Goal: Task Accomplishment & Management: Manage account settings

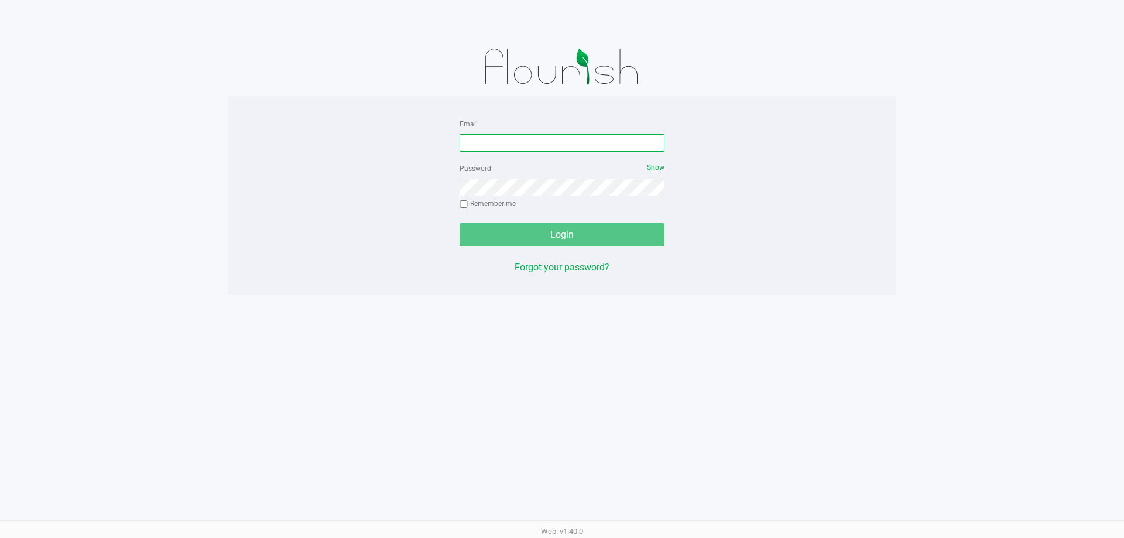
click at [474, 139] on input "Email" at bounding box center [561, 143] width 205 height 18
type input "[EMAIL_ADDRESS][PERSON_NAME][DOMAIN_NAME]"
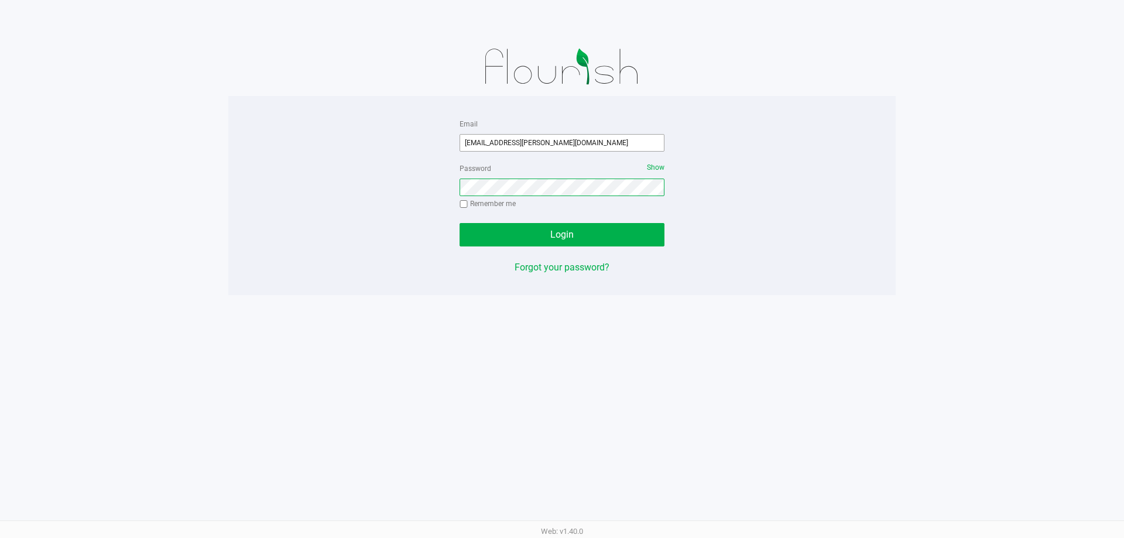
click at [459, 223] on button "Login" at bounding box center [561, 234] width 205 height 23
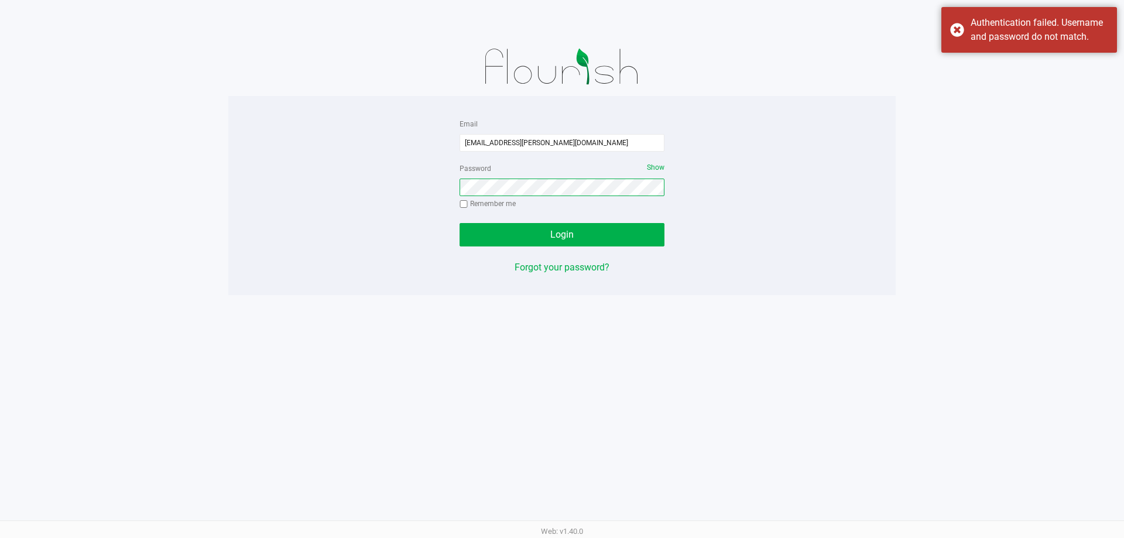
click at [459, 223] on button "Login" at bounding box center [561, 234] width 205 height 23
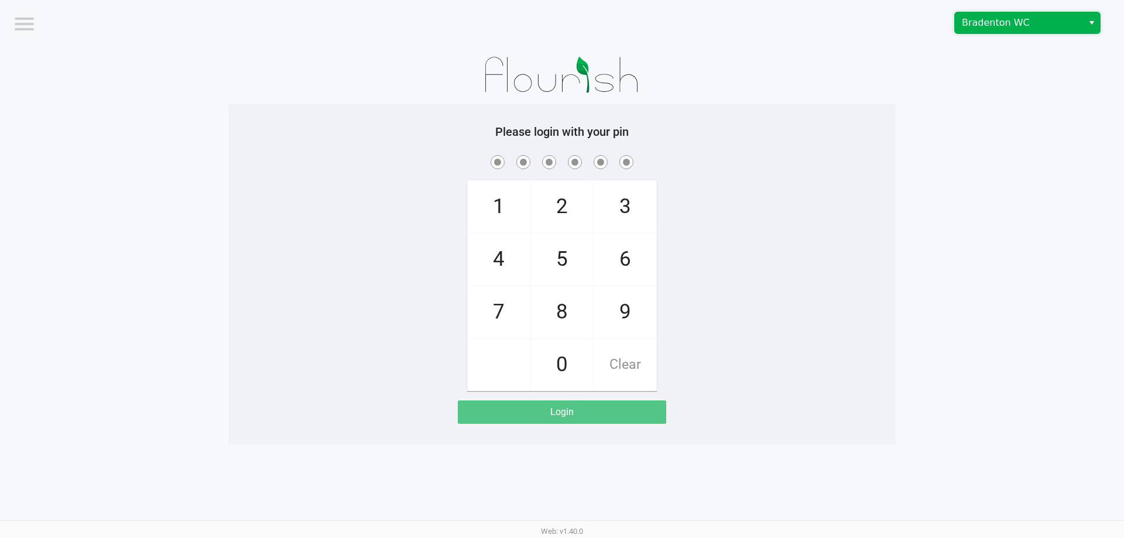
click at [1003, 16] on span "Bradenton WC" at bounding box center [1019, 23] width 114 height 14
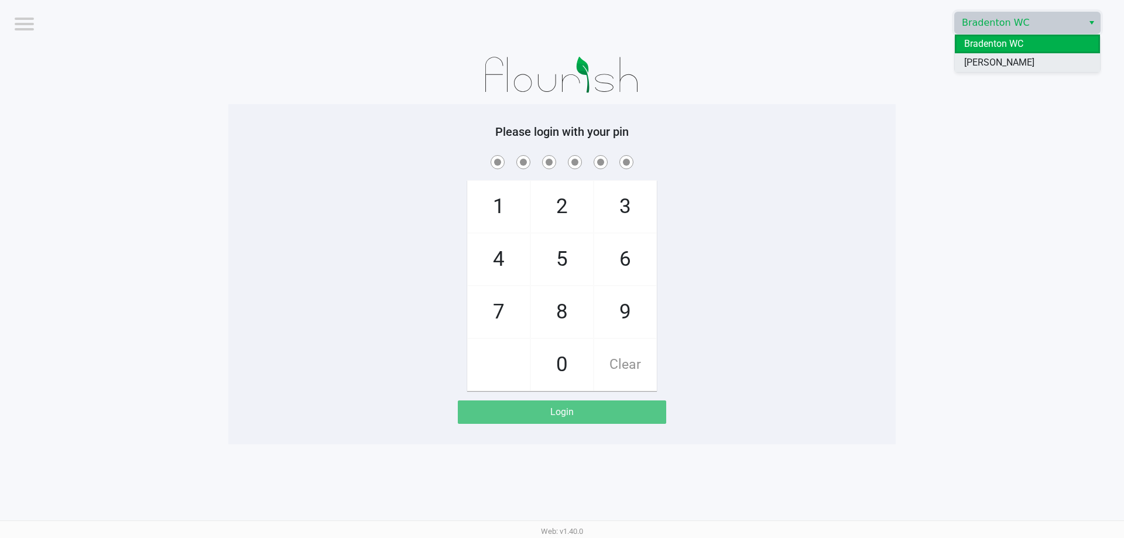
click at [999, 68] on span "[PERSON_NAME]" at bounding box center [999, 63] width 70 height 14
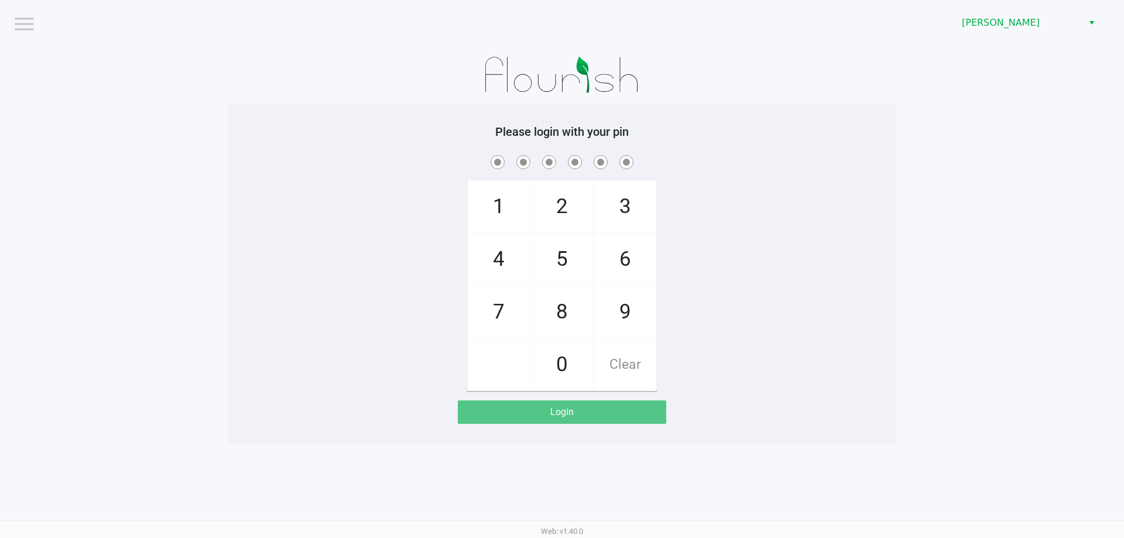
click at [1066, 214] on app-pos-login-wrapper "Logout Brandon WC Please login with your pin 1 4 7 2 5 8 0 3 6 9 Clear Login" at bounding box center [562, 222] width 1124 height 444
checkbox input "true"
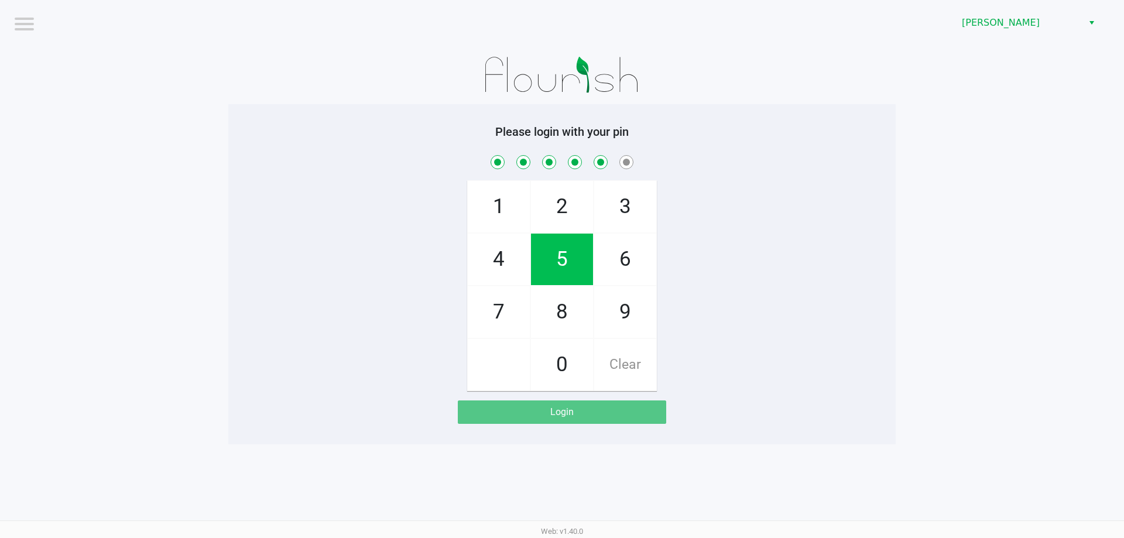
checkbox input "true"
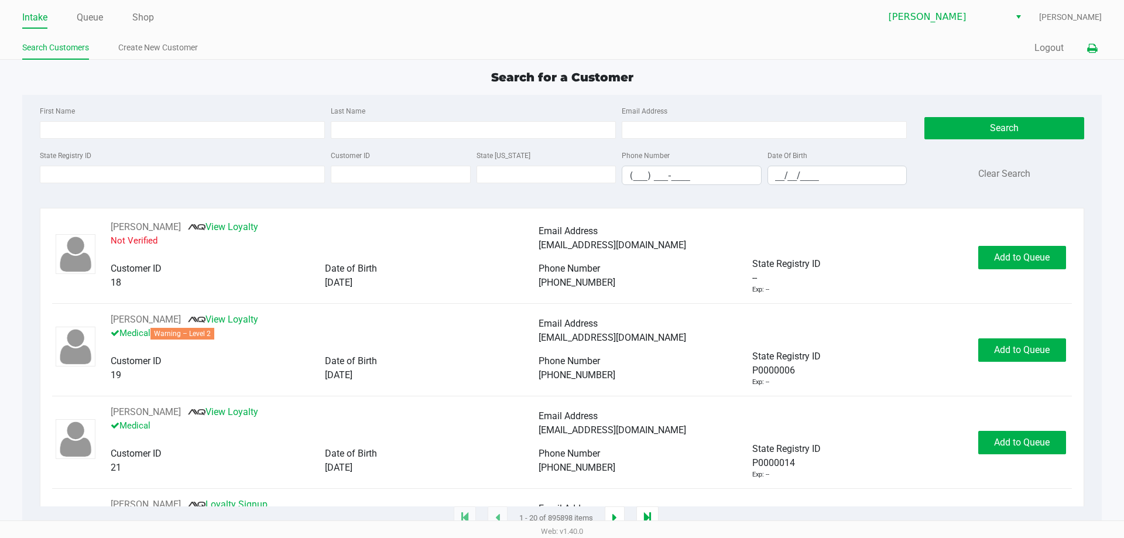
click at [1091, 47] on icon at bounding box center [1092, 48] width 10 height 8
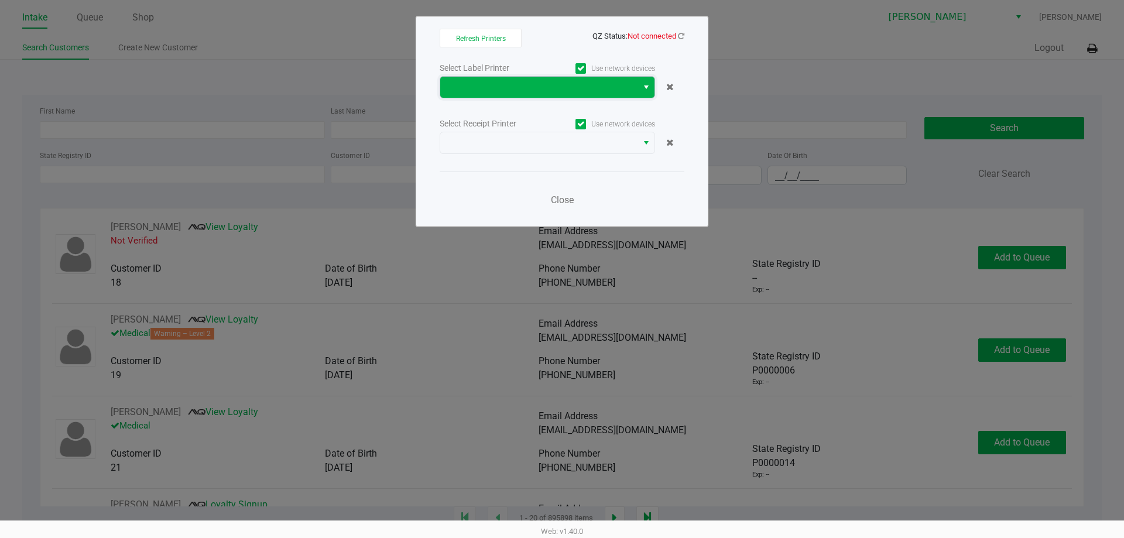
click at [505, 83] on span at bounding box center [538, 87] width 183 height 14
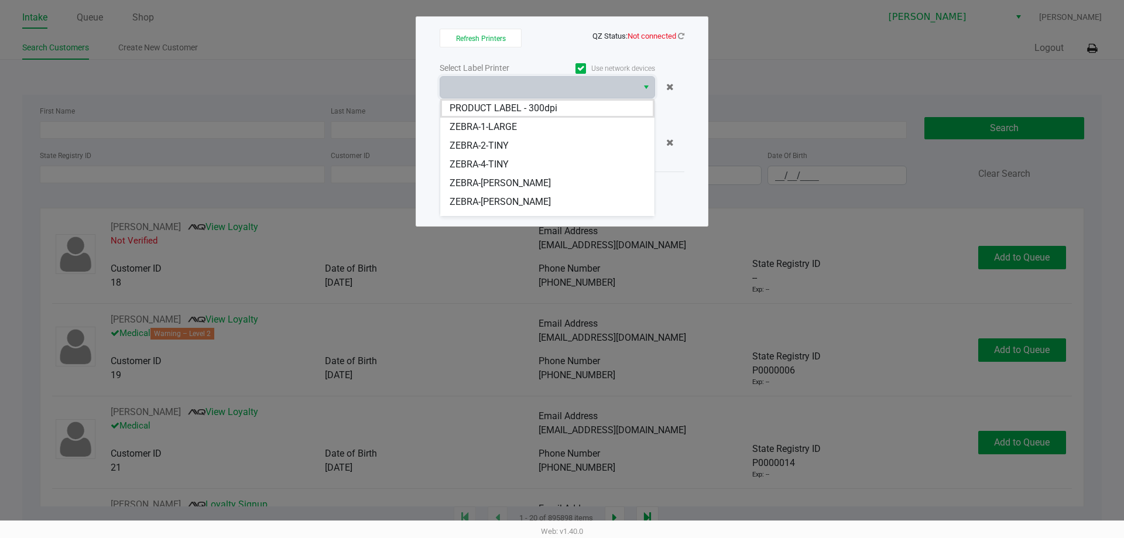
drag, startPoint x: 506, startPoint y: 207, endPoint x: 512, endPoint y: 193, distance: 15.6
click at [506, 207] on span "ZEBRA-DWIGHT-YOAKAM" at bounding box center [500, 202] width 101 height 14
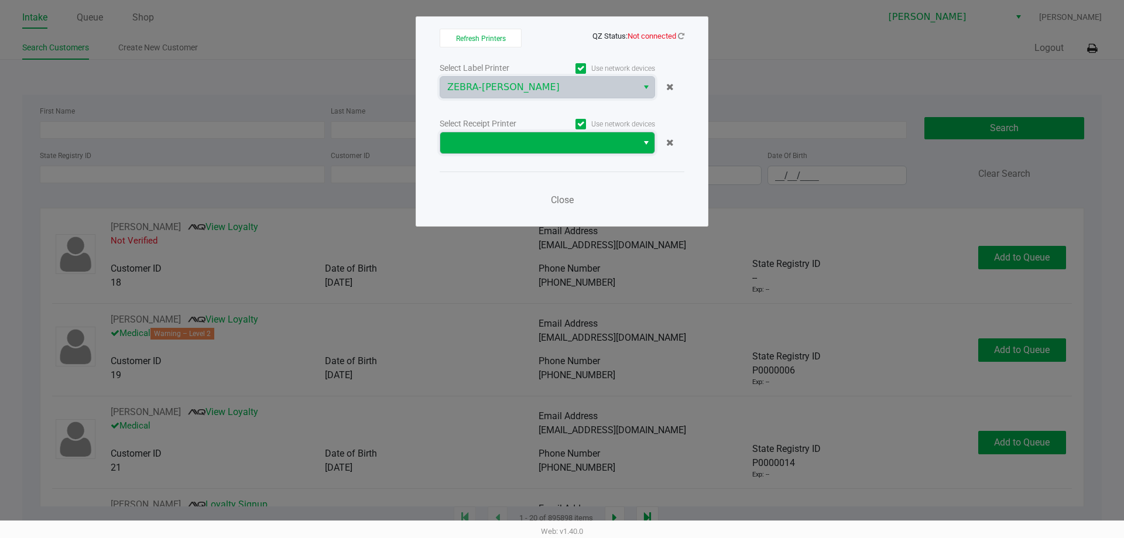
click at [543, 145] on span at bounding box center [538, 143] width 183 height 14
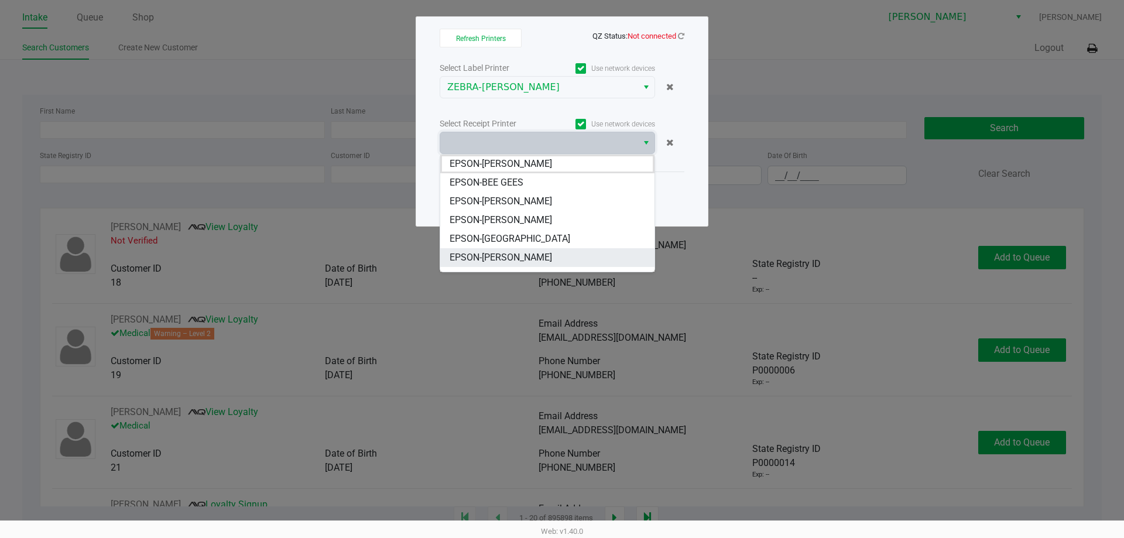
click at [542, 260] on span "EPSON-[PERSON_NAME]" at bounding box center [501, 258] width 102 height 14
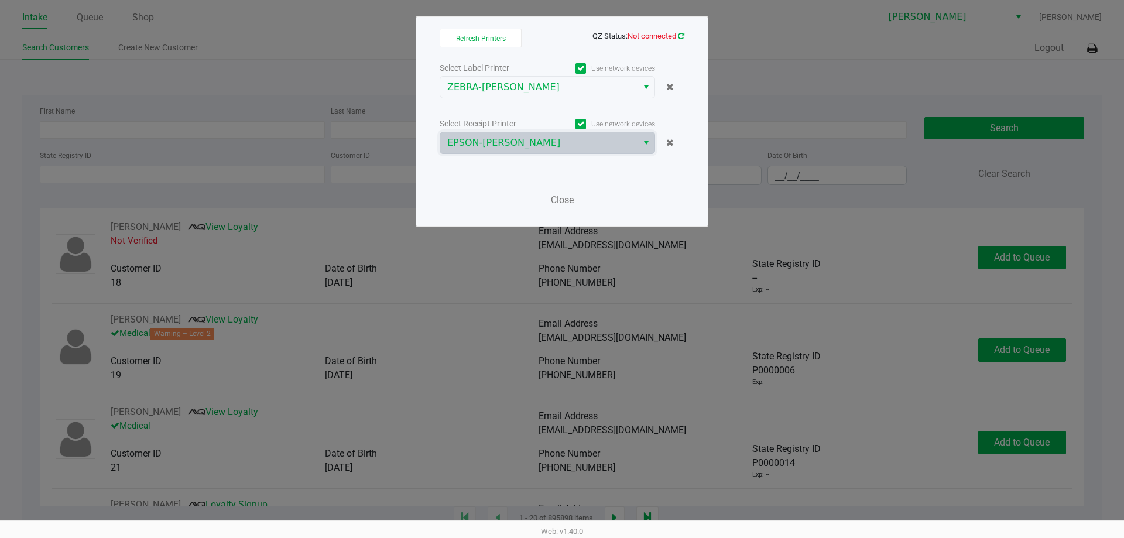
click at [681, 36] on icon at bounding box center [681, 36] width 6 height 8
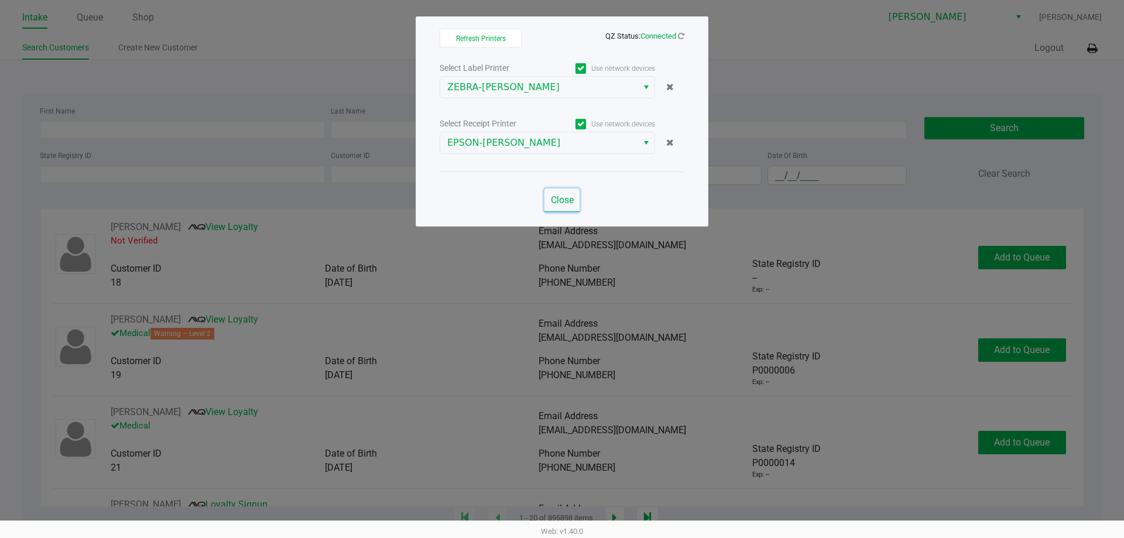
click at [563, 196] on span "Close" at bounding box center [562, 199] width 23 height 11
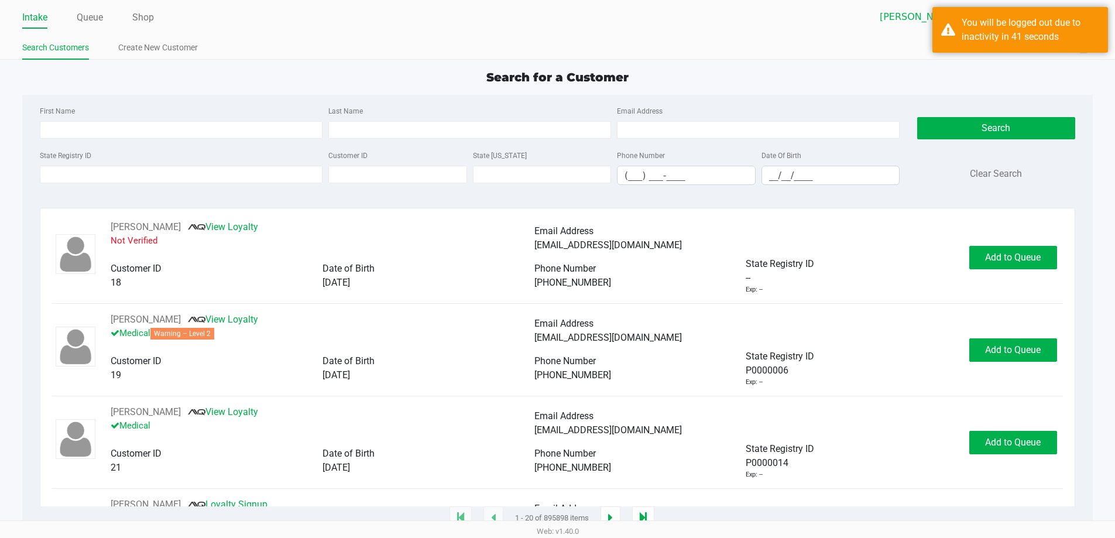
click at [946, 76] on div "Search for a Customer" at bounding box center [557, 77] width 1088 height 18
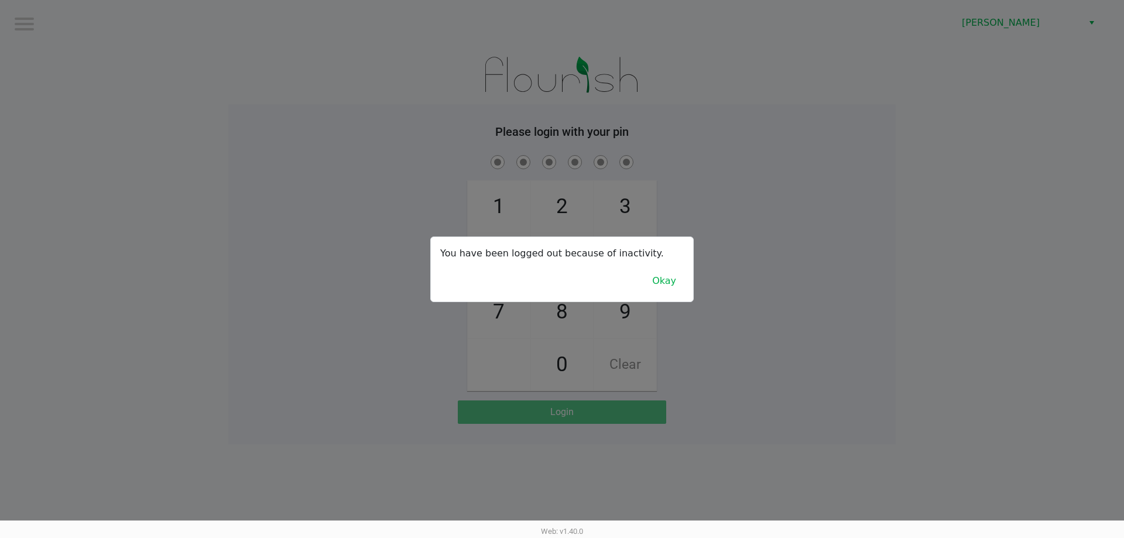
click at [1042, 149] on div at bounding box center [562, 269] width 1124 height 538
click at [682, 284] on button "Okay" at bounding box center [663, 281] width 39 height 22
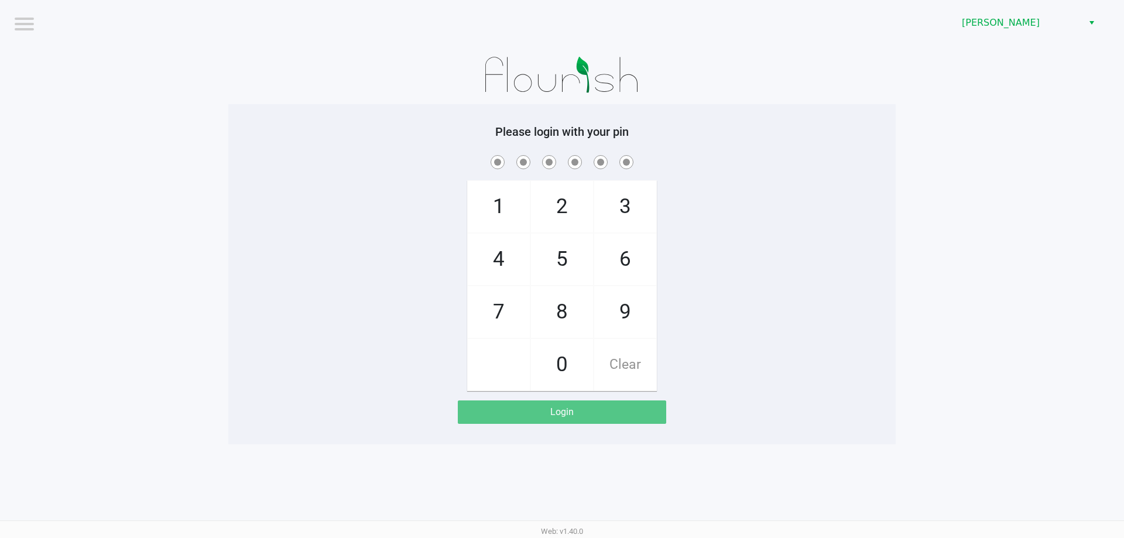
click at [761, 231] on div "1 4 7 2 5 8 0 3 6 9 Clear" at bounding box center [561, 272] width 667 height 238
click at [967, 336] on app-pos-login-wrapper "Logout Brandon WC Please login with your pin 1 4 7 2 5 8 0 3 6 9 Clear Login" at bounding box center [562, 222] width 1124 height 444
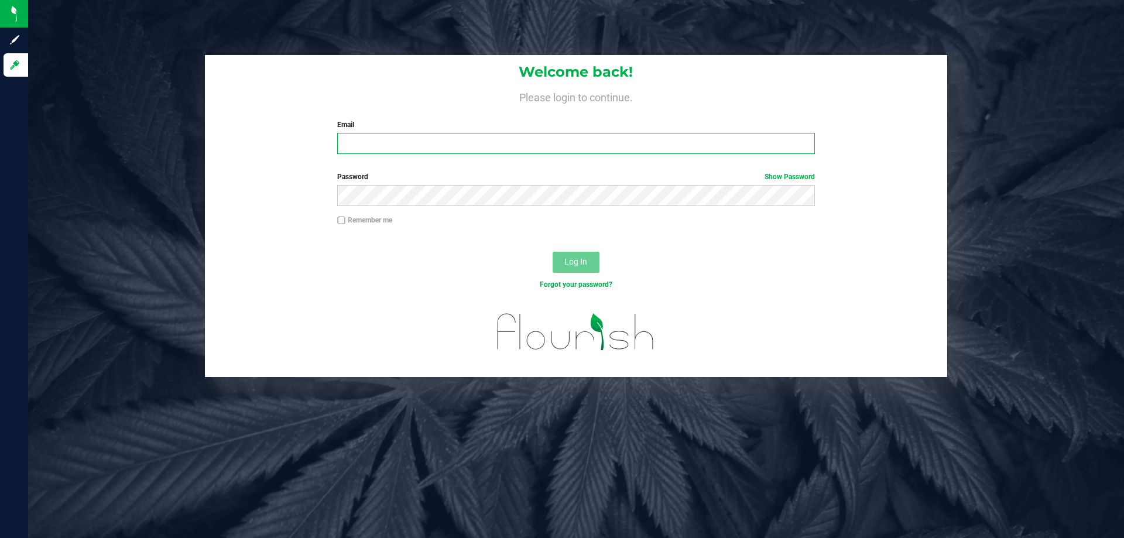
click at [426, 151] on input "Email" at bounding box center [575, 143] width 477 height 21
type input "[EMAIL_ADDRESS][PERSON_NAME][DOMAIN_NAME]"
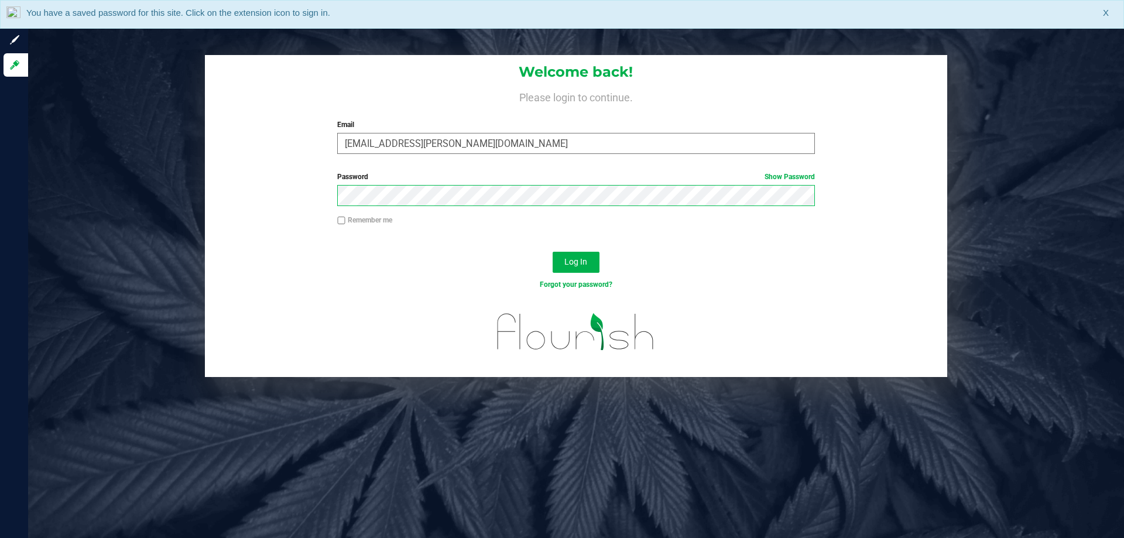
click at [553, 252] on button "Log In" at bounding box center [576, 262] width 47 height 21
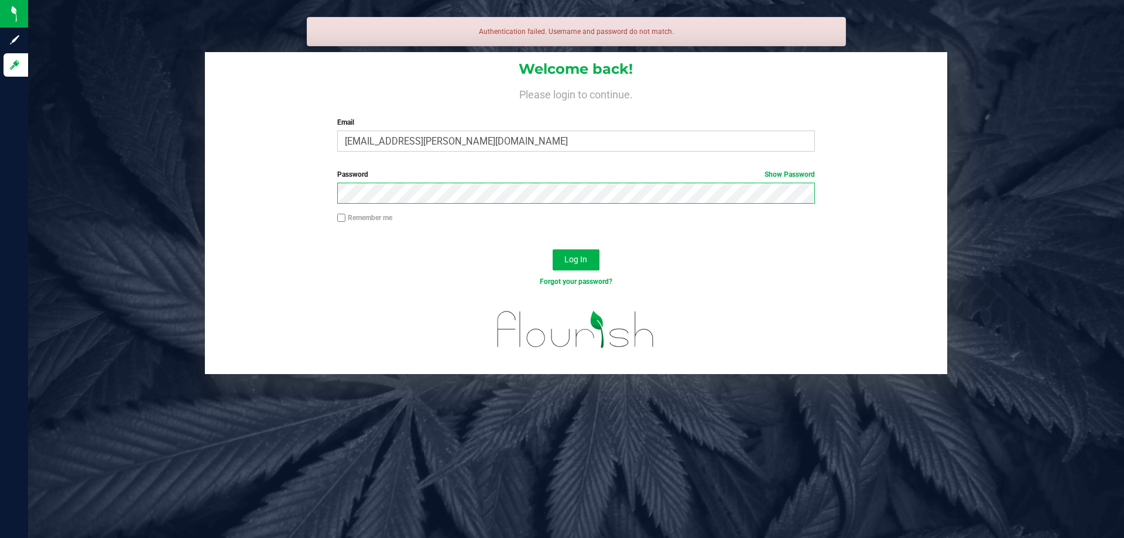
click at [553, 249] on button "Log In" at bounding box center [576, 259] width 47 height 21
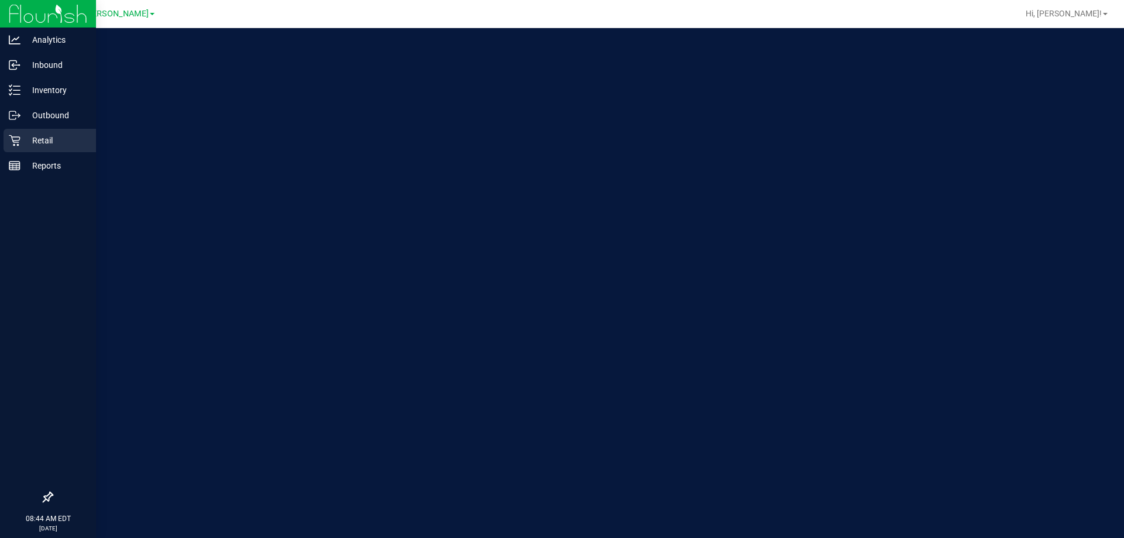
click at [74, 139] on p "Retail" at bounding box center [55, 140] width 70 height 14
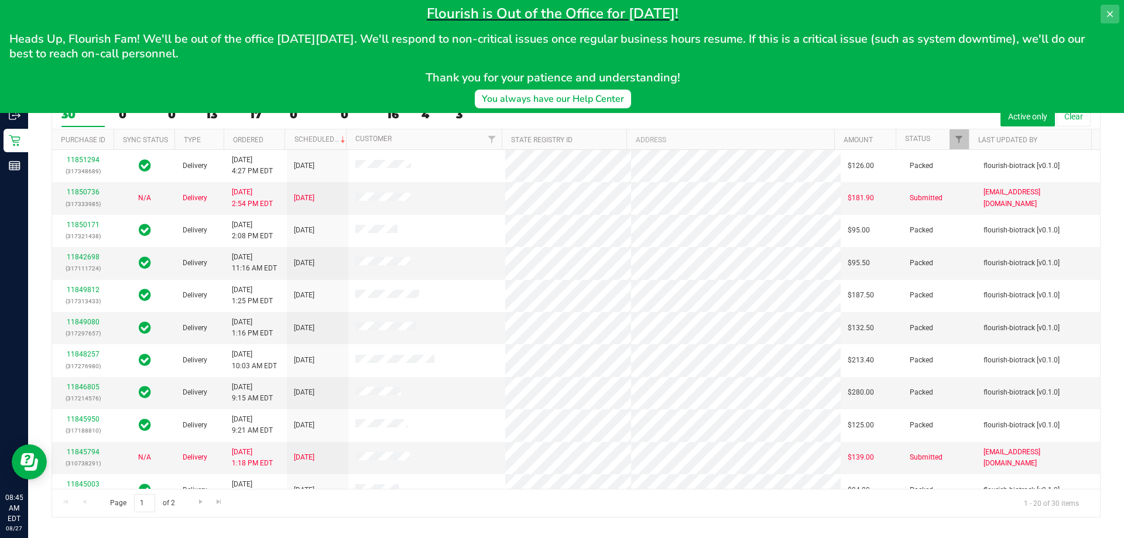
click at [1106, 15] on icon at bounding box center [1109, 13] width 9 height 9
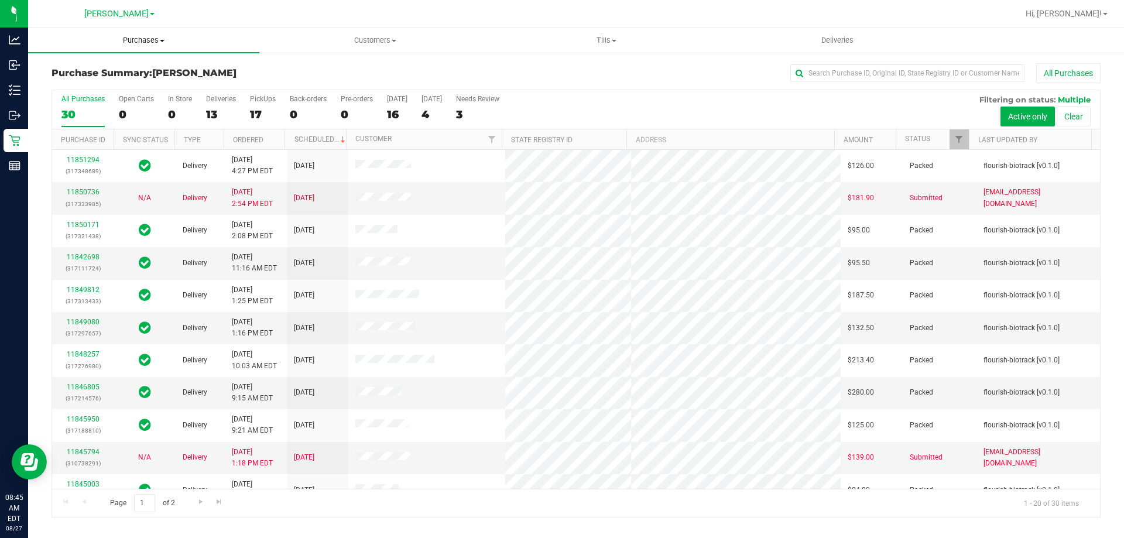
click at [156, 38] on span "Purchases" at bounding box center [143, 40] width 231 height 11
click at [78, 90] on span "Fulfillment" at bounding box center [64, 85] width 73 height 10
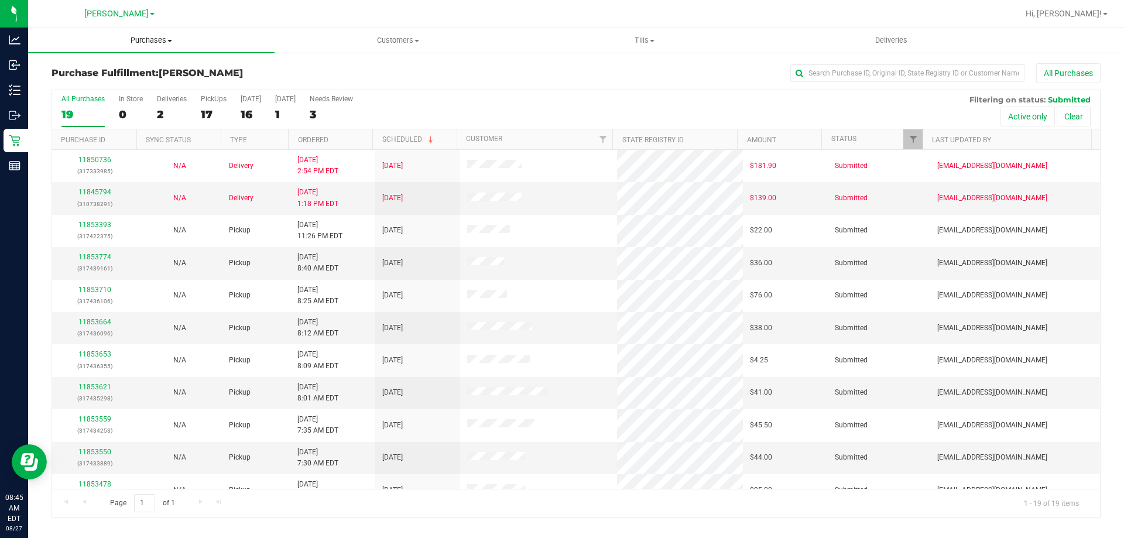
click at [149, 37] on span "Purchases" at bounding box center [151, 40] width 246 height 11
click at [78, 81] on span "Fulfillment" at bounding box center [64, 85] width 73 height 10
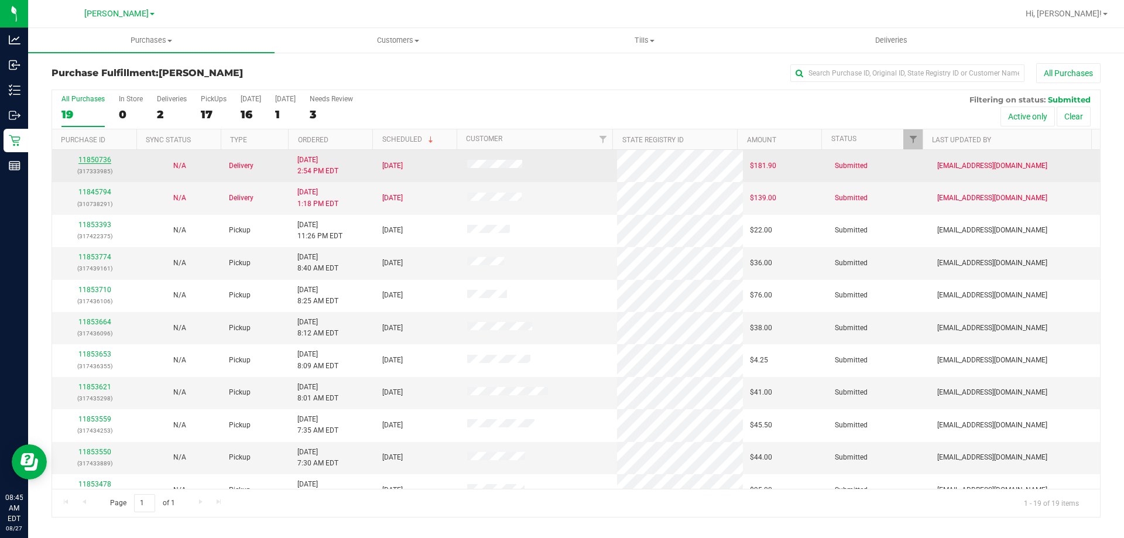
click at [95, 162] on link "11850736" at bounding box center [94, 160] width 33 height 8
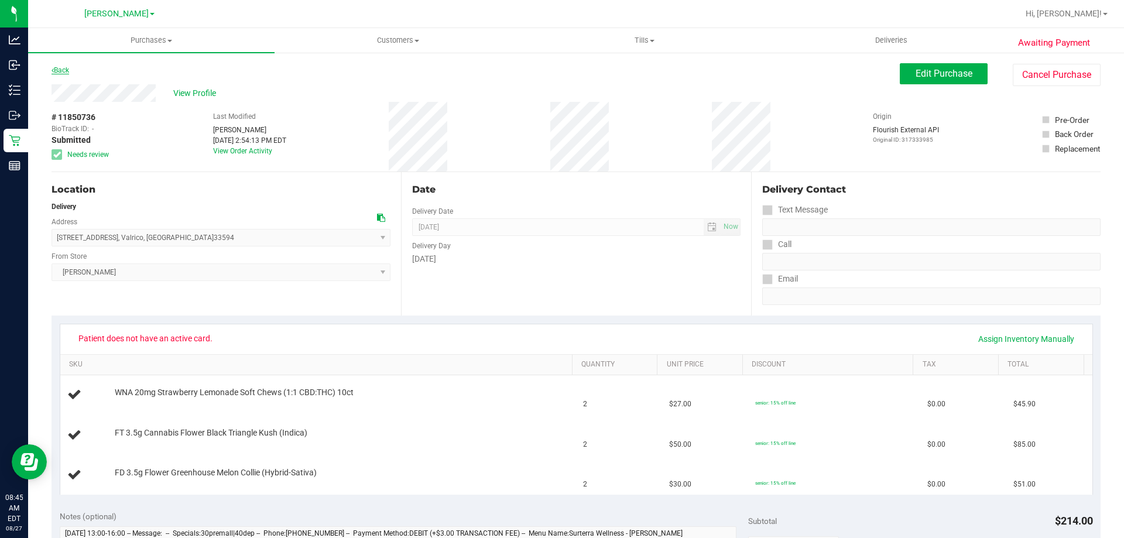
click at [65, 71] on link "Back" at bounding box center [61, 70] width 18 height 8
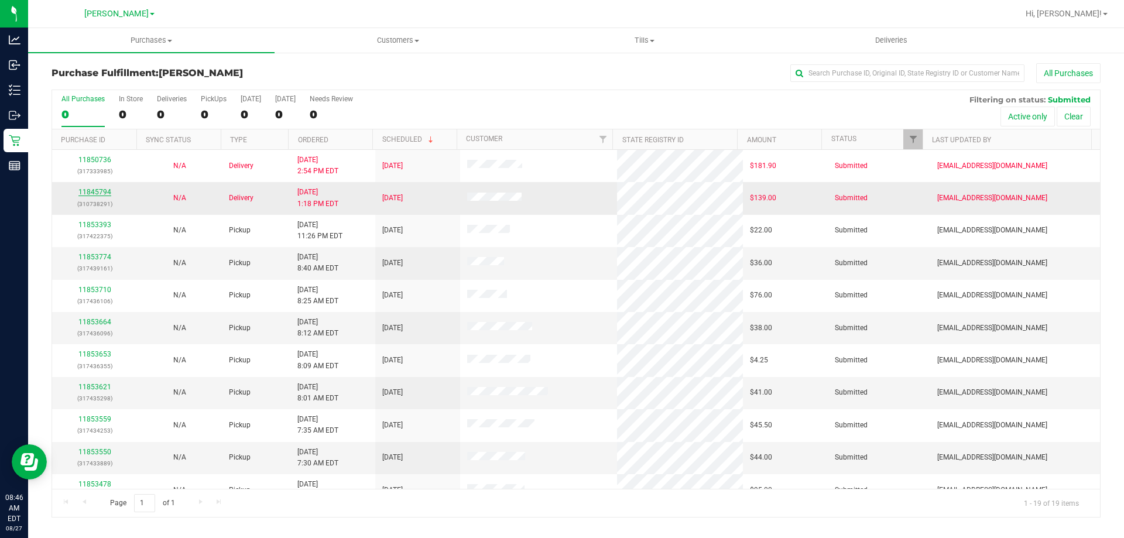
click at [96, 189] on link "11845794" at bounding box center [94, 192] width 33 height 8
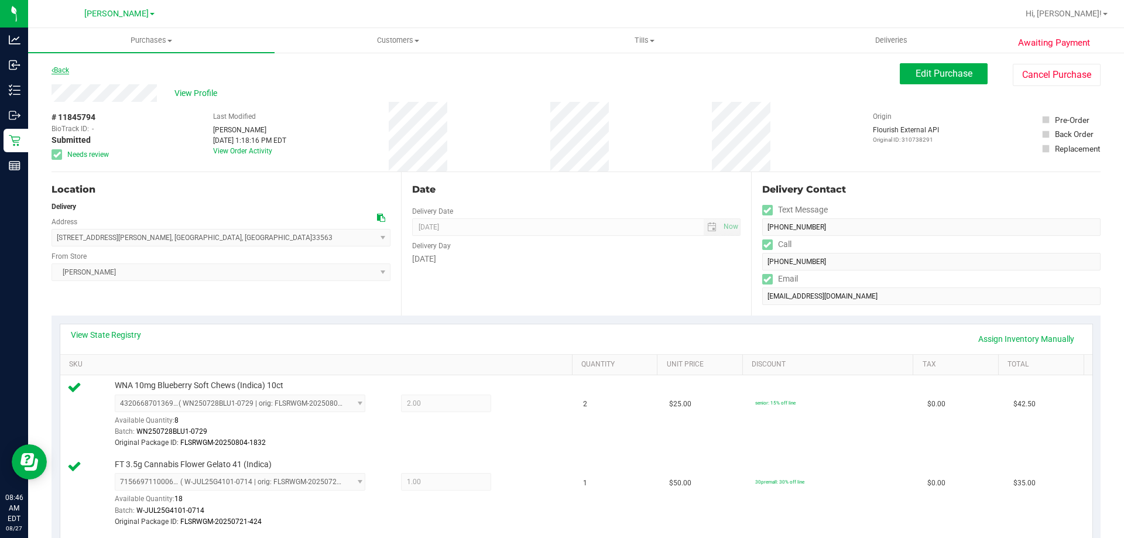
click at [69, 70] on link "Back" at bounding box center [61, 70] width 18 height 8
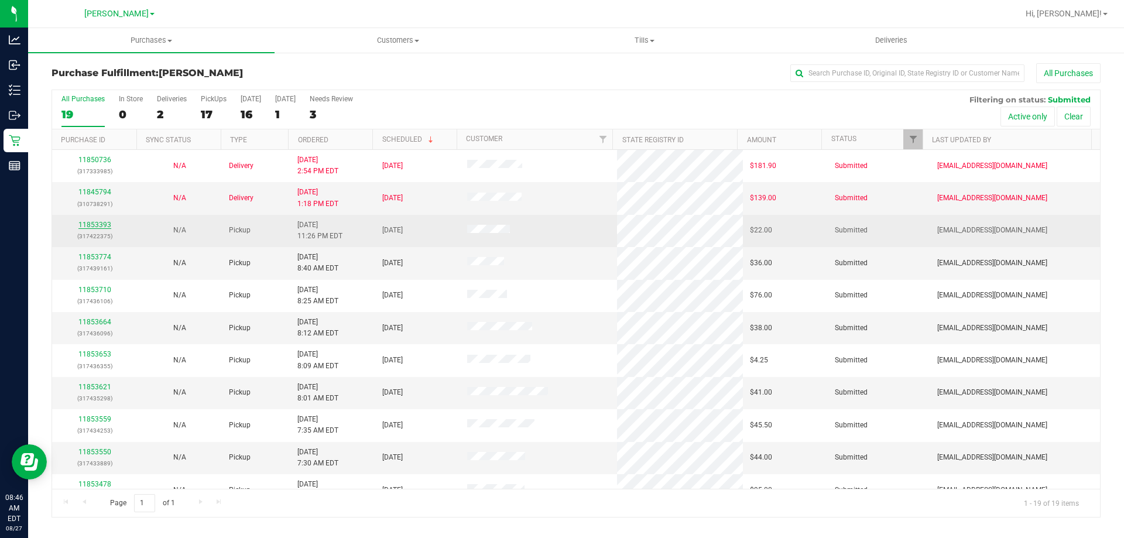
click at [94, 226] on link "11853393" at bounding box center [94, 225] width 33 height 8
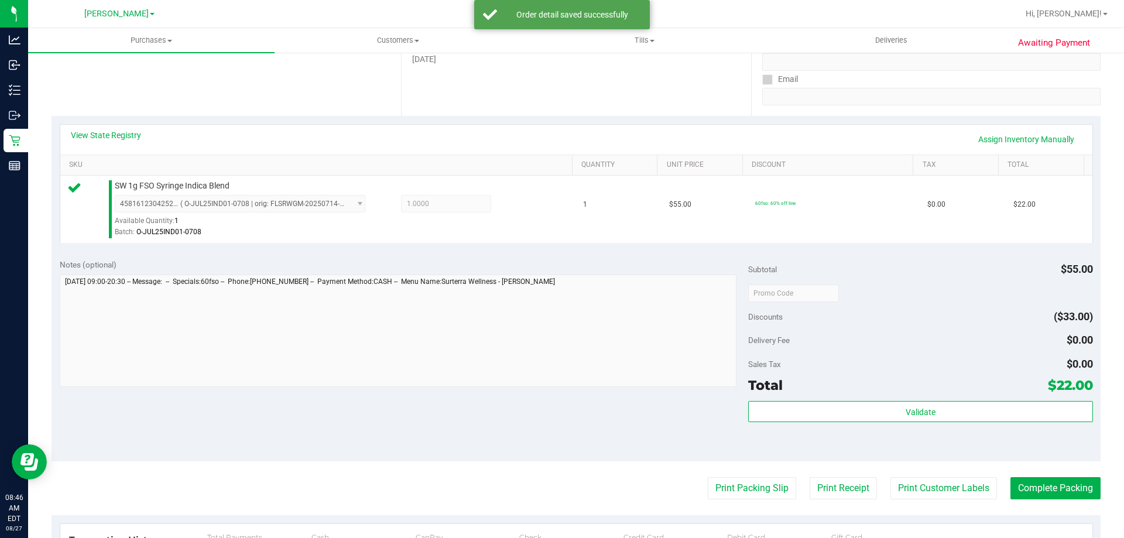
scroll to position [208, 0]
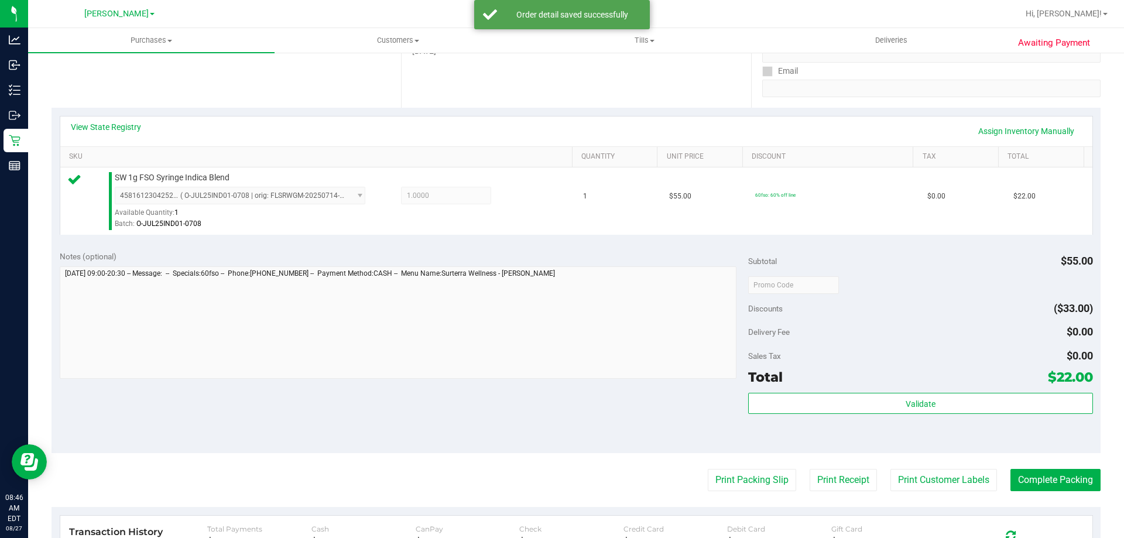
click at [944, 423] on div "Validate" at bounding box center [920, 419] width 344 height 53
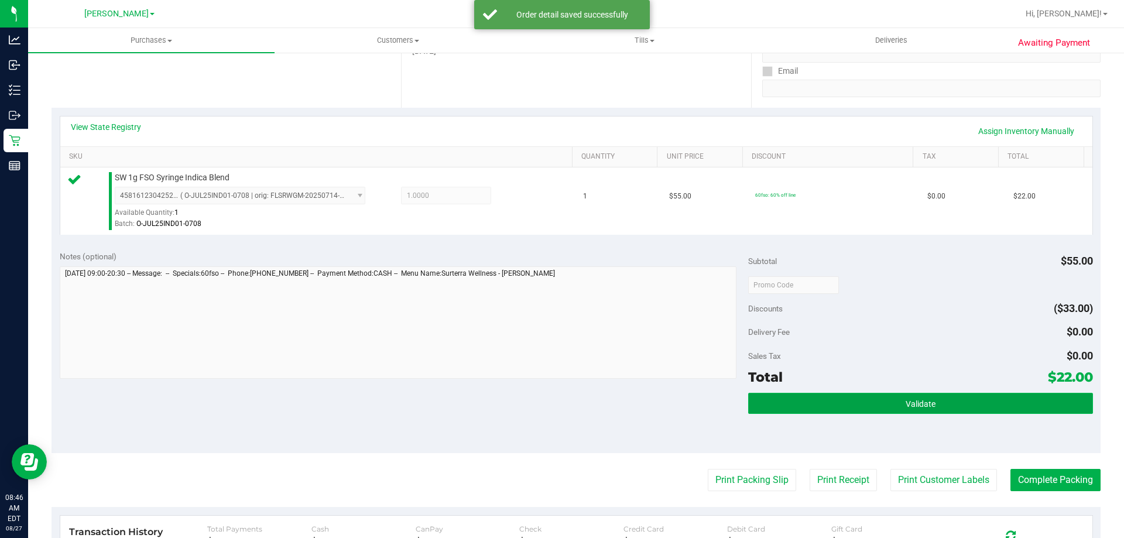
click at [940, 398] on button "Validate" at bounding box center [920, 403] width 344 height 21
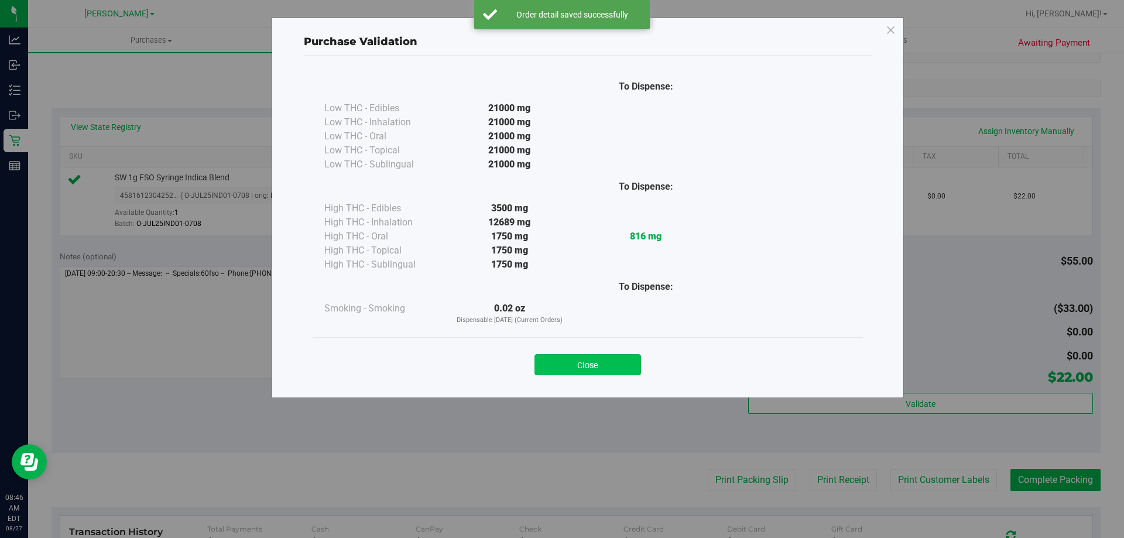
click at [618, 366] on button "Close" at bounding box center [587, 364] width 107 height 21
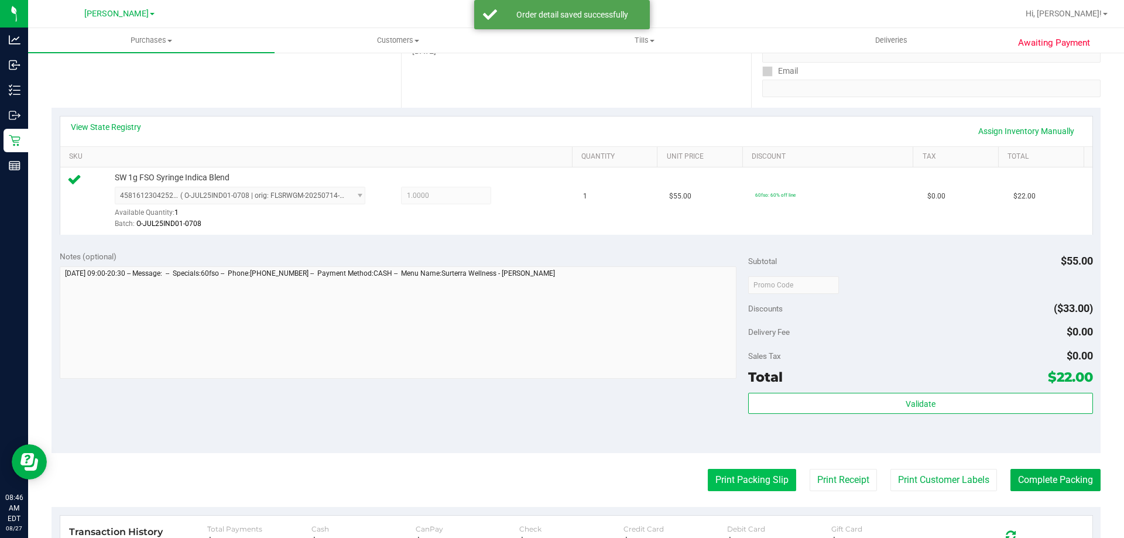
click at [737, 469] on button "Print Packing Slip" at bounding box center [752, 480] width 88 height 22
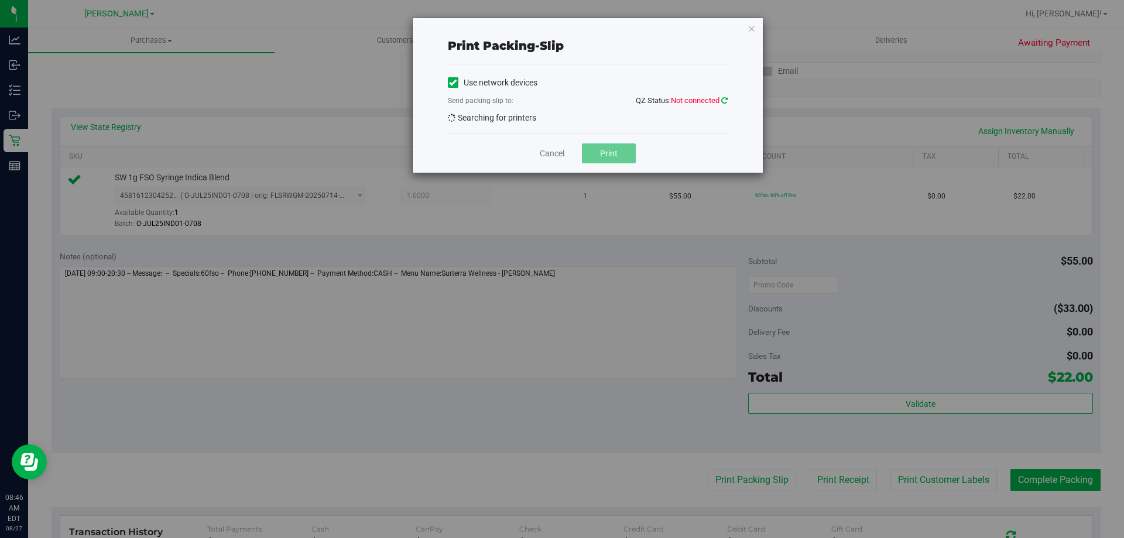
click at [726, 100] on icon at bounding box center [724, 101] width 6 height 8
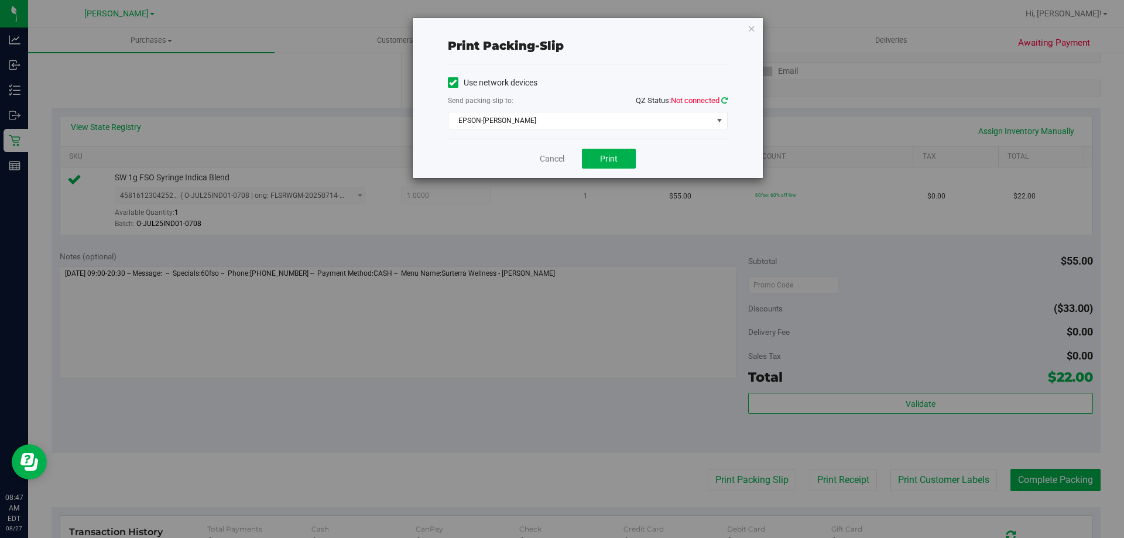
click at [726, 100] on icon at bounding box center [724, 101] width 6 height 8
click at [613, 126] on span "EPSON-[PERSON_NAME]" at bounding box center [580, 120] width 264 height 16
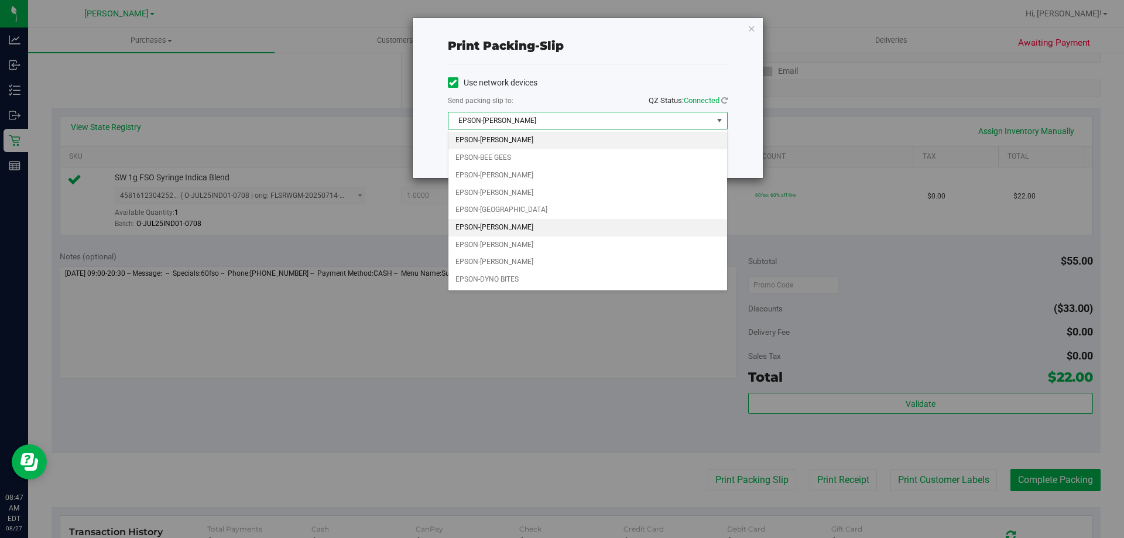
click at [531, 226] on li "EPSON-[PERSON_NAME]" at bounding box center [587, 228] width 279 height 18
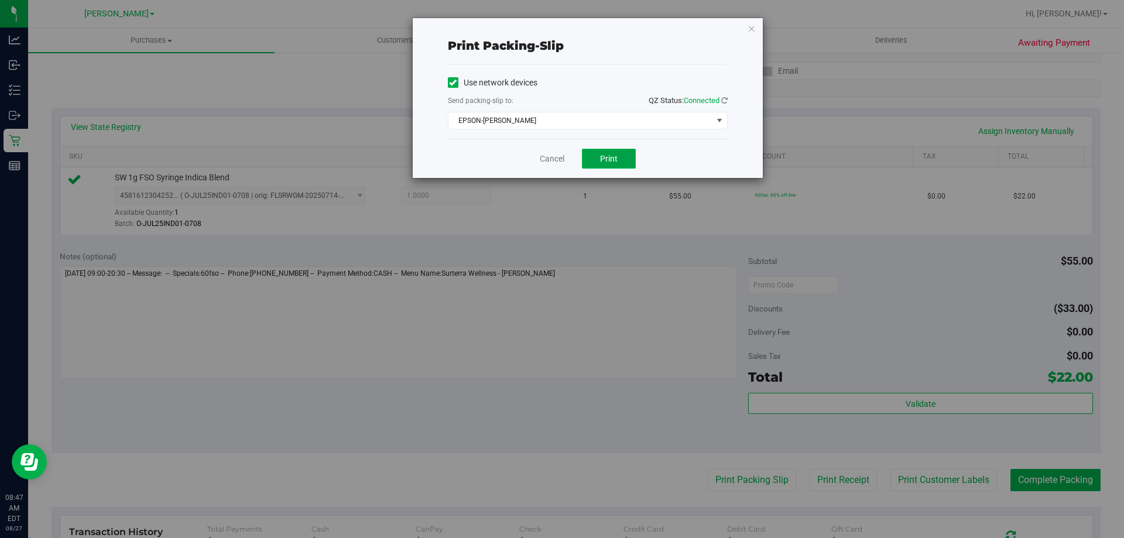
click at [618, 167] on button "Print" at bounding box center [609, 159] width 54 height 20
click at [595, 160] on button "Print" at bounding box center [609, 159] width 54 height 20
click at [616, 168] on button "Print" at bounding box center [609, 159] width 54 height 20
click at [550, 160] on link "Cancel" at bounding box center [552, 159] width 25 height 12
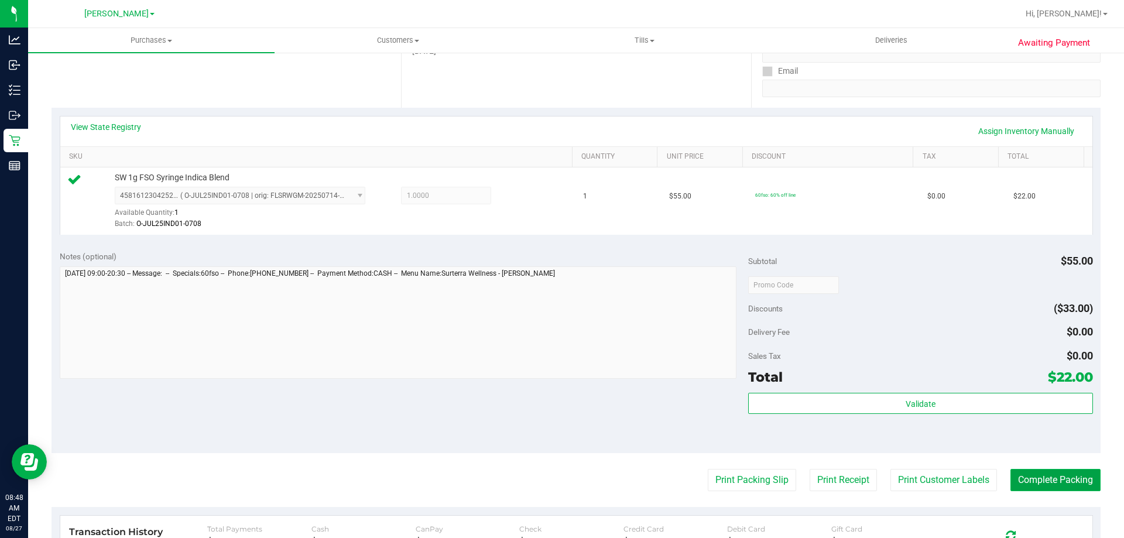
click at [1054, 486] on button "Complete Packing" at bounding box center [1055, 480] width 90 height 22
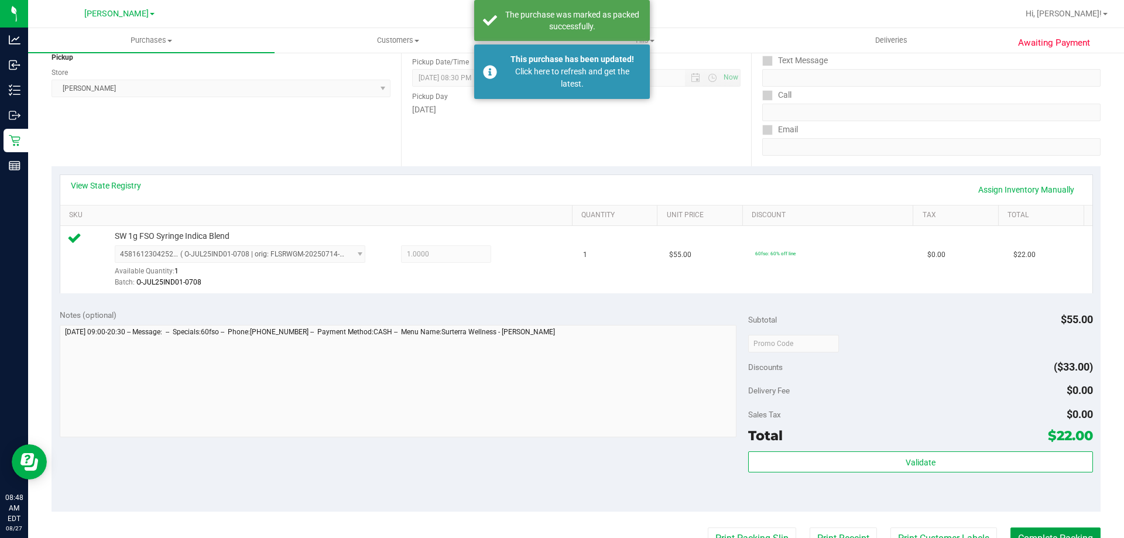
scroll to position [91, 0]
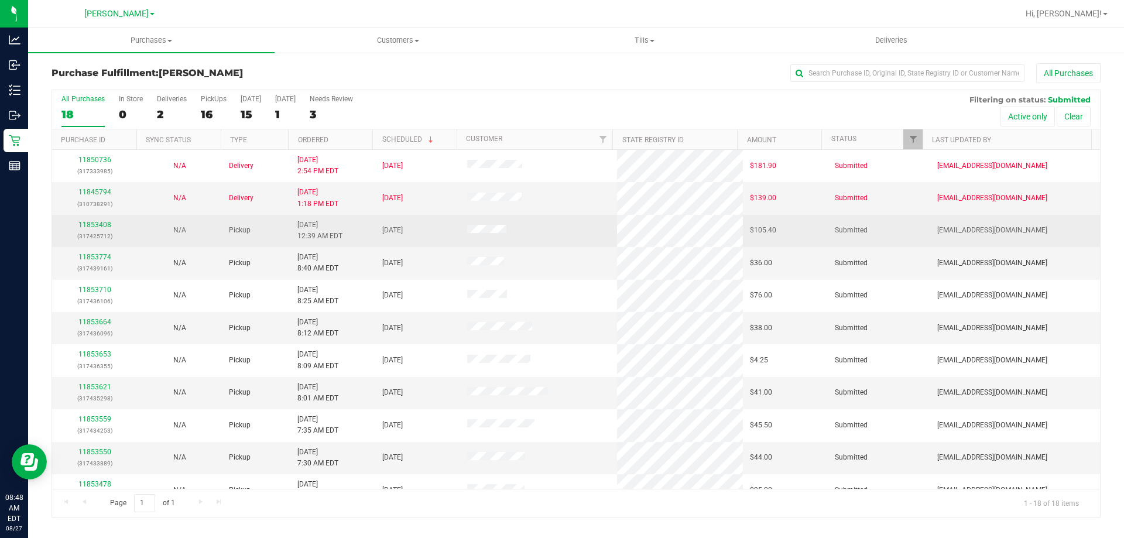
click at [92, 220] on div "11853408 (317425712)" at bounding box center [94, 231] width 71 height 22
click at [93, 227] on link "11853408" at bounding box center [94, 225] width 33 height 8
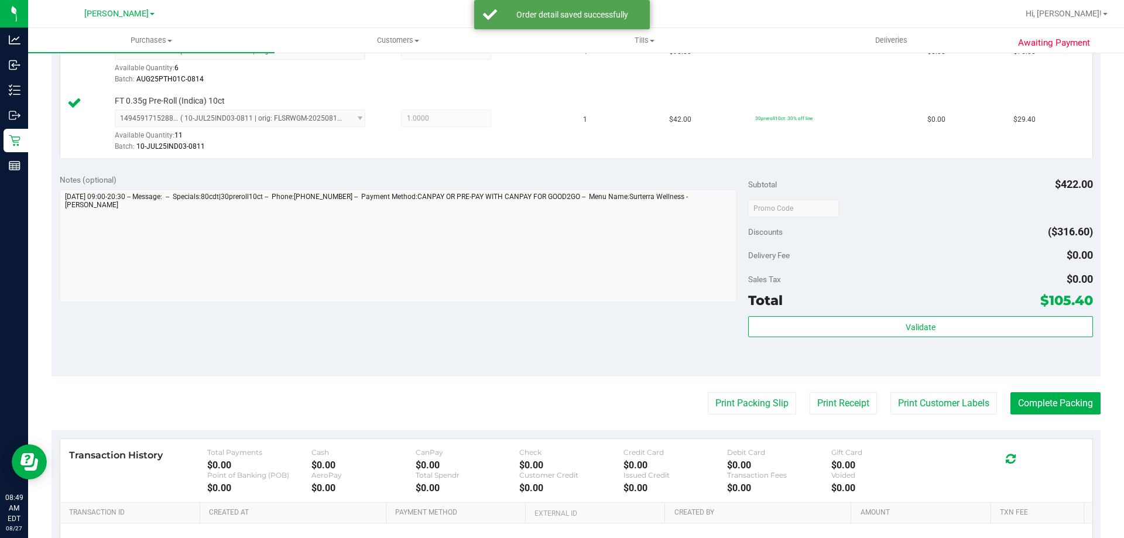
scroll to position [361, 0]
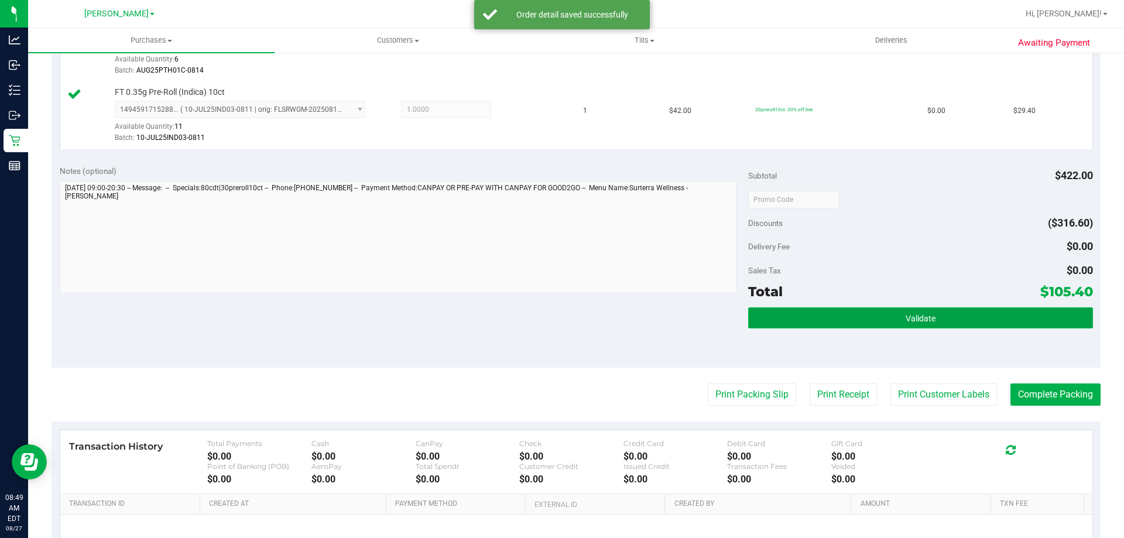
click at [841, 324] on button "Validate" at bounding box center [920, 317] width 344 height 21
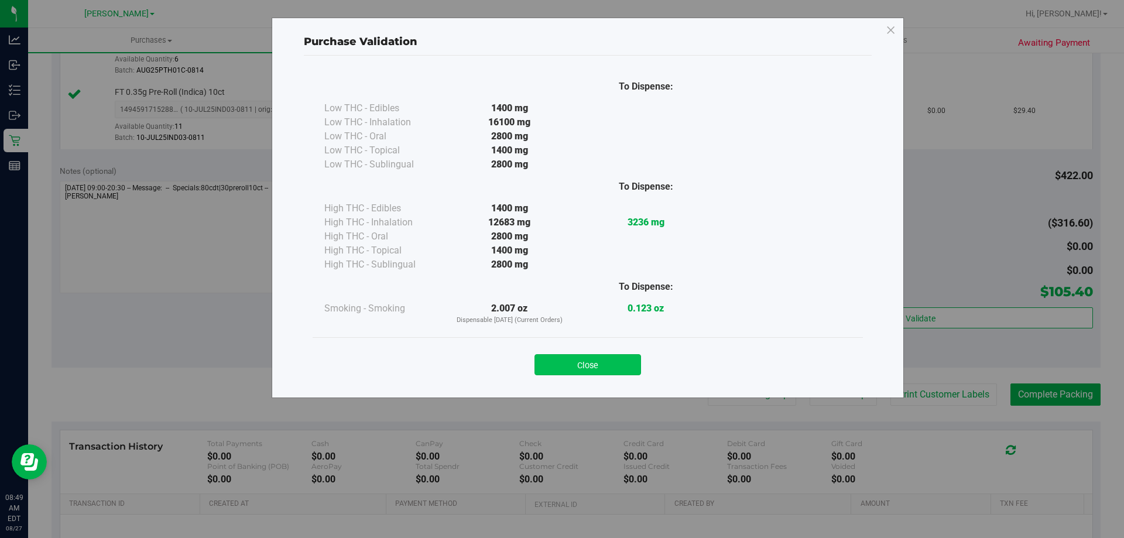
click at [581, 368] on button "Close" at bounding box center [587, 364] width 107 height 21
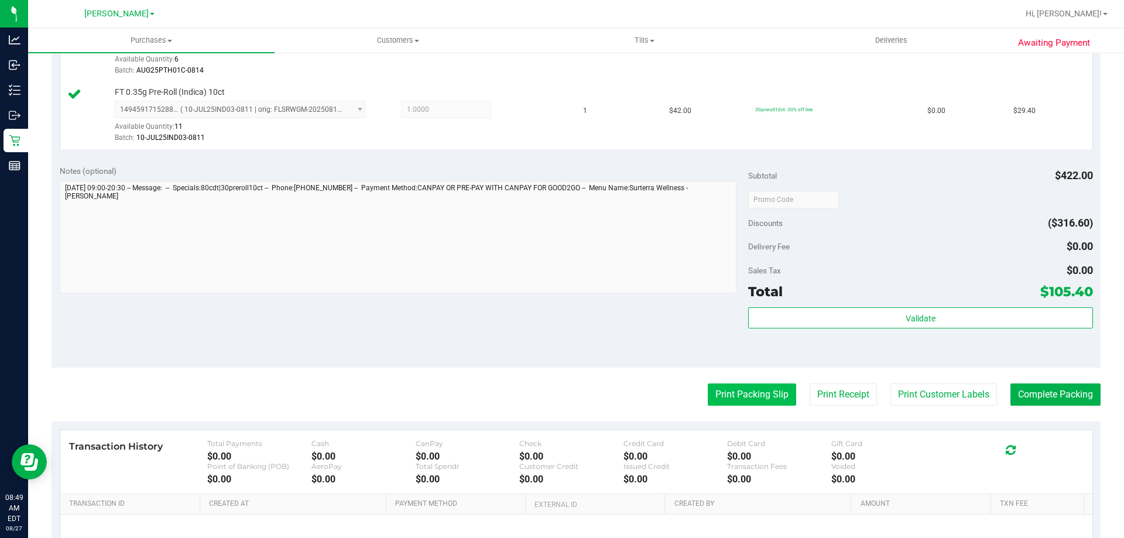
click at [742, 392] on button "Print Packing Slip" at bounding box center [752, 394] width 88 height 22
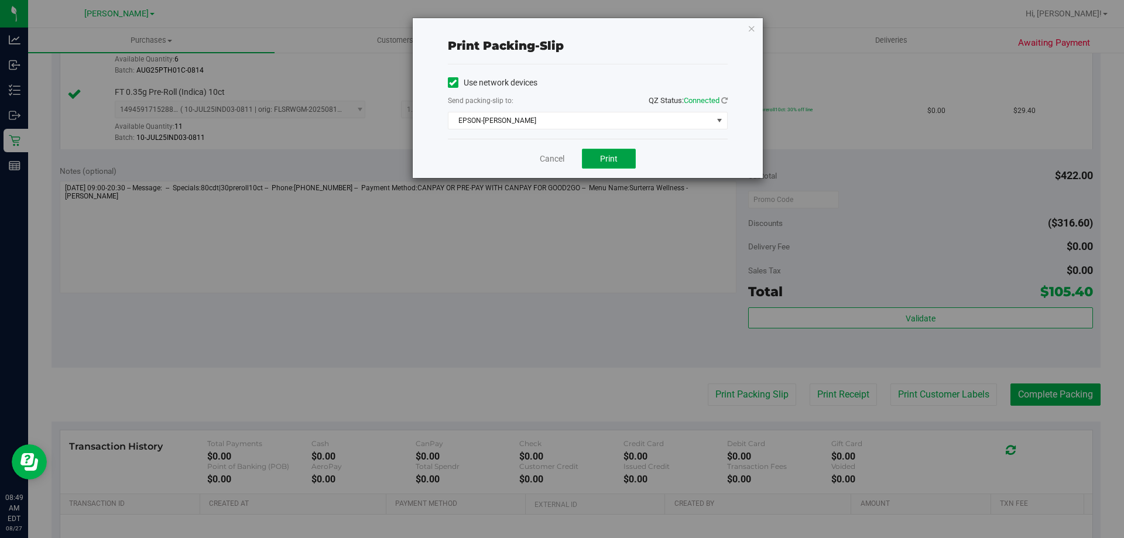
click at [612, 167] on button "Print" at bounding box center [609, 159] width 54 height 20
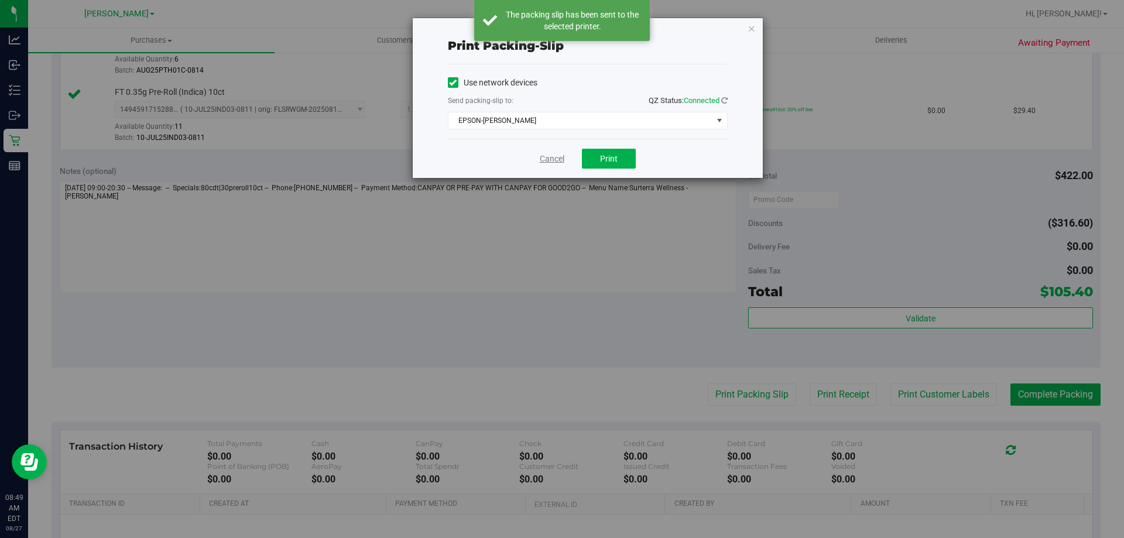
click at [544, 163] on link "Cancel" at bounding box center [552, 159] width 25 height 12
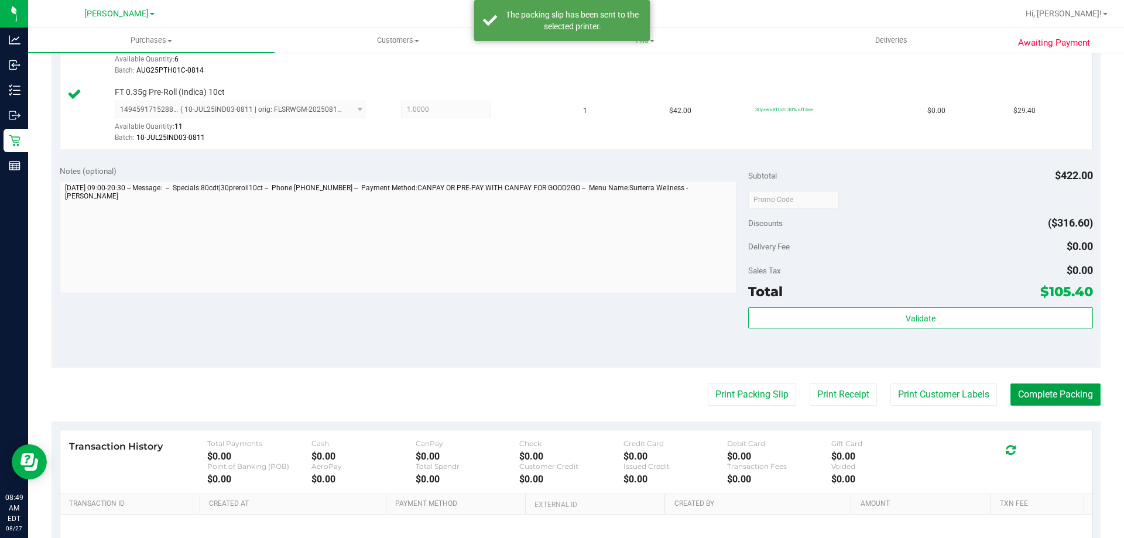
click at [1044, 398] on button "Complete Packing" at bounding box center [1055, 394] width 90 height 22
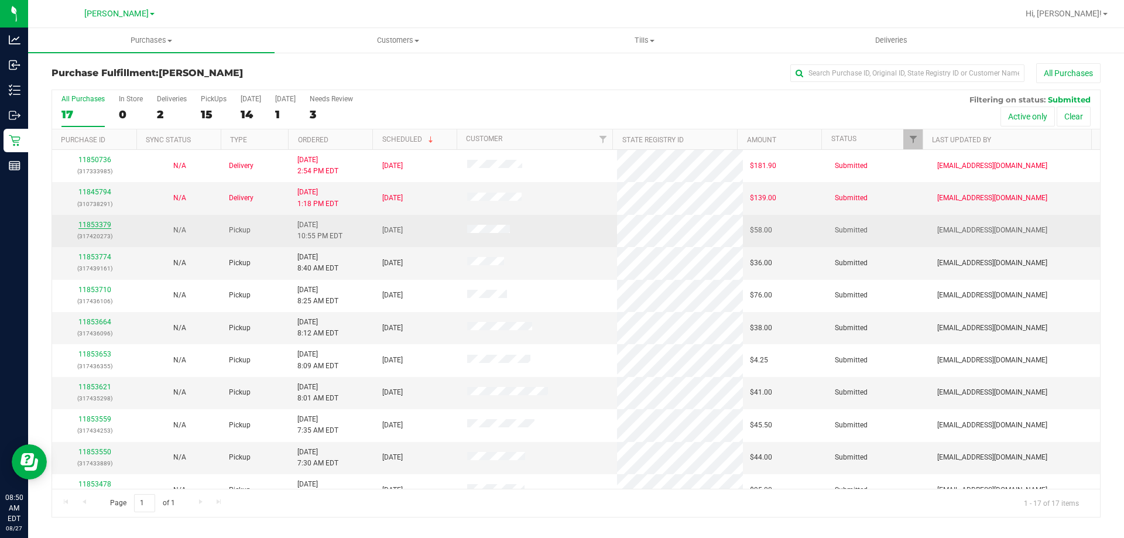
click at [100, 226] on link "11853379" at bounding box center [94, 225] width 33 height 8
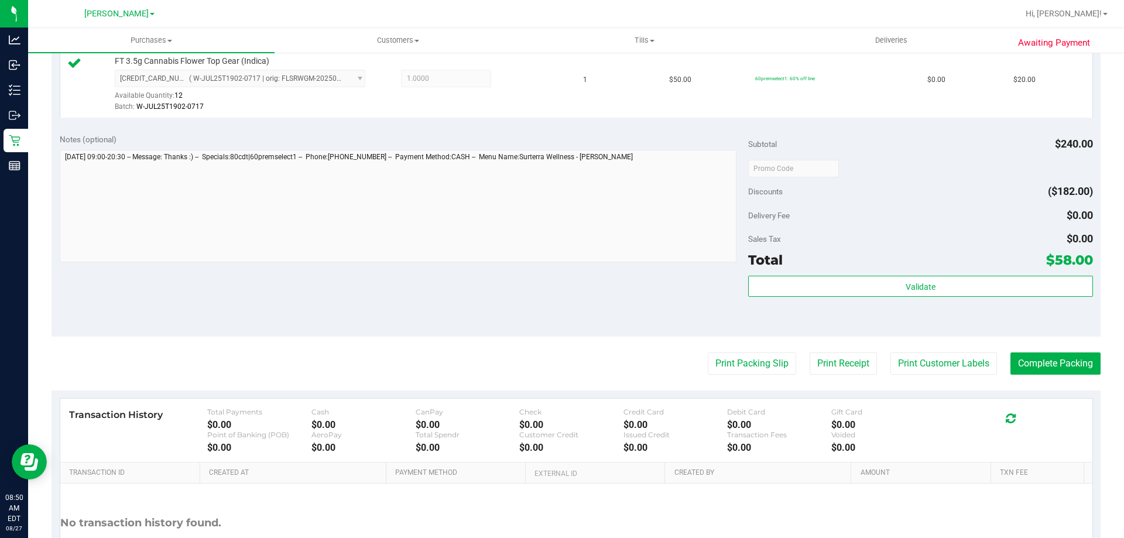
scroll to position [461, 0]
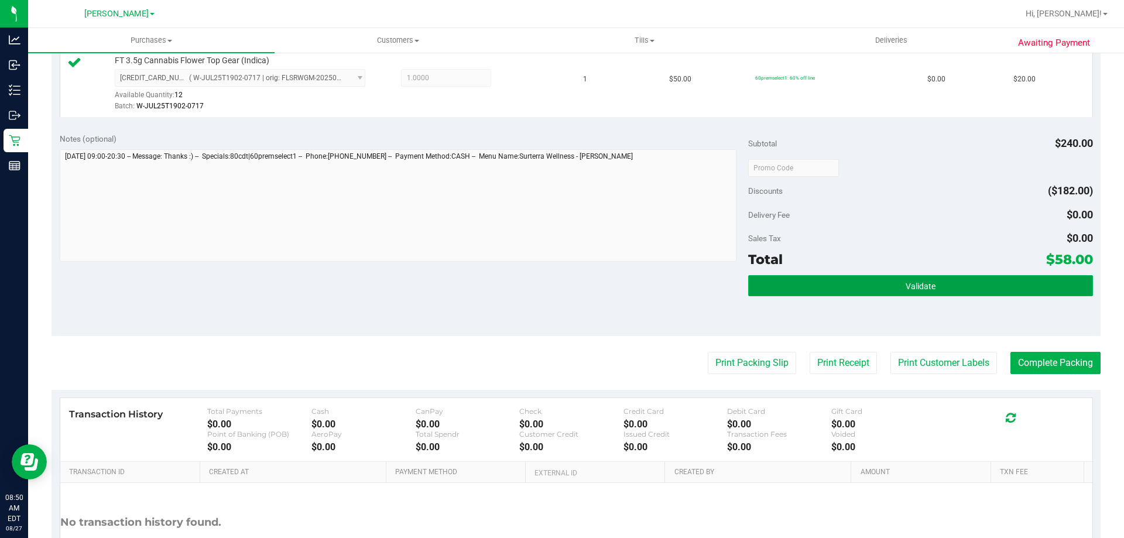
click at [872, 282] on button "Validate" at bounding box center [920, 285] width 344 height 21
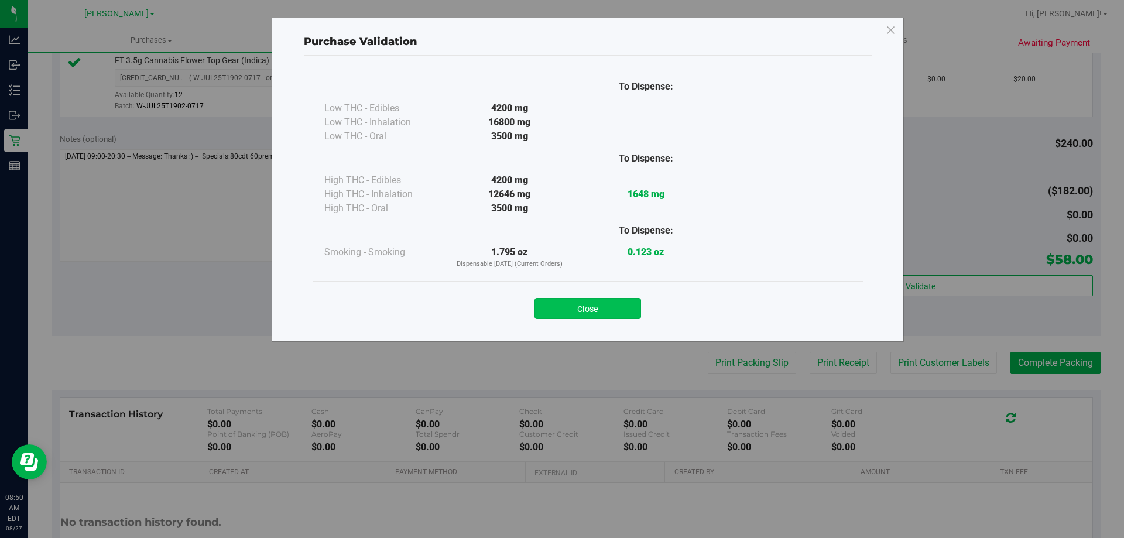
click at [596, 303] on button "Close" at bounding box center [587, 308] width 107 height 21
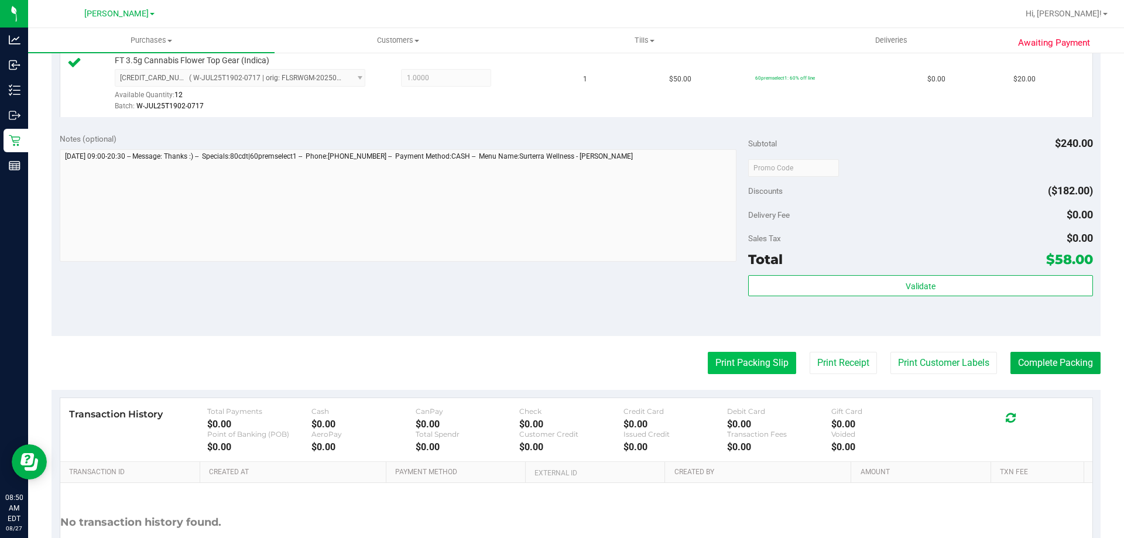
click at [720, 353] on button "Print Packing Slip" at bounding box center [752, 363] width 88 height 22
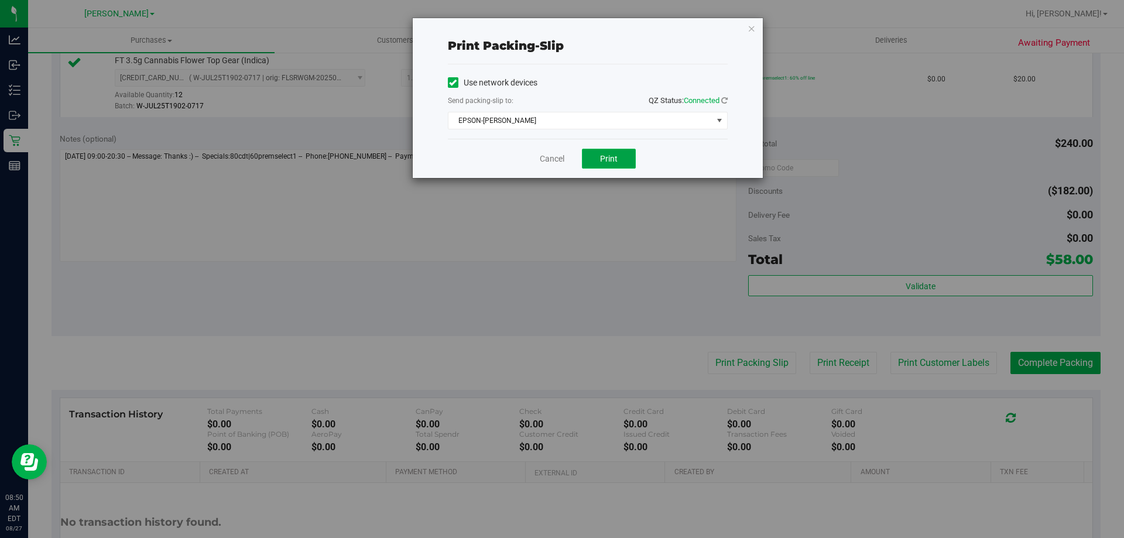
click at [607, 159] on span "Print" at bounding box center [609, 158] width 18 height 9
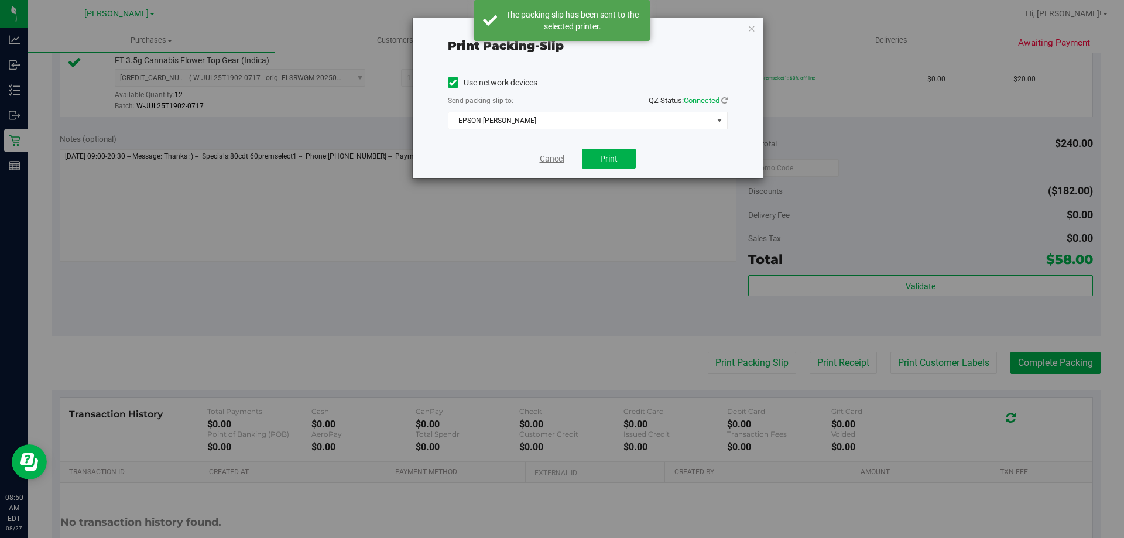
click at [540, 161] on link "Cancel" at bounding box center [552, 159] width 25 height 12
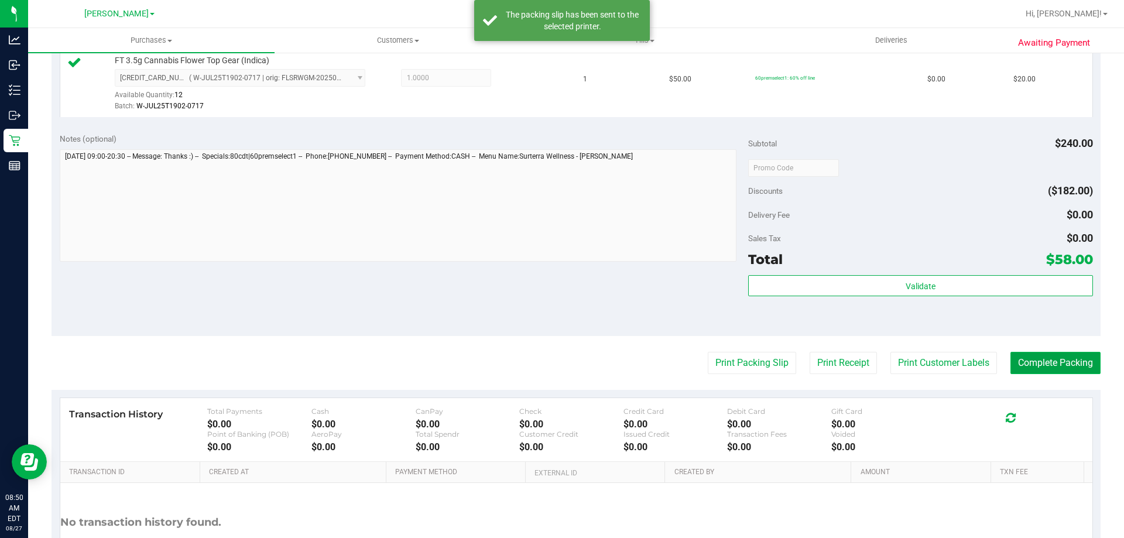
click at [1050, 365] on button "Complete Packing" at bounding box center [1055, 363] width 90 height 22
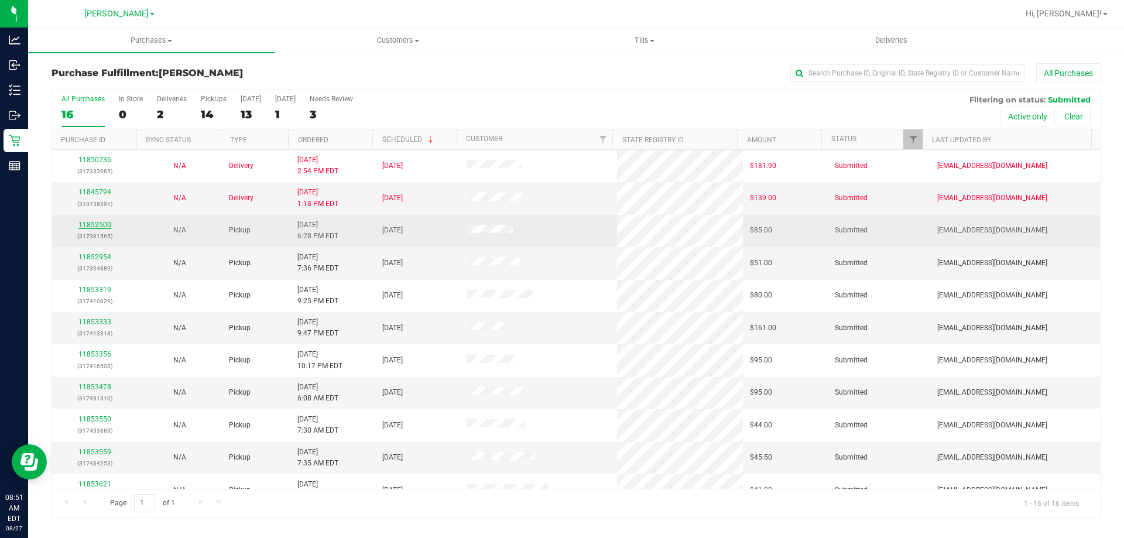
click at [92, 225] on link "11852500" at bounding box center [94, 225] width 33 height 8
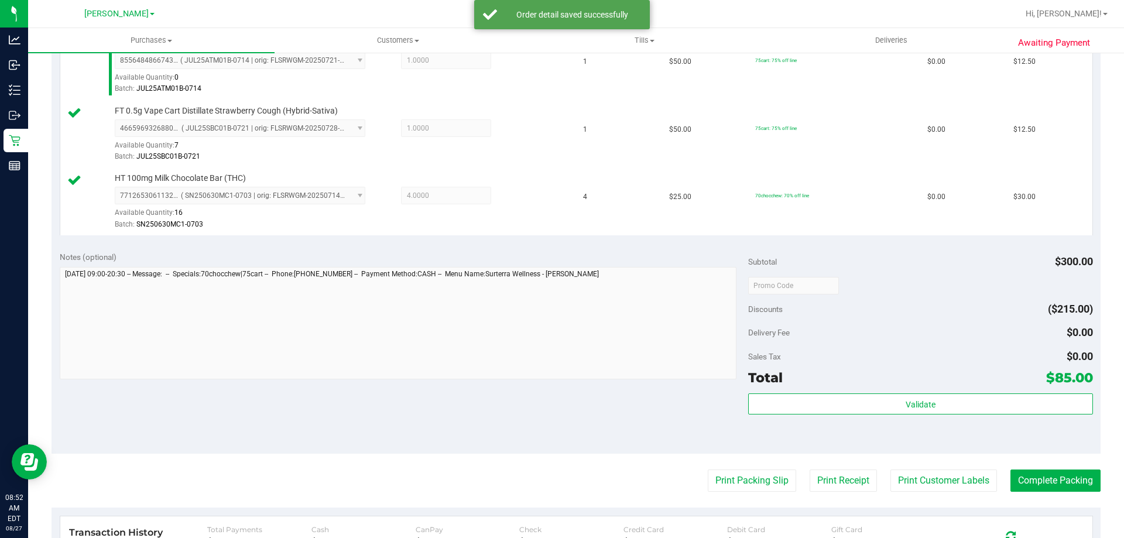
scroll to position [422, 0]
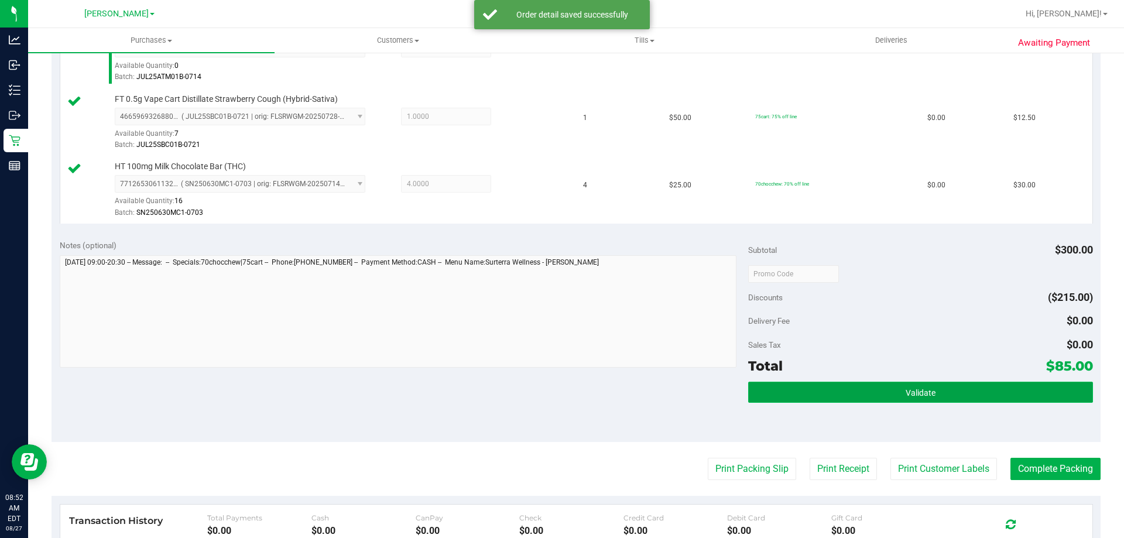
click at [922, 400] on button "Validate" at bounding box center [920, 392] width 344 height 21
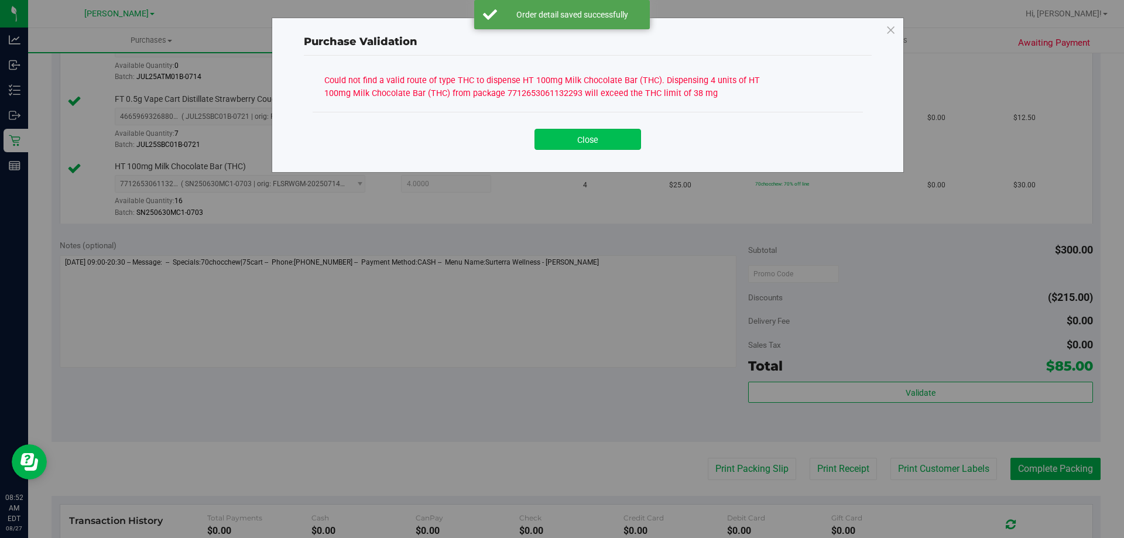
click at [600, 138] on button "Close" at bounding box center [587, 139] width 107 height 21
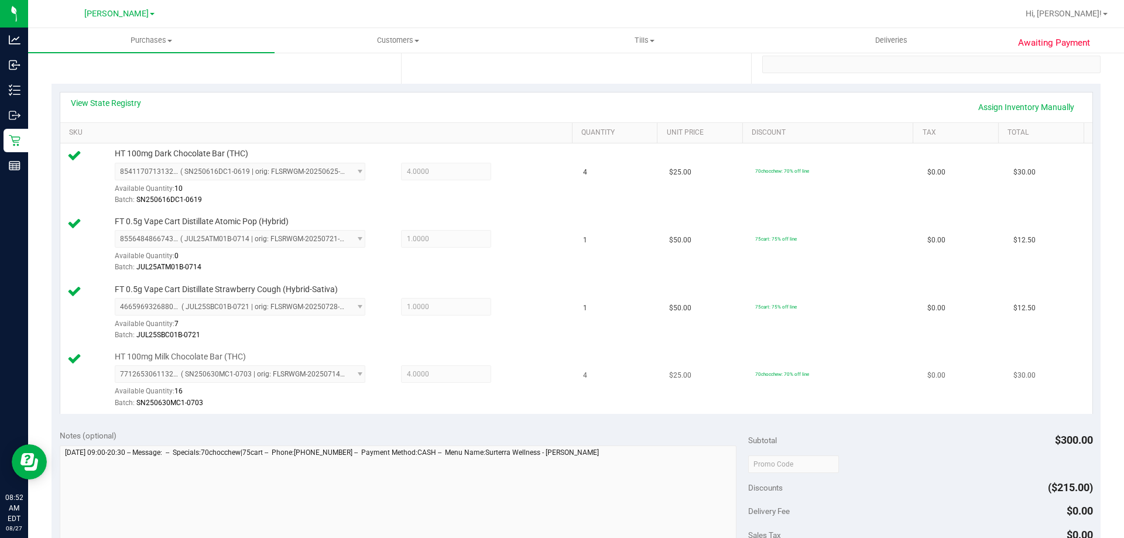
scroll to position [188, 0]
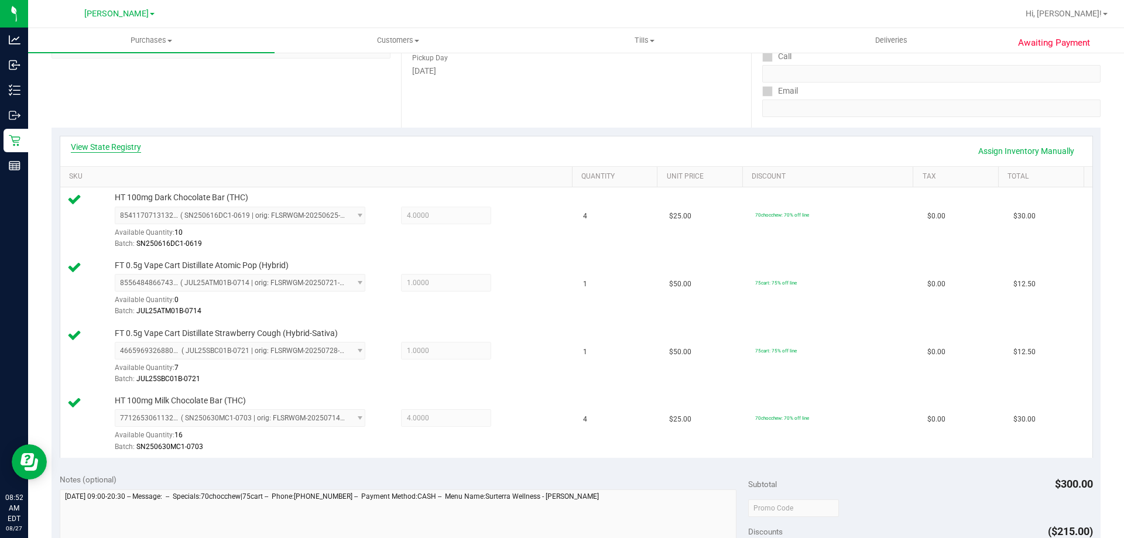
click at [128, 145] on link "View State Registry" at bounding box center [106, 147] width 70 height 12
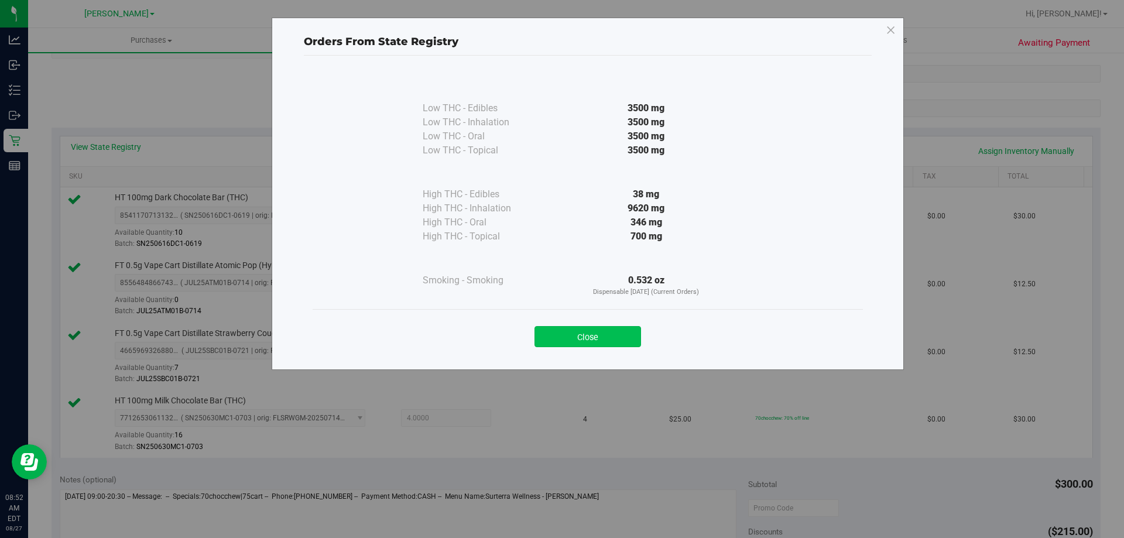
click at [599, 335] on button "Close" at bounding box center [587, 336] width 107 height 21
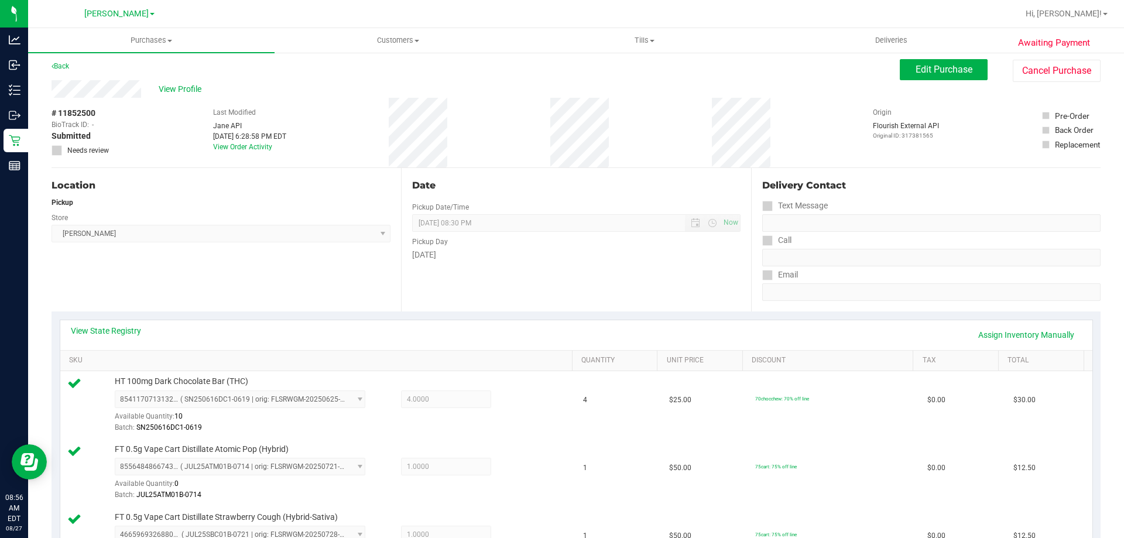
scroll to position [0, 0]
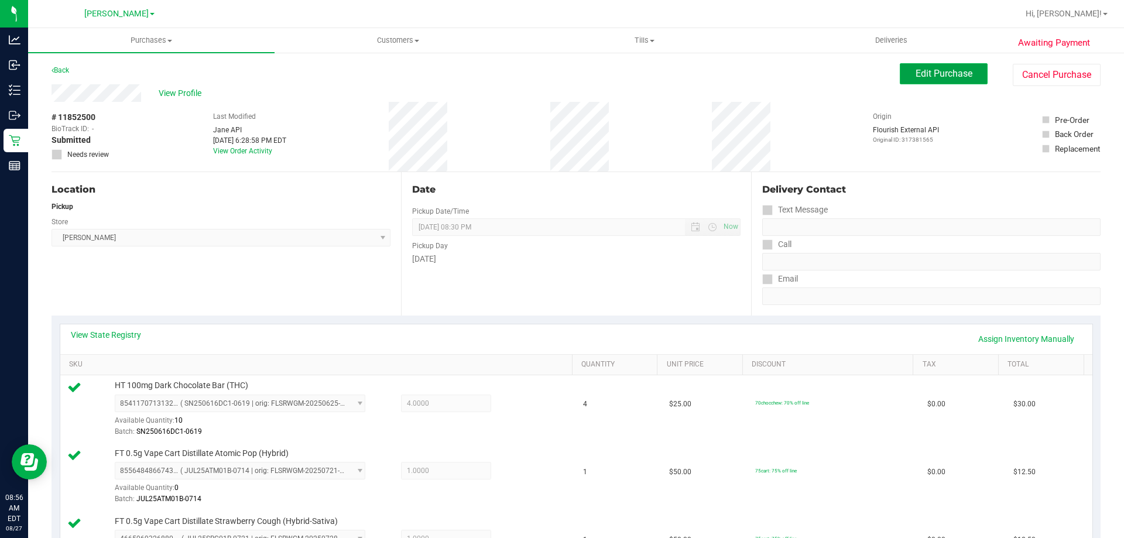
click at [921, 66] on button "Edit Purchase" at bounding box center [944, 73] width 88 height 21
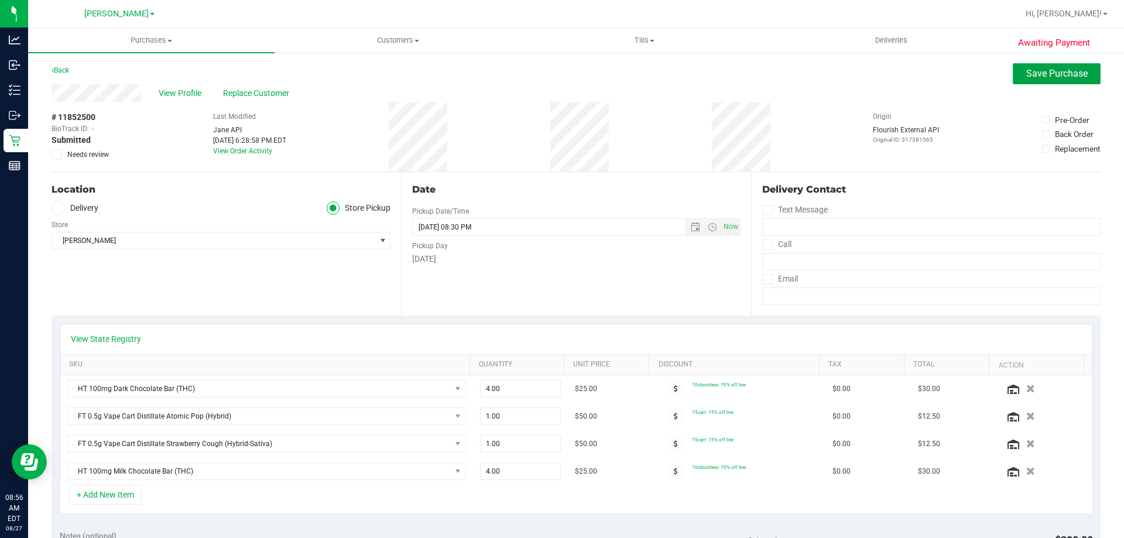
click at [1068, 70] on span "Save Purchase" at bounding box center [1056, 73] width 61 height 11
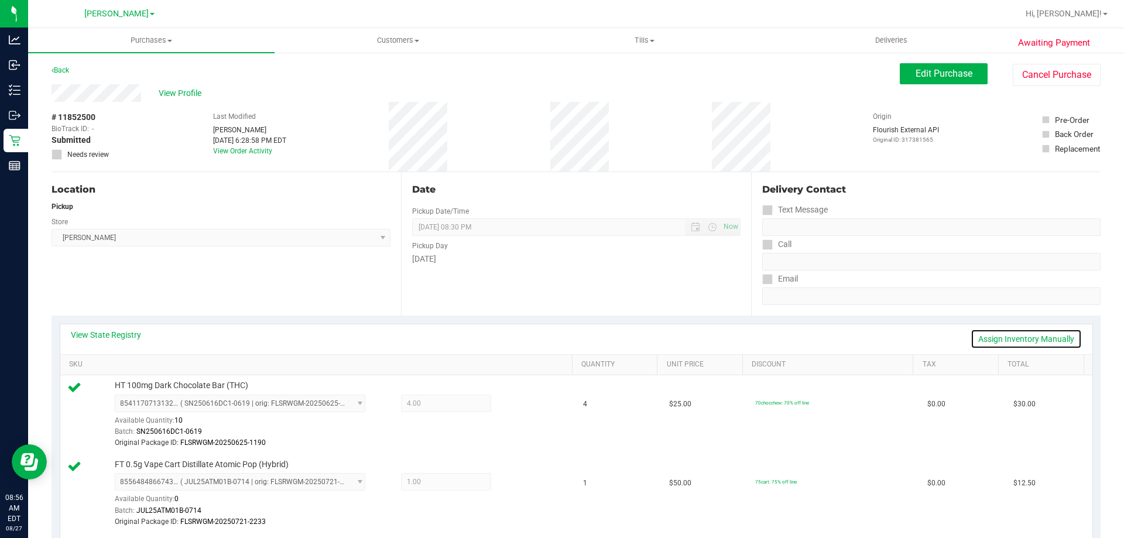
click at [1042, 341] on link "Assign Inventory Manually" at bounding box center [1026, 339] width 111 height 20
click at [517, 403] on icon at bounding box center [519, 404] width 12 height 13
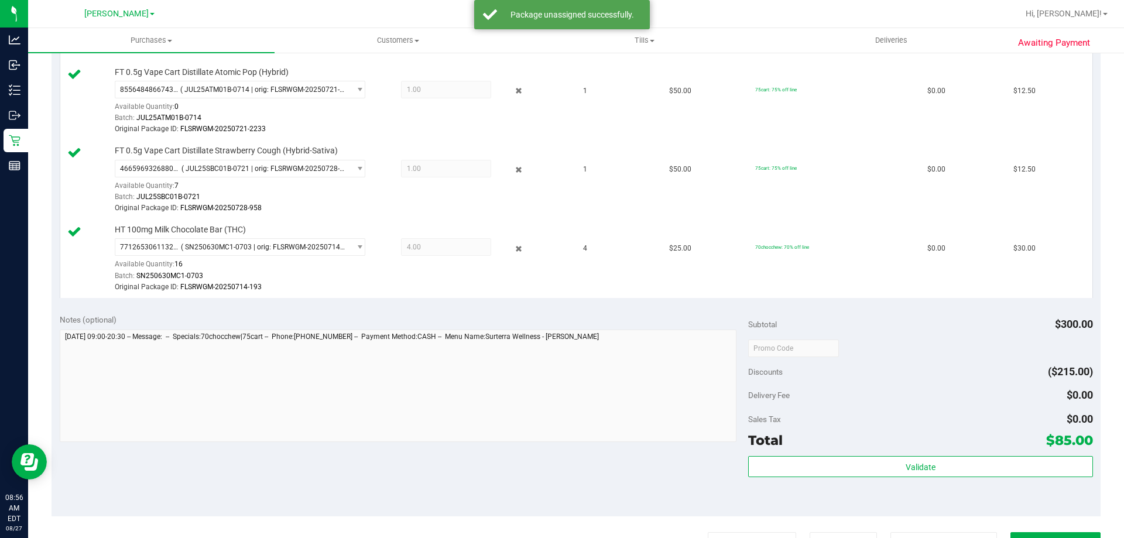
scroll to position [355, 0]
click at [513, 247] on icon at bounding box center [519, 247] width 12 height 13
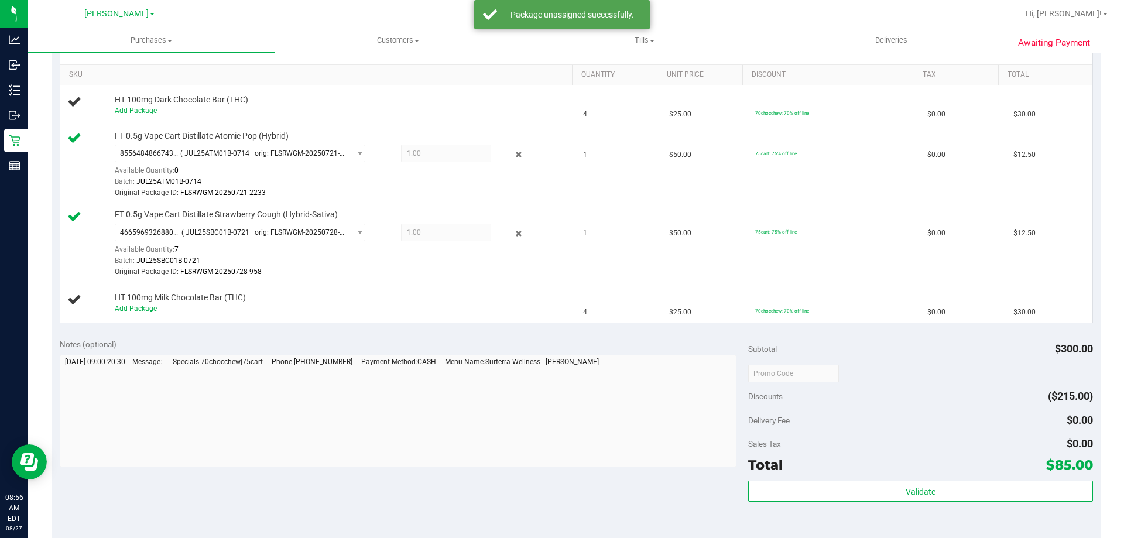
scroll to position [238, 0]
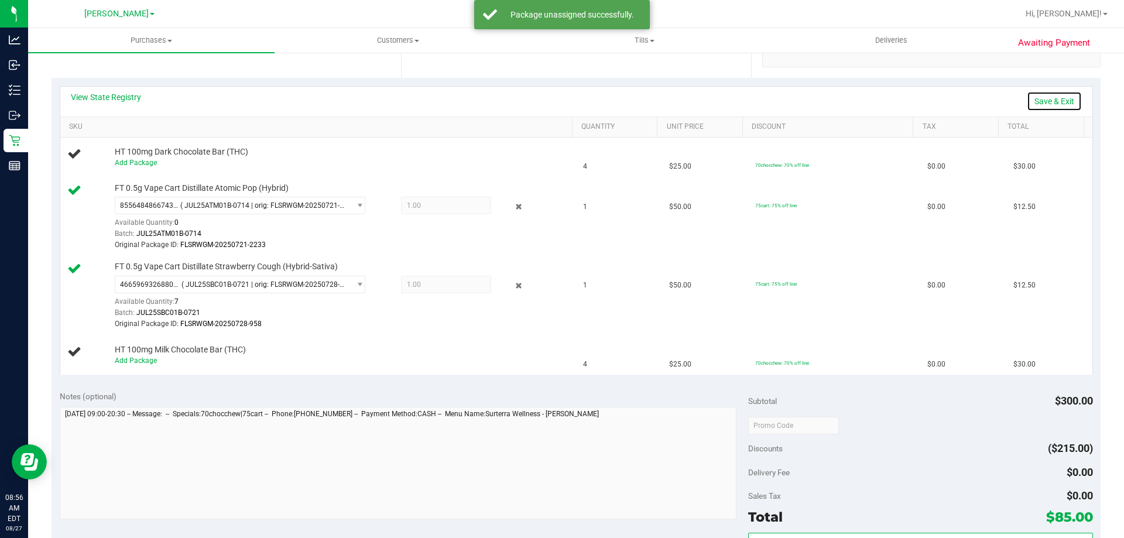
click at [1055, 100] on link "Save & Exit" at bounding box center [1054, 101] width 55 height 20
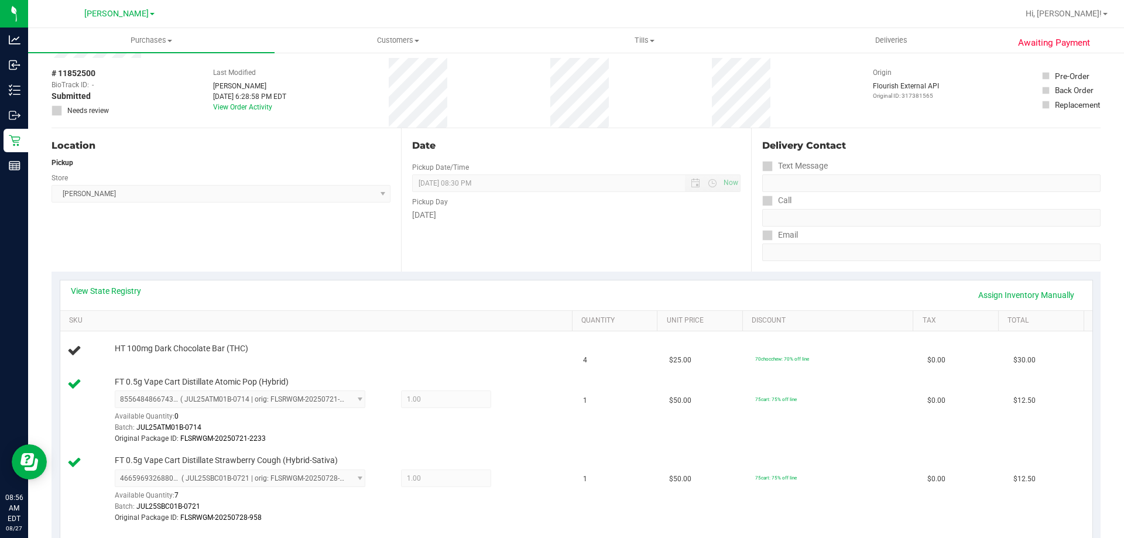
scroll to position [0, 0]
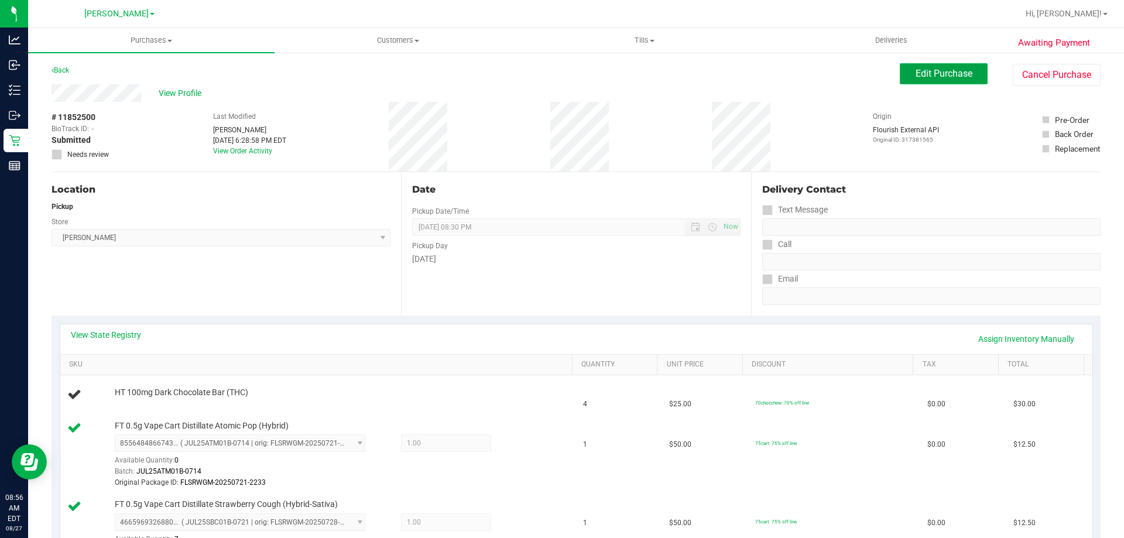
click at [959, 63] on button "Edit Purchase" at bounding box center [944, 73] width 88 height 21
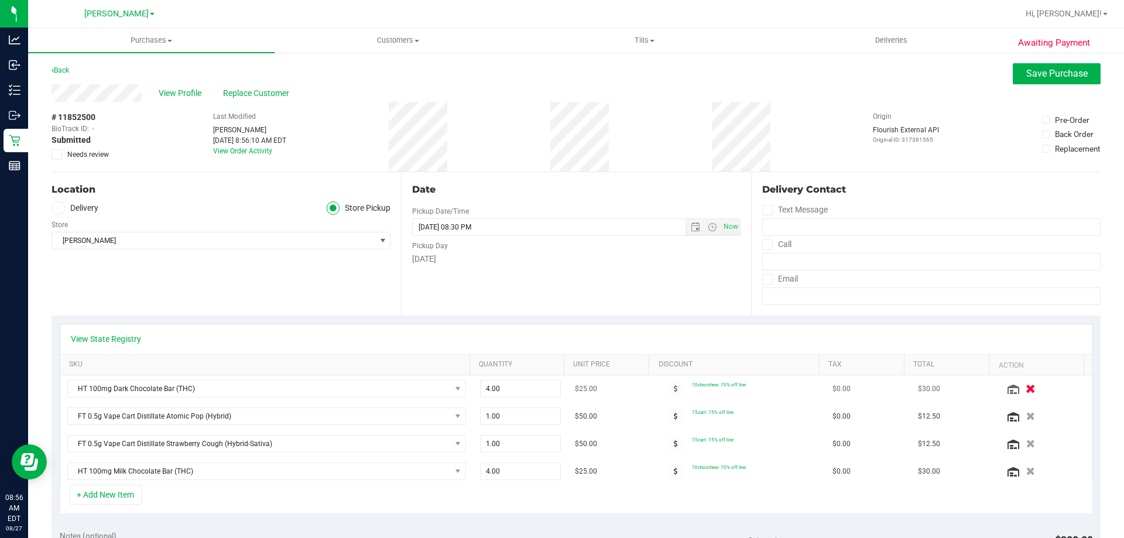
click at [1026, 390] on icon "button" at bounding box center [1031, 389] width 10 height 9
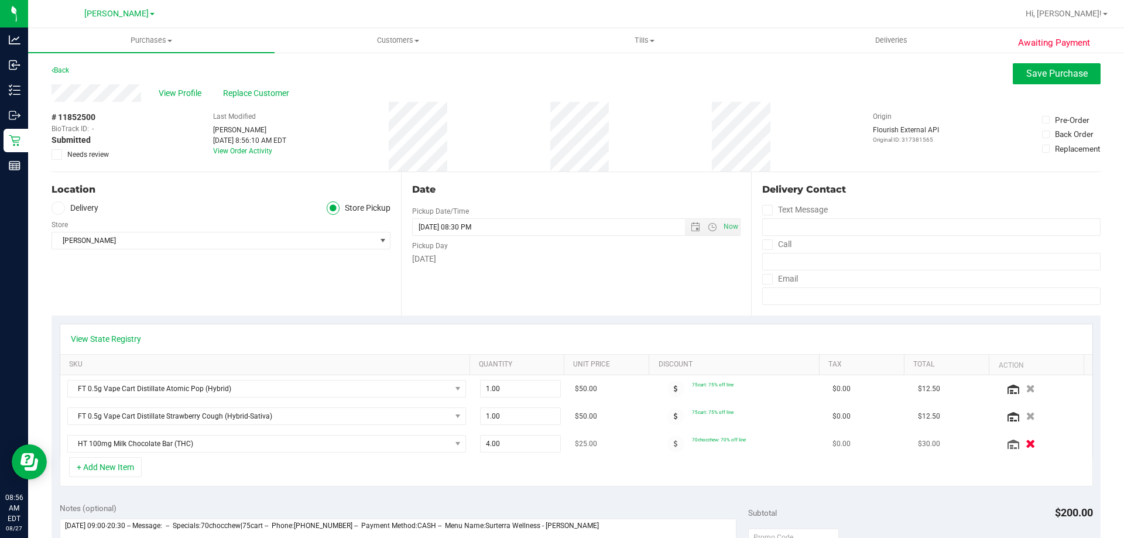
click at [1026, 445] on icon "button" at bounding box center [1031, 444] width 10 height 9
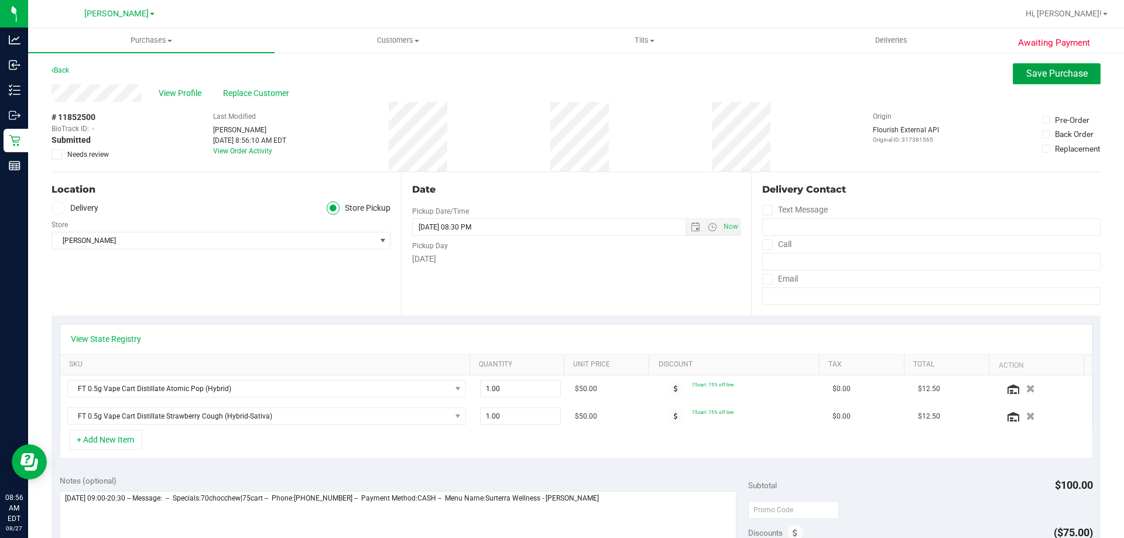
click at [1067, 65] on button "Save Purchase" at bounding box center [1057, 73] width 88 height 21
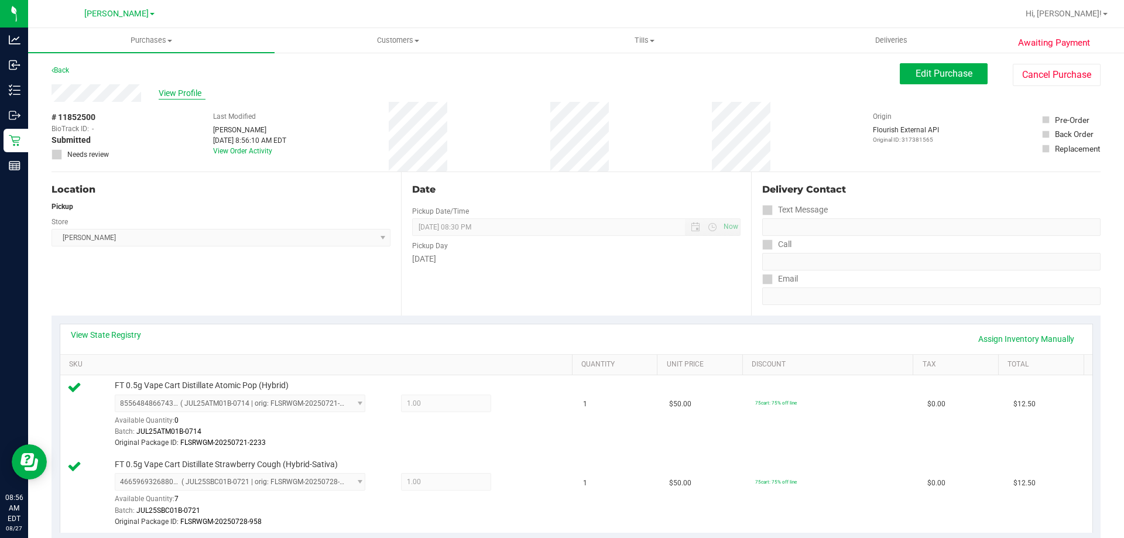
click at [194, 92] on span "View Profile" at bounding box center [182, 93] width 47 height 12
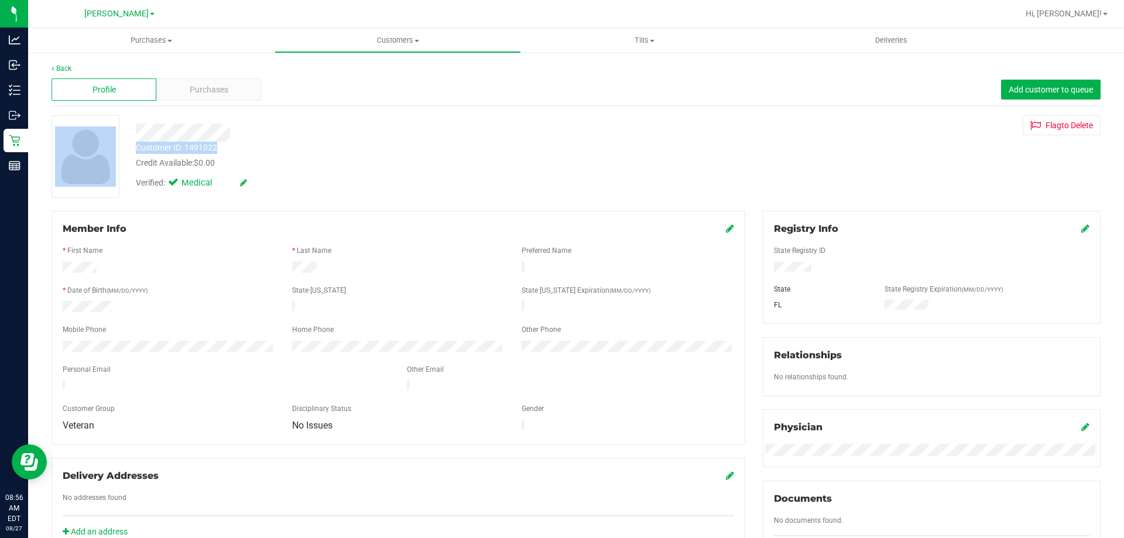
drag, startPoint x: 225, startPoint y: 148, endPoint x: 122, endPoint y: 148, distance: 103.0
click at [122, 148] on div "Customer ID: 1491022 Credit Available: $0.00 Verified: Medical Flag to Delete" at bounding box center [576, 156] width 1067 height 83
click at [190, 144] on div "Customer ID: 1491022" at bounding box center [176, 148] width 81 height 12
click at [235, 152] on div "Customer ID: 1491022 Credit Available: $0.00" at bounding box center [393, 156] width 533 height 28
drag, startPoint x: 219, startPoint y: 148, endPoint x: 136, endPoint y: 151, distance: 82.6
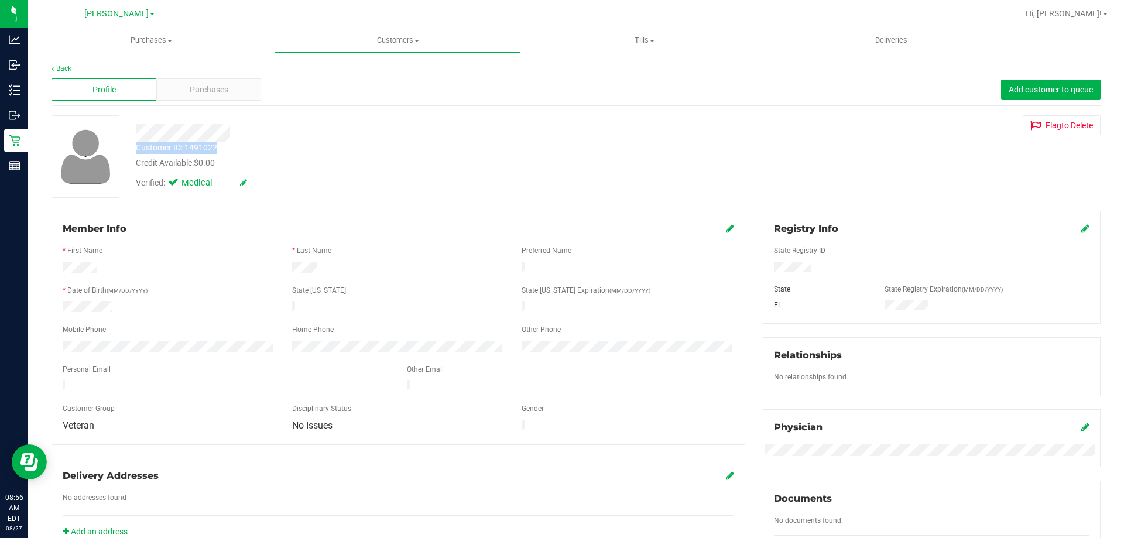
click at [136, 151] on div "Customer ID: 1491022 Credit Available: $0.00" at bounding box center [393, 156] width 533 height 28
copy div "Customer ID: 1491022"
click at [65, 76] on div "Profile Purchases Add customer to queue" at bounding box center [576, 90] width 1049 height 32
click at [69, 70] on link "Back" at bounding box center [62, 68] width 20 height 8
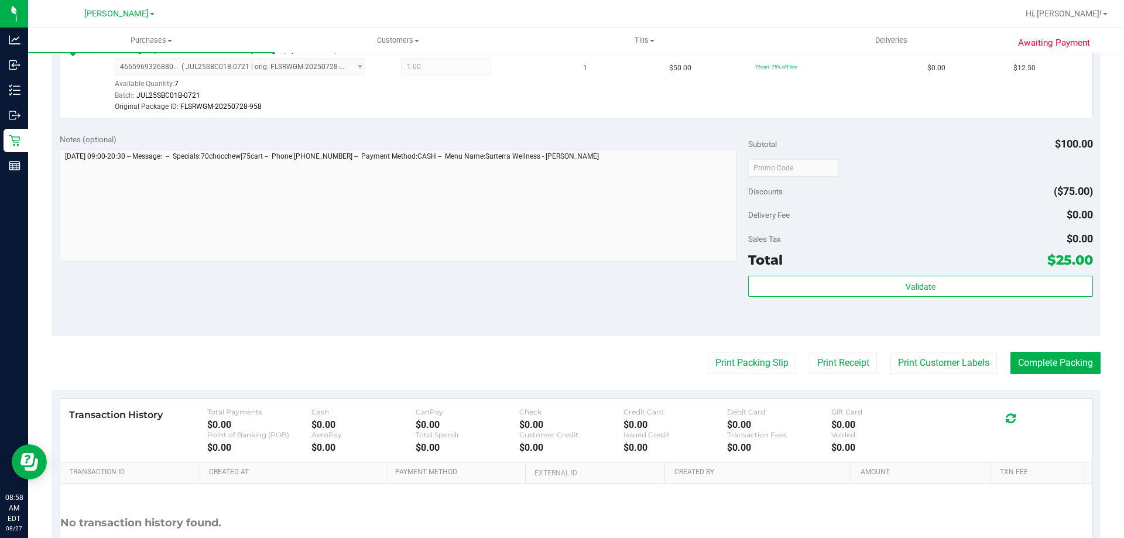
scroll to position [416, 0]
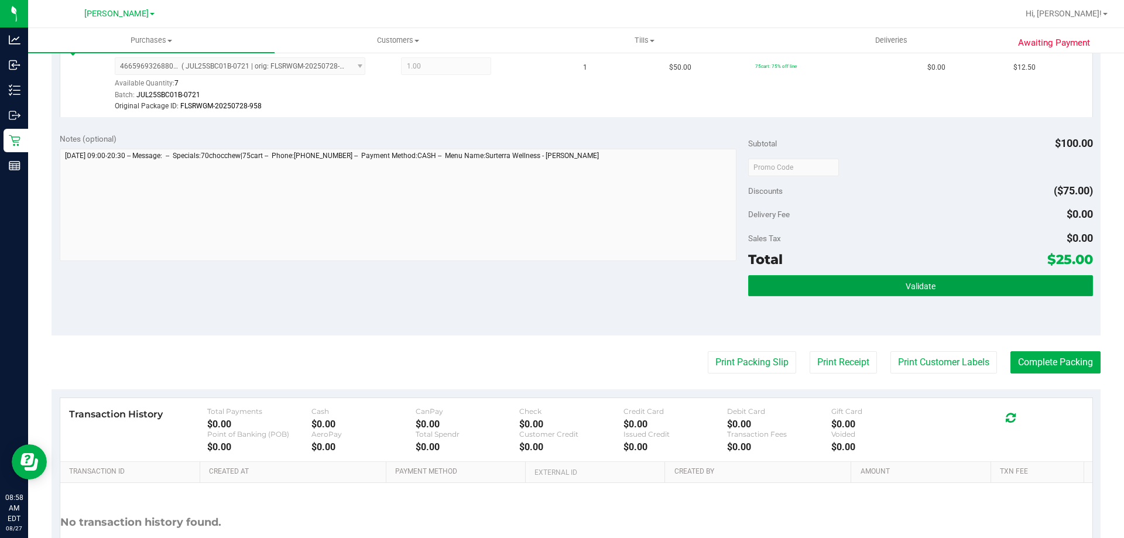
click at [915, 290] on span "Validate" at bounding box center [921, 286] width 30 height 9
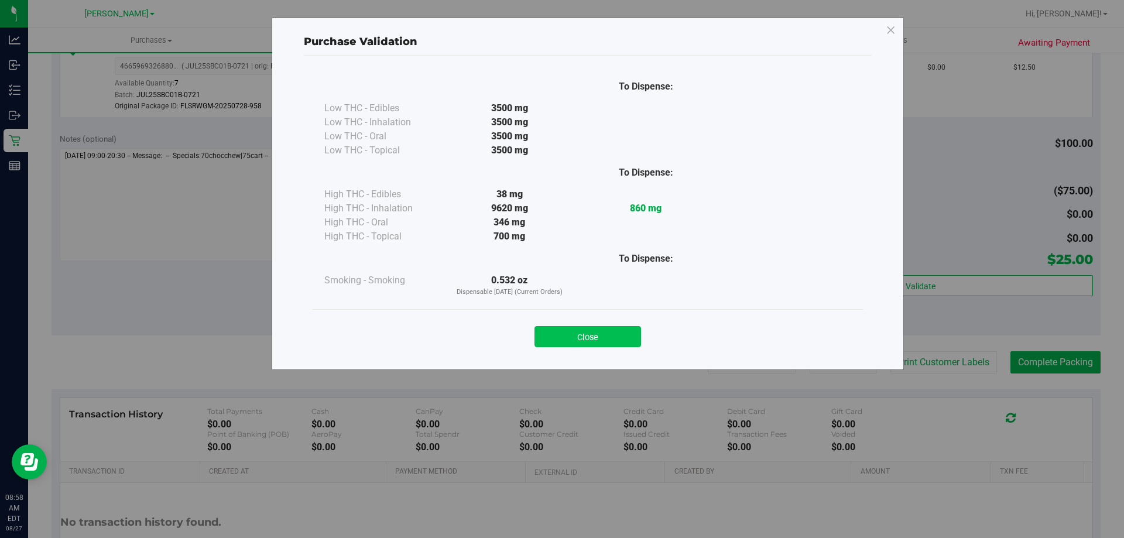
click at [617, 338] on button "Close" at bounding box center [587, 336] width 107 height 21
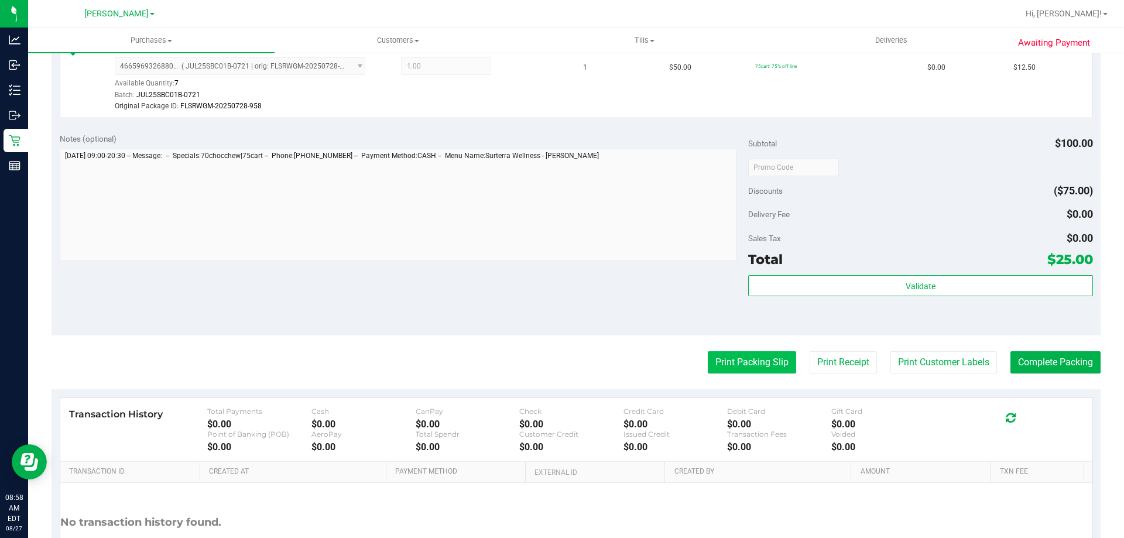
click at [744, 366] on button "Print Packing Slip" at bounding box center [752, 362] width 88 height 22
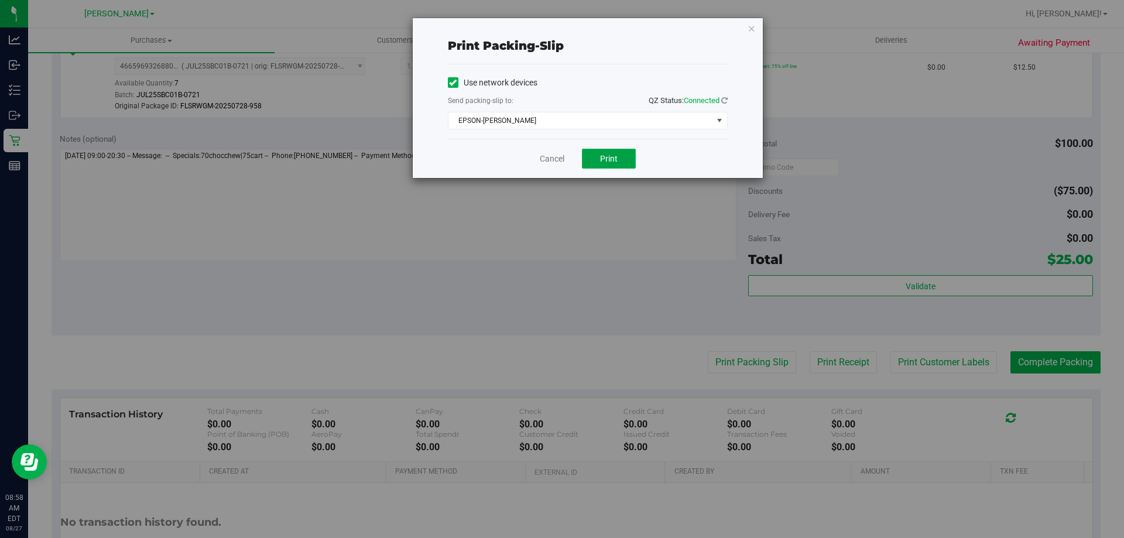
click at [609, 161] on span "Print" at bounding box center [609, 158] width 18 height 9
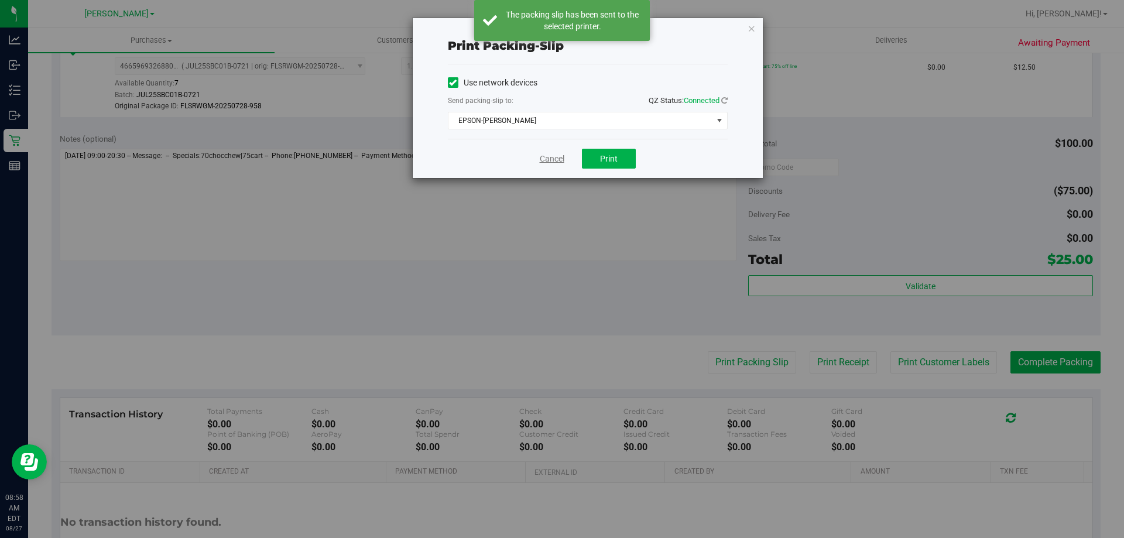
click at [546, 156] on link "Cancel" at bounding box center [552, 159] width 25 height 12
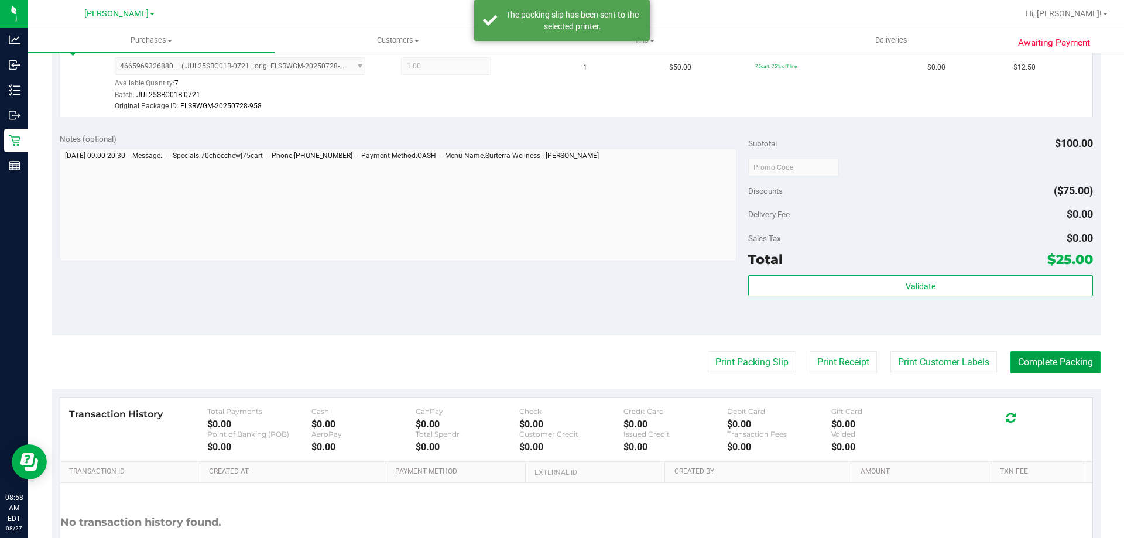
click at [1046, 359] on button "Complete Packing" at bounding box center [1055, 362] width 90 height 22
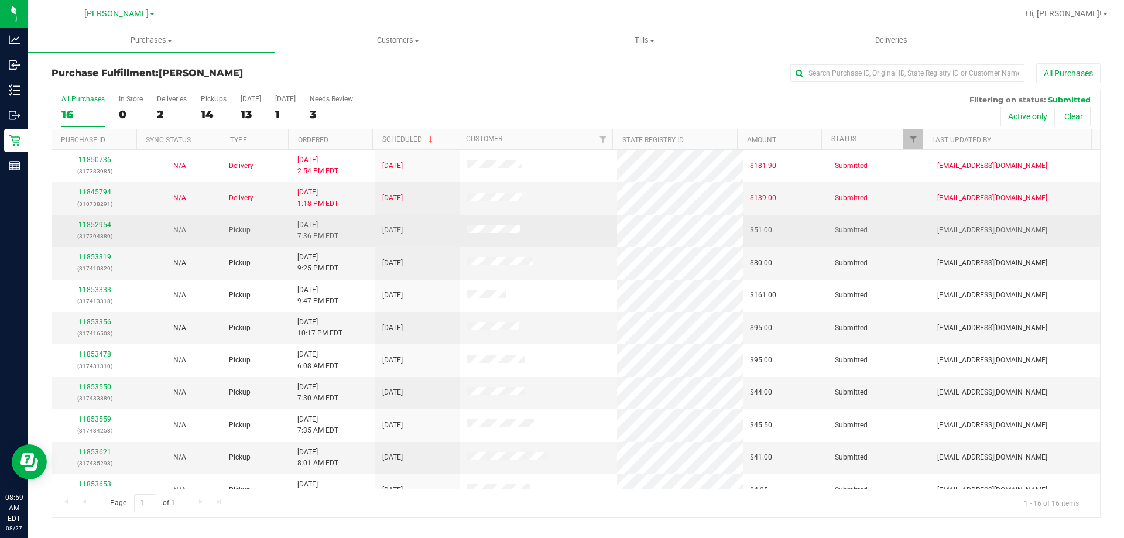
click at [84, 220] on div "11852954 (317394889)" at bounding box center [94, 231] width 71 height 22
click at [87, 221] on link "11852954" at bounding box center [94, 225] width 33 height 8
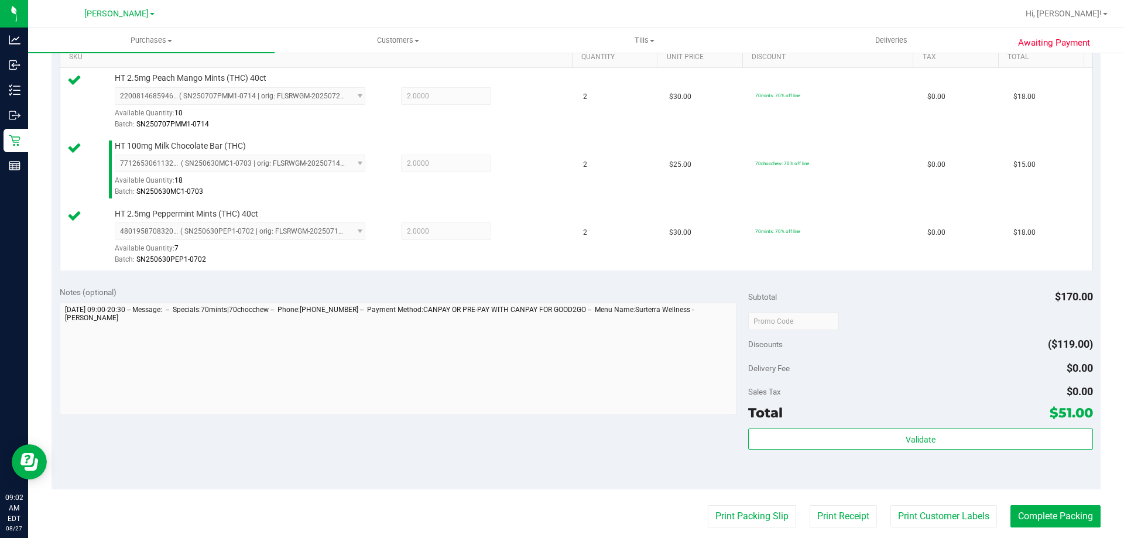
scroll to position [308, 0]
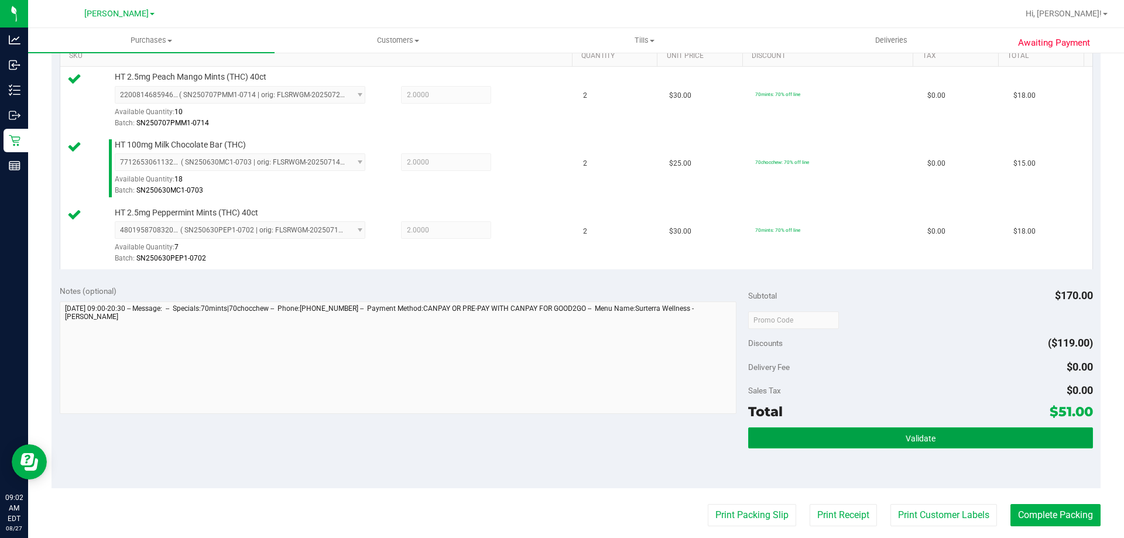
click at [906, 445] on button "Validate" at bounding box center [920, 437] width 344 height 21
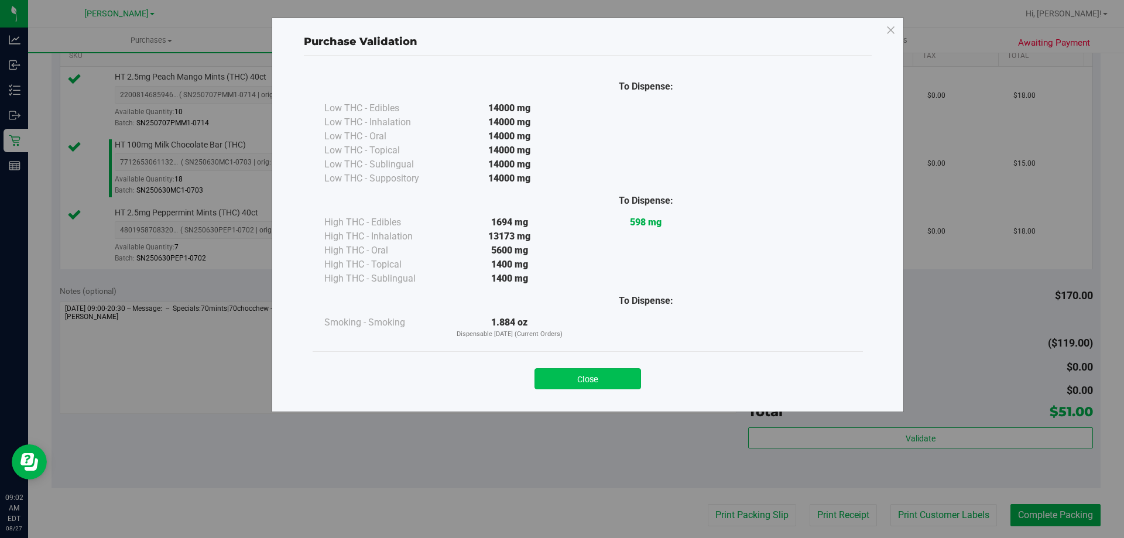
click at [602, 372] on button "Close" at bounding box center [587, 378] width 107 height 21
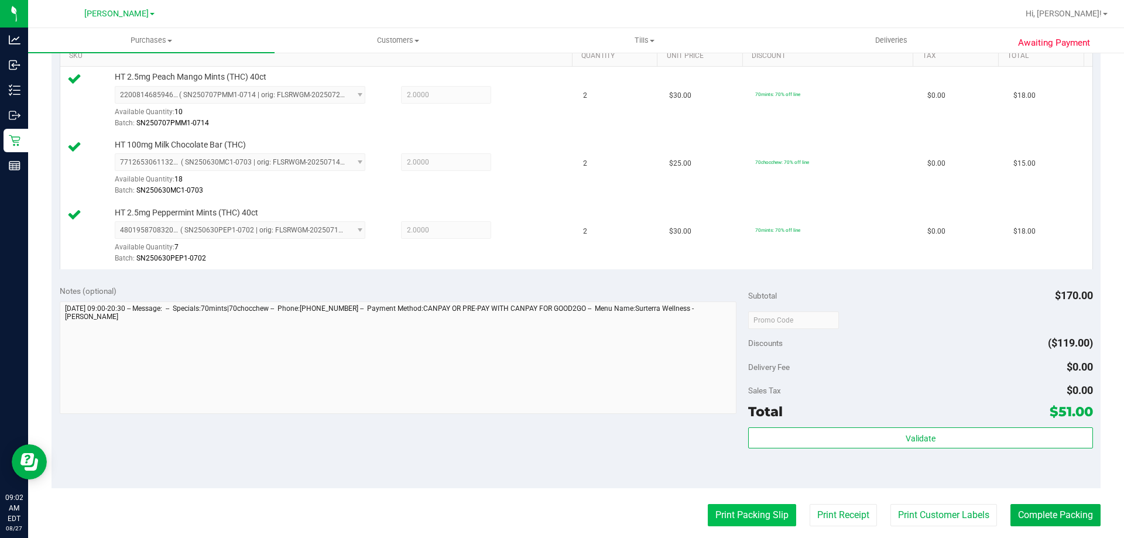
click at [735, 511] on button "Print Packing Slip" at bounding box center [752, 515] width 88 height 22
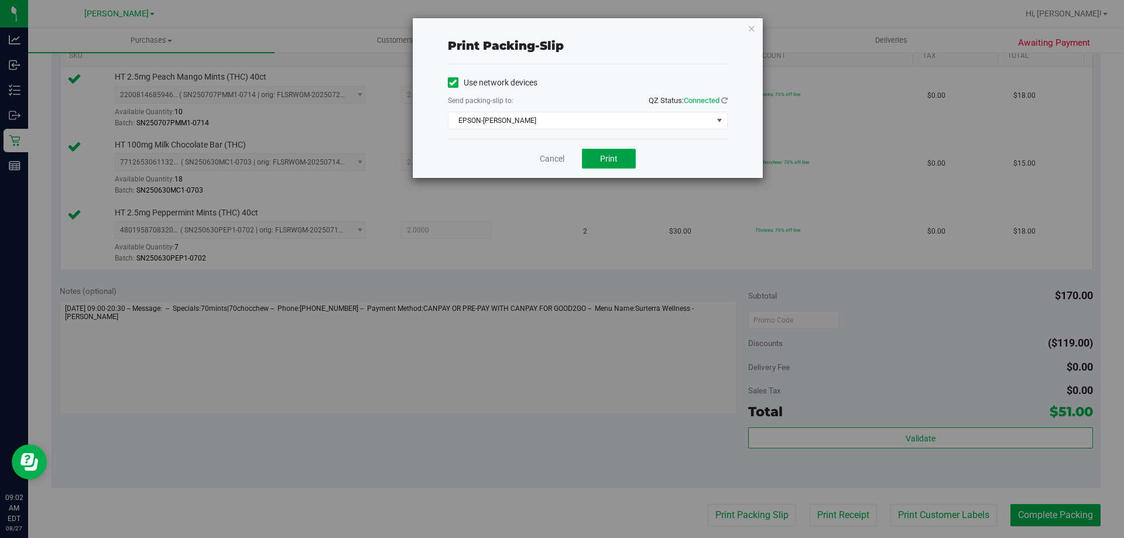
click at [618, 159] on button "Print" at bounding box center [609, 159] width 54 height 20
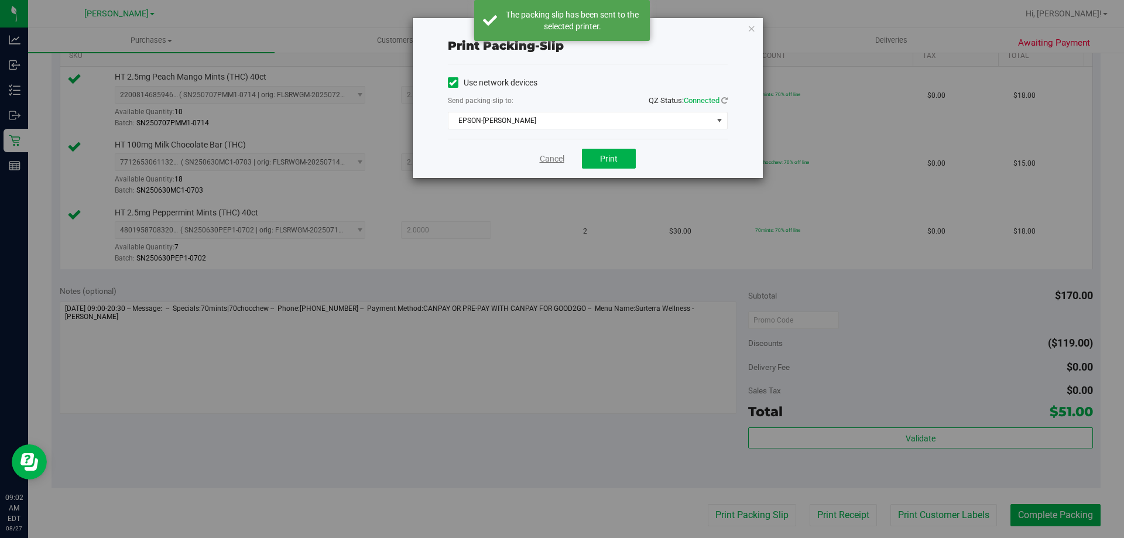
click at [550, 157] on link "Cancel" at bounding box center [552, 159] width 25 height 12
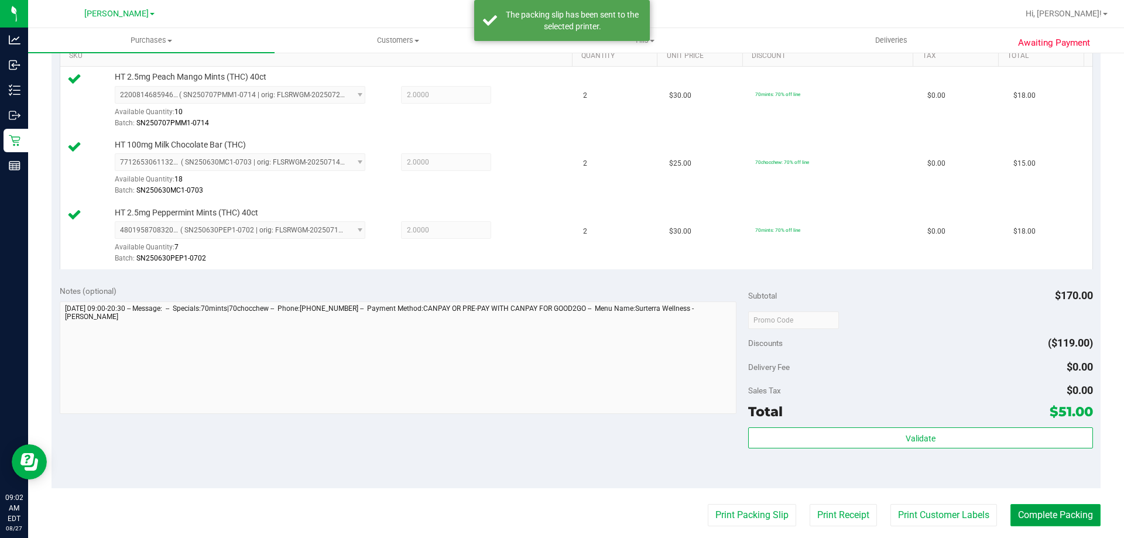
click at [1049, 524] on button "Complete Packing" at bounding box center [1055, 515] width 90 height 22
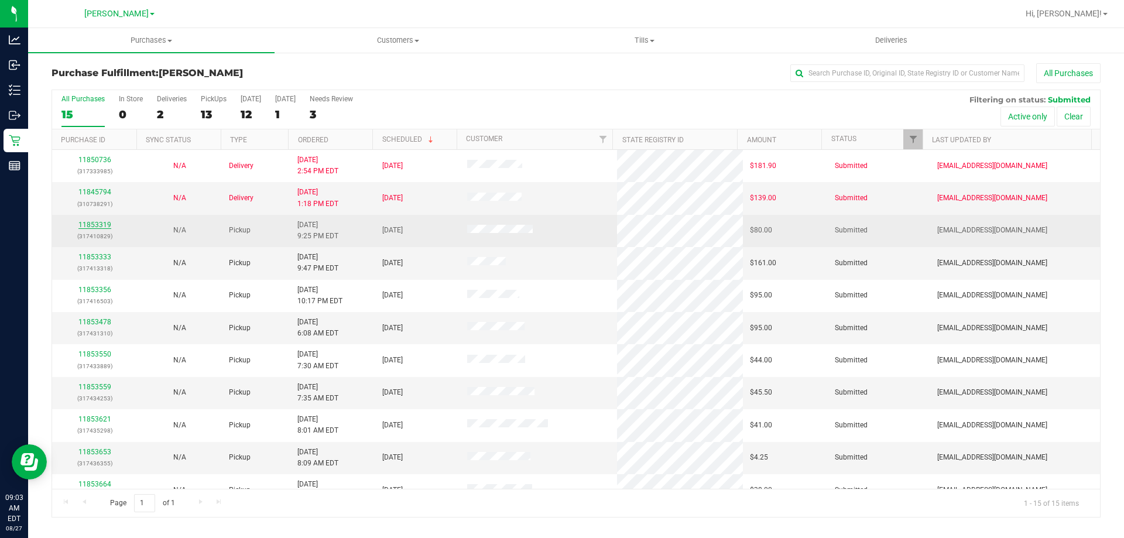
click at [101, 221] on link "11853319" at bounding box center [94, 225] width 33 height 8
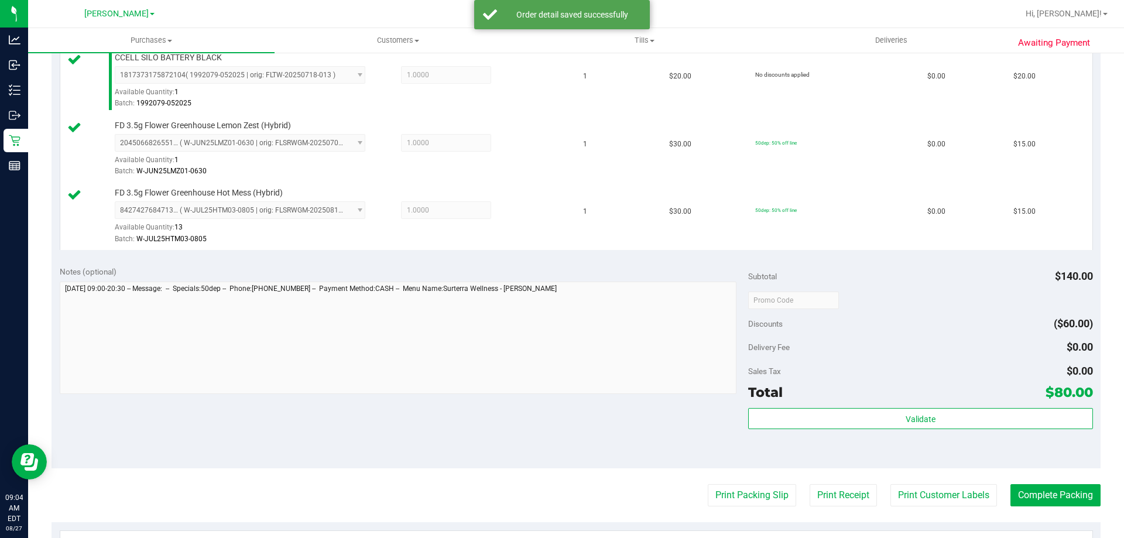
scroll to position [401, 0]
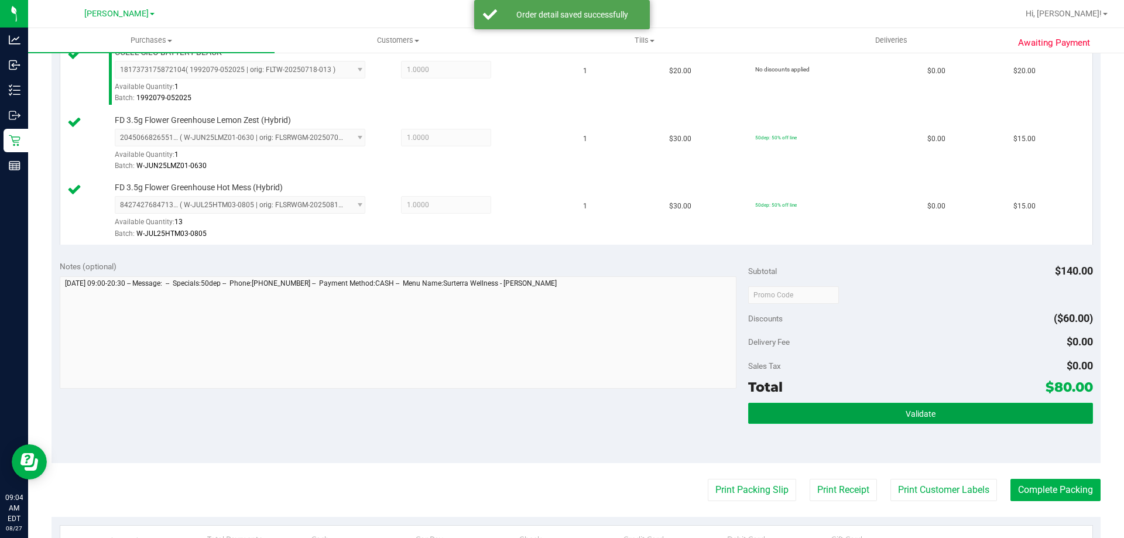
click at [922, 407] on button "Validate" at bounding box center [920, 413] width 344 height 21
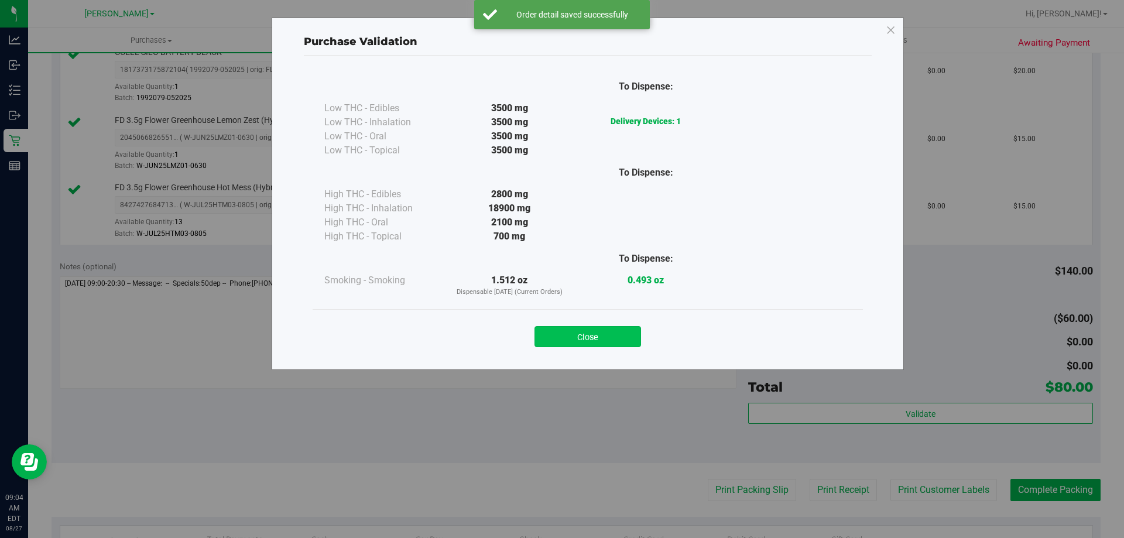
click at [595, 341] on button "Close" at bounding box center [587, 336] width 107 height 21
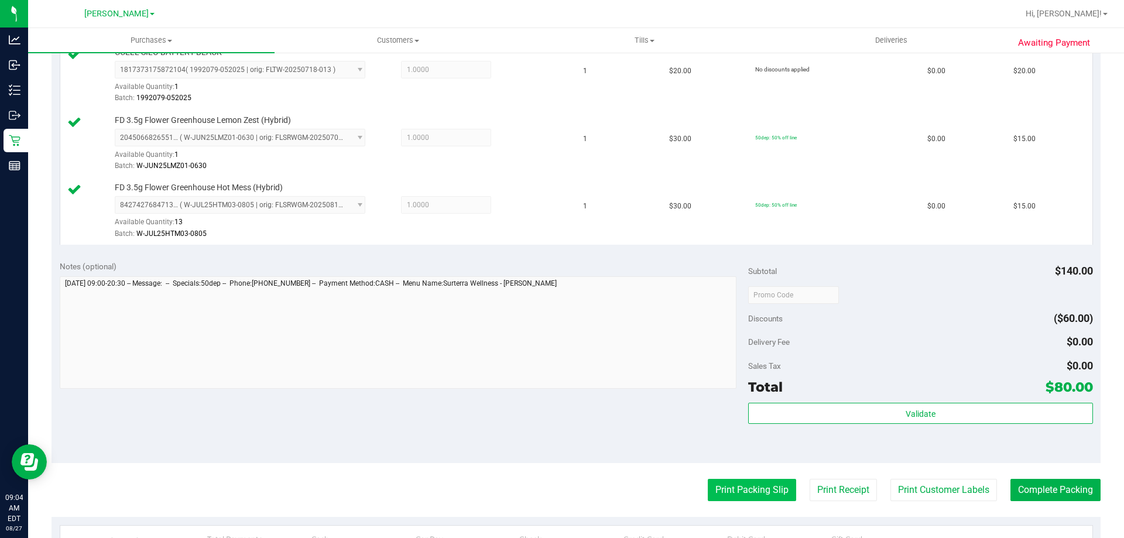
click at [745, 498] on button "Print Packing Slip" at bounding box center [752, 490] width 88 height 22
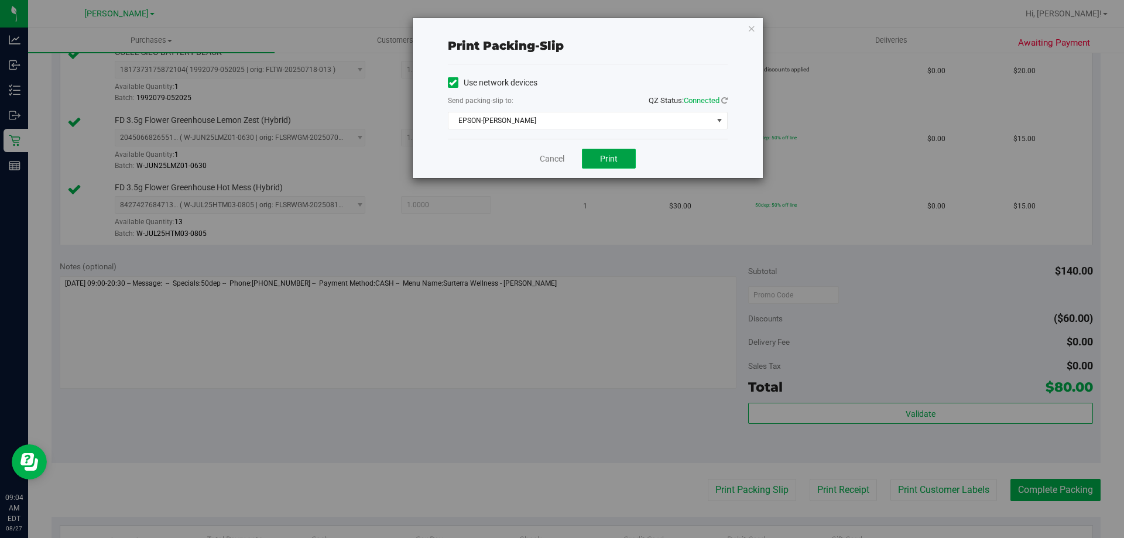
click at [620, 164] on button "Print" at bounding box center [609, 159] width 54 height 20
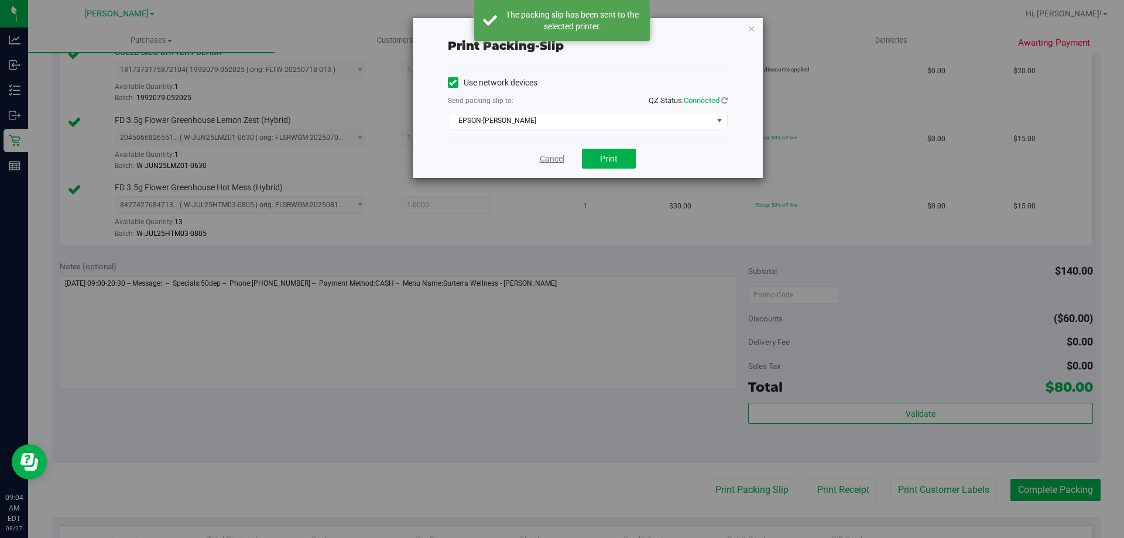
click at [557, 153] on link "Cancel" at bounding box center [552, 159] width 25 height 12
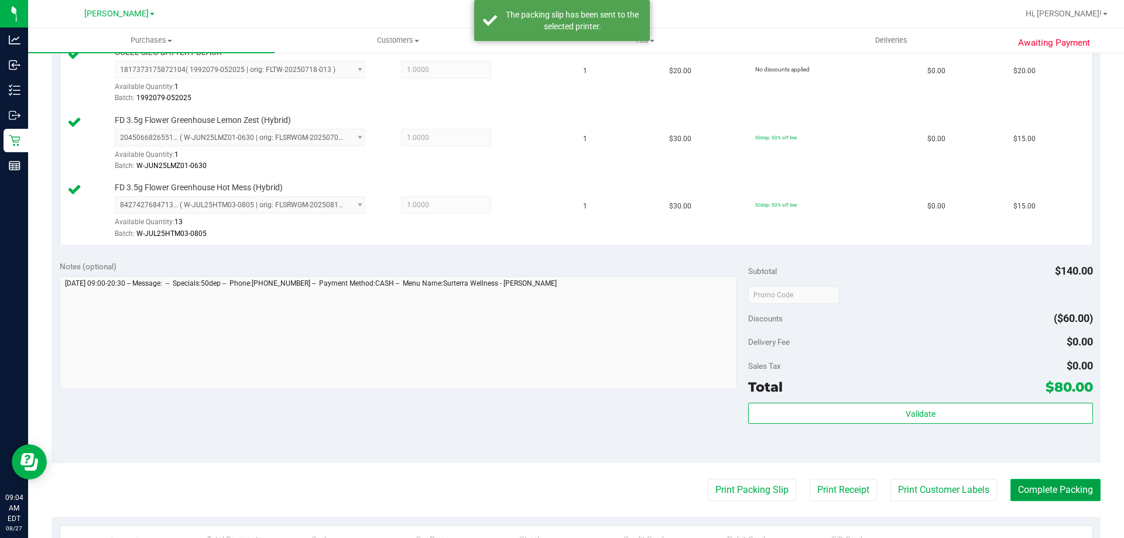
click at [1053, 490] on button "Complete Packing" at bounding box center [1055, 490] width 90 height 22
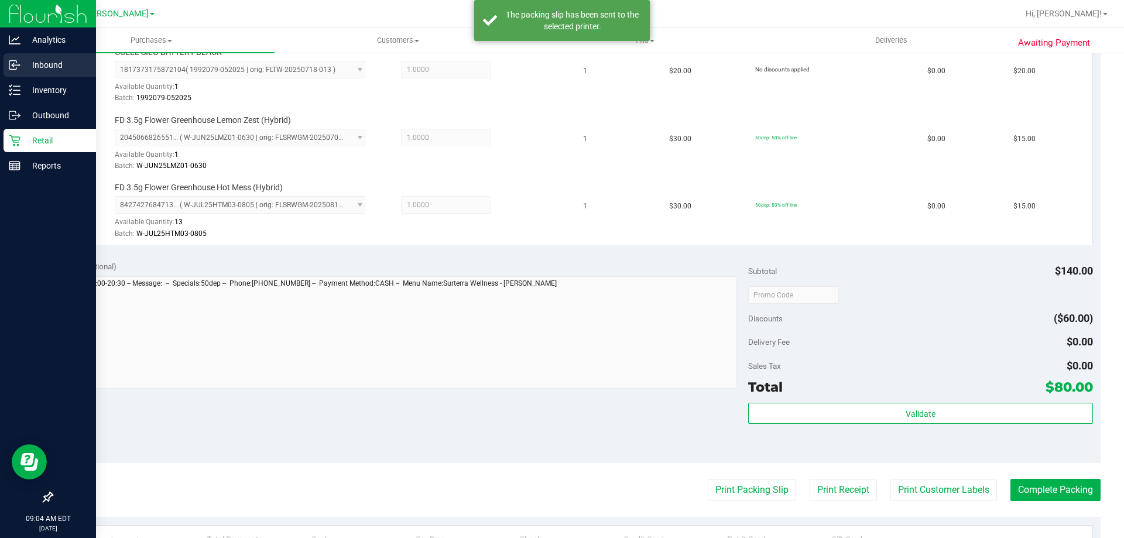
click at [26, 70] on p "Inbound" at bounding box center [55, 65] width 70 height 14
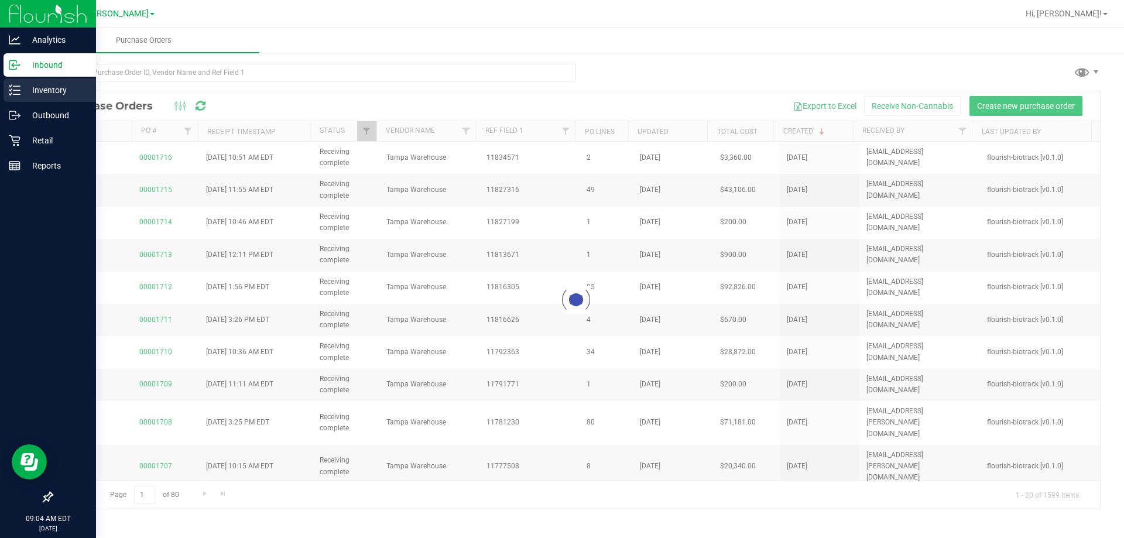
click at [57, 94] on p "Inventory" at bounding box center [55, 90] width 70 height 14
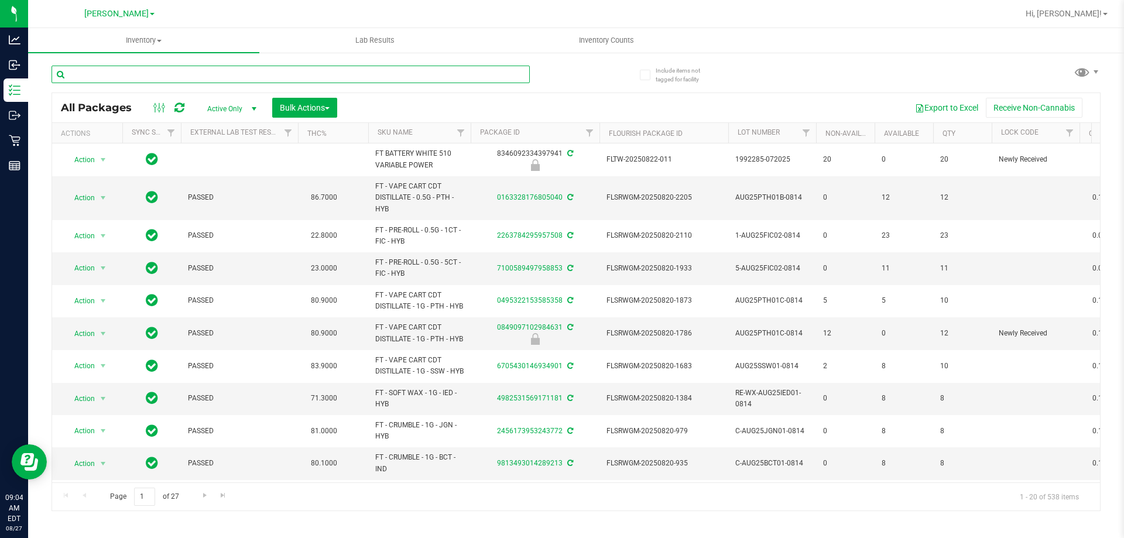
click at [428, 73] on input "text" at bounding box center [291, 75] width 478 height 18
type input "W-JUL25MEC01-0716"
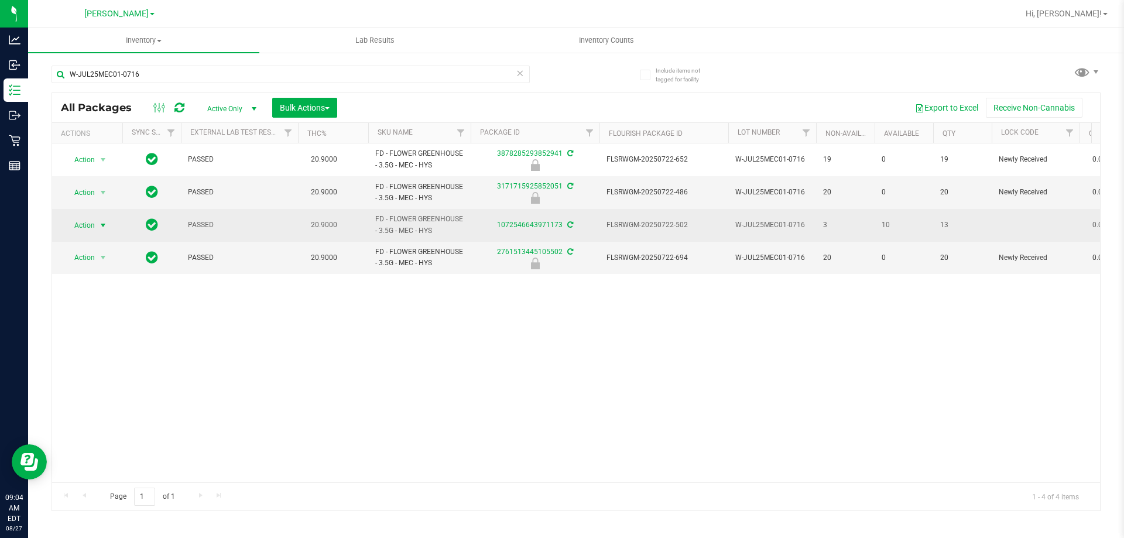
click at [90, 223] on span "Action" at bounding box center [80, 225] width 32 height 16
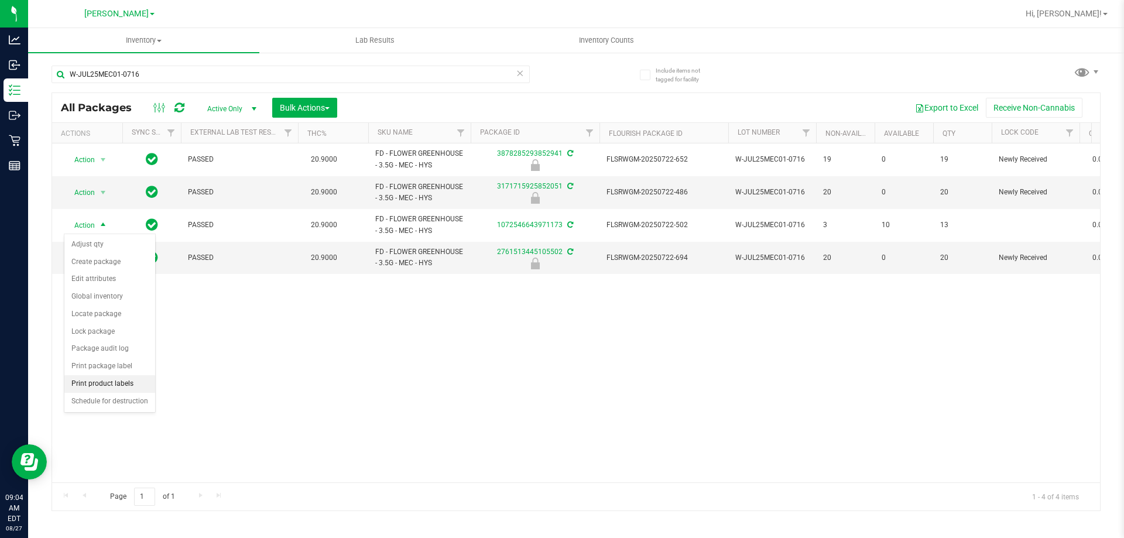
click at [120, 388] on li "Print product labels" at bounding box center [109, 384] width 91 height 18
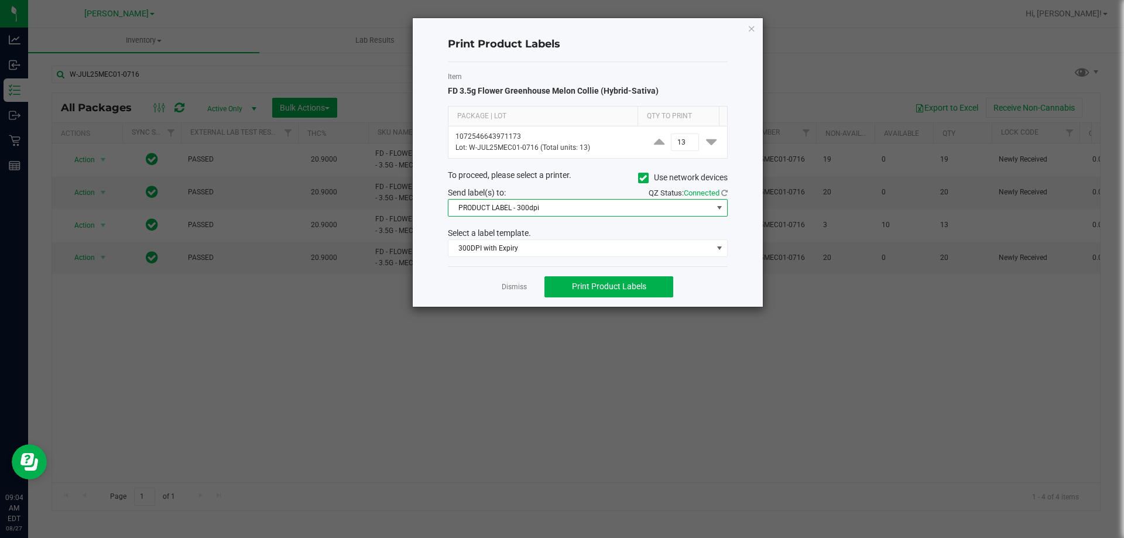
click at [527, 205] on span "PRODUCT LABEL - 300dpi" at bounding box center [580, 208] width 264 height 16
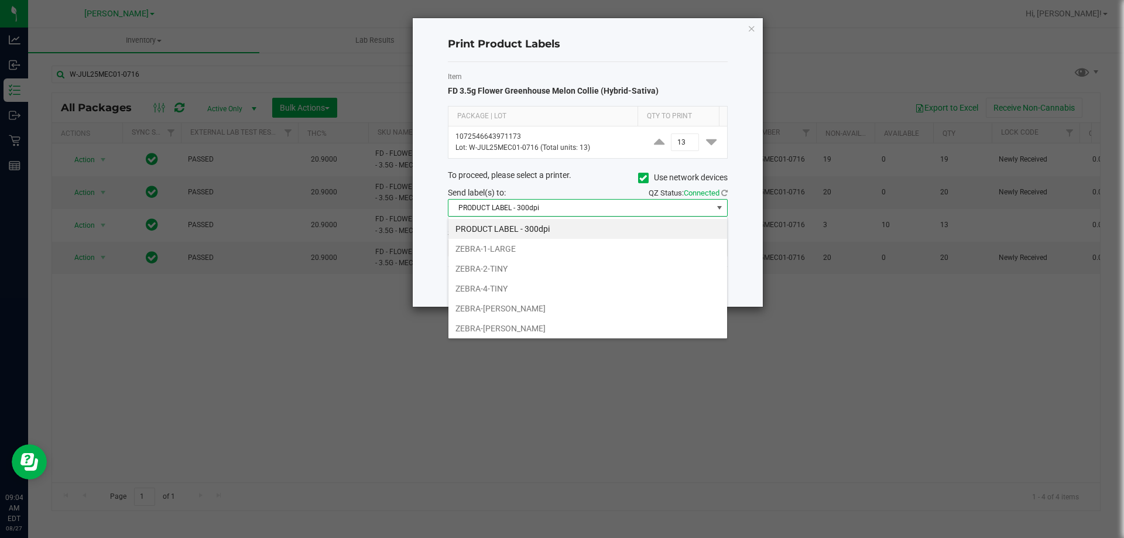
scroll to position [18, 280]
click at [527, 205] on span "PRODUCT LABEL - 300dpi" at bounding box center [580, 208] width 264 height 16
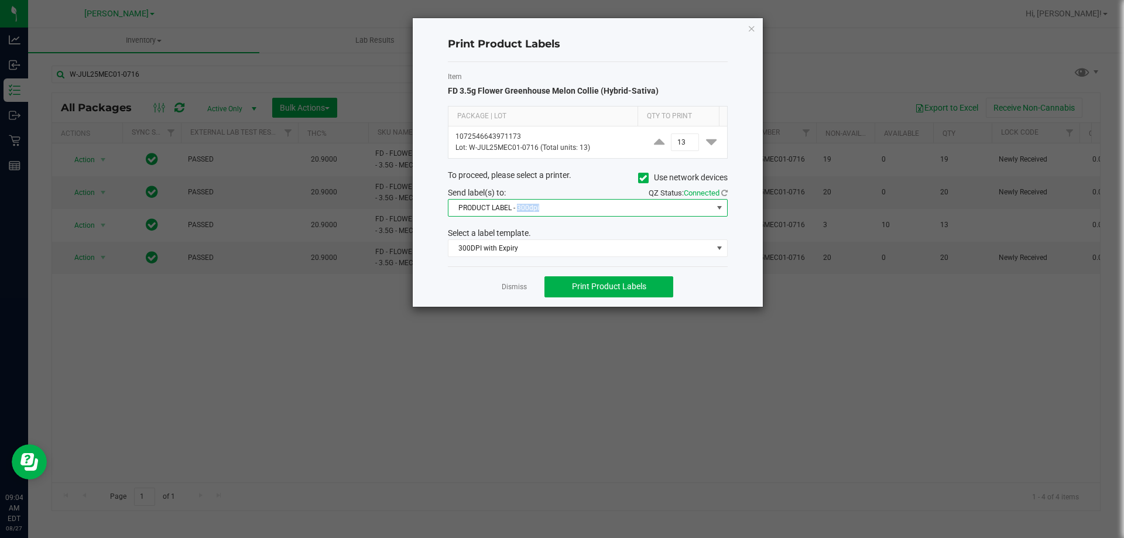
click at [527, 205] on span "PRODUCT LABEL - 300dpi" at bounding box center [580, 208] width 264 height 16
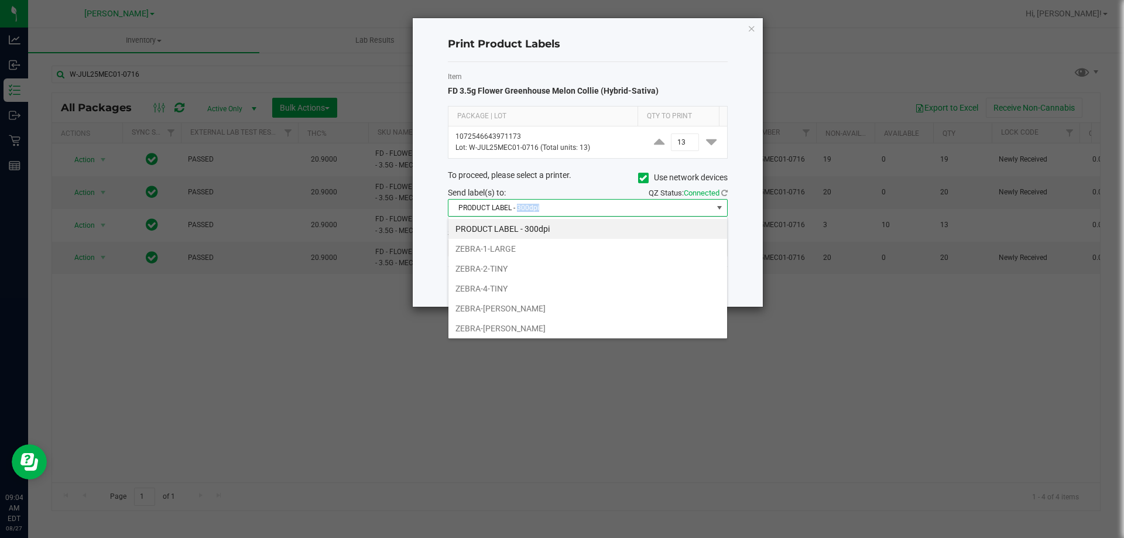
click at [527, 205] on span "PRODUCT LABEL - 300dpi" at bounding box center [580, 208] width 264 height 16
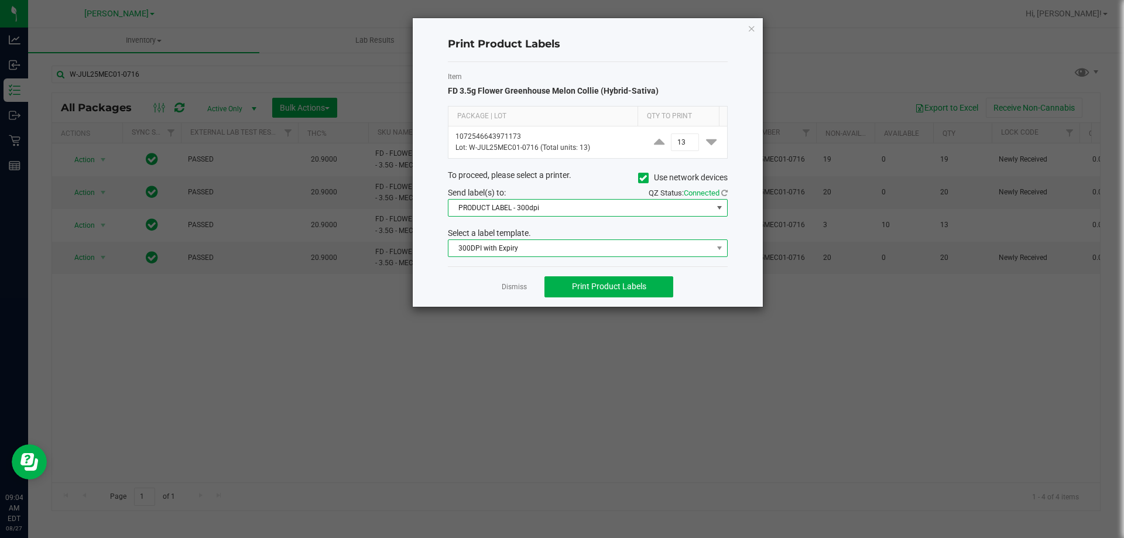
click at [544, 251] on span "300DPI with Expiry" at bounding box center [580, 248] width 264 height 16
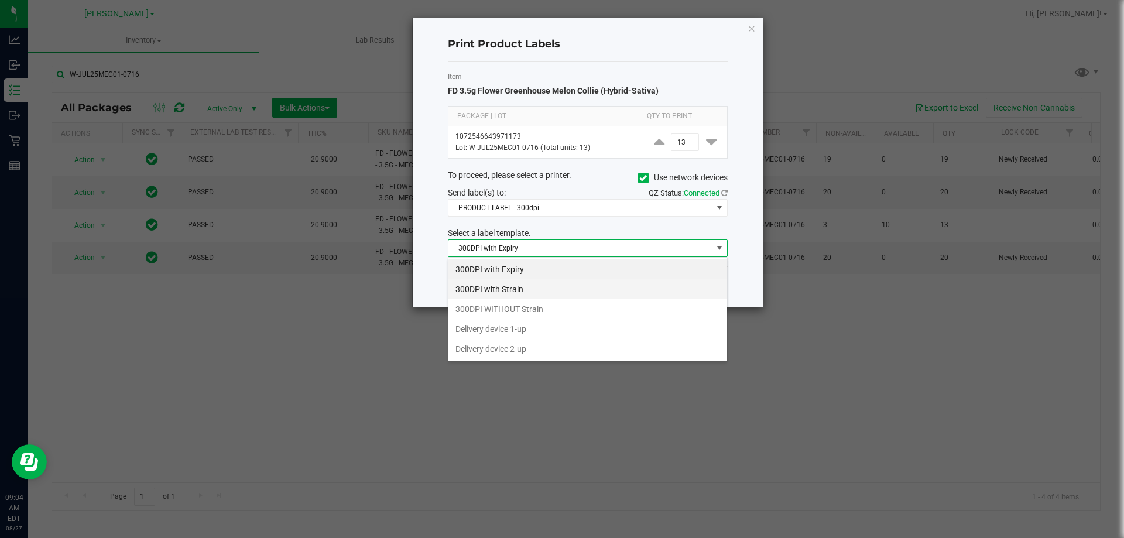
click at [564, 289] on li "300DPI with Strain" at bounding box center [587, 289] width 279 height 20
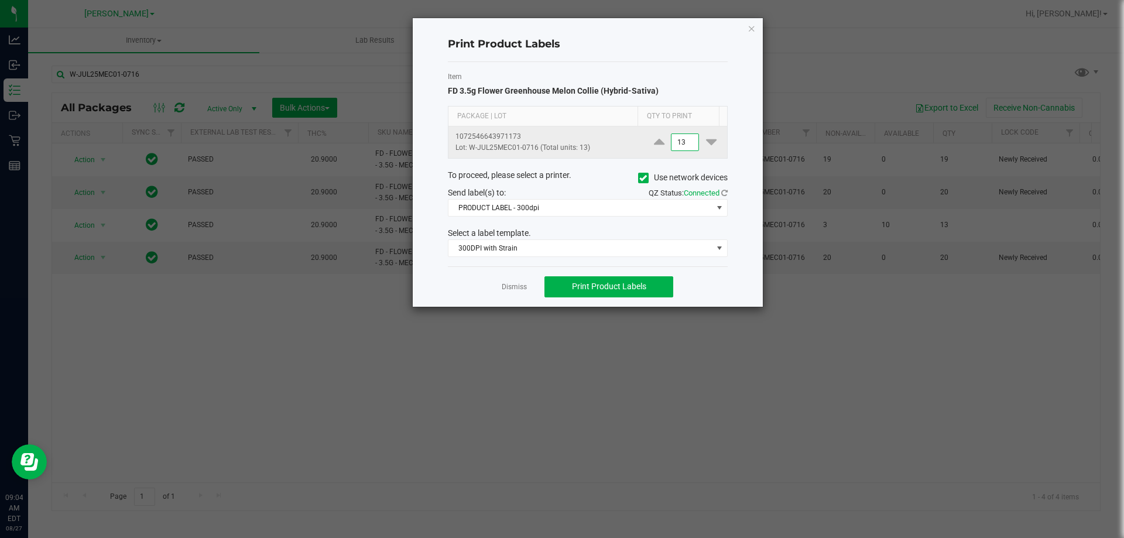
click at [680, 145] on input "13" at bounding box center [684, 142] width 27 height 16
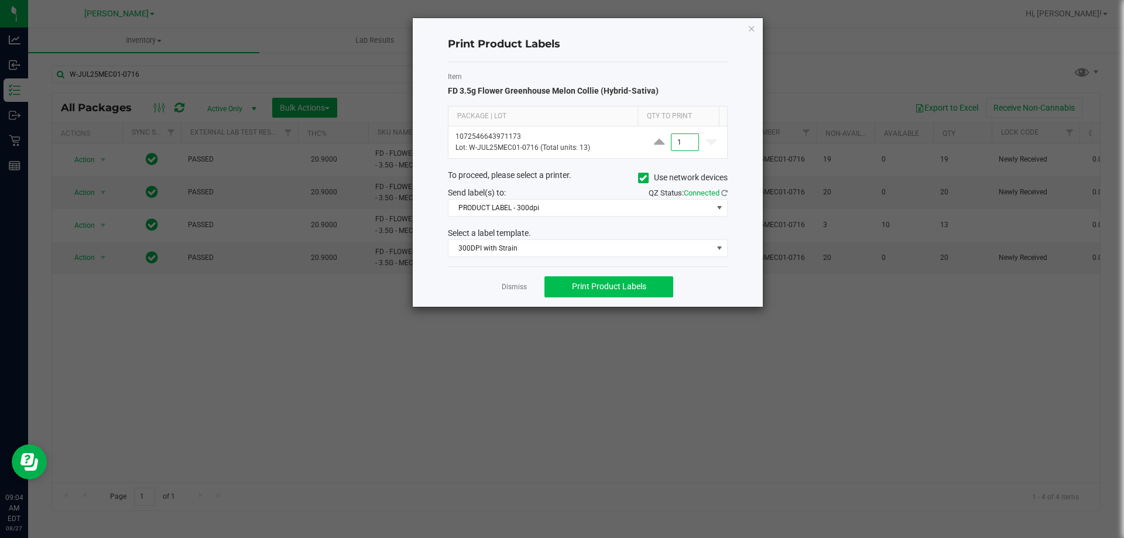
type input "1"
click at [627, 290] on span "Print Product Labels" at bounding box center [609, 286] width 74 height 9
click at [510, 285] on link "Dismiss" at bounding box center [514, 287] width 25 height 10
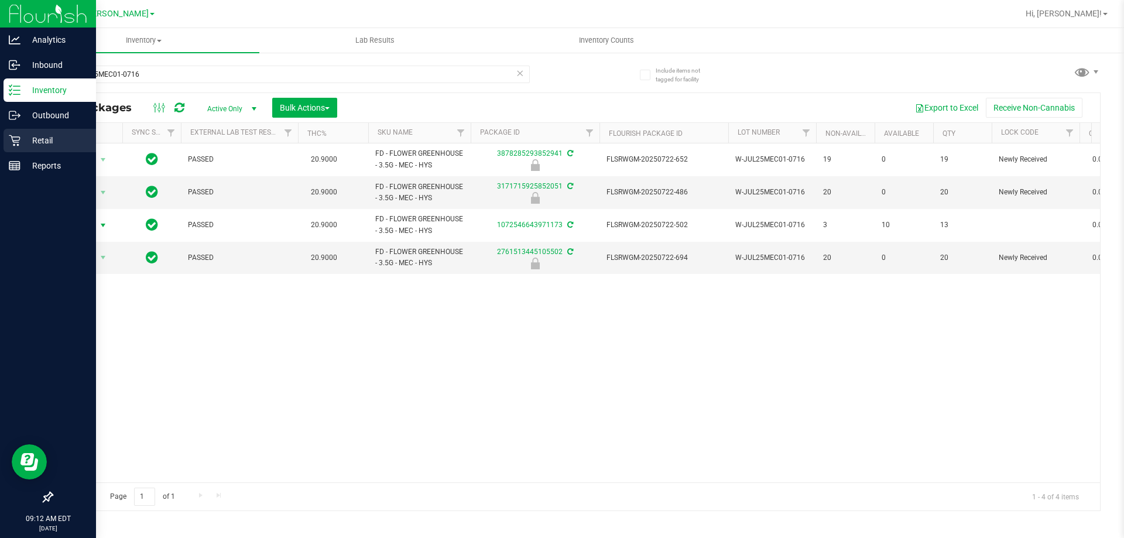
click at [15, 143] on icon at bounding box center [15, 141] width 12 height 12
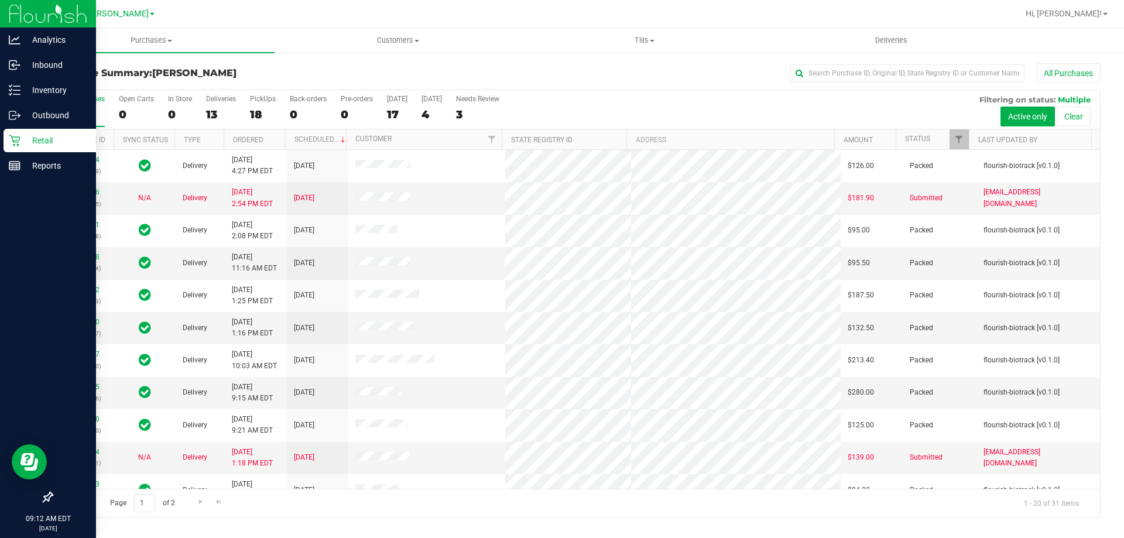
click at [707, 74] on div "All Purchases" at bounding box center [750, 73] width 699 height 20
paste input "11848257"
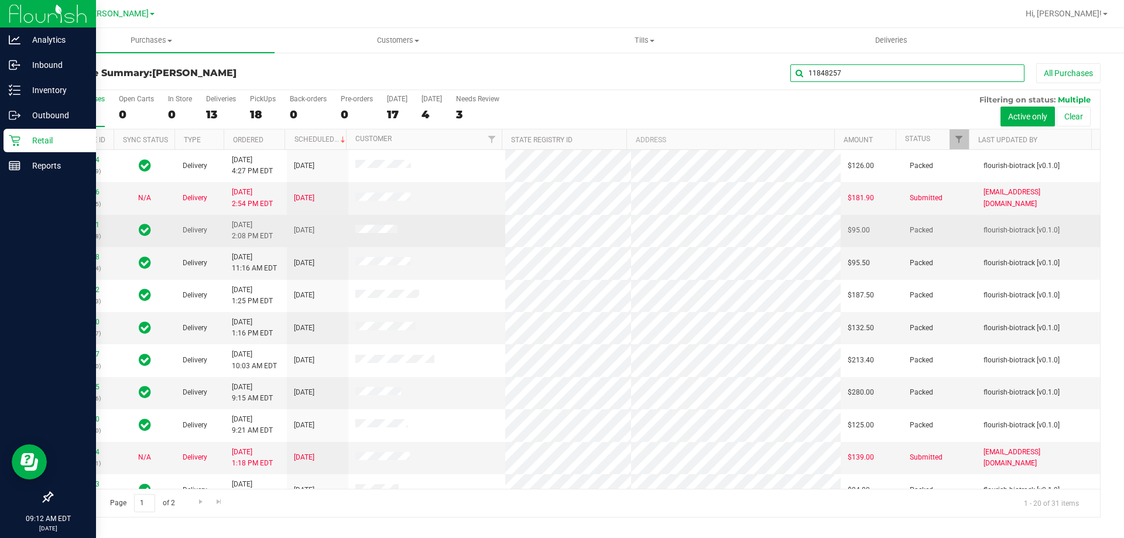
type input "11848257"
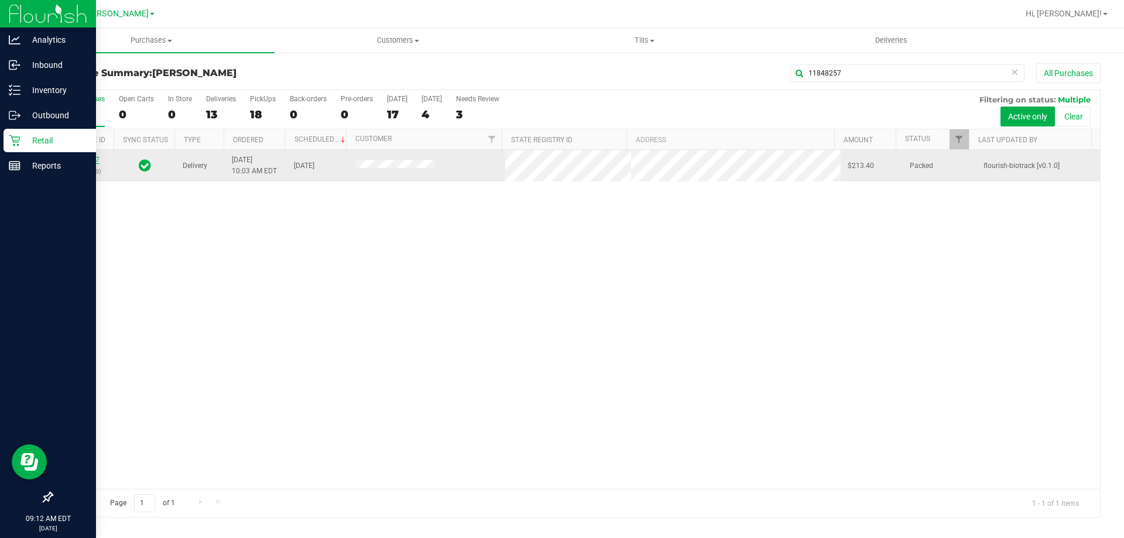
click at [97, 156] on link "11848257" at bounding box center [83, 160] width 33 height 8
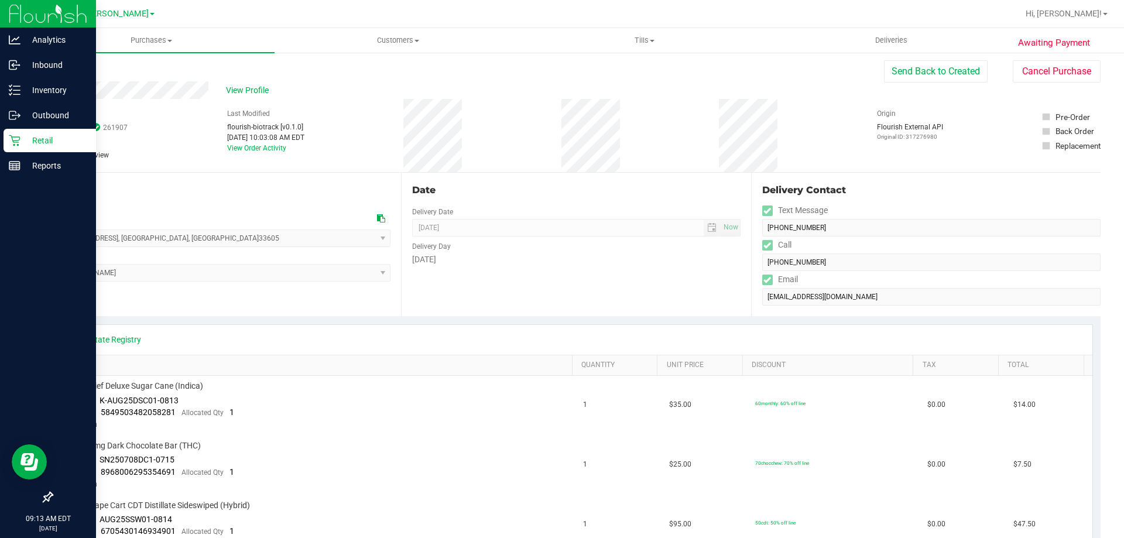
scroll to position [4, 0]
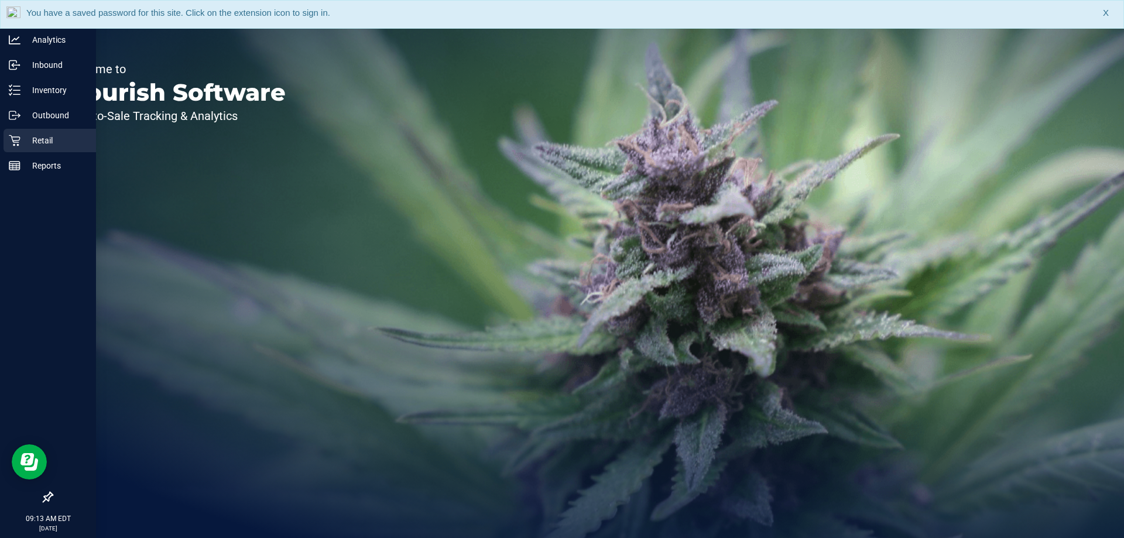
click at [25, 140] on p "Retail" at bounding box center [55, 140] width 70 height 14
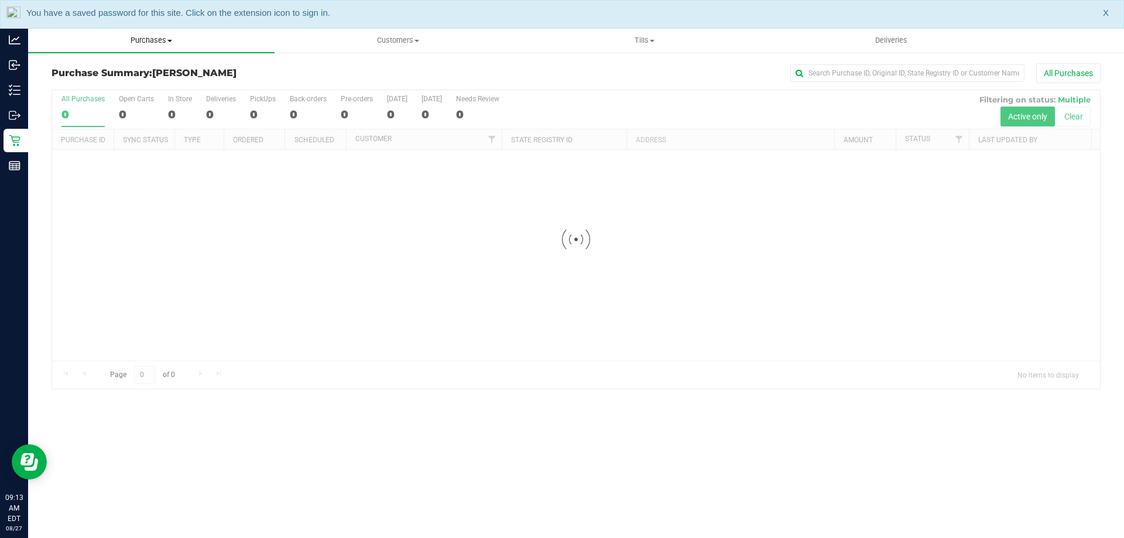
click at [146, 40] on span "Purchases" at bounding box center [151, 40] width 246 height 11
click at [89, 85] on span "Fulfillment" at bounding box center [64, 85] width 73 height 10
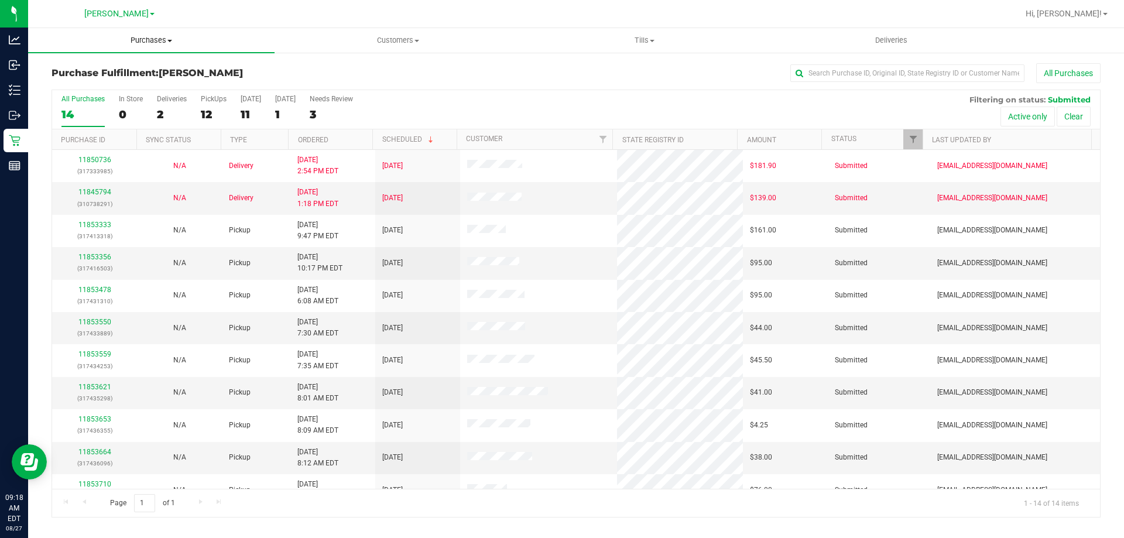
click at [141, 38] on span "Purchases" at bounding box center [151, 40] width 246 height 11
click at [113, 80] on li "Fulfillment" at bounding box center [151, 85] width 246 height 14
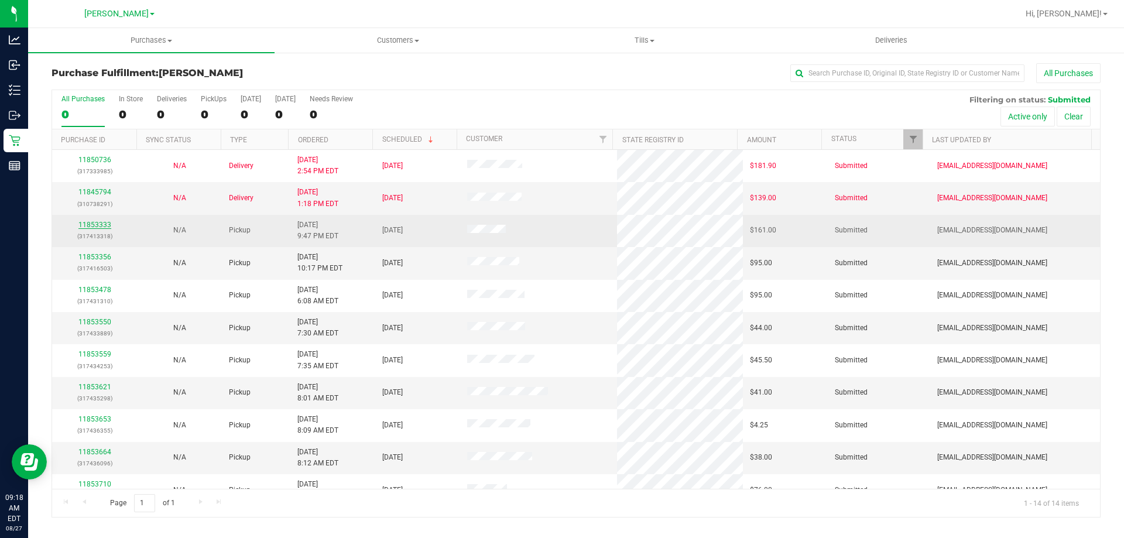
click at [102, 227] on link "11853333" at bounding box center [94, 225] width 33 height 8
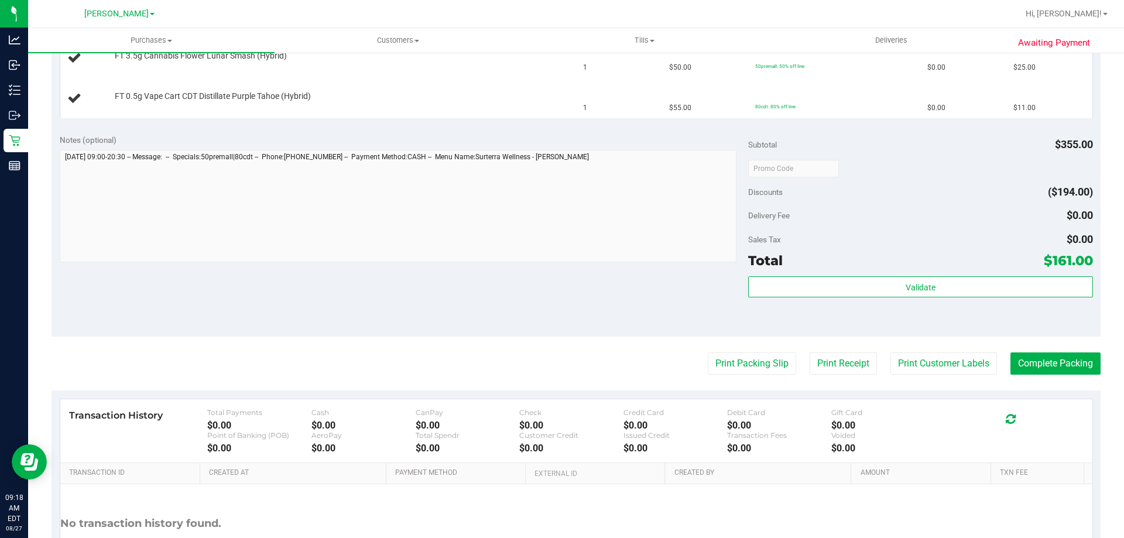
scroll to position [540, 0]
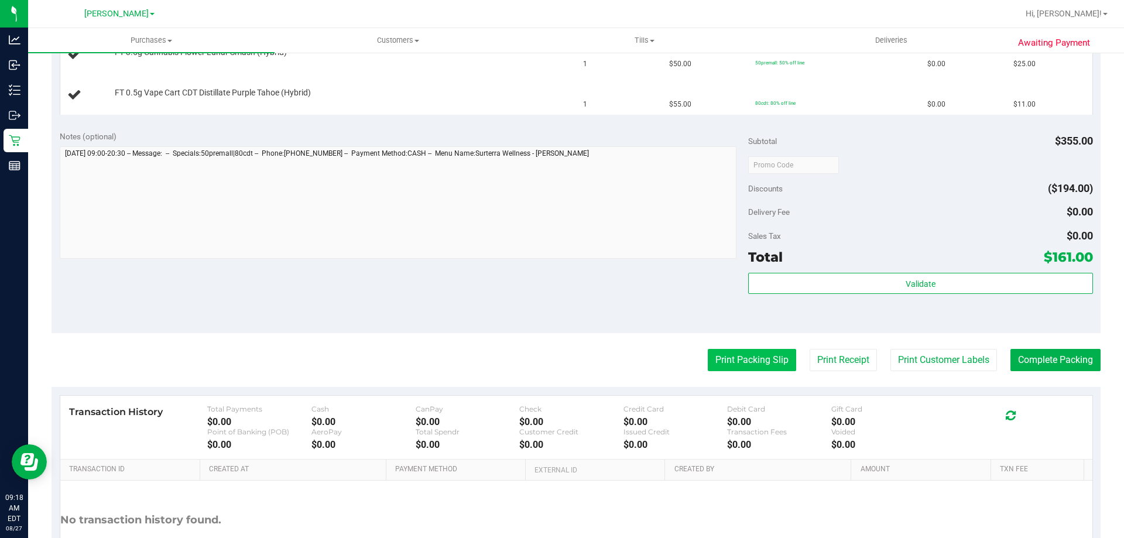
click at [747, 356] on button "Print Packing Slip" at bounding box center [752, 360] width 88 height 22
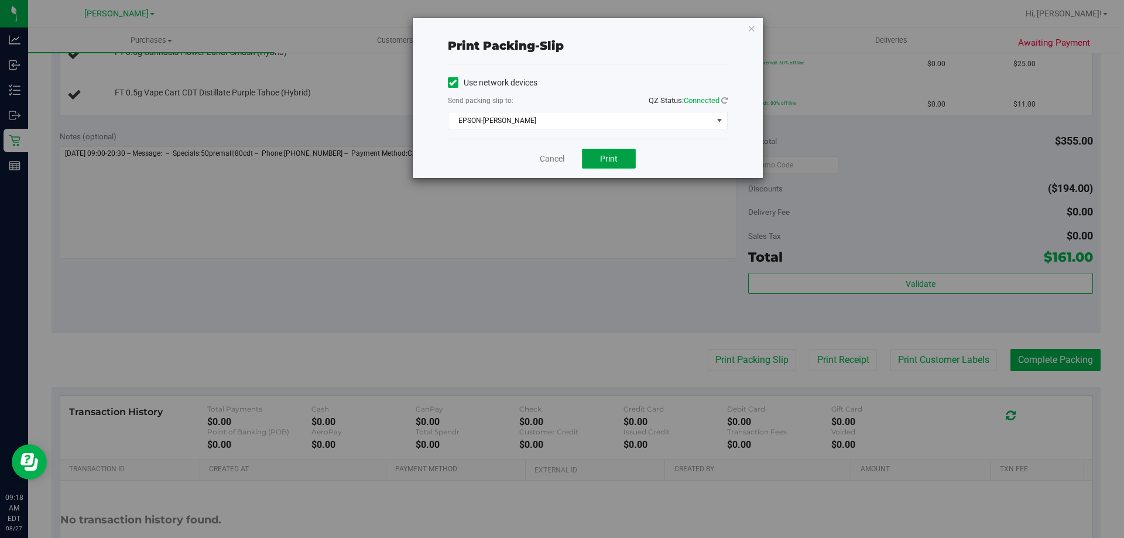
click at [622, 153] on button "Print" at bounding box center [609, 159] width 54 height 20
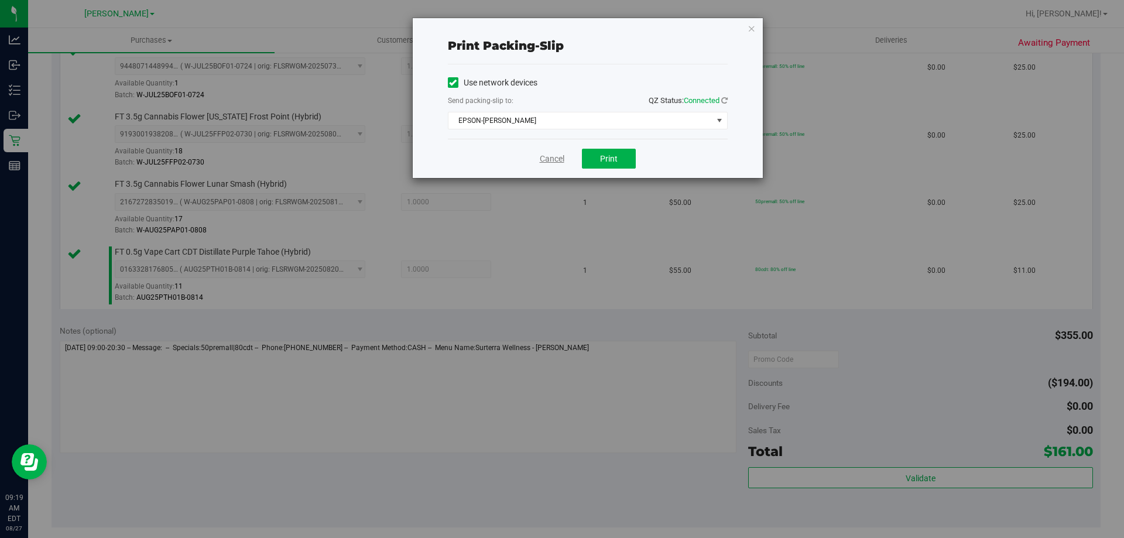
click at [552, 161] on link "Cancel" at bounding box center [552, 159] width 25 height 12
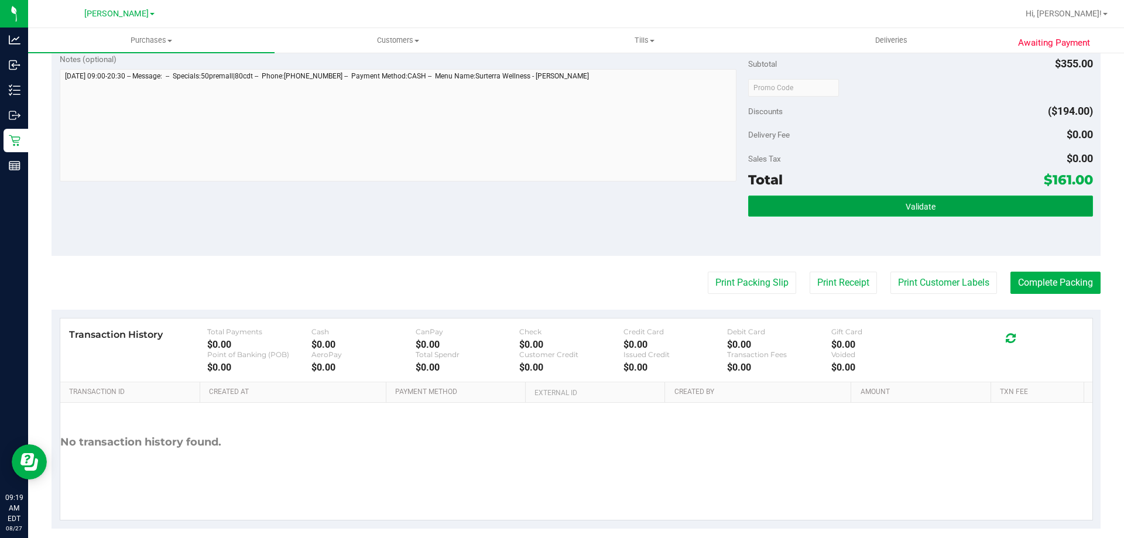
click at [887, 215] on button "Validate" at bounding box center [920, 206] width 344 height 21
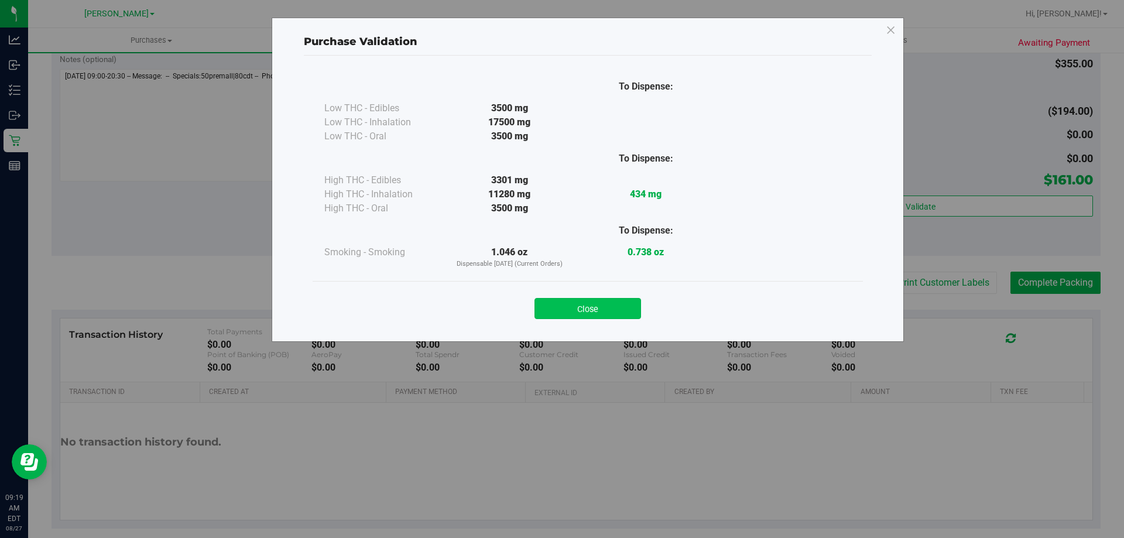
click at [557, 301] on button "Close" at bounding box center [587, 308] width 107 height 21
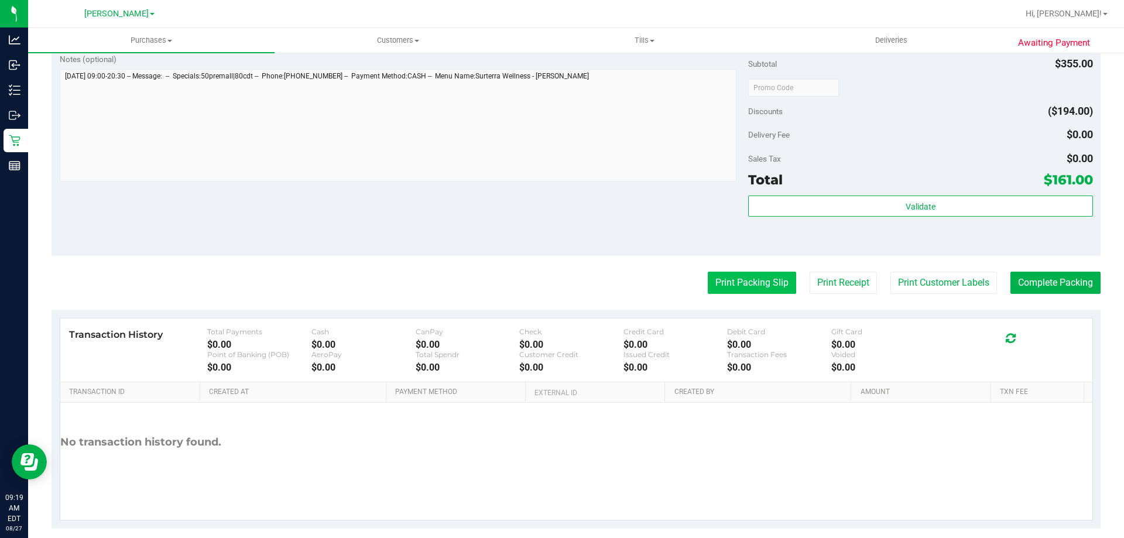
click at [771, 286] on button "Print Packing Slip" at bounding box center [752, 283] width 88 height 22
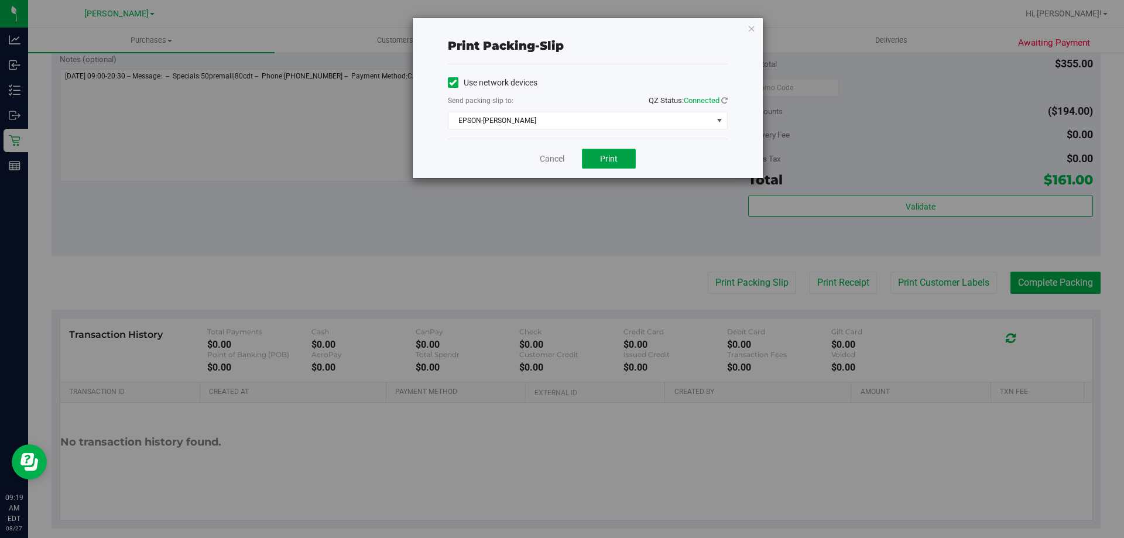
click at [605, 162] on span "Print" at bounding box center [609, 158] width 18 height 9
click at [550, 162] on link "Cancel" at bounding box center [552, 159] width 25 height 12
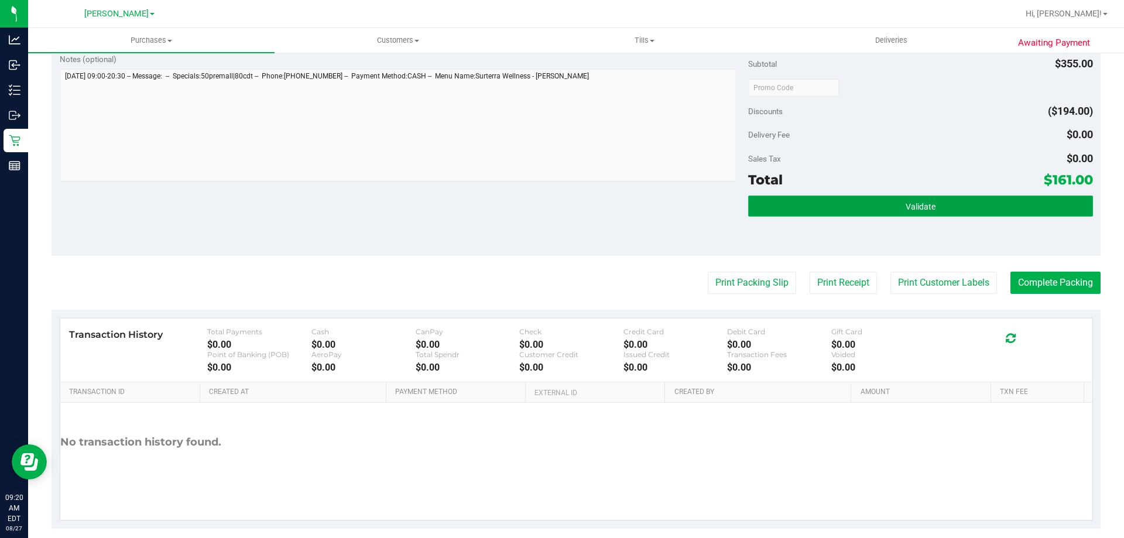
click at [968, 202] on button "Validate" at bounding box center [920, 206] width 344 height 21
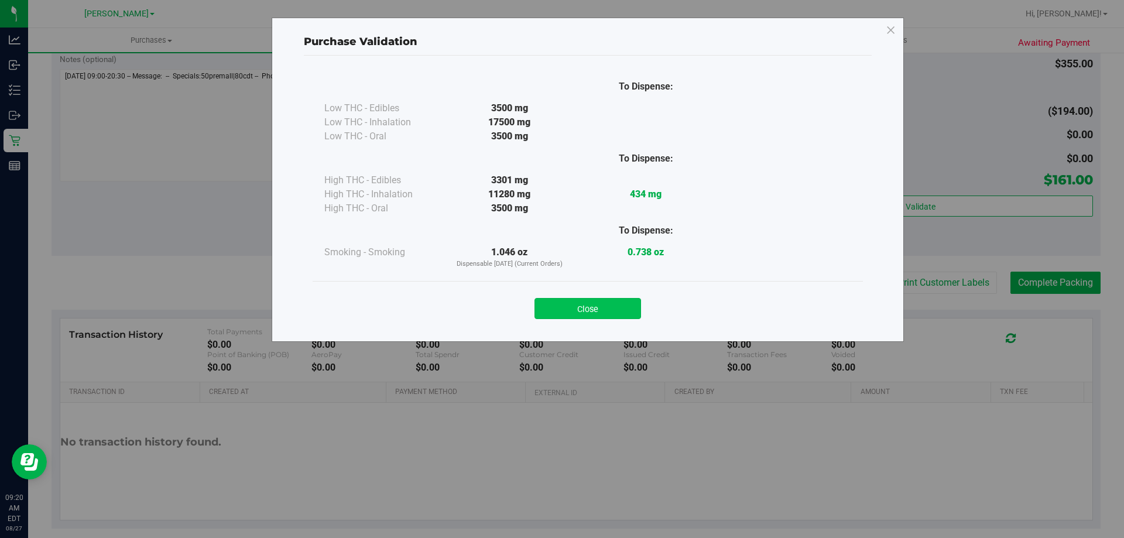
click at [602, 318] on button "Close" at bounding box center [587, 308] width 107 height 21
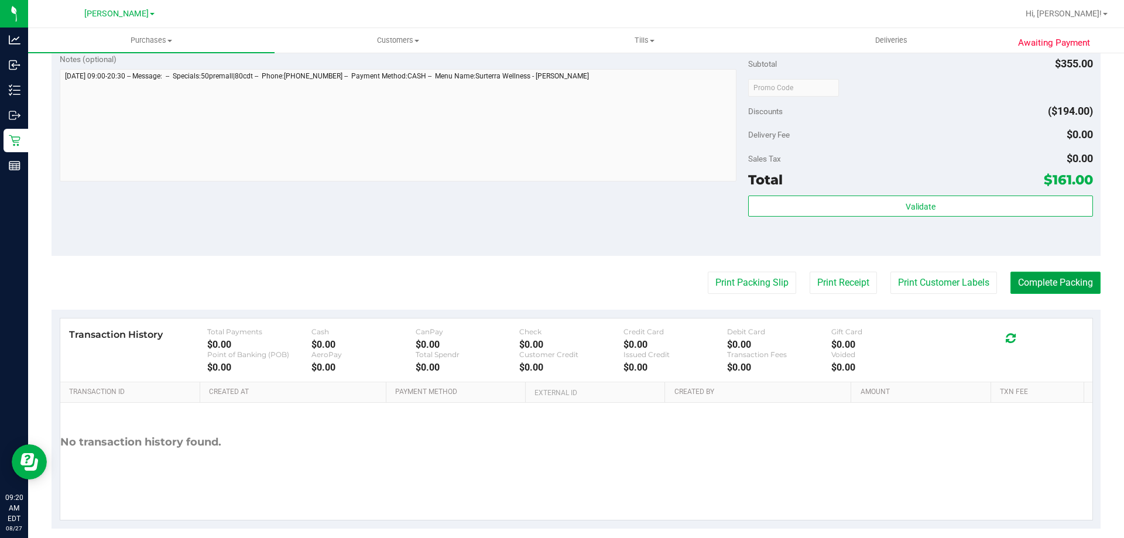
click at [1044, 278] on button "Complete Packing" at bounding box center [1055, 283] width 90 height 22
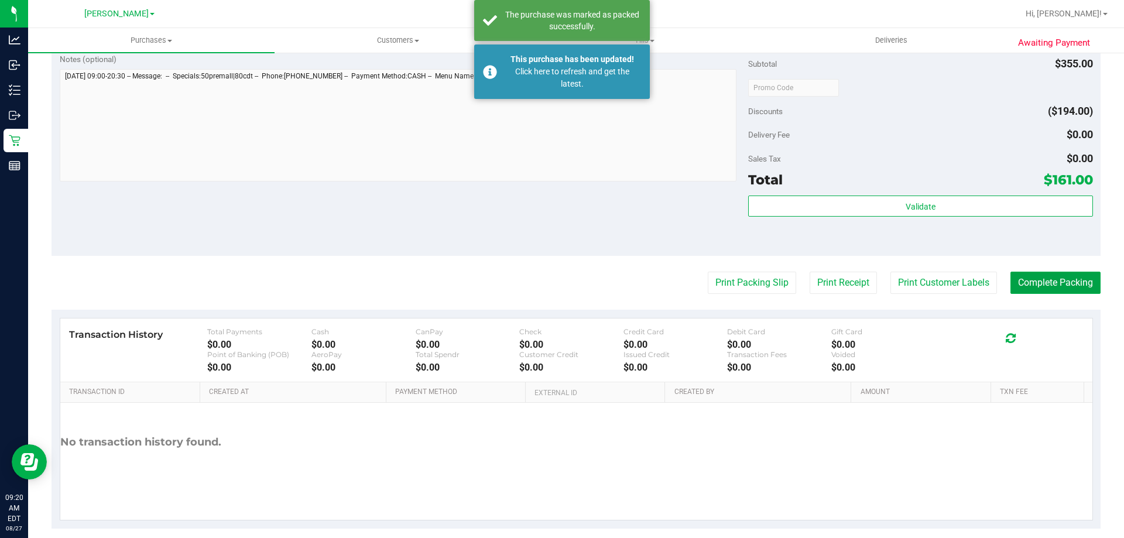
scroll to position [753, 0]
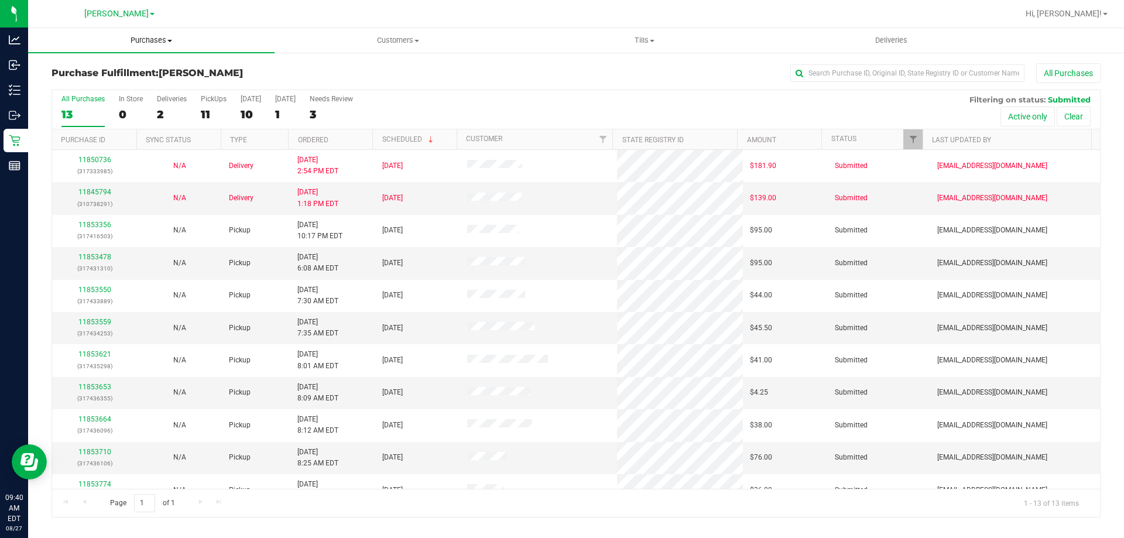
click at [161, 46] on uib-tab-heading "Purchases Summary of purchases Fulfillment All purchases" at bounding box center [151, 40] width 246 height 25
click at [108, 90] on li "Fulfillment" at bounding box center [151, 85] width 246 height 14
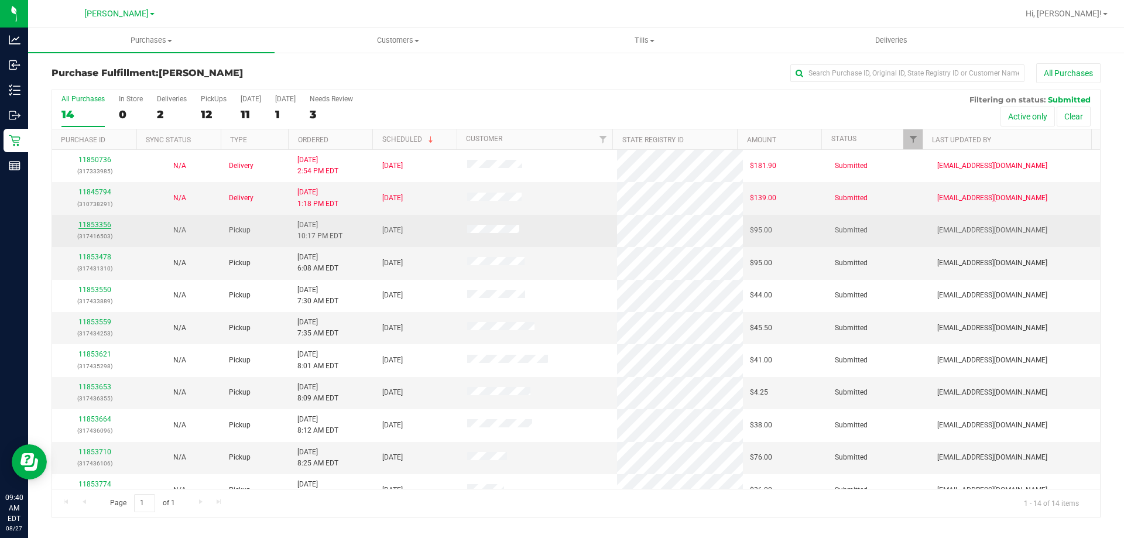
click at [92, 226] on link "11853356" at bounding box center [94, 225] width 33 height 8
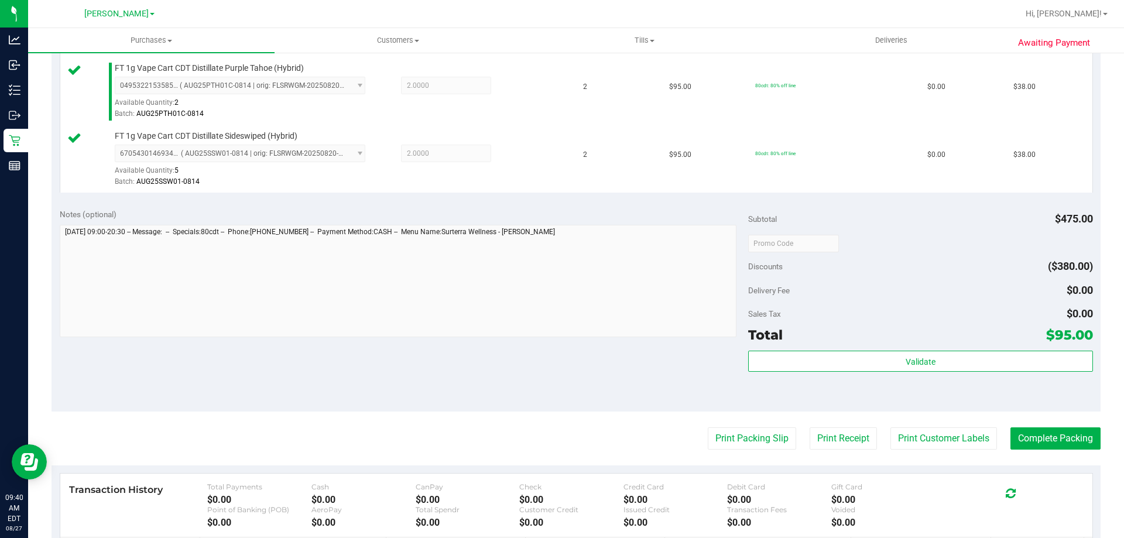
scroll to position [389, 0]
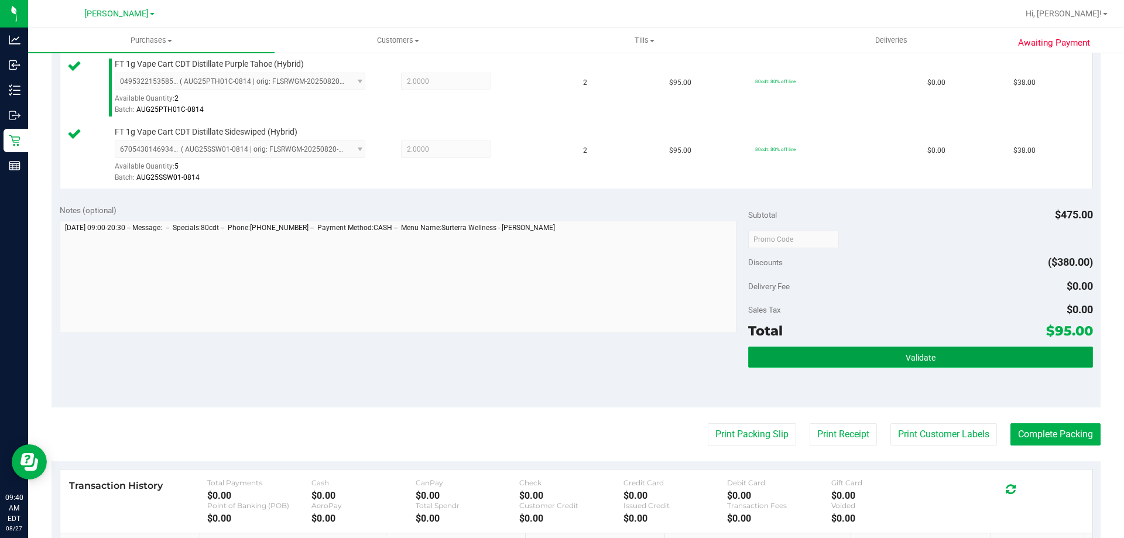
click at [873, 356] on button "Validate" at bounding box center [920, 357] width 344 height 21
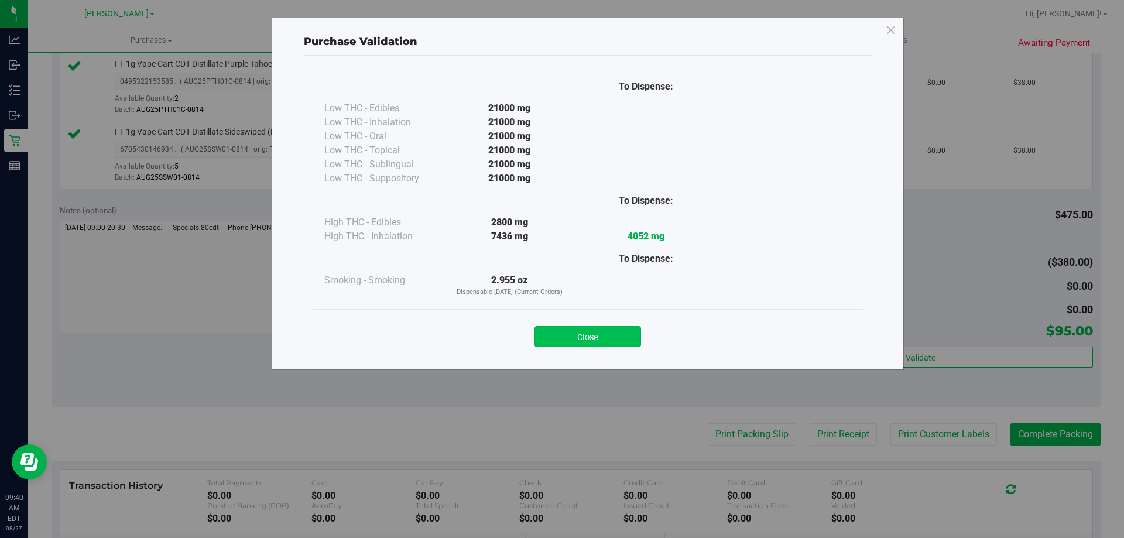
click at [589, 336] on button "Close" at bounding box center [587, 336] width 107 height 21
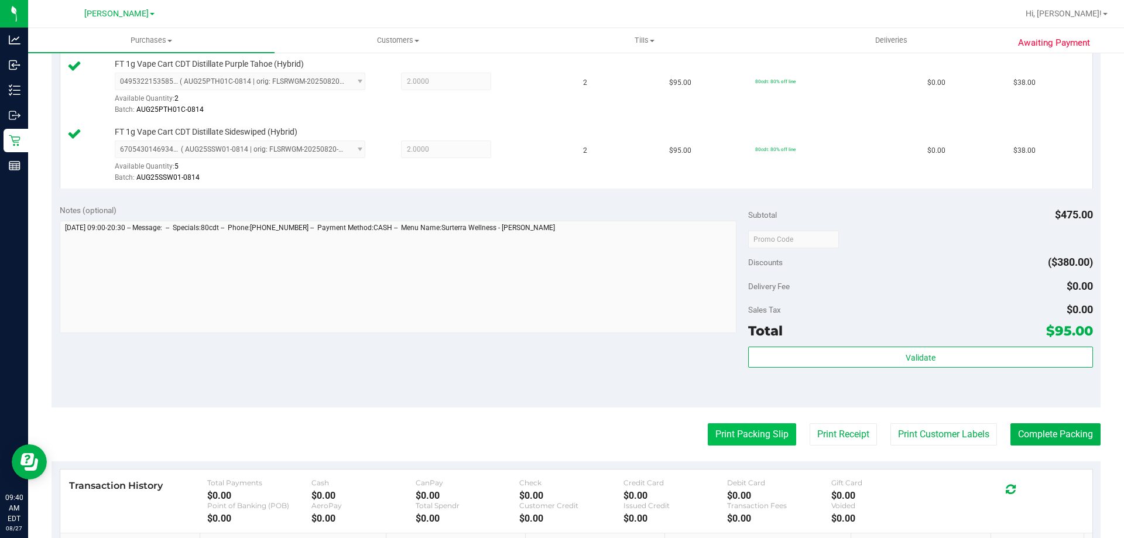
click at [742, 435] on button "Print Packing Slip" at bounding box center [752, 434] width 88 height 22
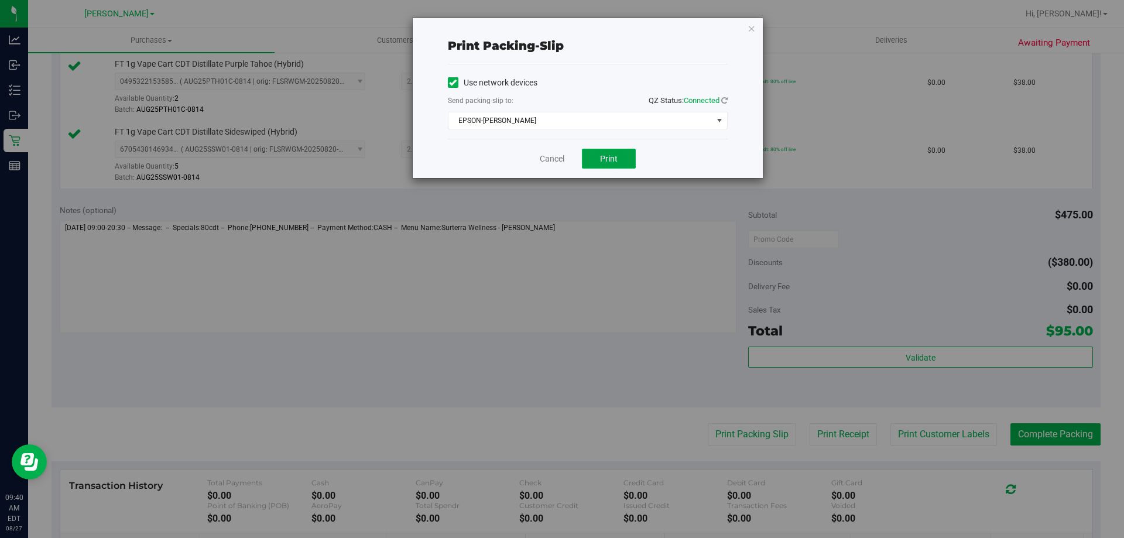
click at [608, 159] on span "Print" at bounding box center [609, 158] width 18 height 9
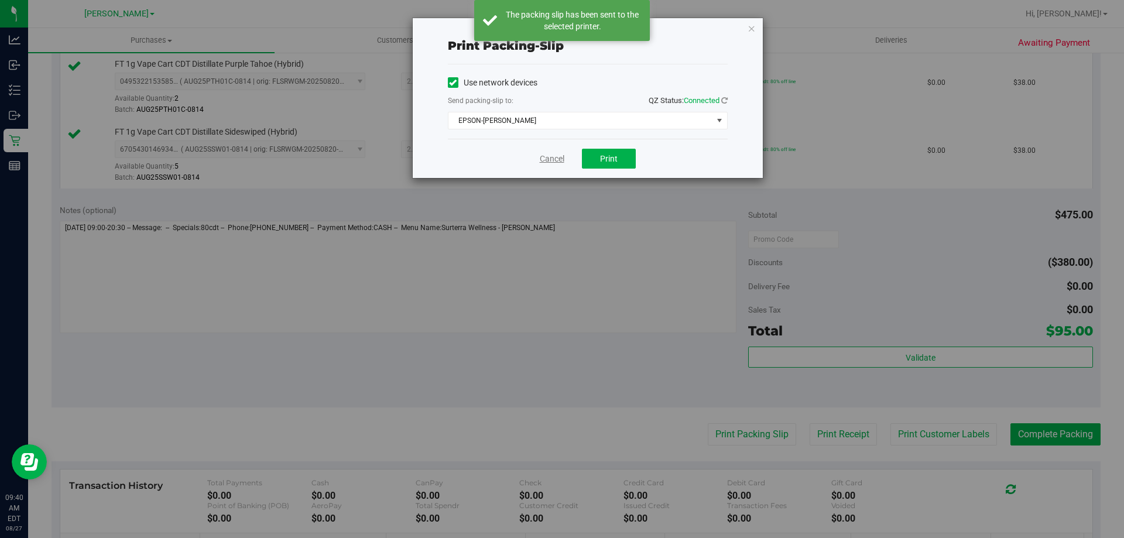
click at [554, 157] on link "Cancel" at bounding box center [552, 159] width 25 height 12
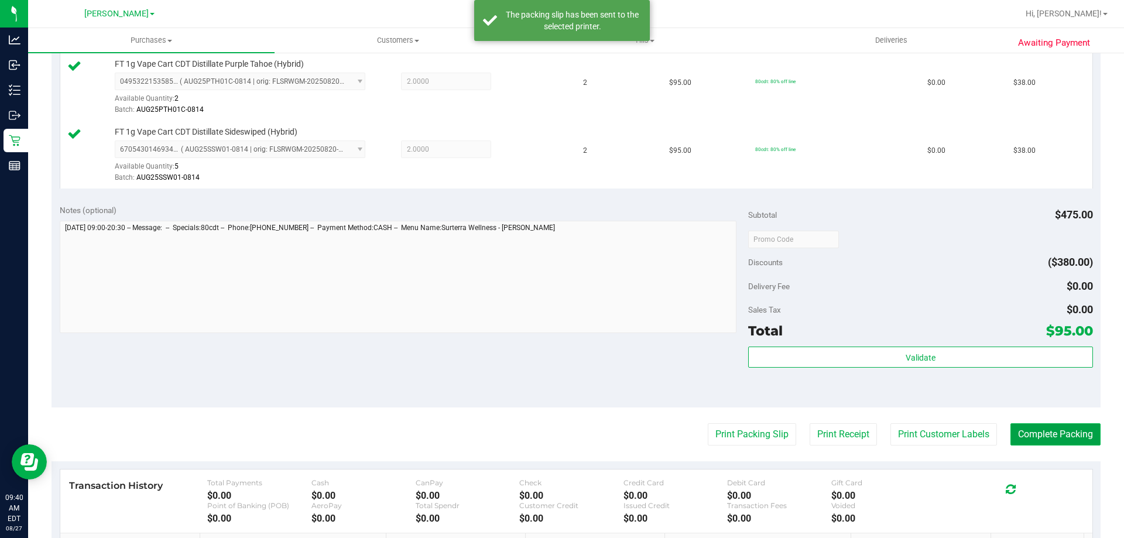
click at [1048, 434] on button "Complete Packing" at bounding box center [1055, 434] width 90 height 22
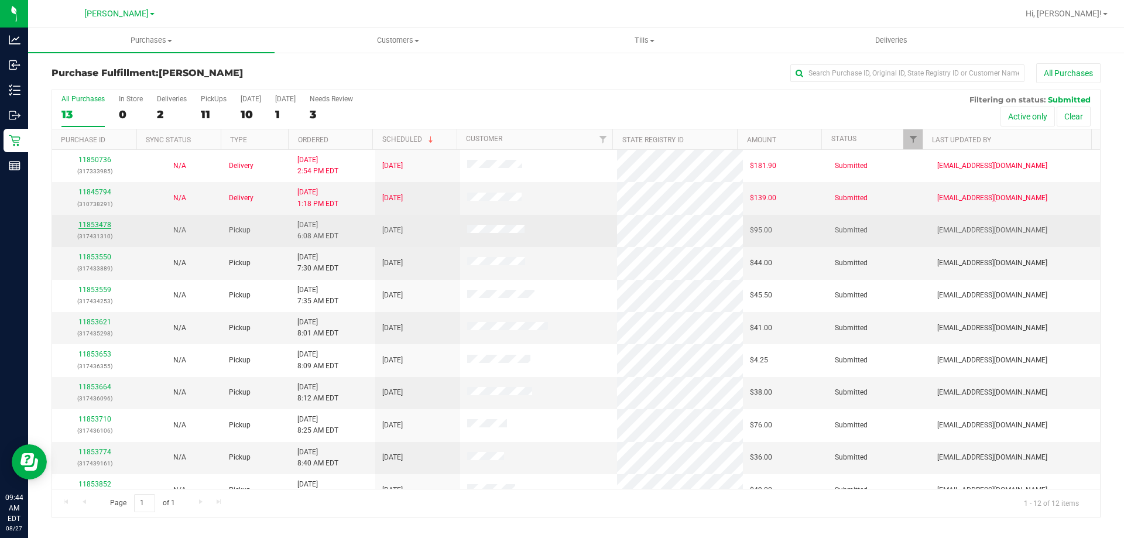
click at [91, 223] on link "11853478" at bounding box center [94, 225] width 33 height 8
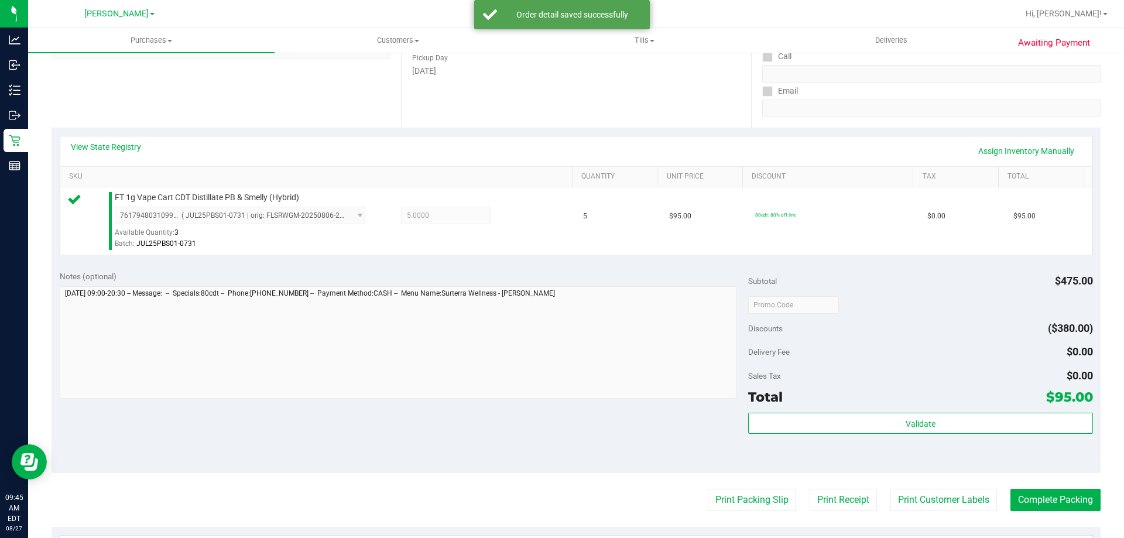
scroll to position [196, 0]
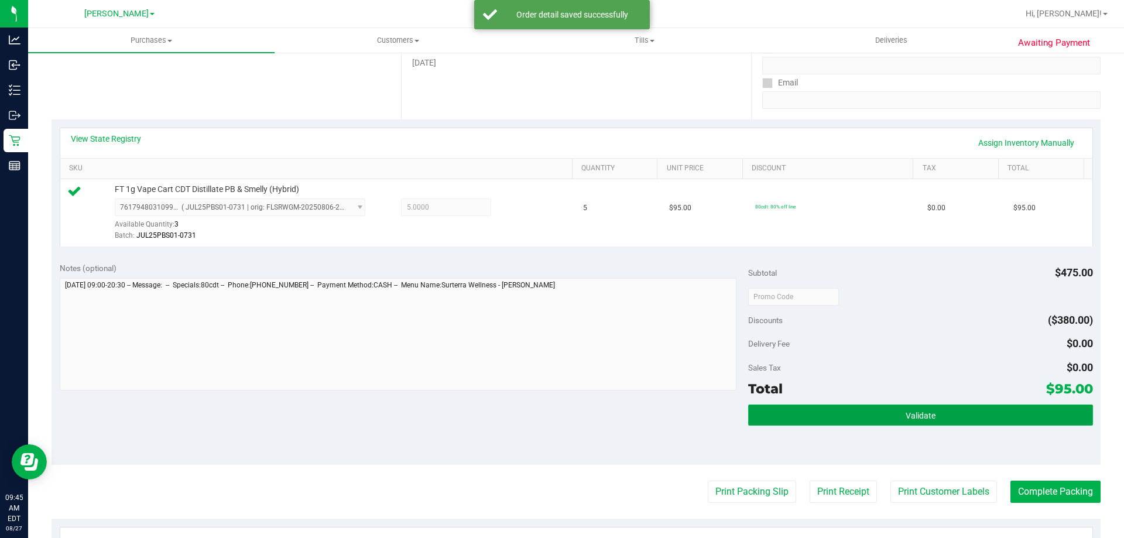
click at [874, 407] on button "Validate" at bounding box center [920, 414] width 344 height 21
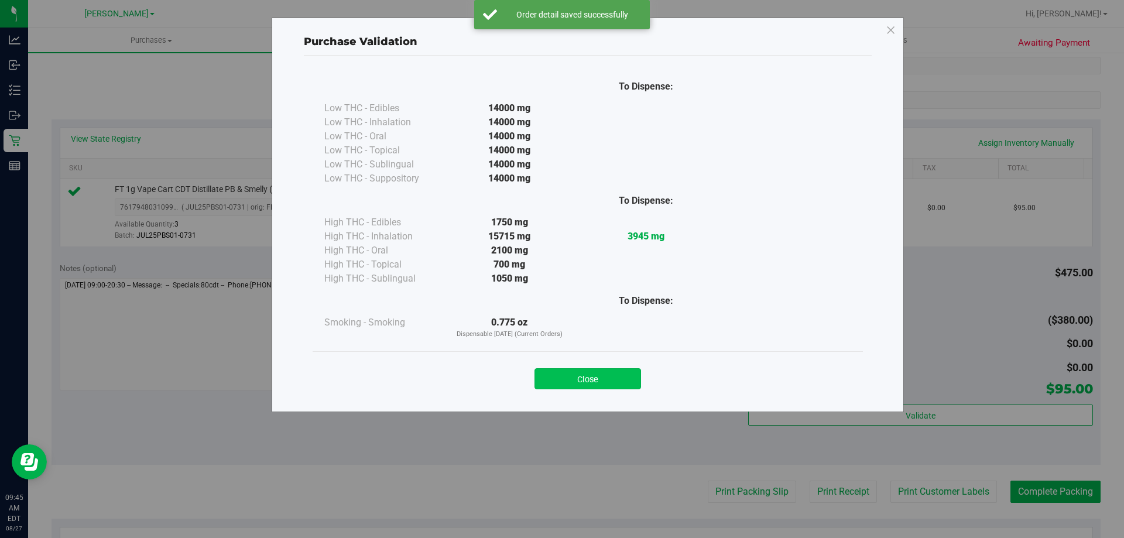
click at [584, 385] on button "Close" at bounding box center [587, 378] width 107 height 21
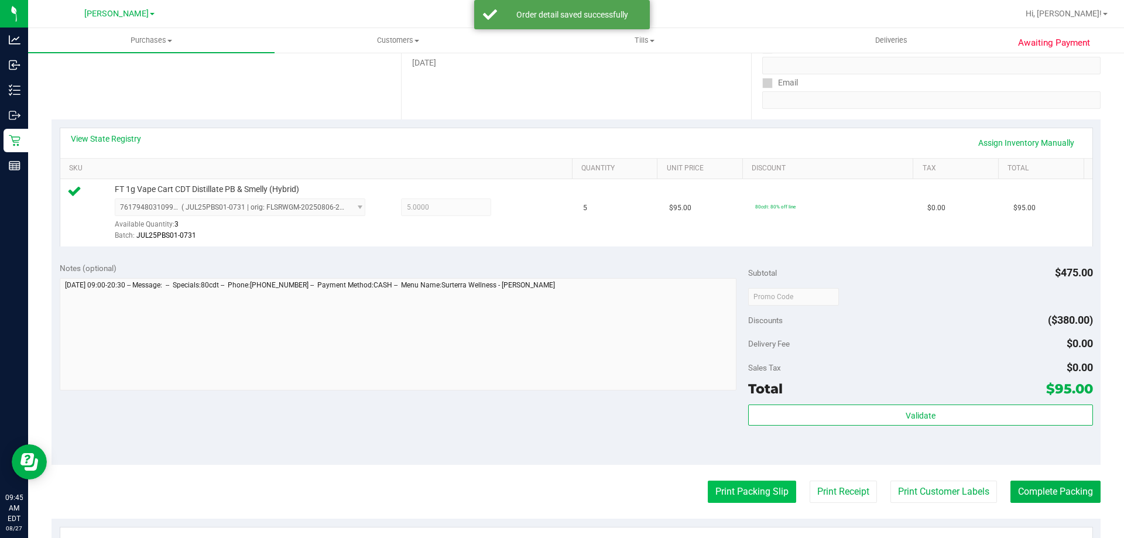
click at [739, 502] on button "Print Packing Slip" at bounding box center [752, 492] width 88 height 22
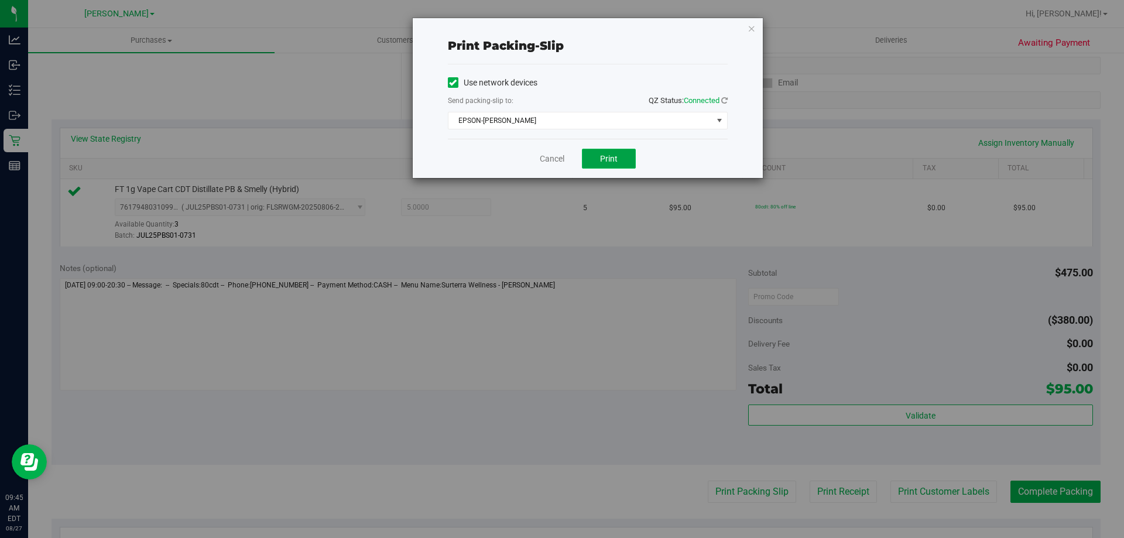
click at [593, 159] on button "Print" at bounding box center [609, 159] width 54 height 20
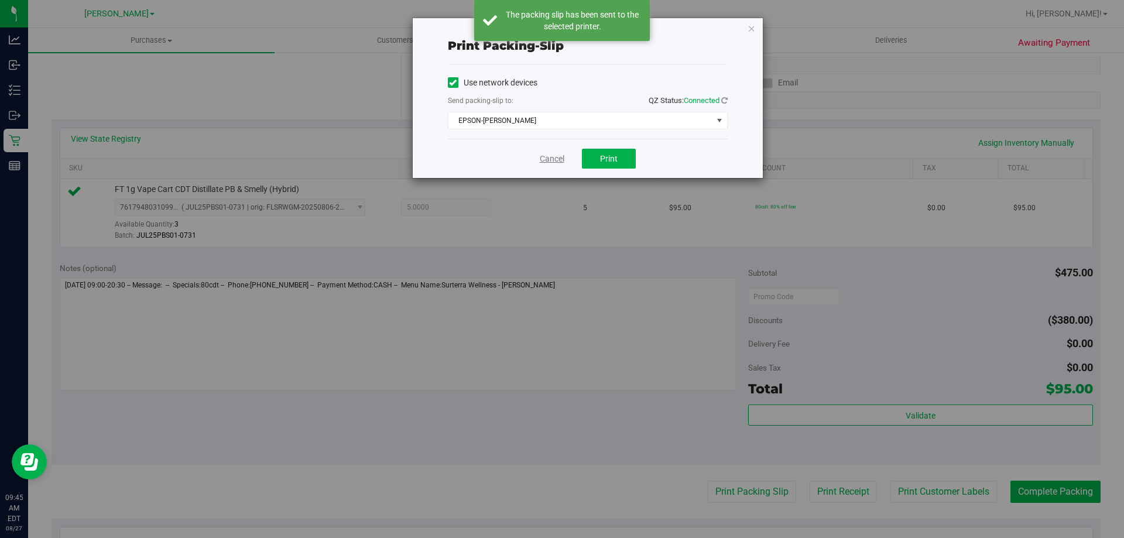
click at [560, 159] on link "Cancel" at bounding box center [552, 159] width 25 height 12
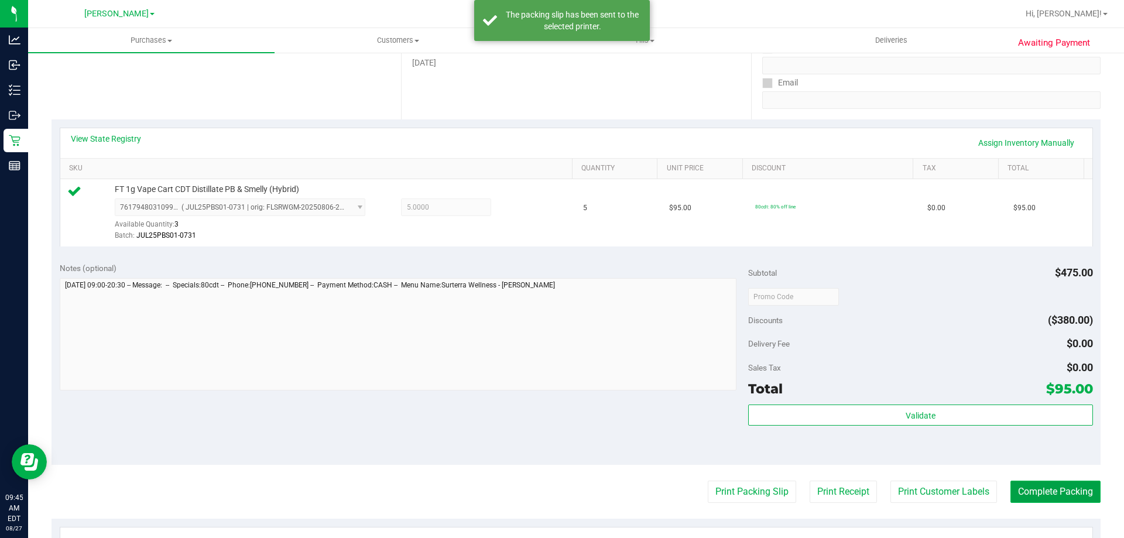
click at [1036, 496] on button "Complete Packing" at bounding box center [1055, 492] width 90 height 22
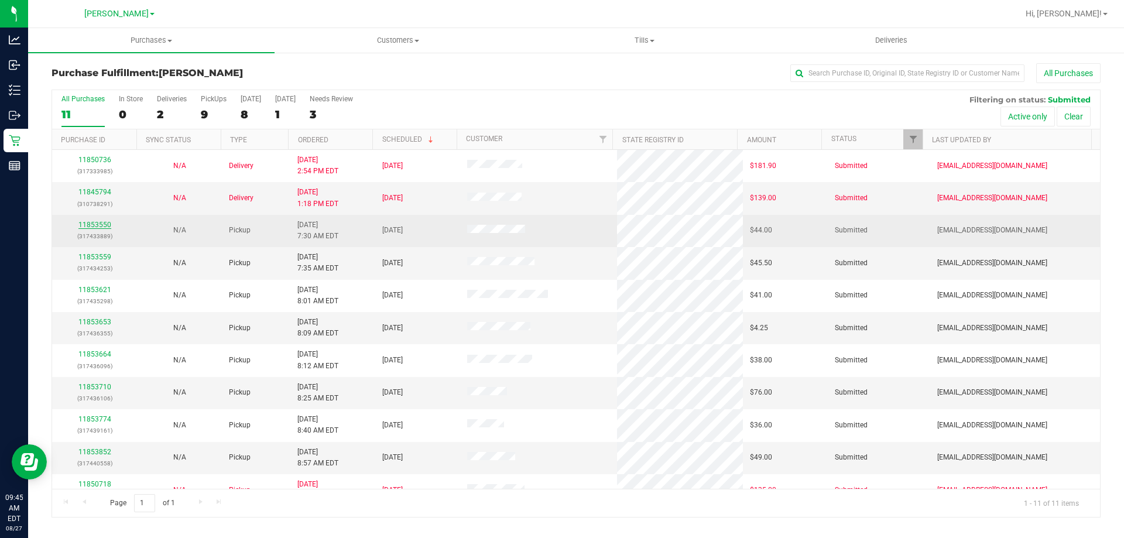
click at [98, 223] on link "11853550" at bounding box center [94, 225] width 33 height 8
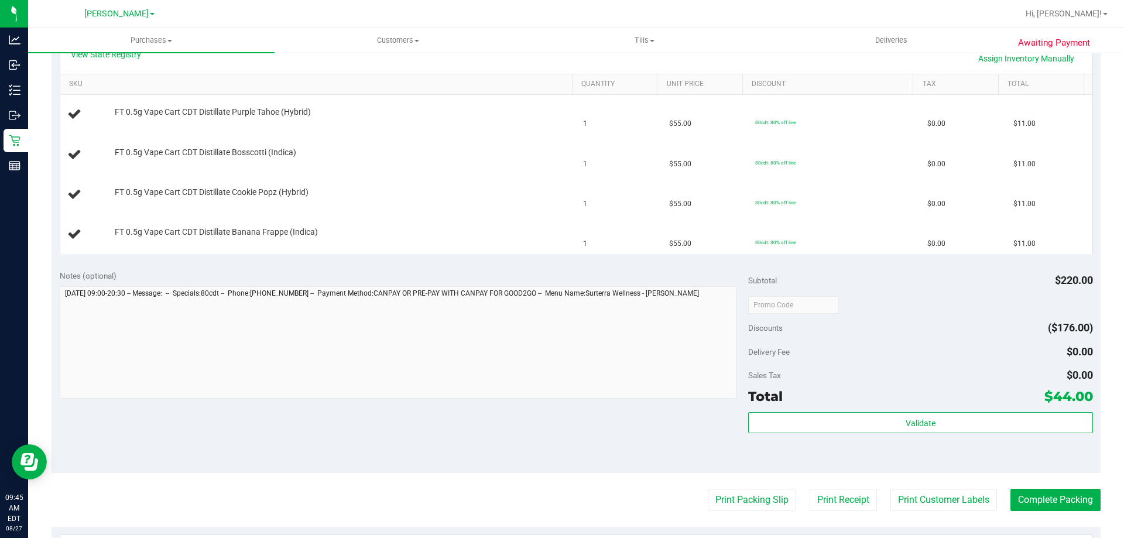
scroll to position [293, 0]
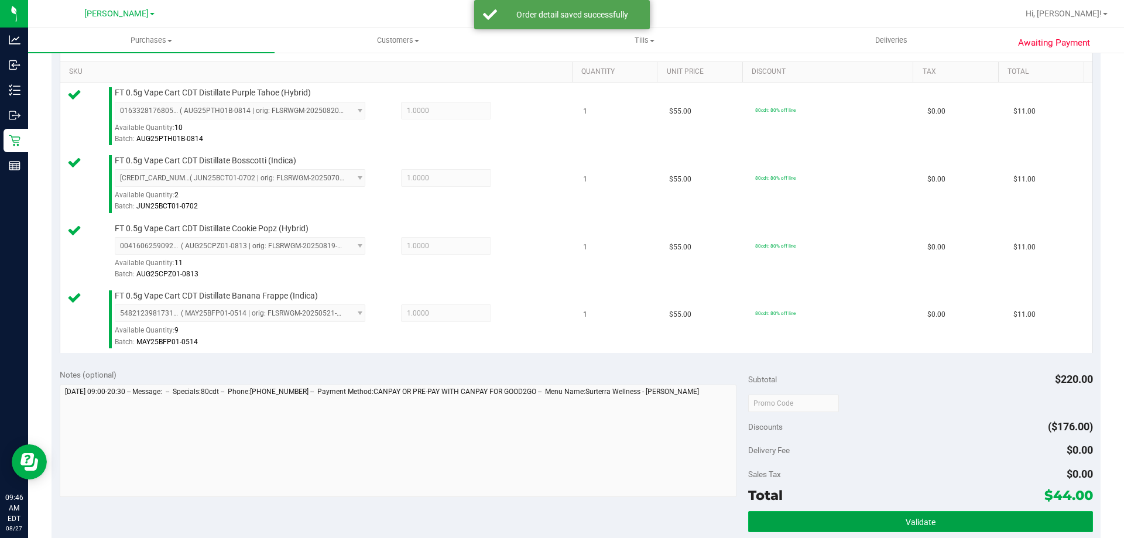
click at [933, 514] on button "Validate" at bounding box center [920, 521] width 344 height 21
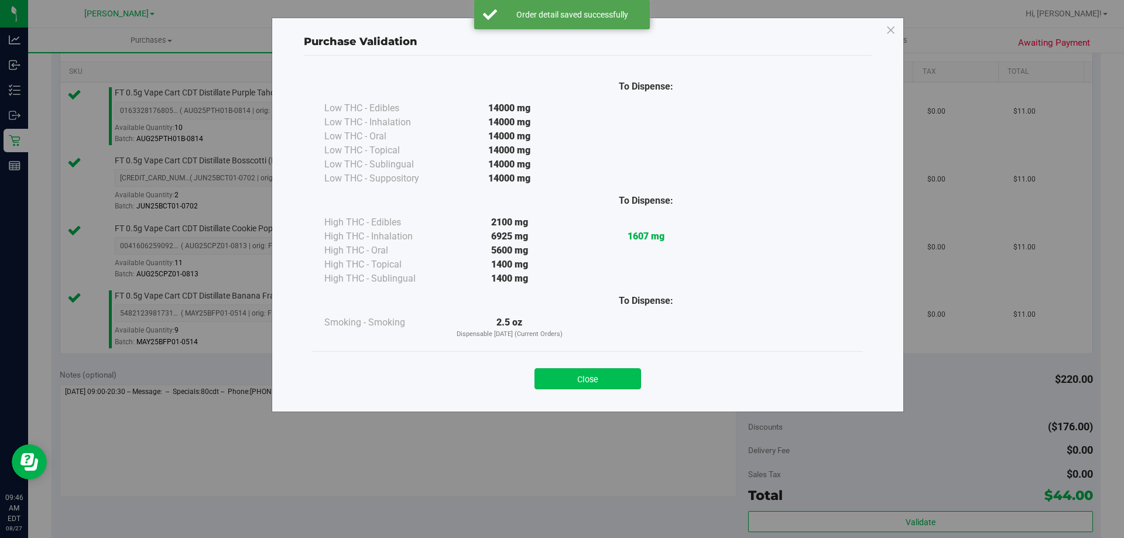
click at [611, 385] on button "Close" at bounding box center [587, 378] width 107 height 21
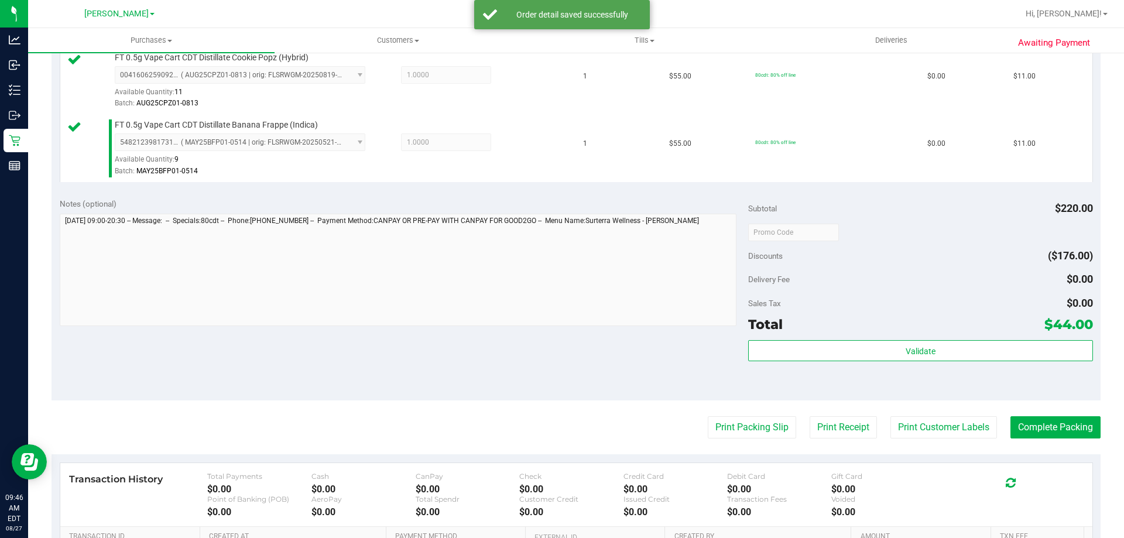
scroll to position [464, 0]
click at [744, 424] on button "Print Packing Slip" at bounding box center [752, 427] width 88 height 22
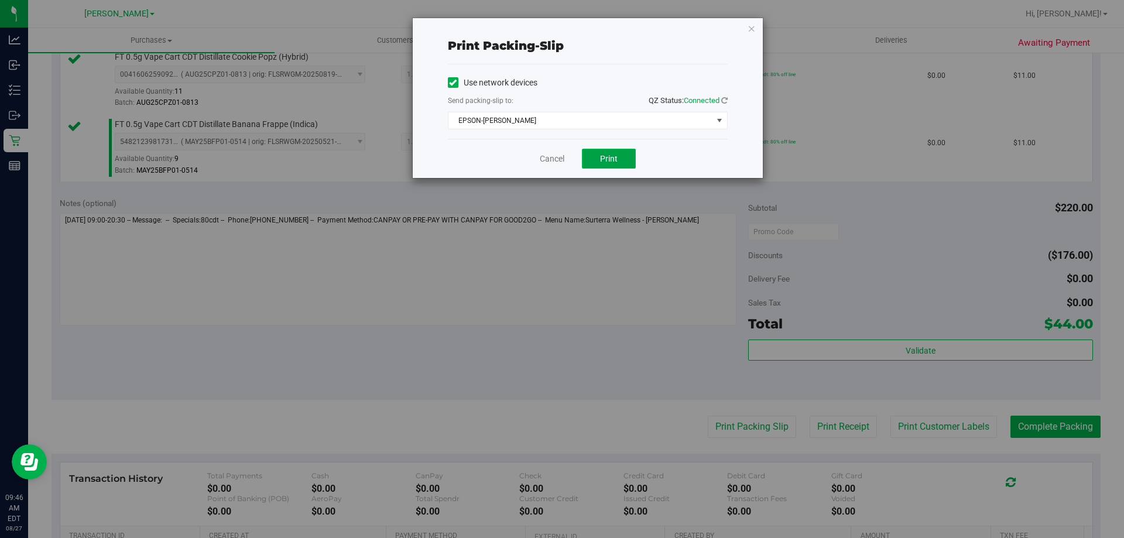
click at [593, 164] on button "Print" at bounding box center [609, 159] width 54 height 20
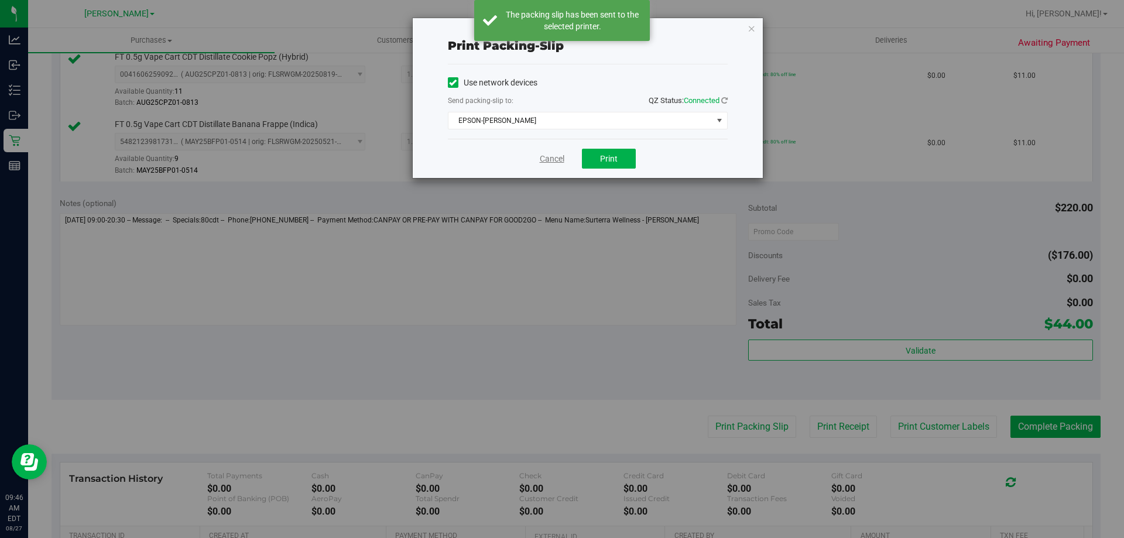
click at [551, 161] on link "Cancel" at bounding box center [552, 159] width 25 height 12
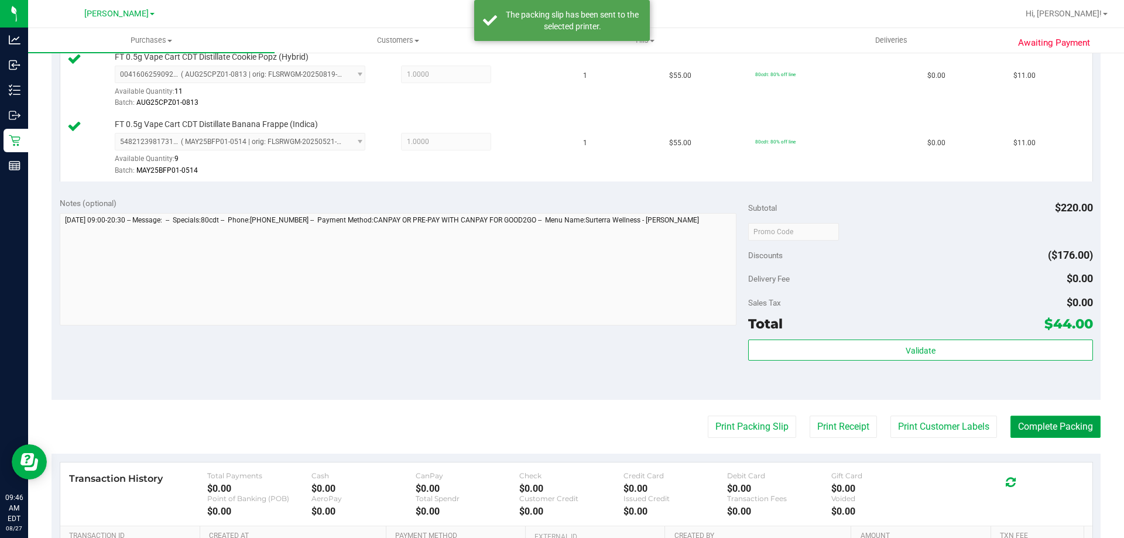
click at [1046, 420] on button "Complete Packing" at bounding box center [1055, 427] width 90 height 22
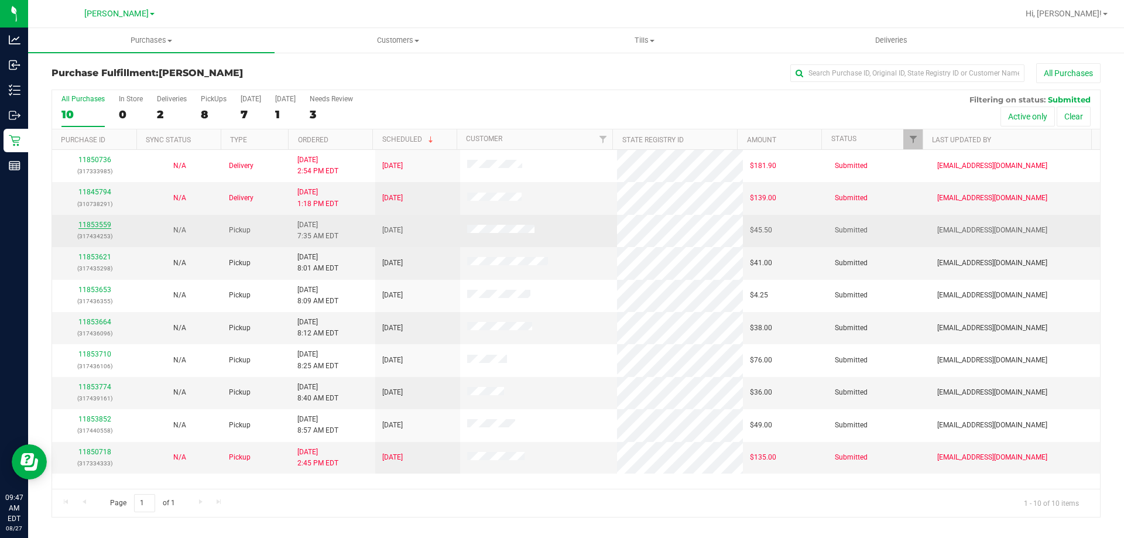
click at [87, 223] on link "11853559" at bounding box center [94, 225] width 33 height 8
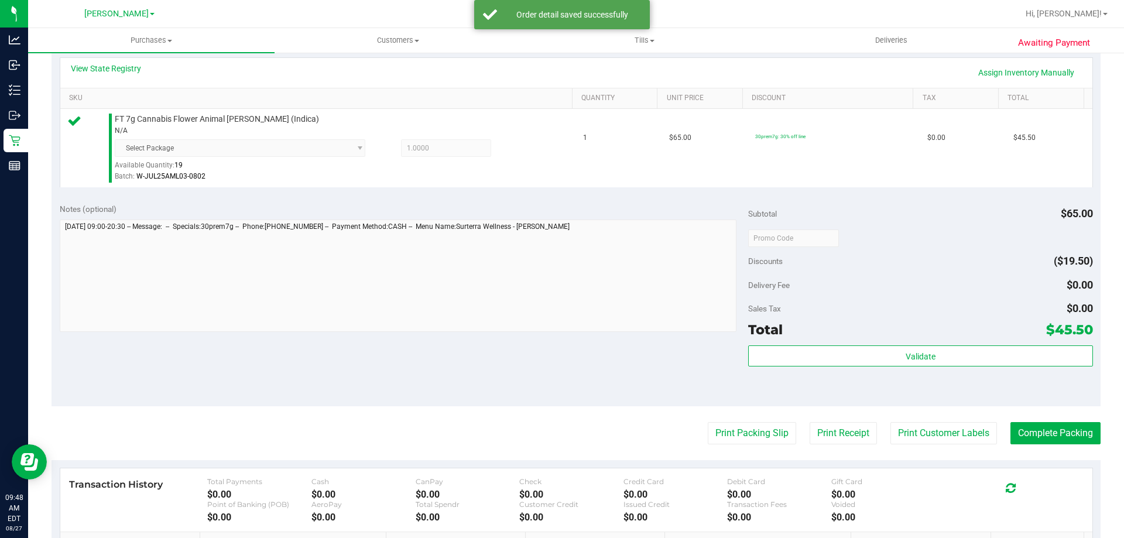
scroll to position [274, 0]
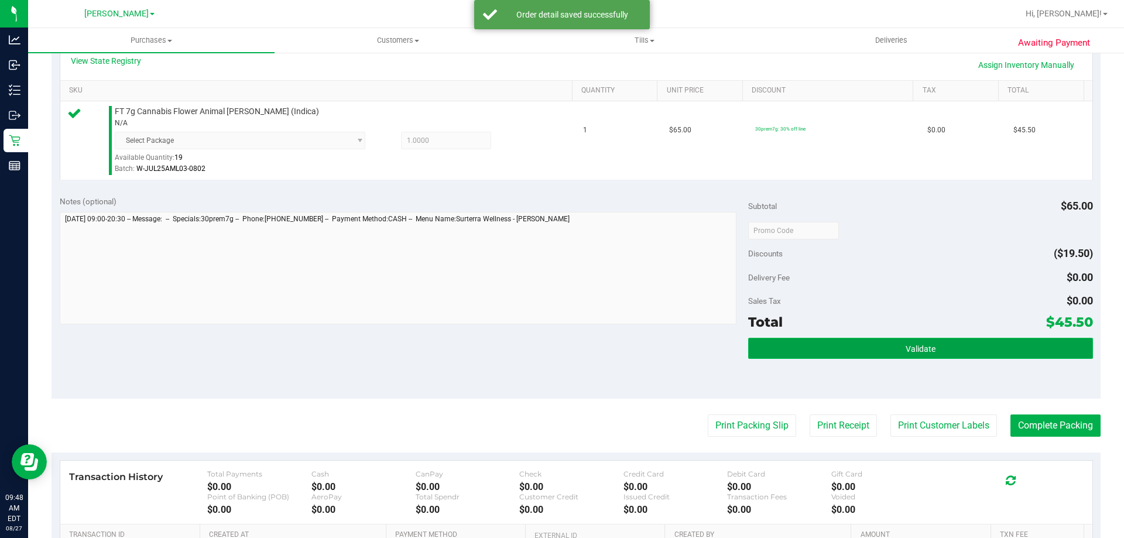
click at [860, 351] on button "Validate" at bounding box center [920, 348] width 344 height 21
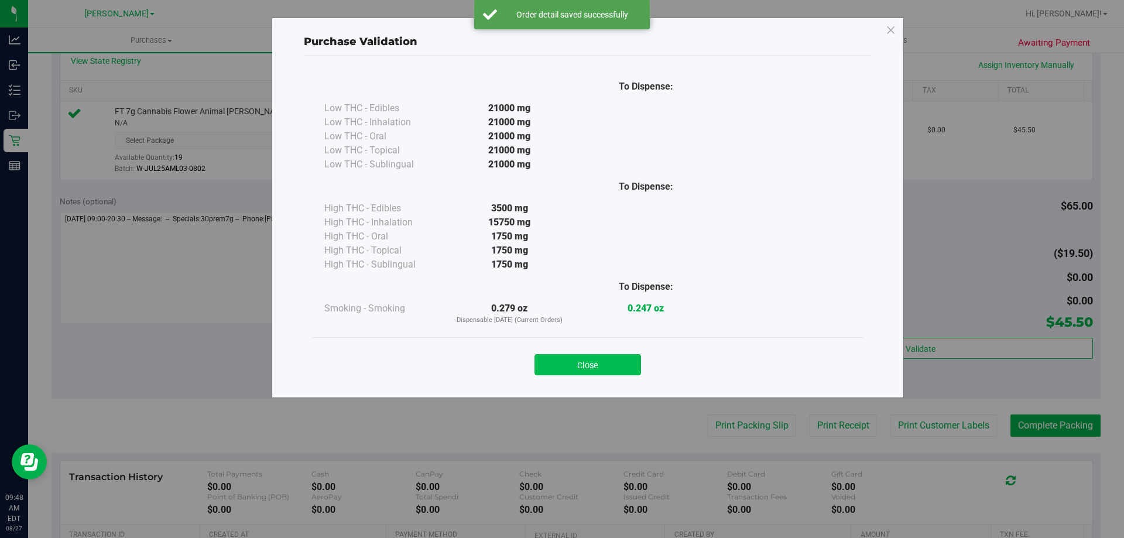
click at [612, 360] on button "Close" at bounding box center [587, 364] width 107 height 21
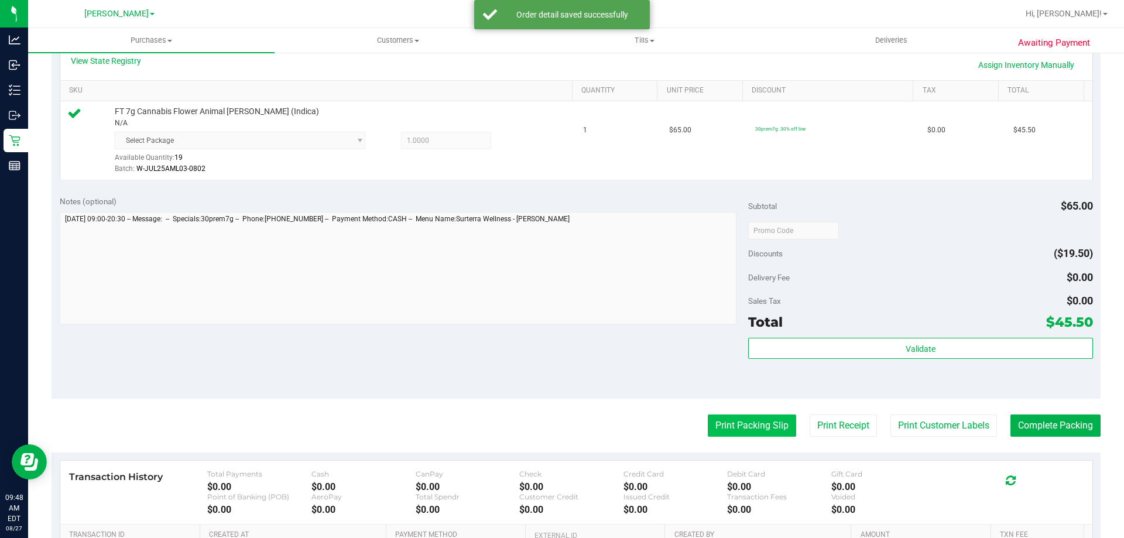
click at [751, 436] on button "Print Packing Slip" at bounding box center [752, 425] width 88 height 22
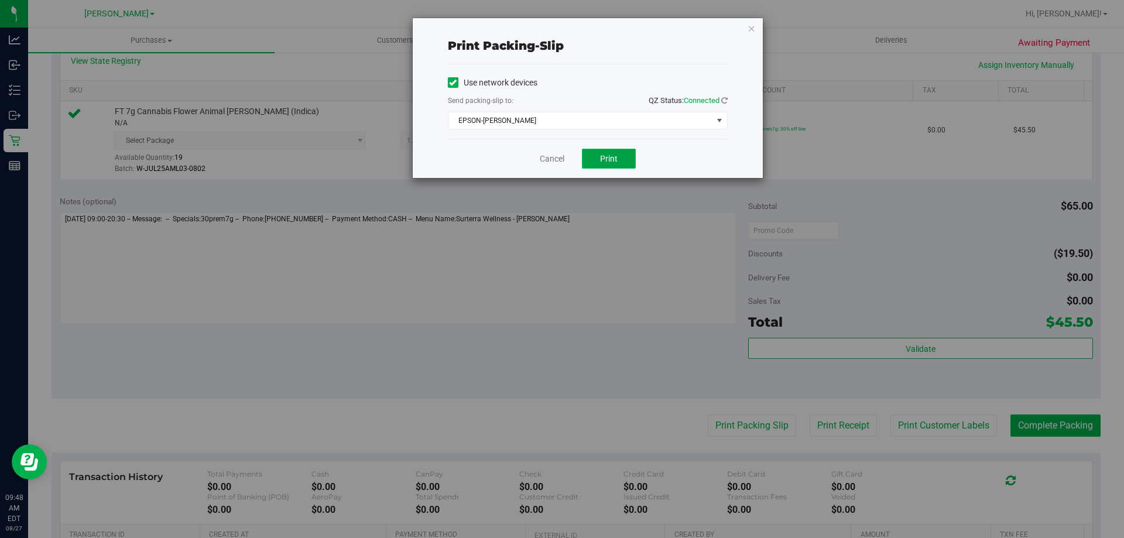
click at [618, 160] on button "Print" at bounding box center [609, 159] width 54 height 20
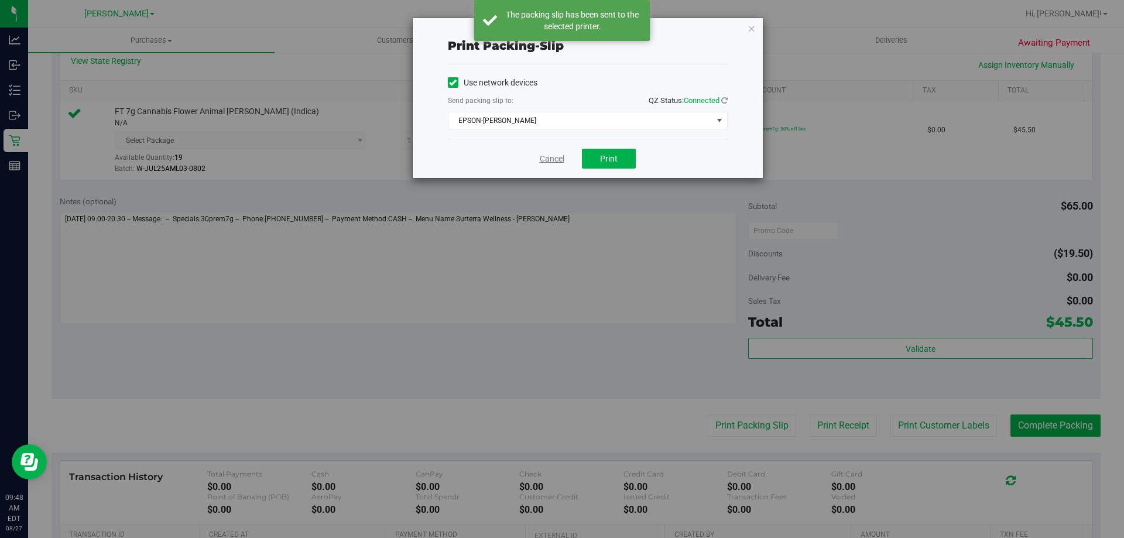
click at [551, 156] on link "Cancel" at bounding box center [552, 159] width 25 height 12
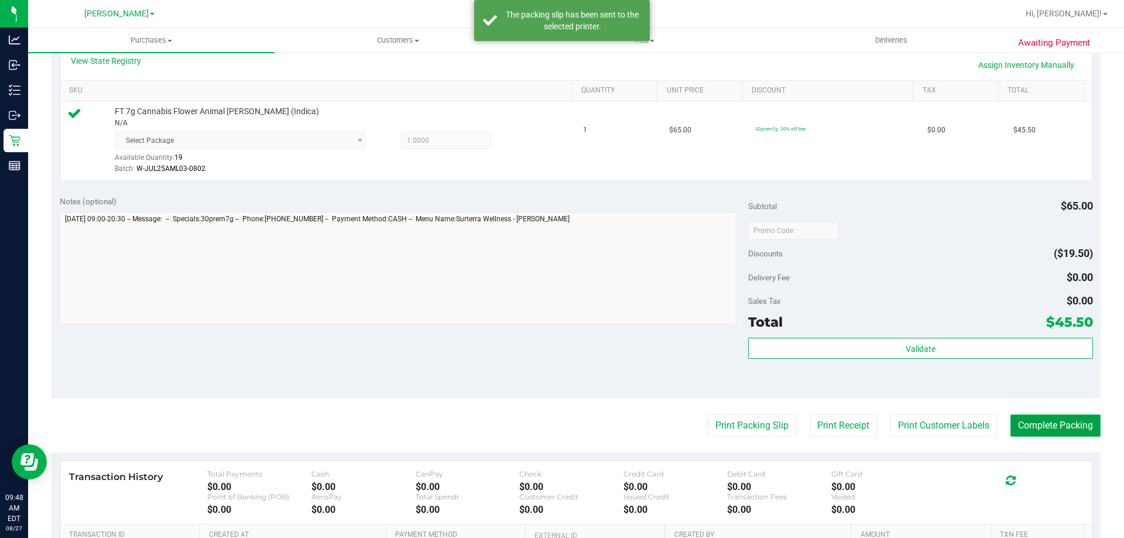
click at [1039, 419] on button "Complete Packing" at bounding box center [1055, 425] width 90 height 22
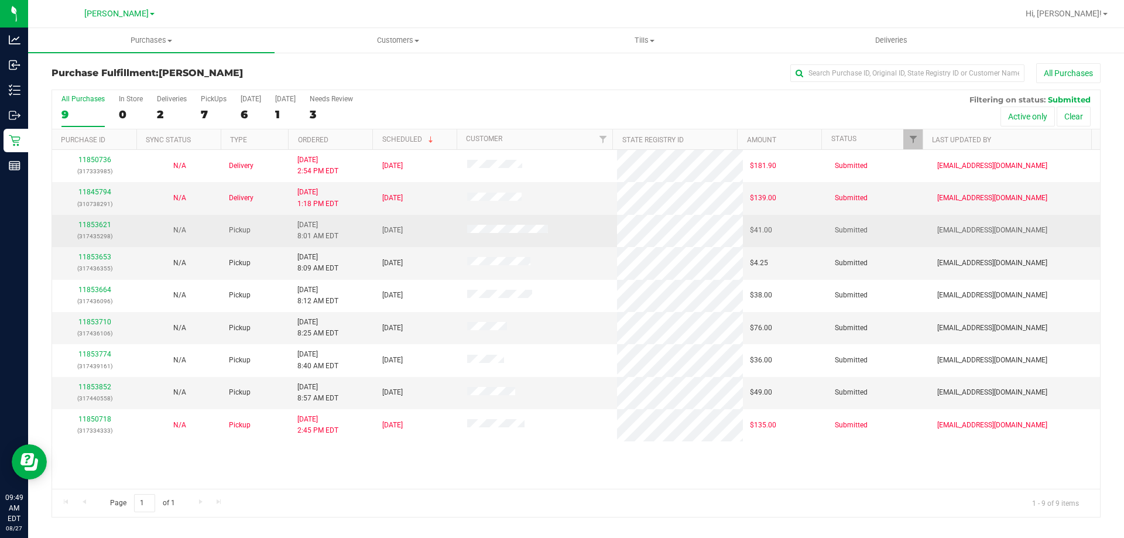
click at [90, 220] on div "11853621 (317435298)" at bounding box center [94, 231] width 71 height 22
click at [91, 223] on link "11853621" at bounding box center [94, 225] width 33 height 8
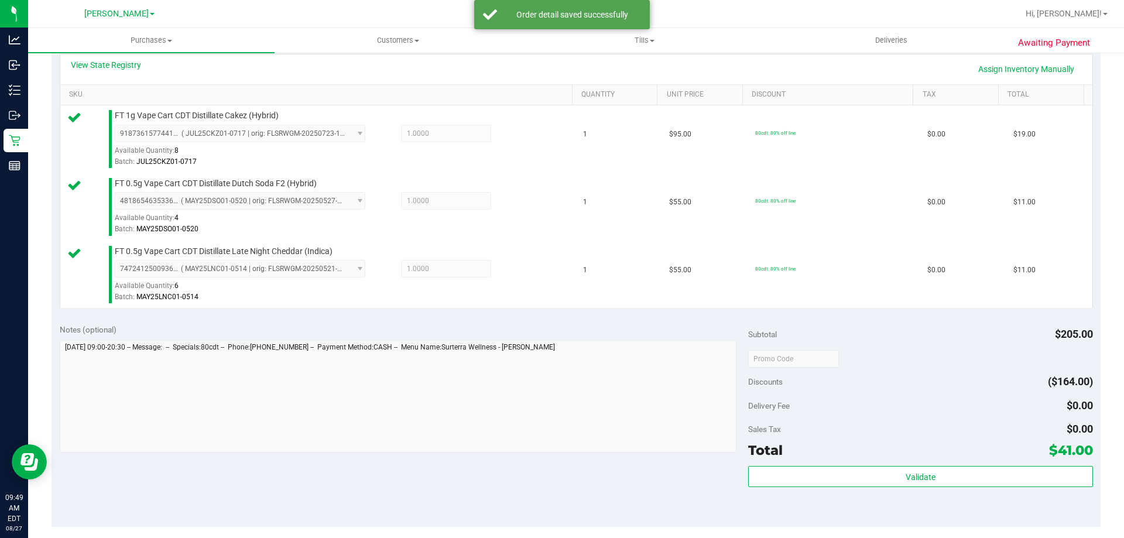
scroll to position [296, 0]
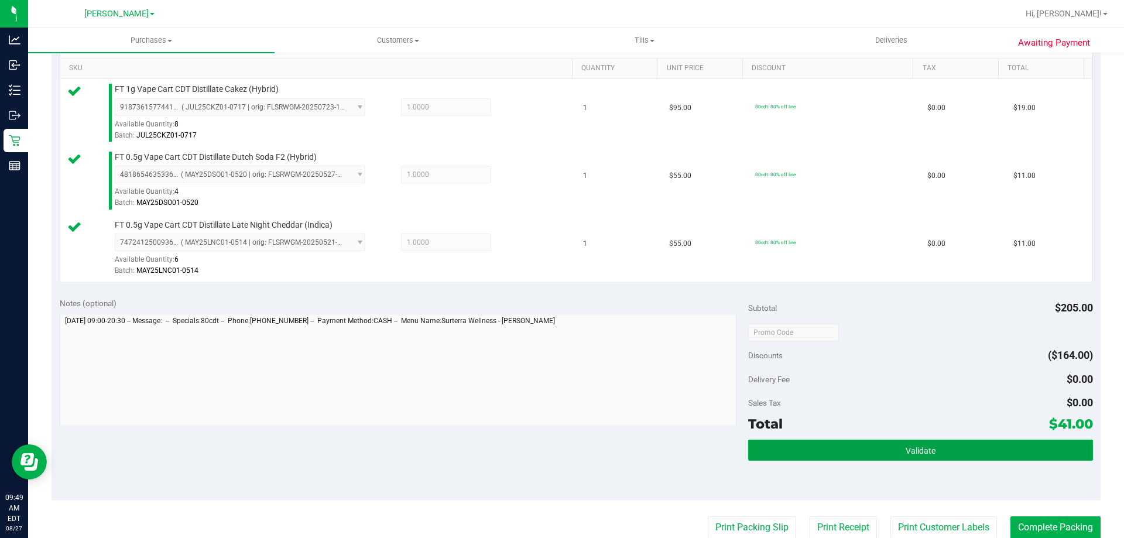
click at [903, 444] on button "Validate" at bounding box center [920, 450] width 344 height 21
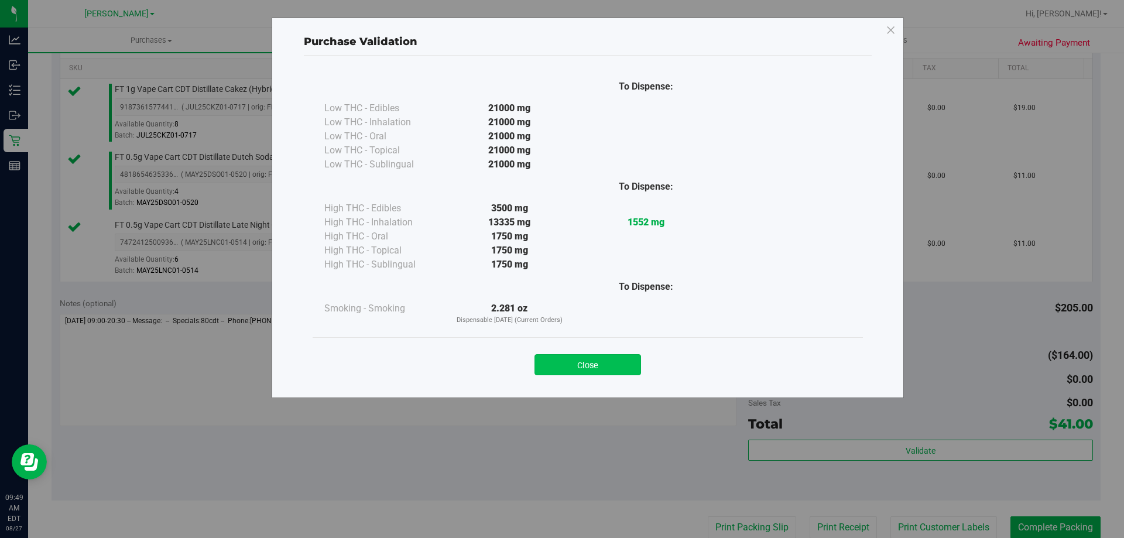
click at [610, 366] on button "Close" at bounding box center [587, 364] width 107 height 21
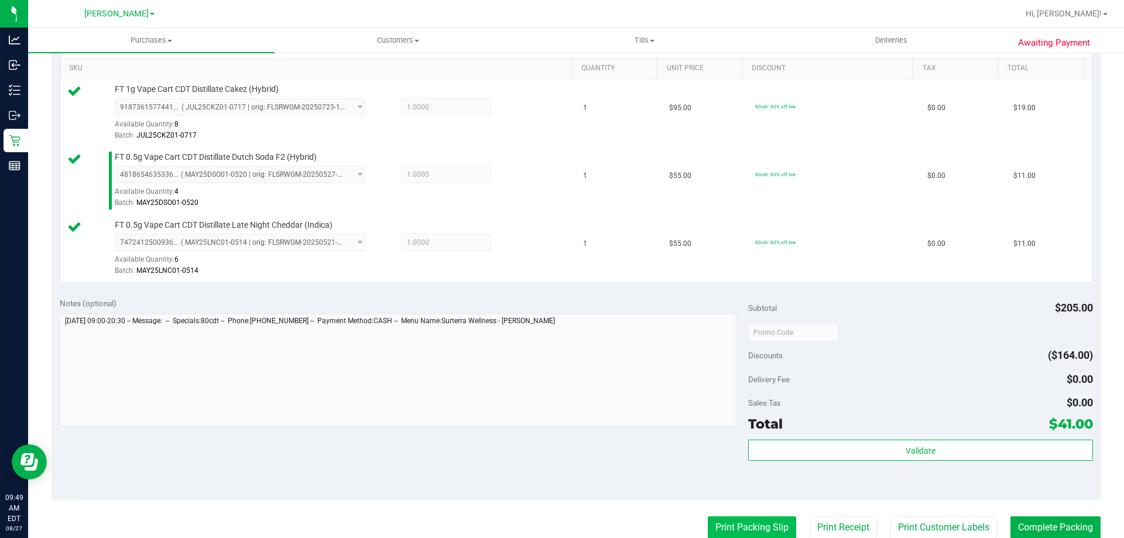
click at [751, 526] on button "Print Packing Slip" at bounding box center [752, 527] width 88 height 22
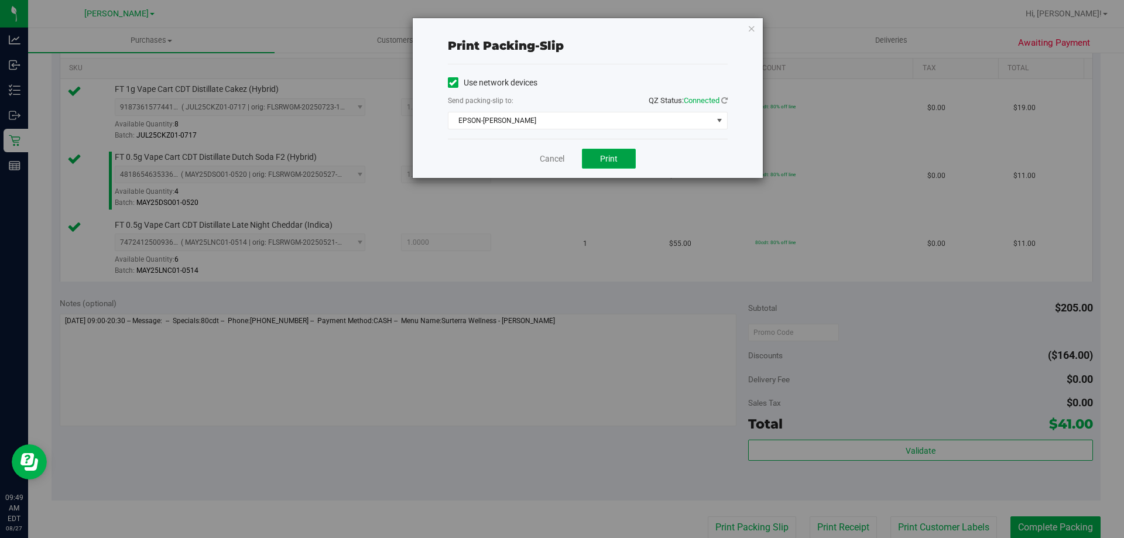
click at [612, 149] on button "Print" at bounding box center [609, 159] width 54 height 20
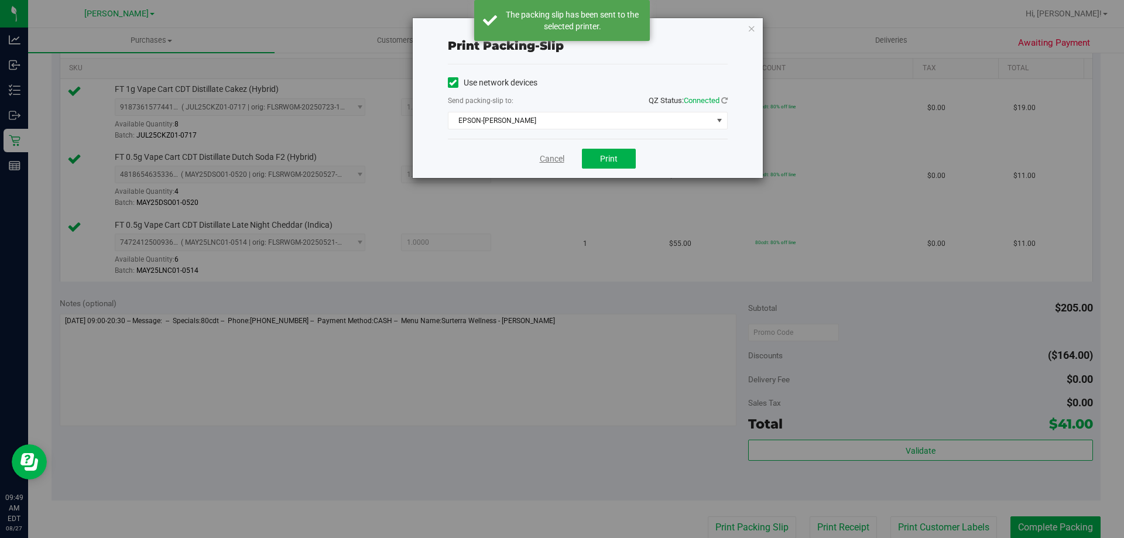
click at [556, 162] on link "Cancel" at bounding box center [552, 159] width 25 height 12
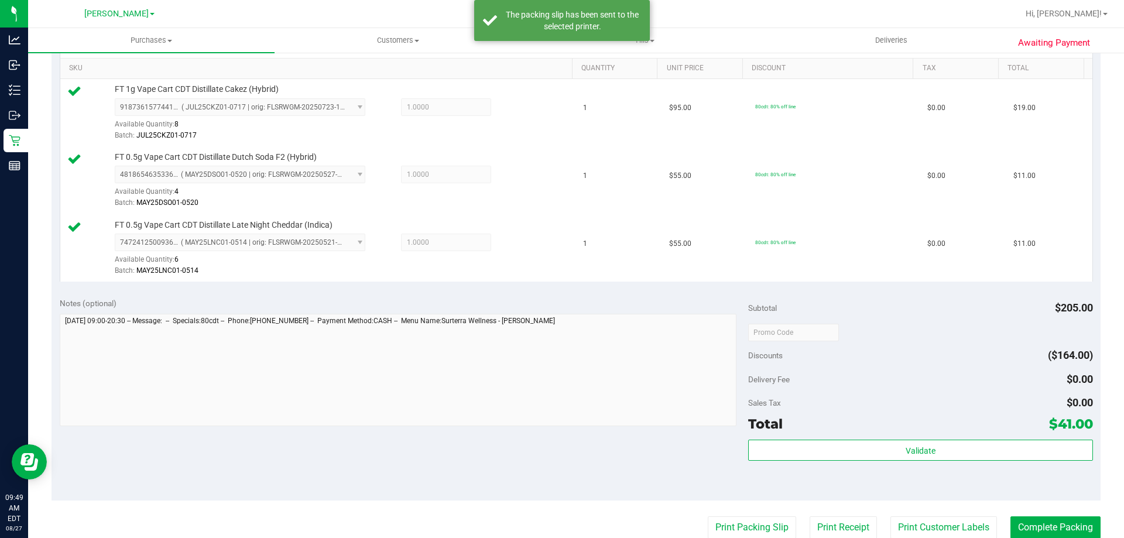
scroll to position [297, 0]
click at [1048, 519] on button "Complete Packing" at bounding box center [1055, 527] width 90 height 22
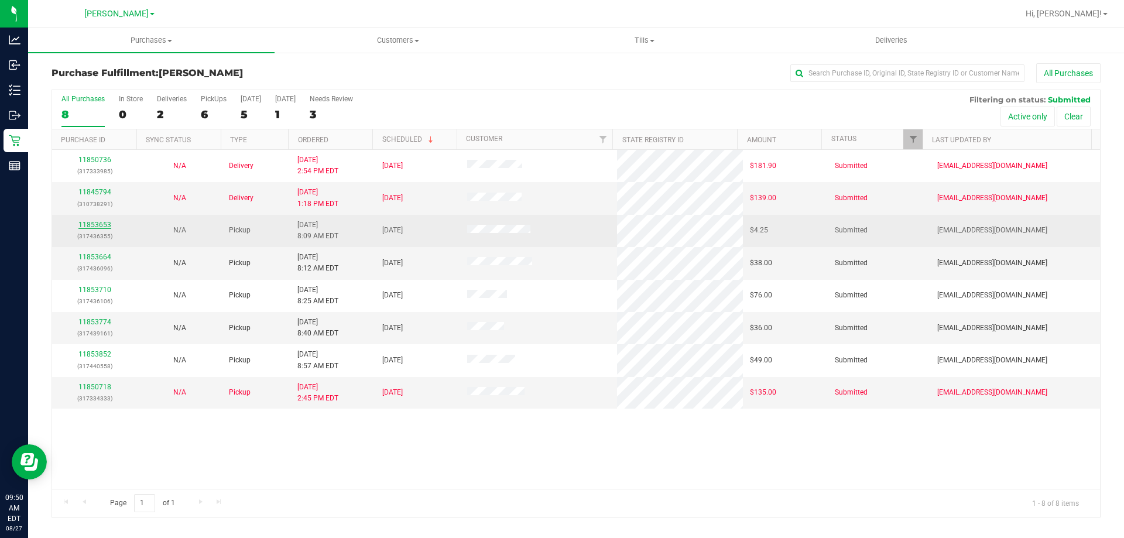
click at [94, 225] on link "11853653" at bounding box center [94, 225] width 33 height 8
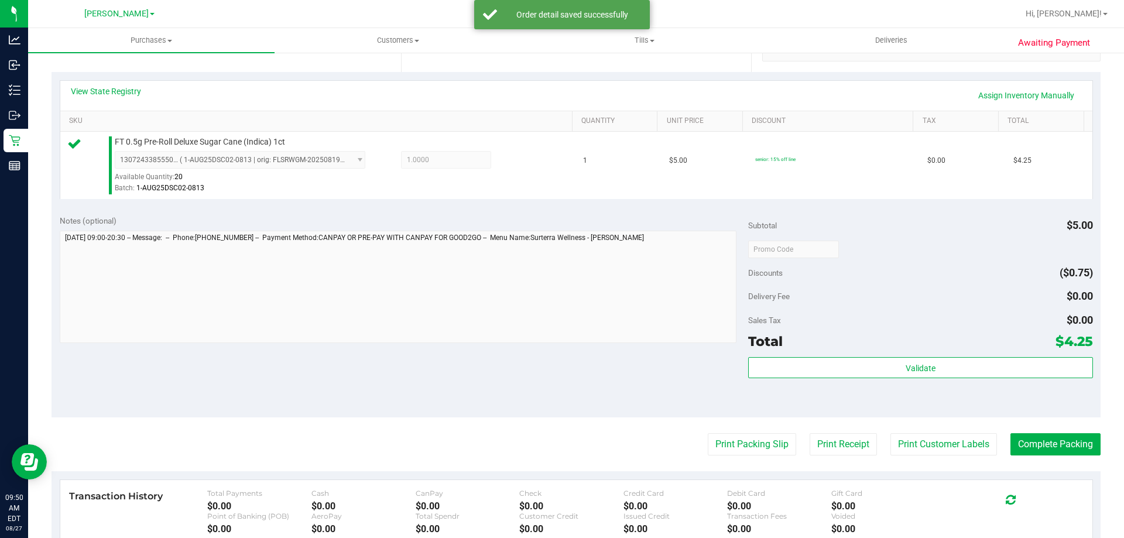
scroll to position [244, 0]
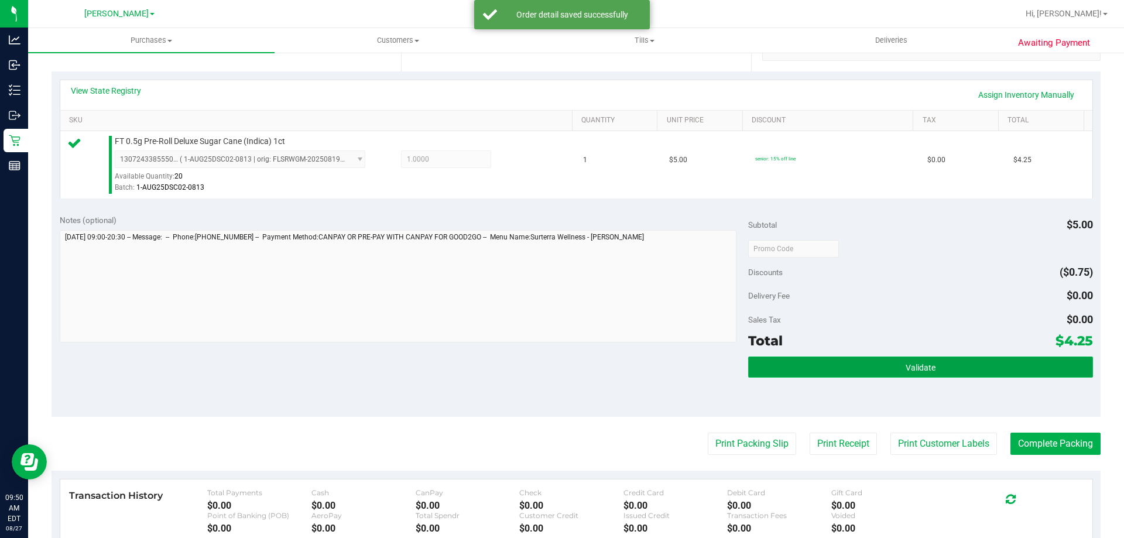
click at [860, 374] on button "Validate" at bounding box center [920, 366] width 344 height 21
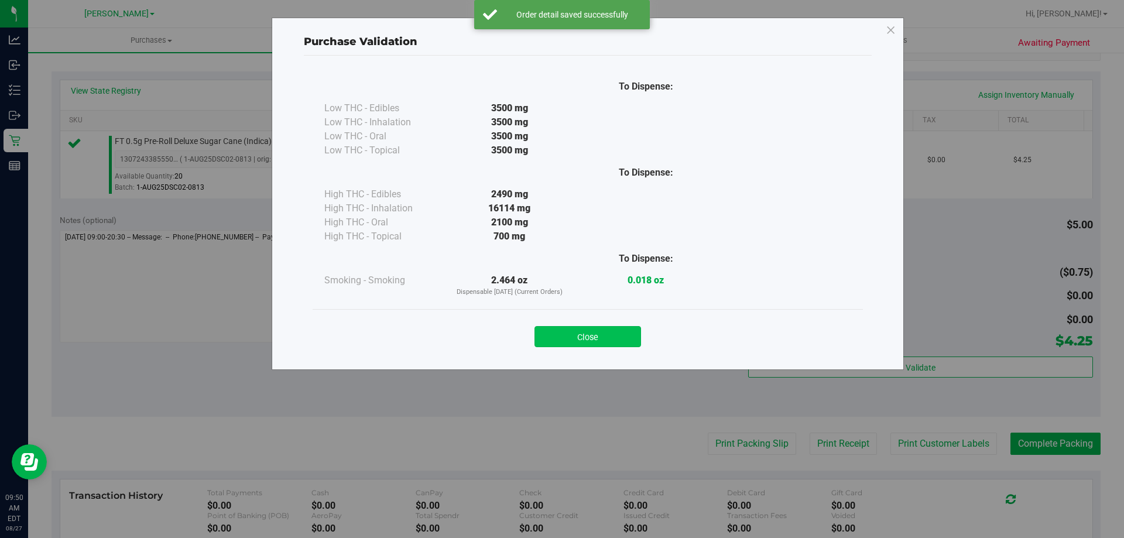
click at [595, 327] on button "Close" at bounding box center [587, 336] width 107 height 21
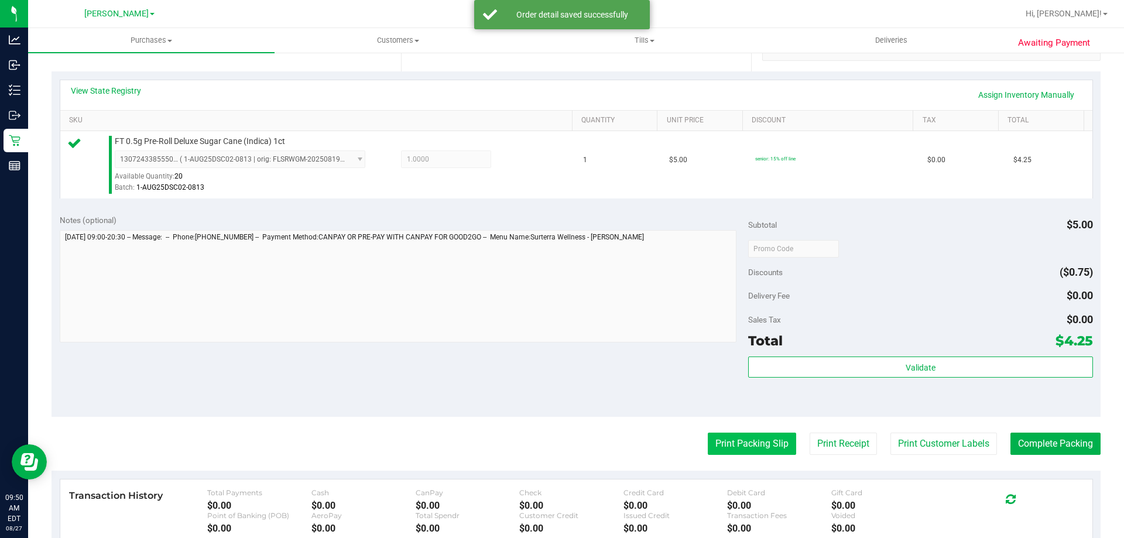
click at [738, 443] on button "Print Packing Slip" at bounding box center [752, 444] width 88 height 22
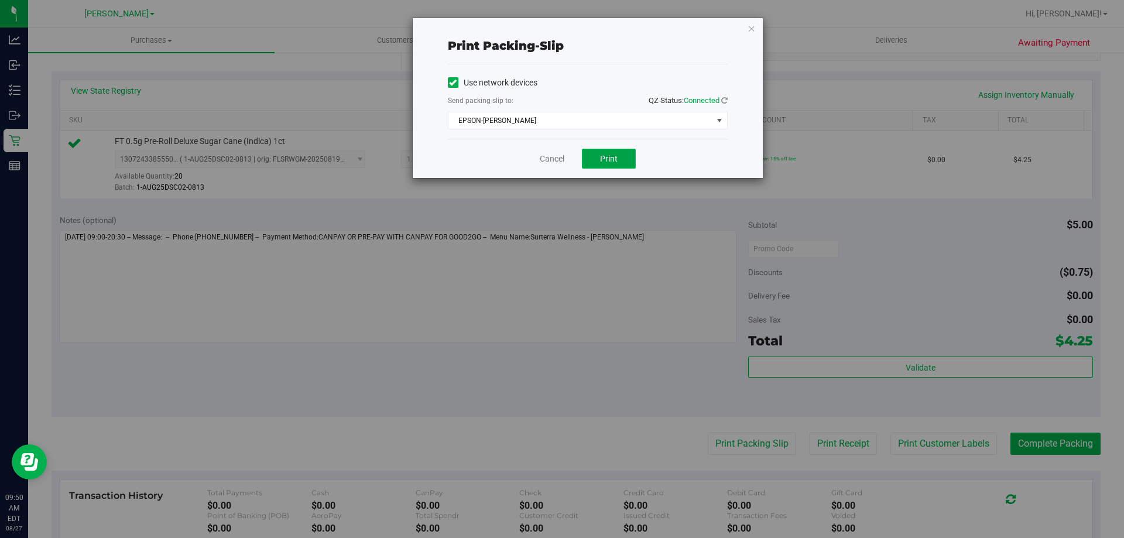
click at [611, 154] on span "Print" at bounding box center [609, 158] width 18 height 9
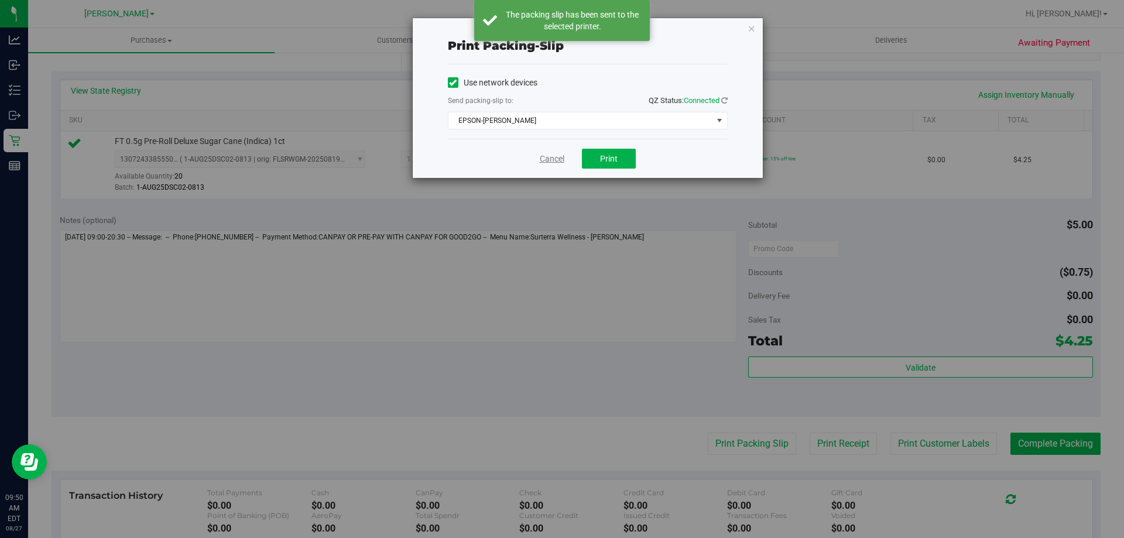
click at [549, 159] on link "Cancel" at bounding box center [552, 159] width 25 height 12
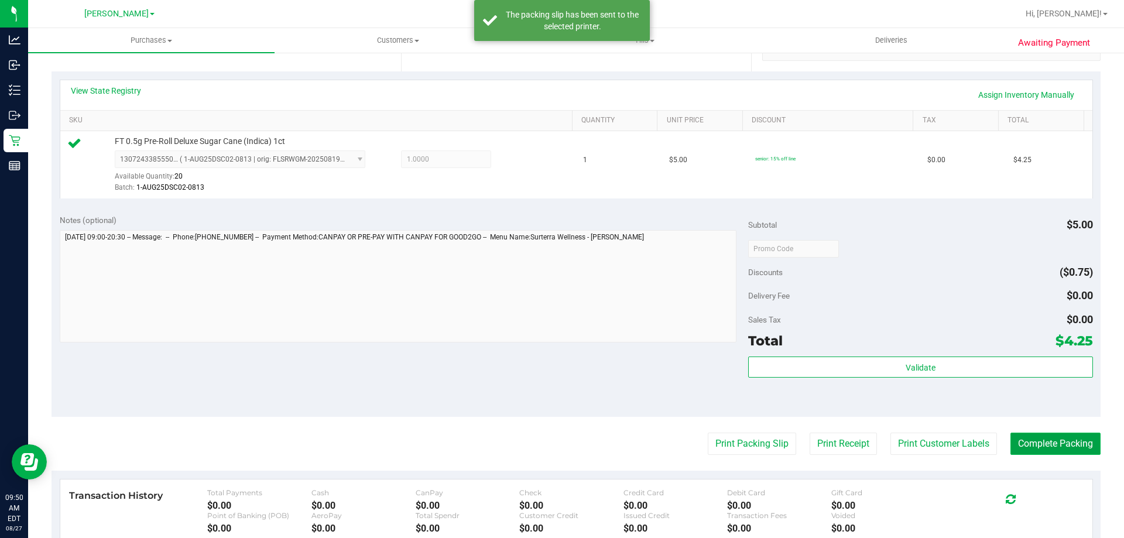
click at [1046, 445] on button "Complete Packing" at bounding box center [1055, 444] width 90 height 22
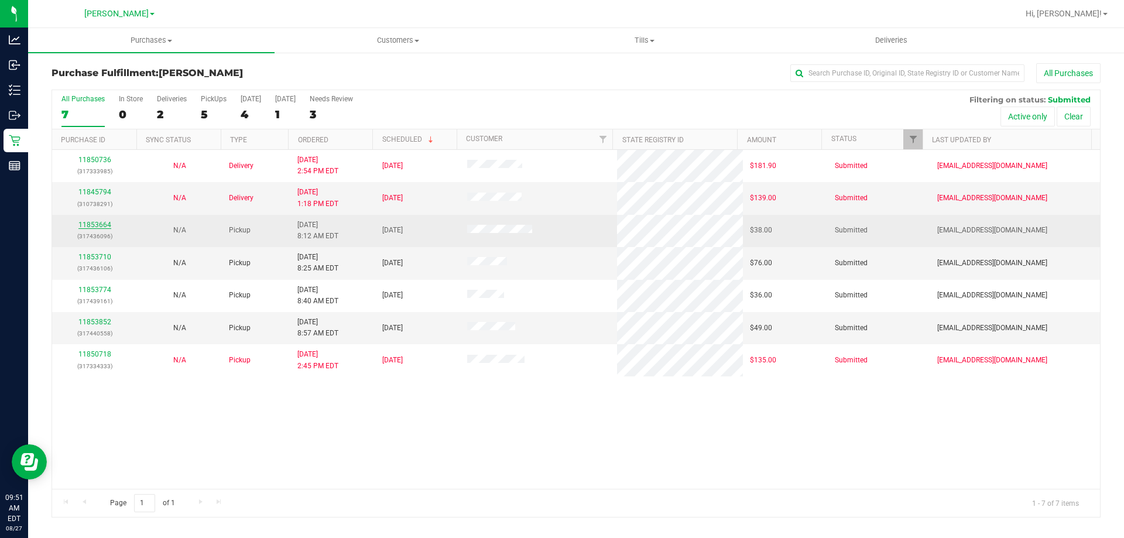
click at [108, 225] on link "11853664" at bounding box center [94, 225] width 33 height 8
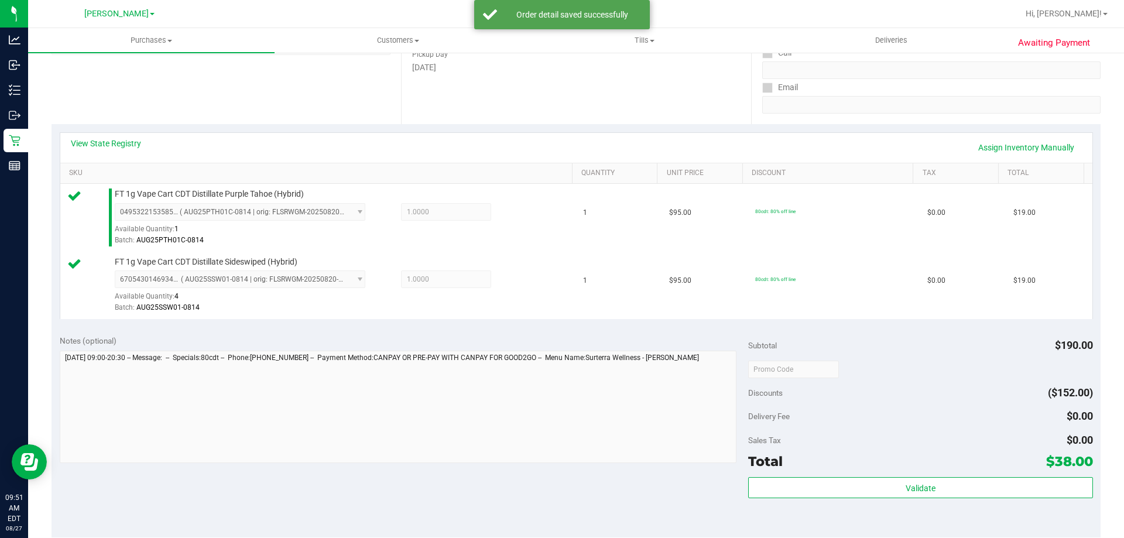
scroll to position [200, 0]
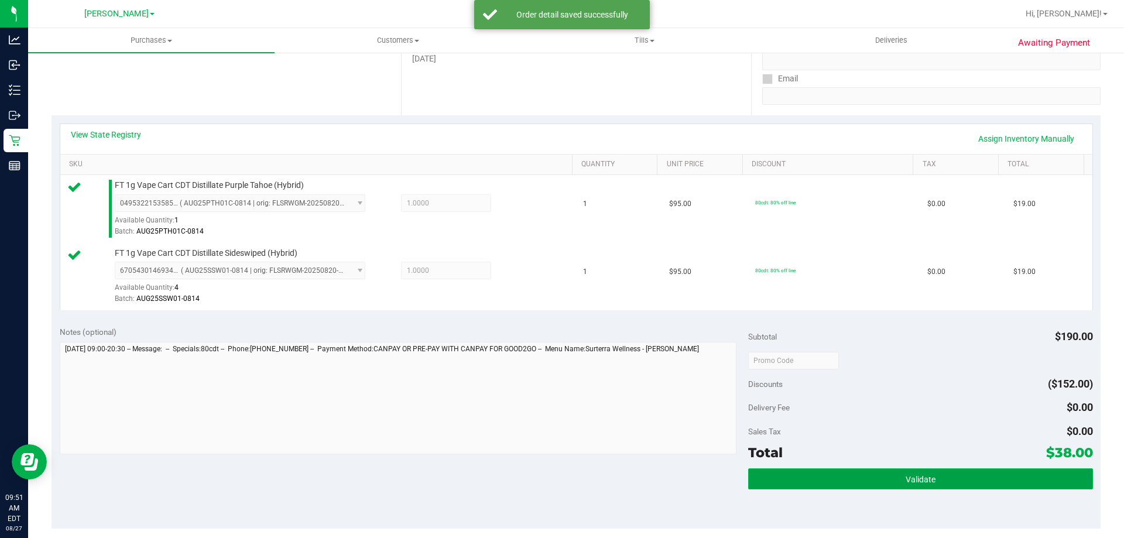
click at [855, 486] on button "Validate" at bounding box center [920, 478] width 344 height 21
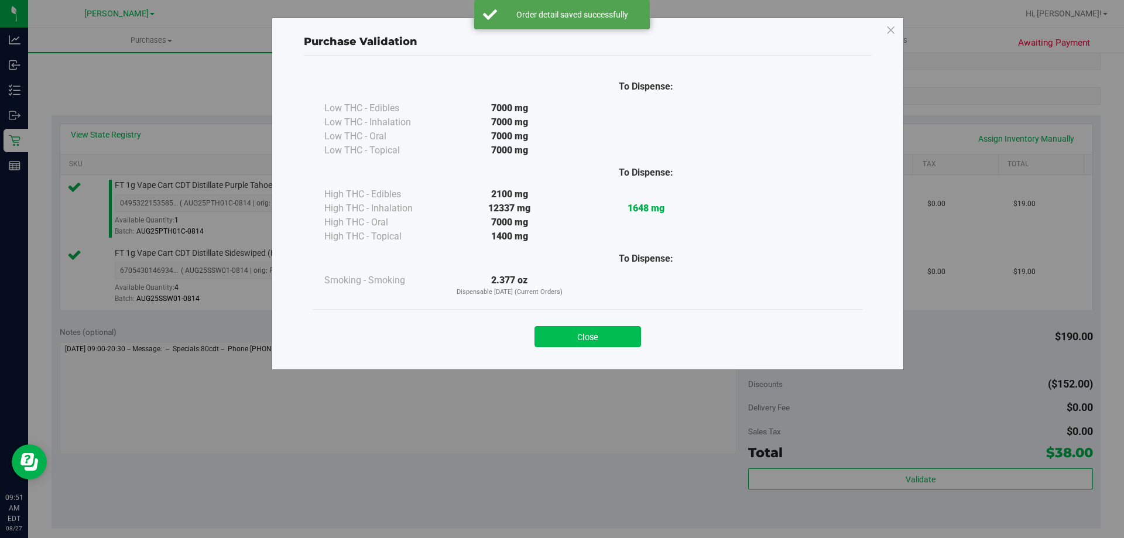
click at [623, 328] on button "Close" at bounding box center [587, 336] width 107 height 21
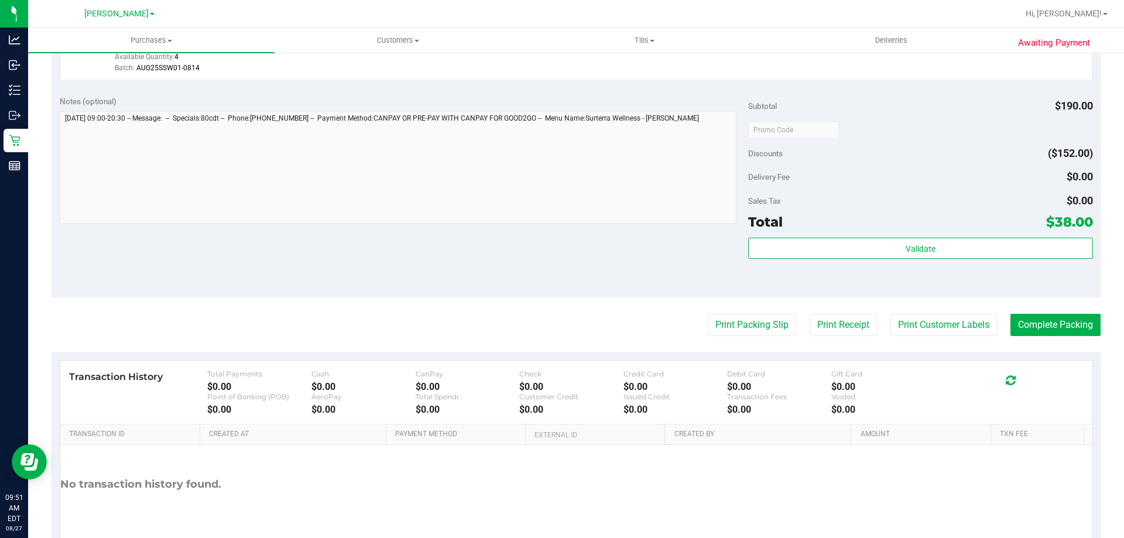
scroll to position [433, 0]
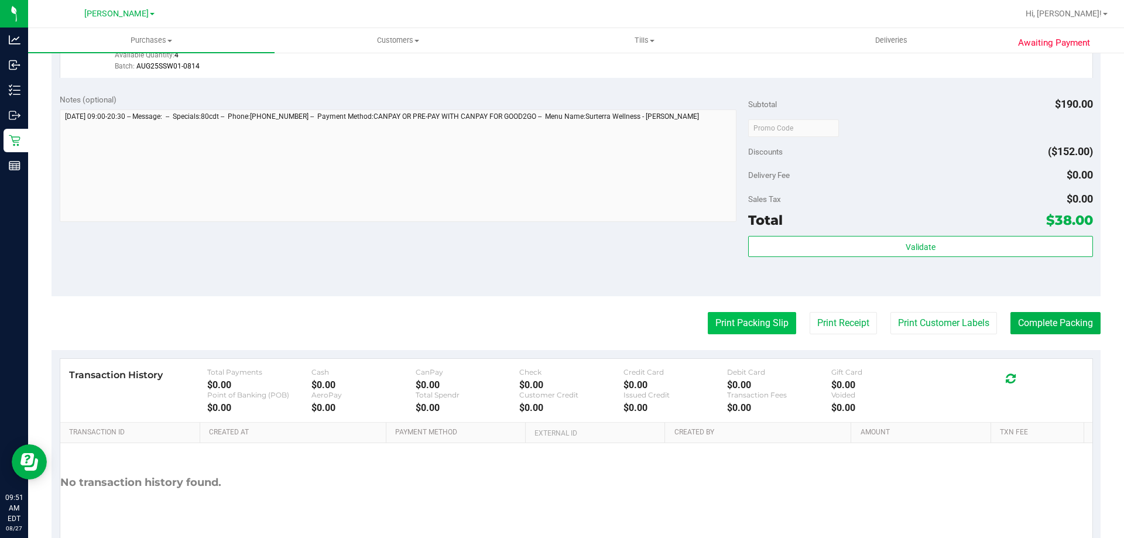
click at [752, 320] on button "Print Packing Slip" at bounding box center [752, 323] width 88 height 22
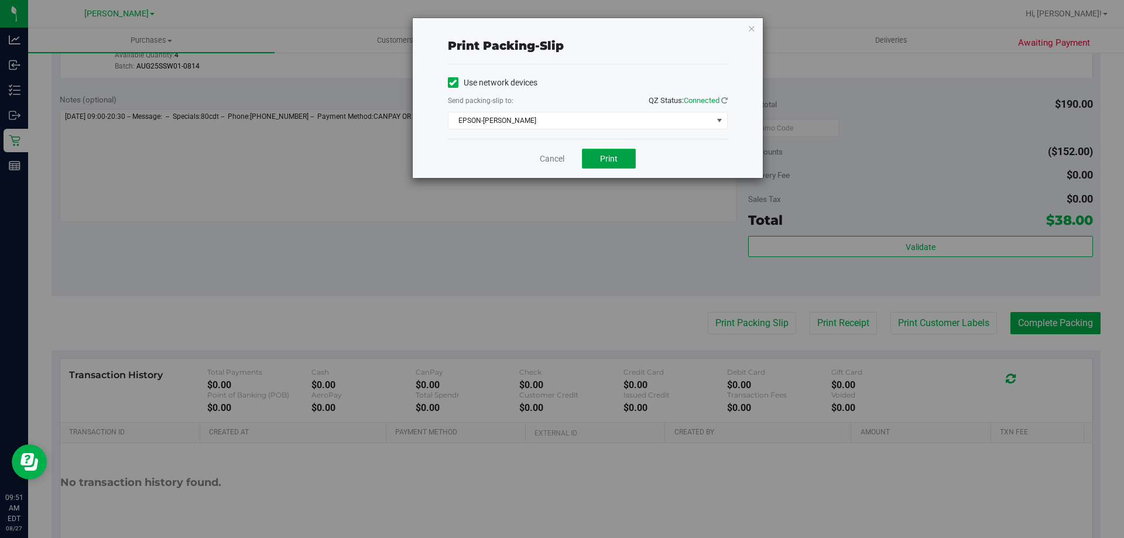
click at [622, 166] on button "Print" at bounding box center [609, 159] width 54 height 20
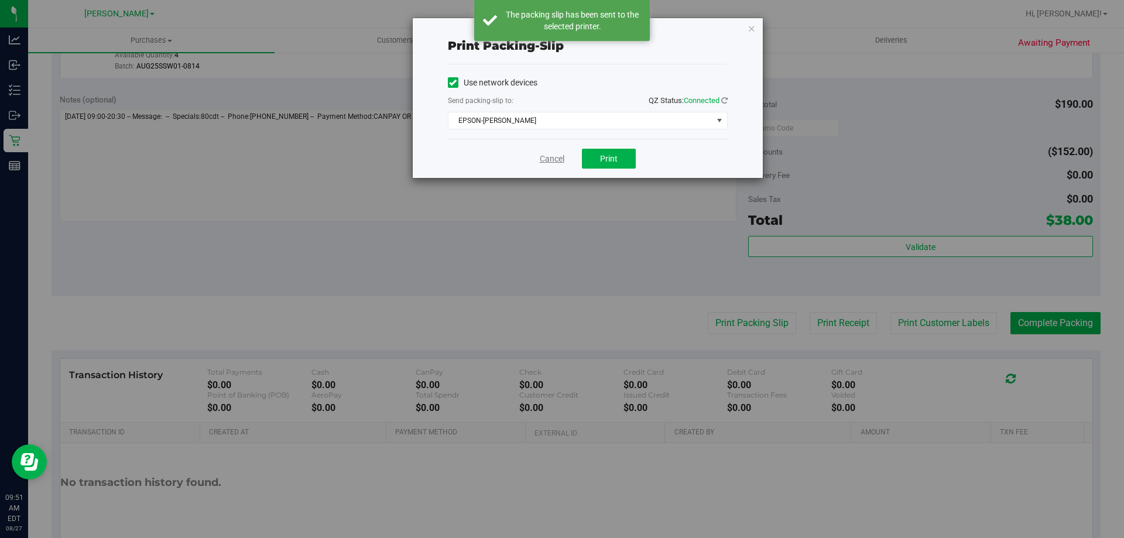
click at [557, 154] on link "Cancel" at bounding box center [552, 159] width 25 height 12
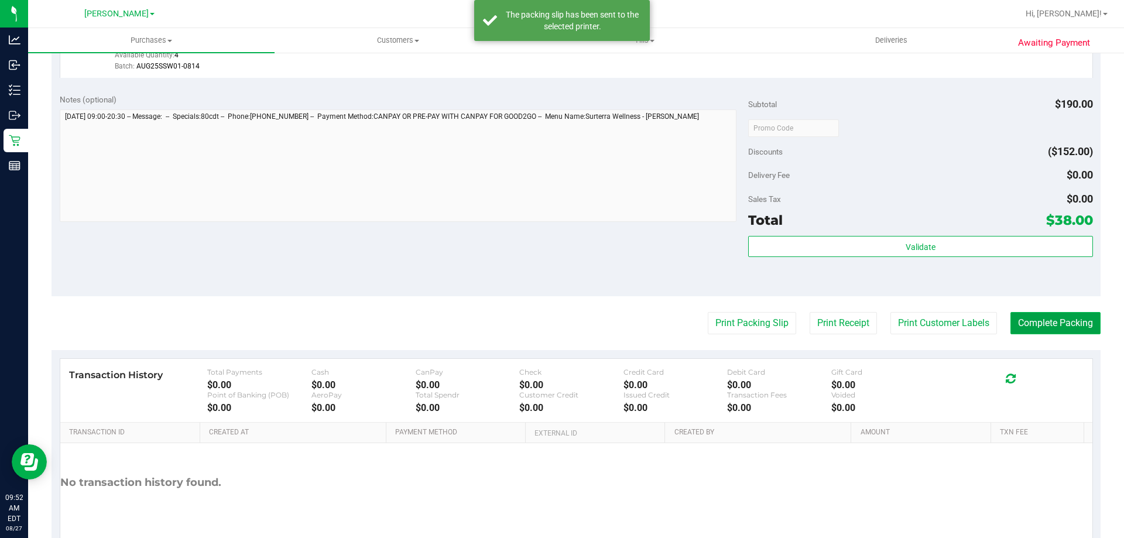
click at [1045, 320] on button "Complete Packing" at bounding box center [1055, 323] width 90 height 22
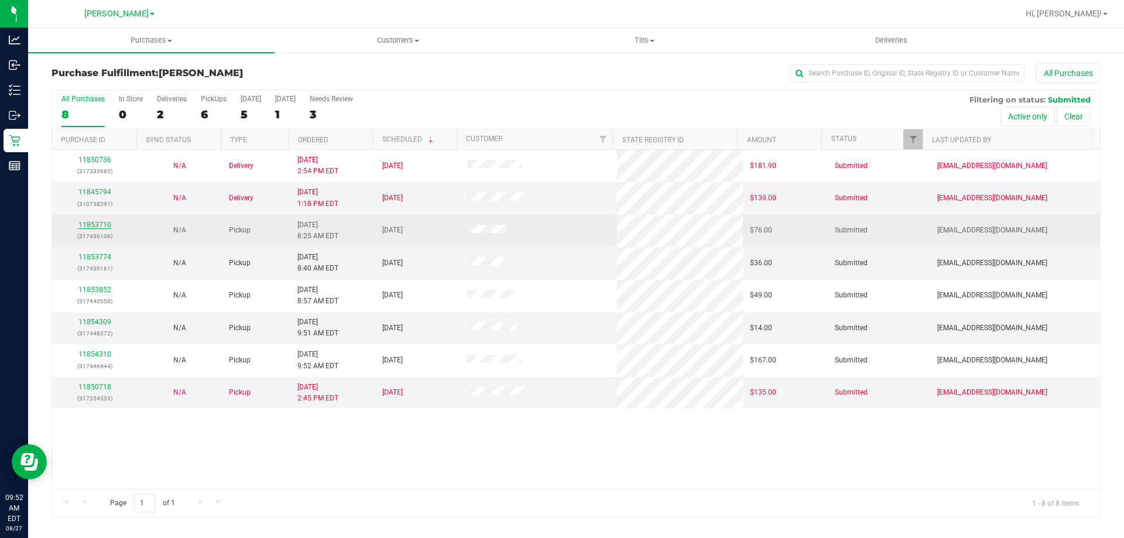
click at [104, 222] on link "11853710" at bounding box center [94, 225] width 33 height 8
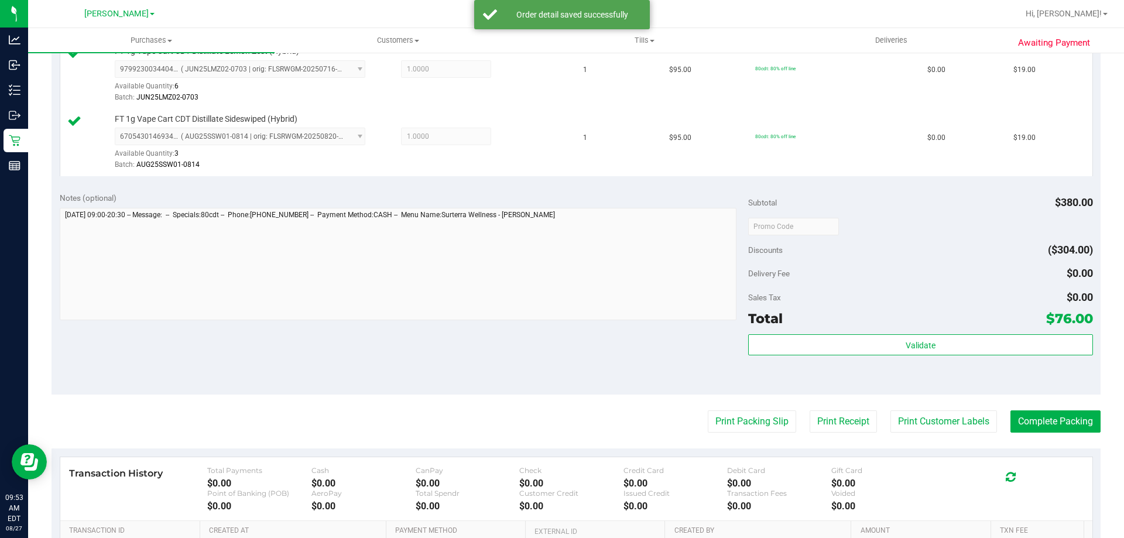
scroll to position [450, 0]
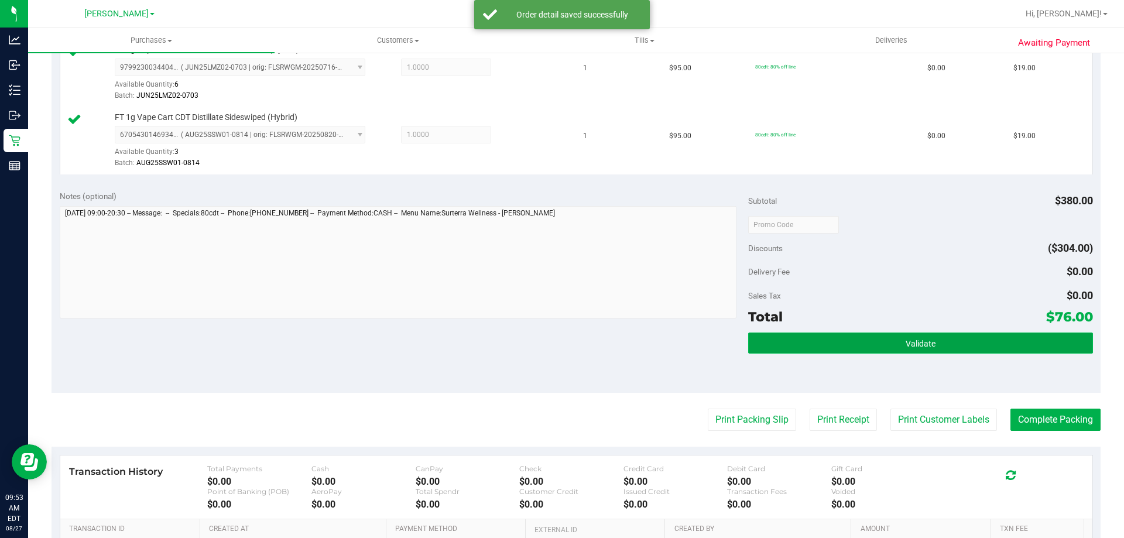
click at [866, 343] on button "Validate" at bounding box center [920, 342] width 344 height 21
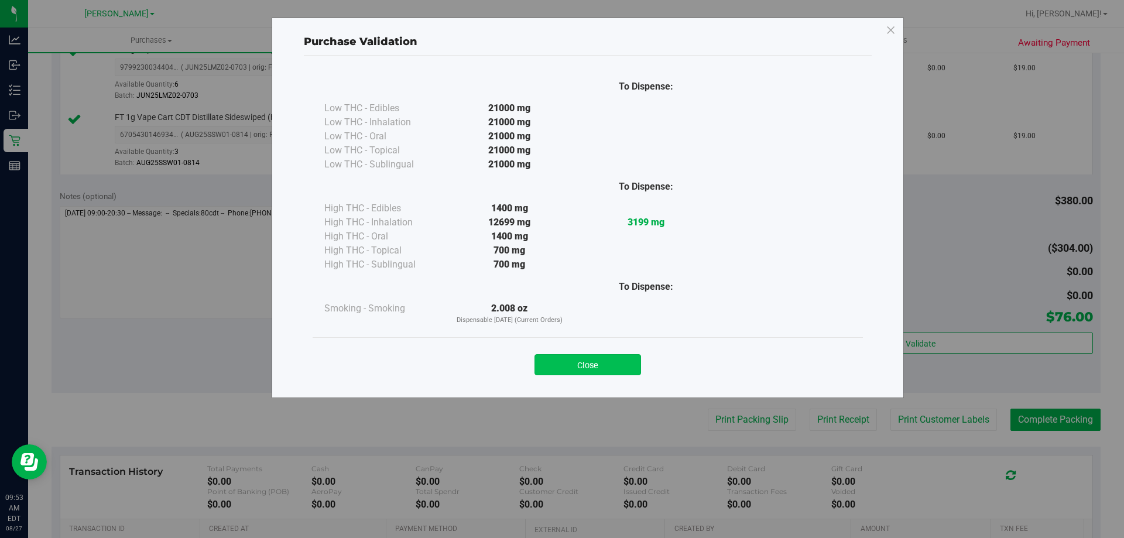
click at [597, 367] on button "Close" at bounding box center [587, 364] width 107 height 21
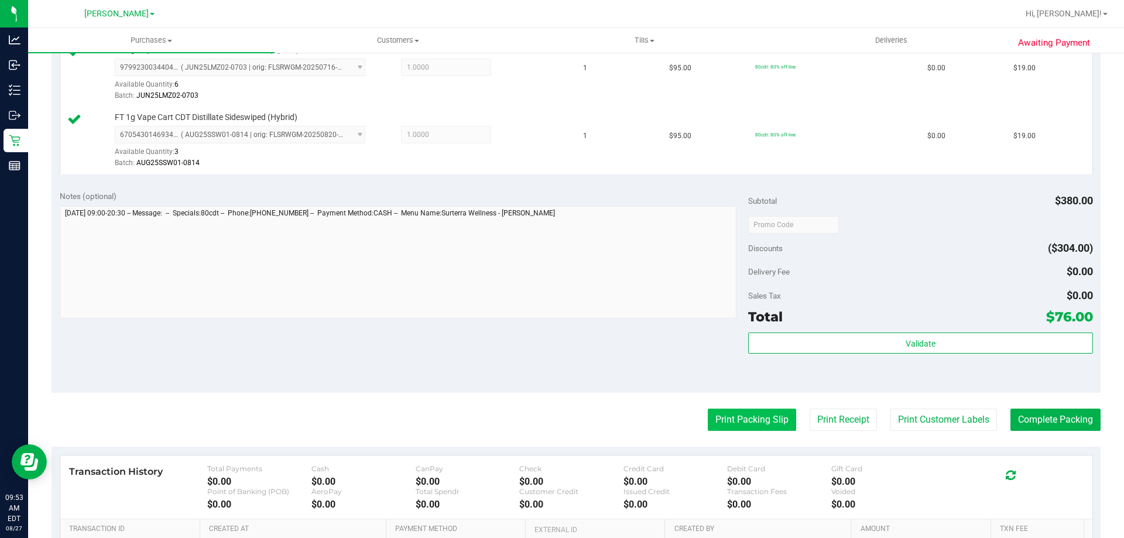
click at [755, 429] on button "Print Packing Slip" at bounding box center [752, 420] width 88 height 22
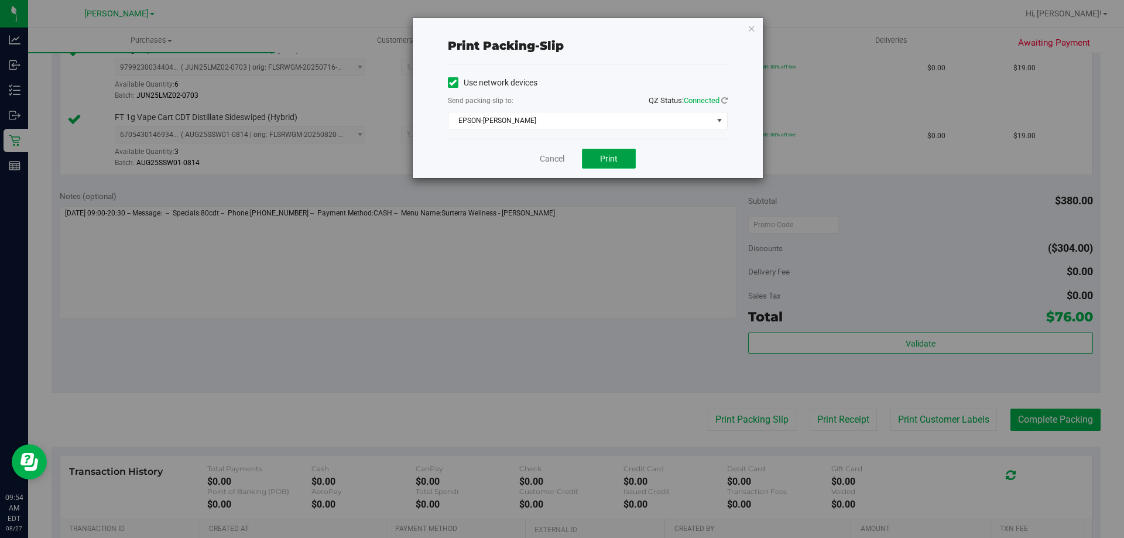
click at [626, 150] on button "Print" at bounding box center [609, 159] width 54 height 20
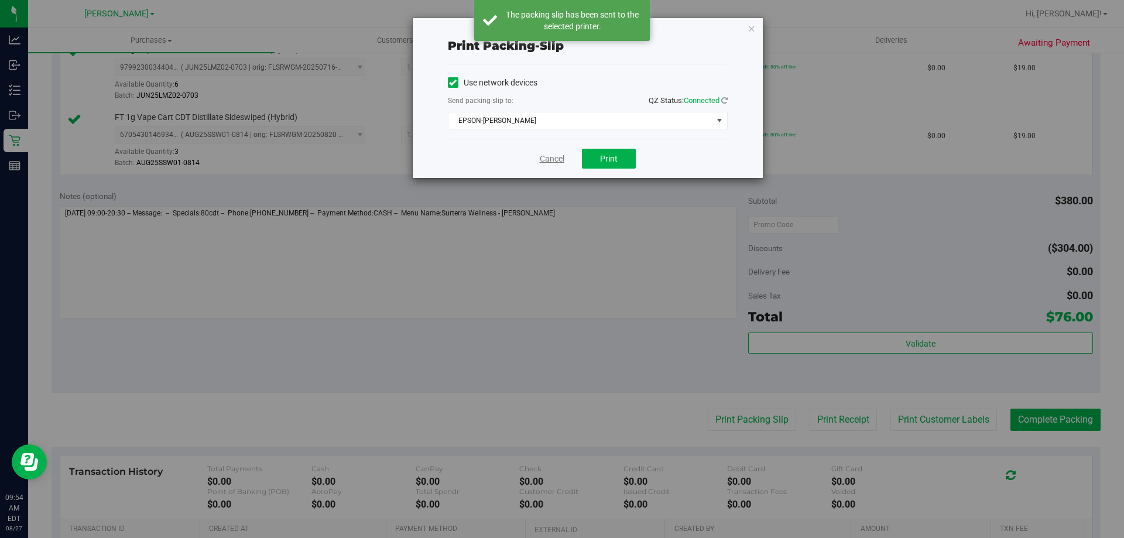
click at [557, 153] on link "Cancel" at bounding box center [552, 159] width 25 height 12
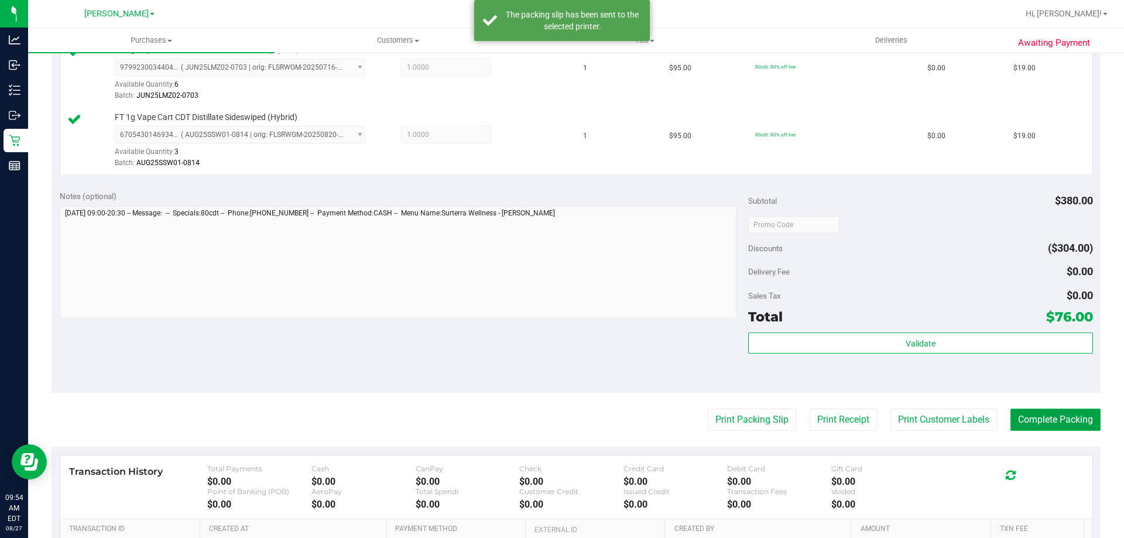
click at [1036, 422] on button "Complete Packing" at bounding box center [1055, 420] width 90 height 22
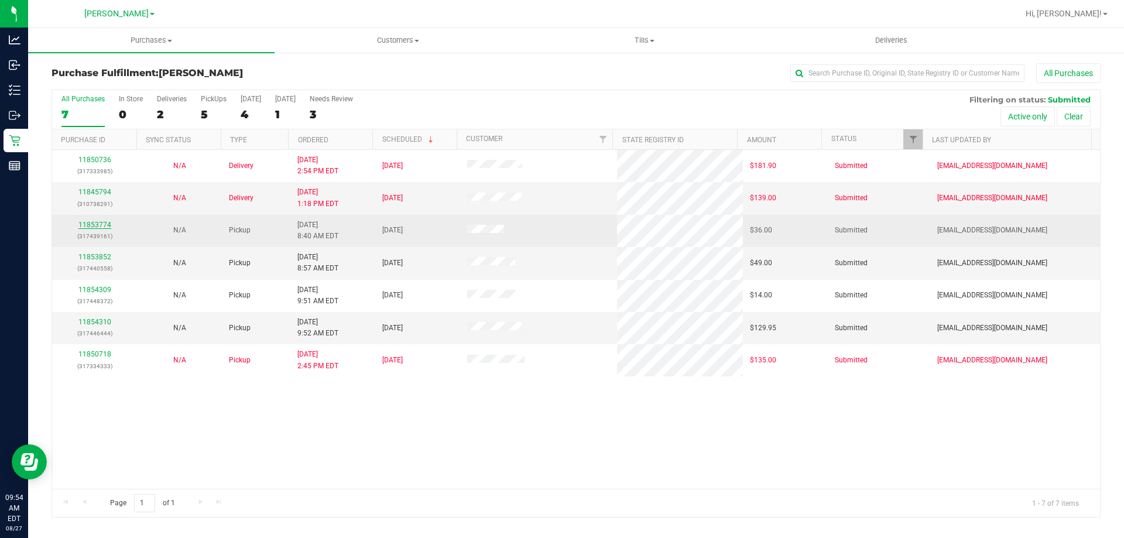
click at [96, 223] on link "11853774" at bounding box center [94, 225] width 33 height 8
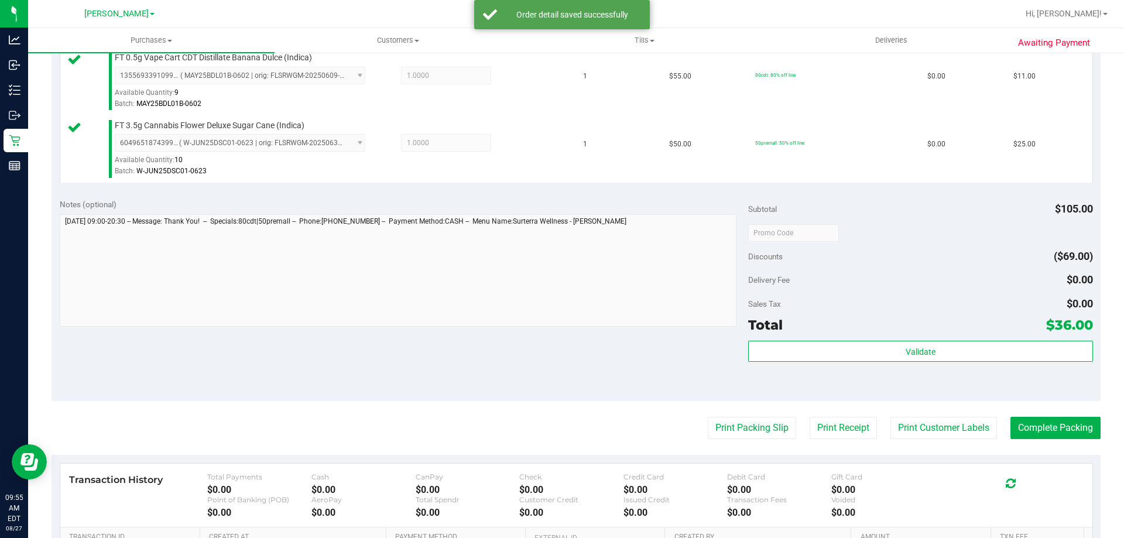
scroll to position [338, 0]
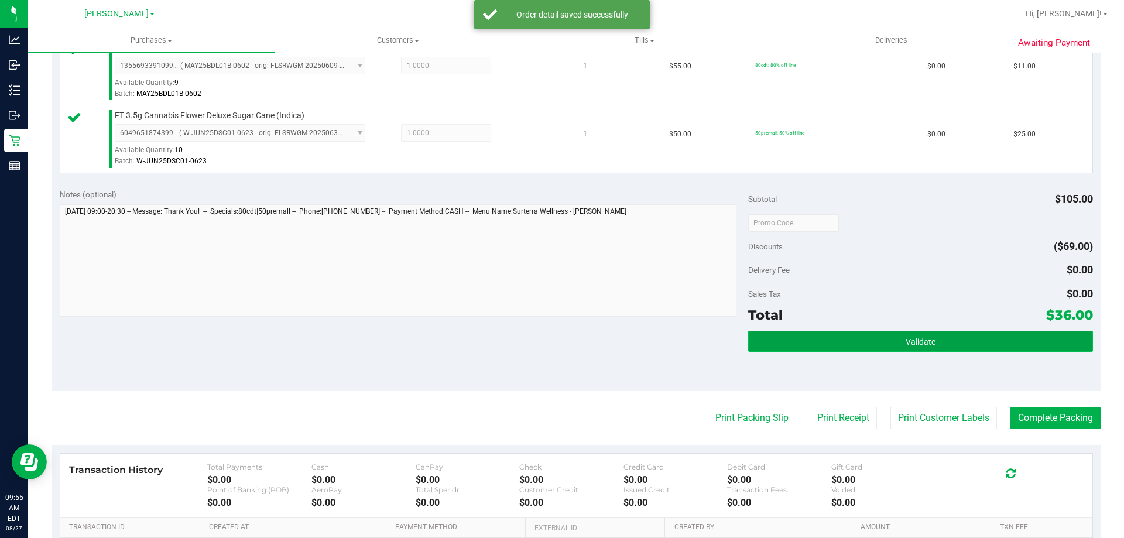
click at [941, 340] on button "Validate" at bounding box center [920, 341] width 344 height 21
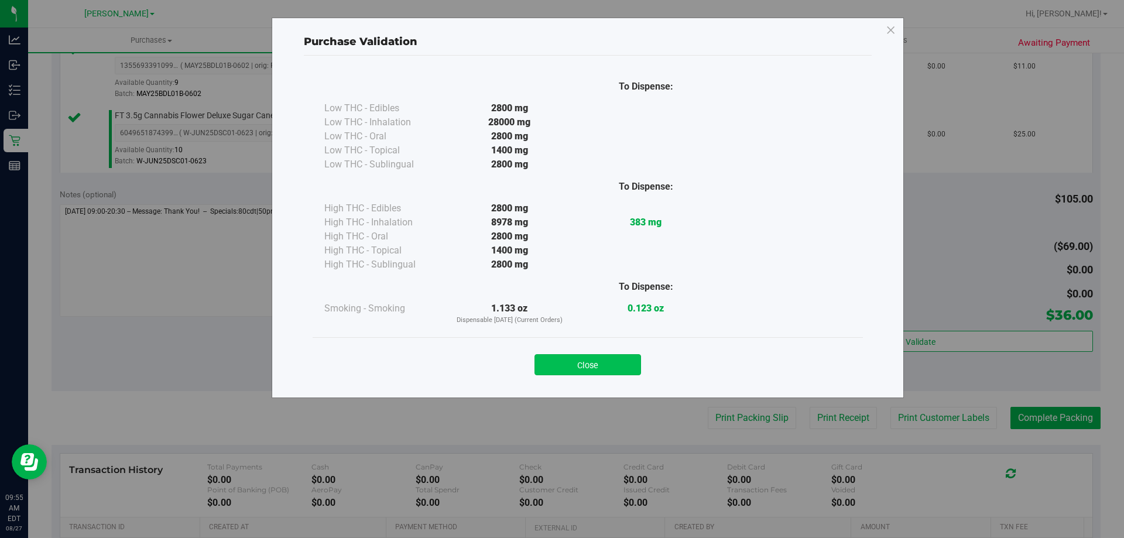
click at [601, 368] on button "Close" at bounding box center [587, 364] width 107 height 21
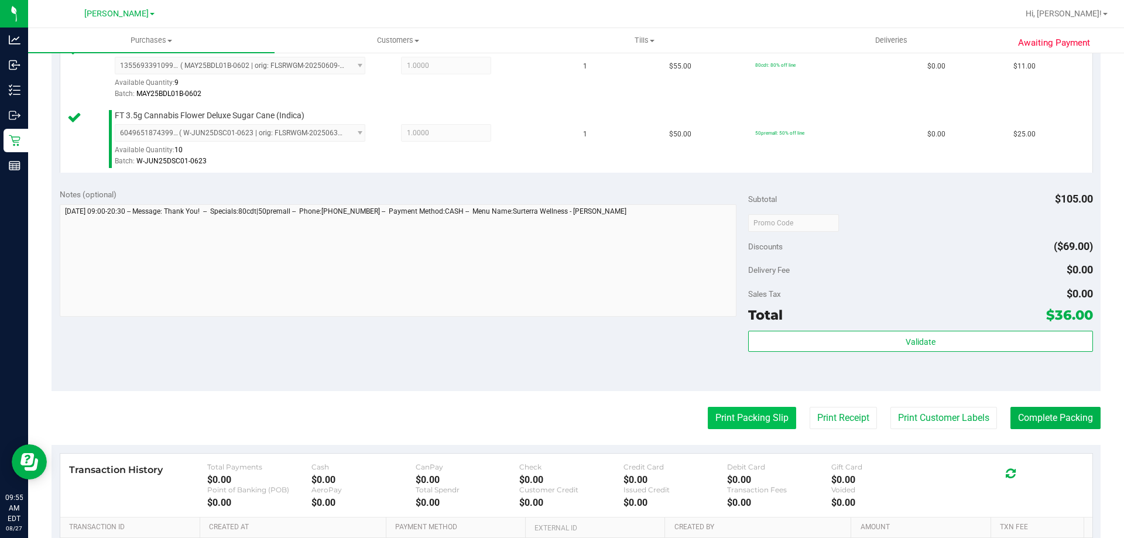
click at [743, 417] on button "Print Packing Slip" at bounding box center [752, 418] width 88 height 22
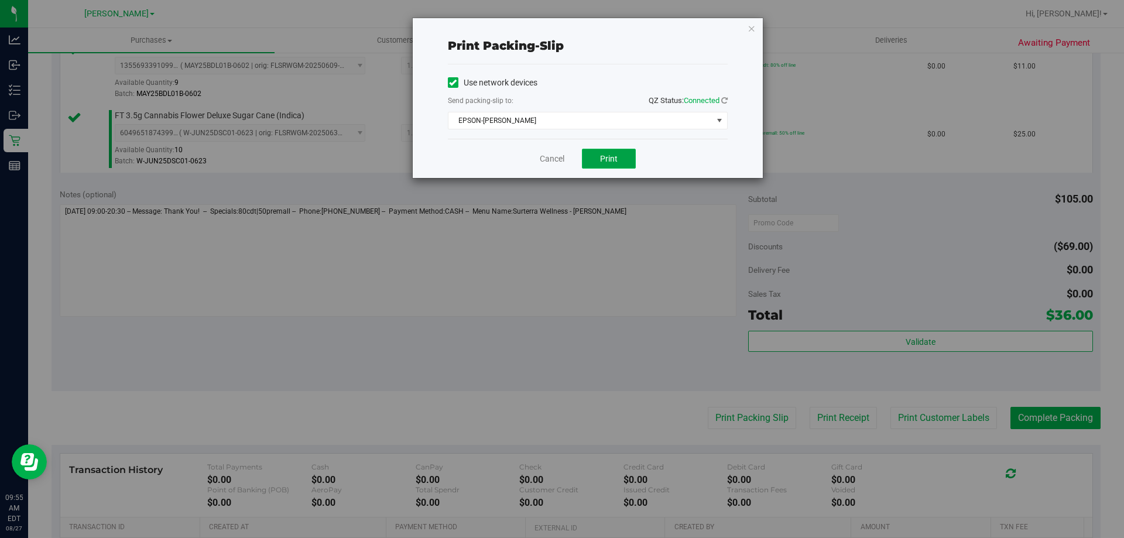
click at [615, 159] on span "Print" at bounding box center [609, 158] width 18 height 9
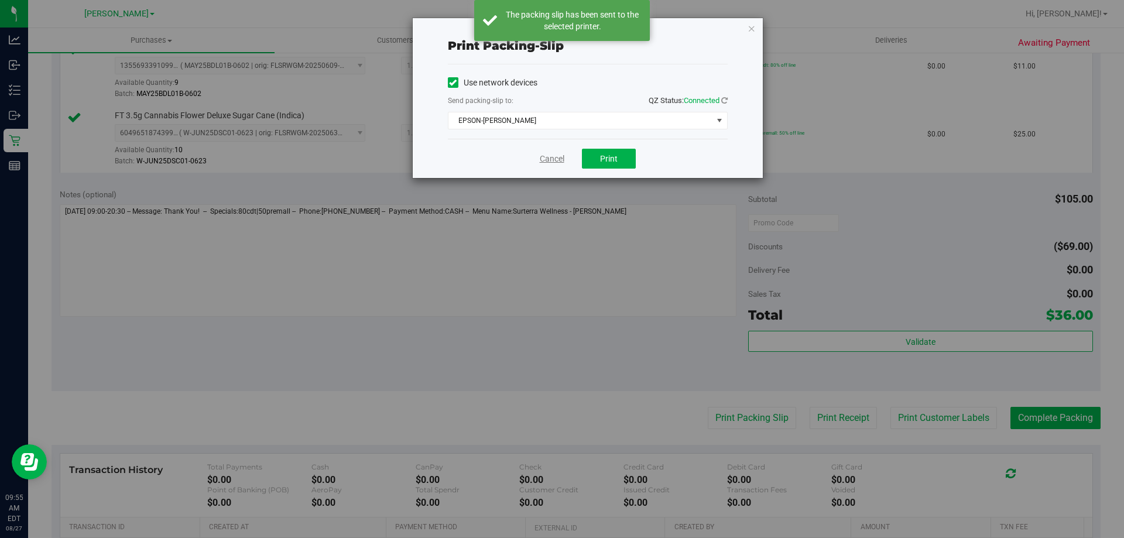
click at [555, 156] on link "Cancel" at bounding box center [552, 159] width 25 height 12
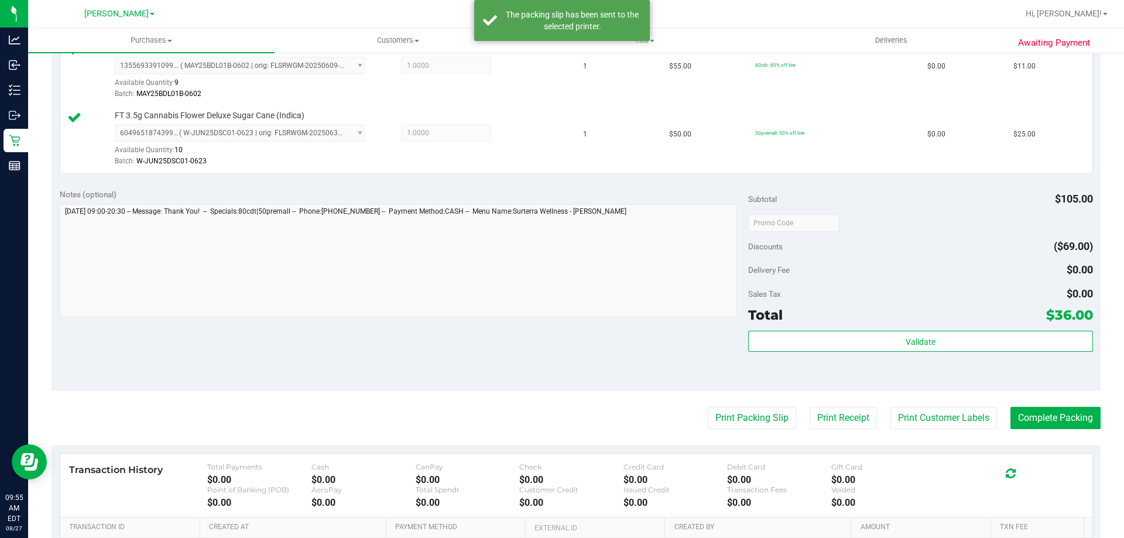
scroll to position [334, 0]
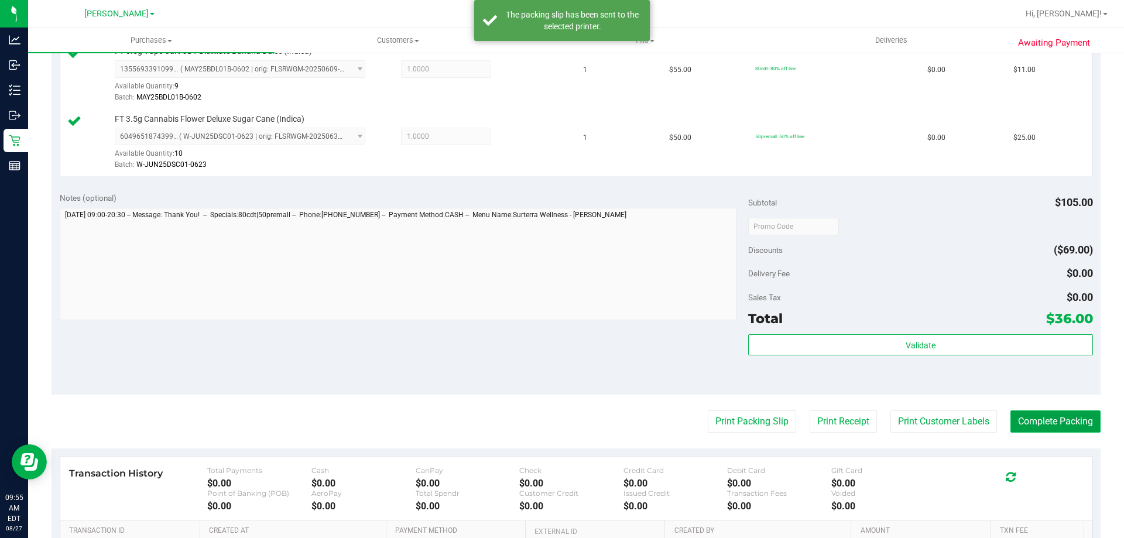
click at [1069, 430] on button "Complete Packing" at bounding box center [1055, 421] width 90 height 22
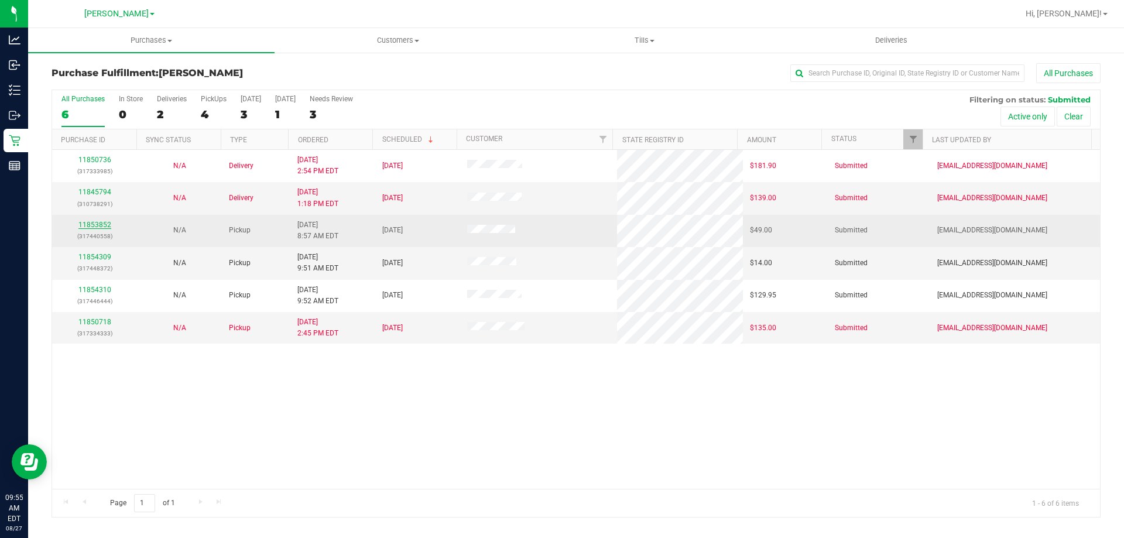
click at [88, 226] on link "11853852" at bounding box center [94, 225] width 33 height 8
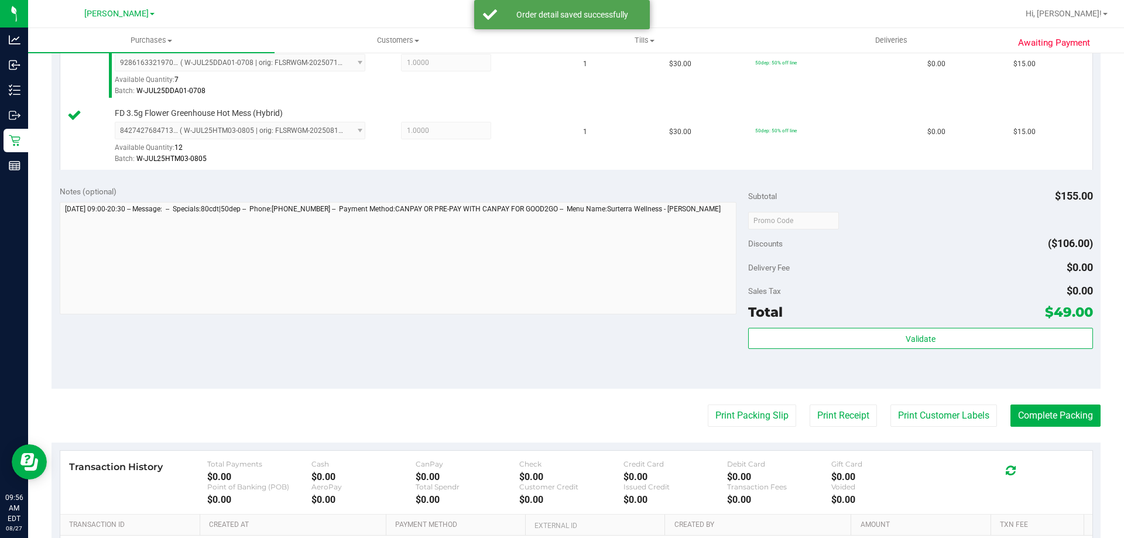
scroll to position [444, 0]
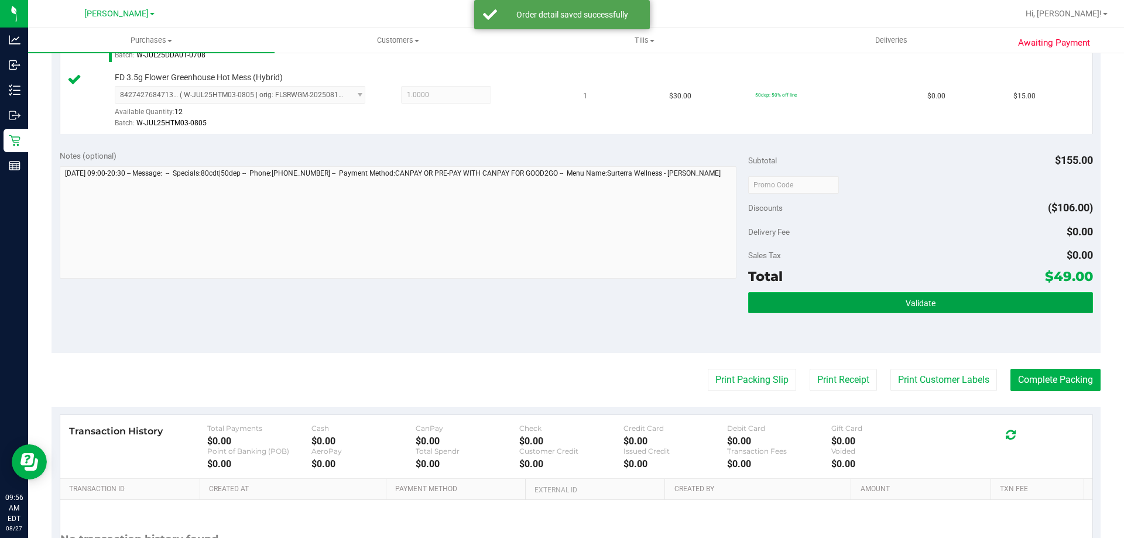
click at [910, 301] on span "Validate" at bounding box center [921, 303] width 30 height 9
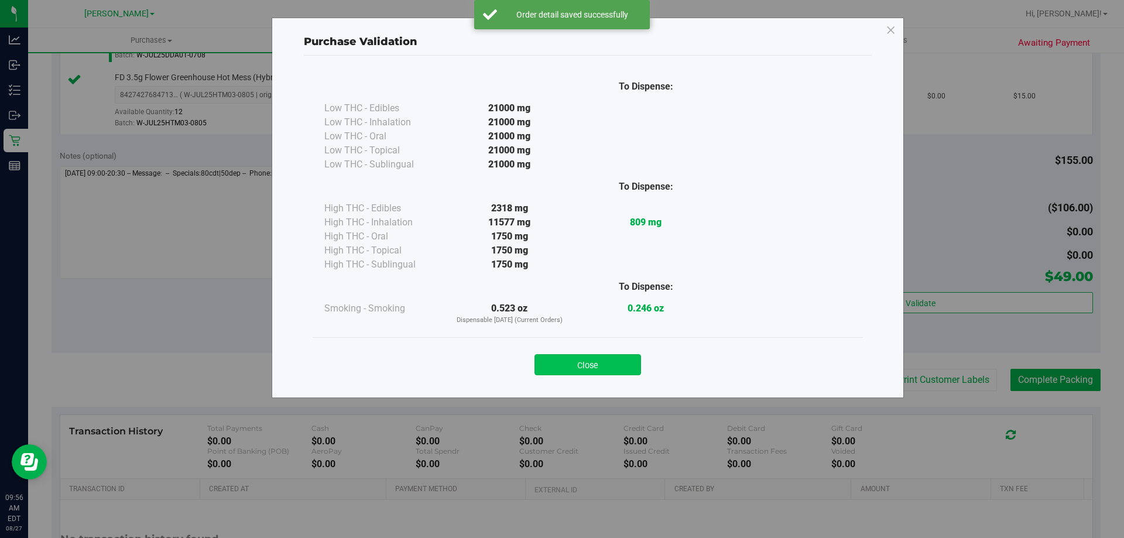
click at [610, 360] on button "Close" at bounding box center [587, 364] width 107 height 21
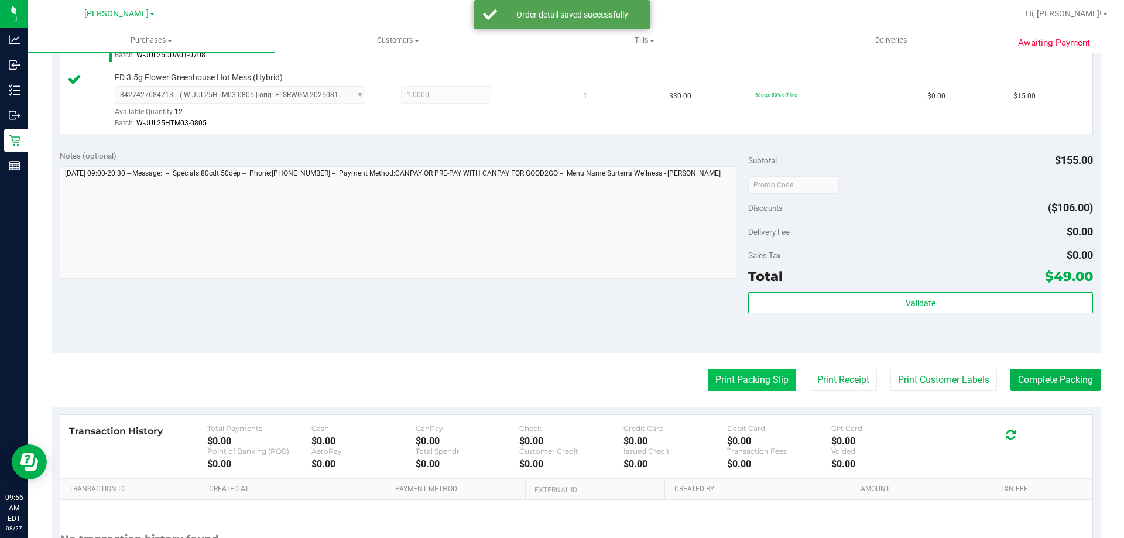
click at [768, 372] on button "Print Packing Slip" at bounding box center [752, 380] width 88 height 22
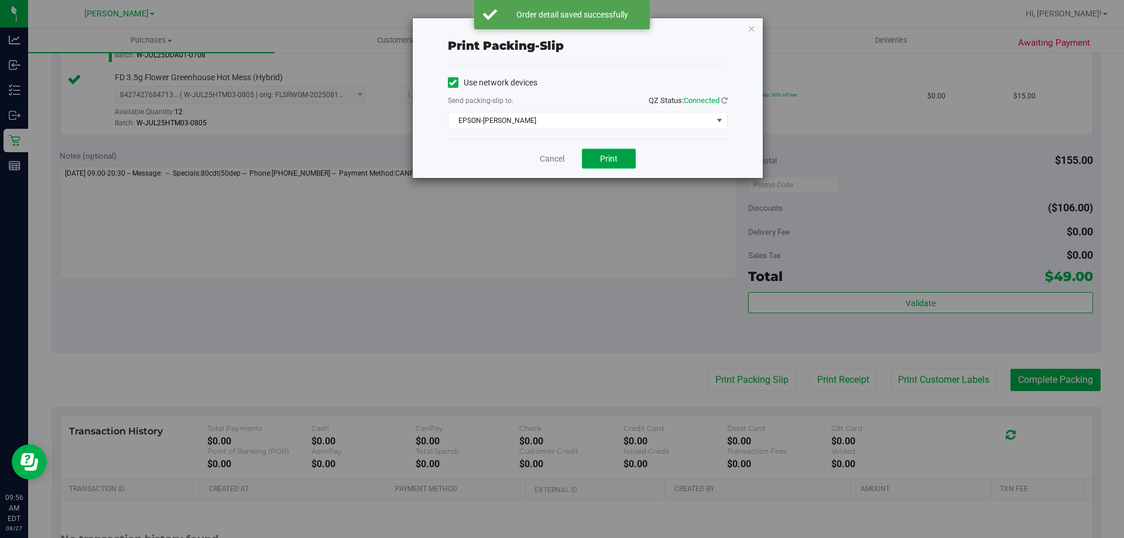
click at [608, 158] on span "Print" at bounding box center [609, 158] width 18 height 9
click at [540, 163] on link "Cancel" at bounding box center [552, 159] width 25 height 12
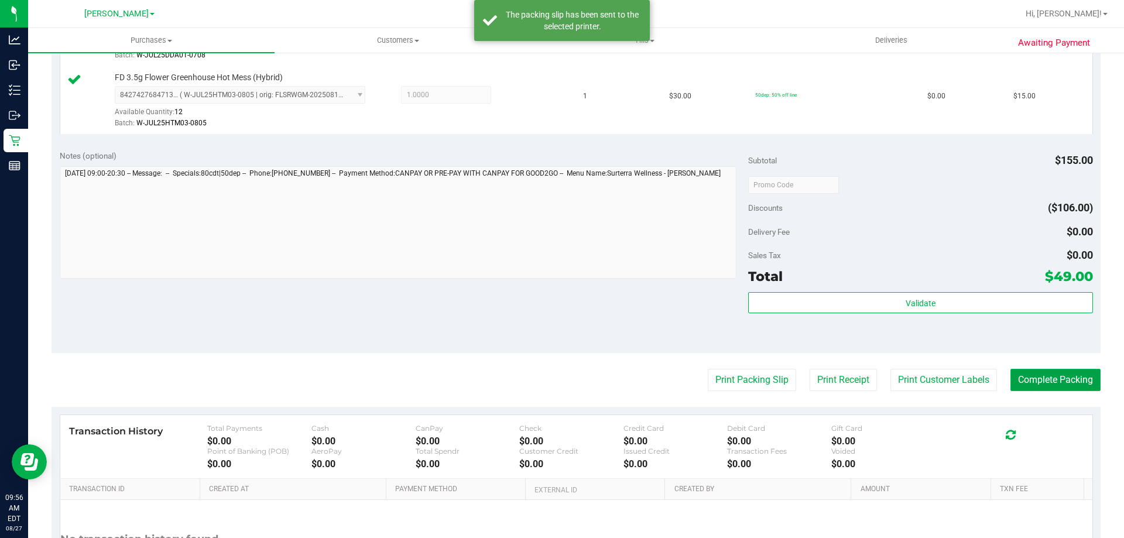
click at [1035, 372] on button "Complete Packing" at bounding box center [1055, 380] width 90 height 22
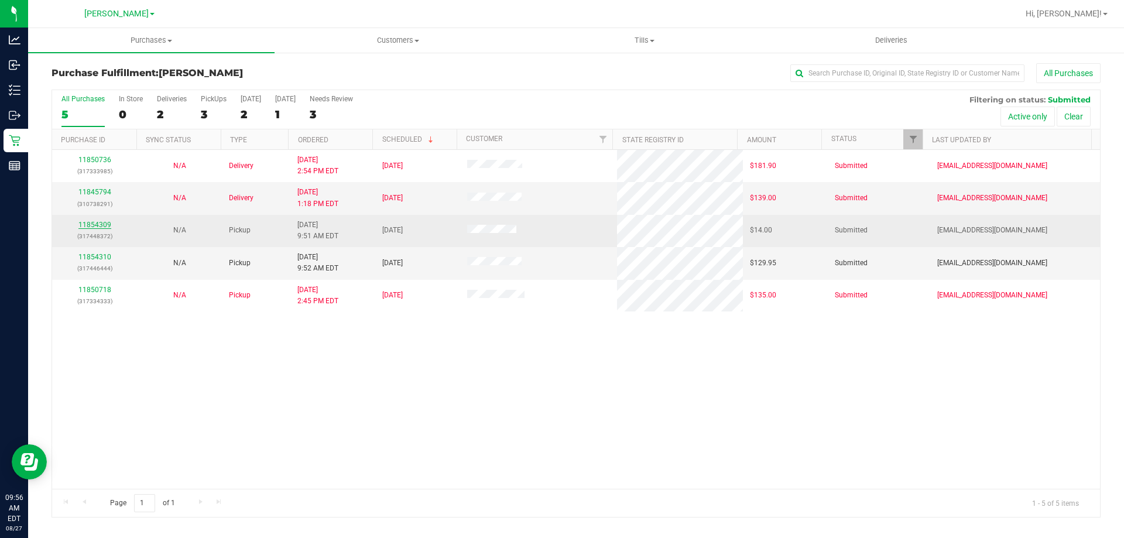
click at [91, 225] on link "11854309" at bounding box center [94, 225] width 33 height 8
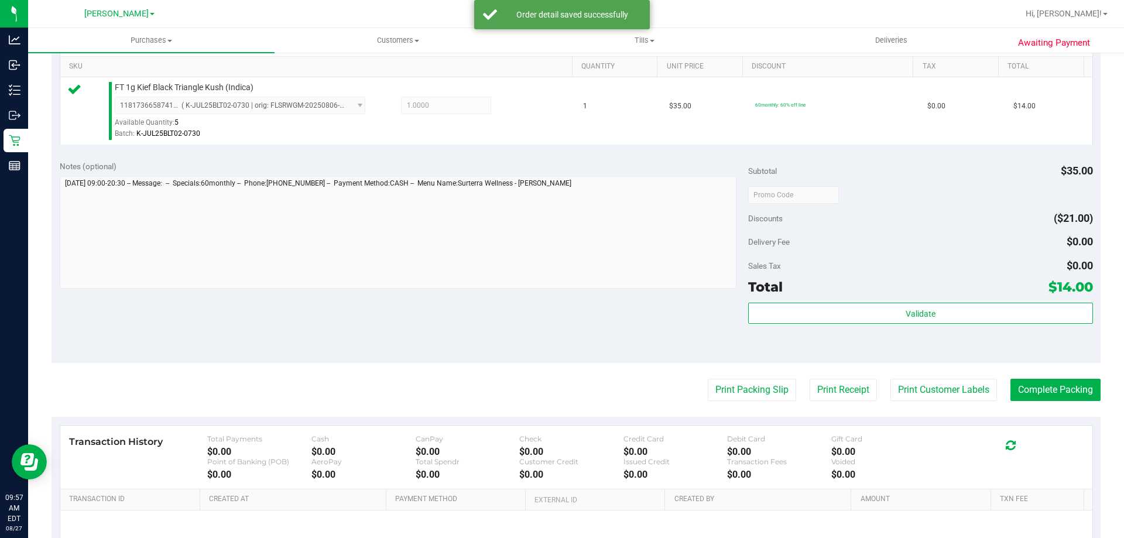
scroll to position [307, 0]
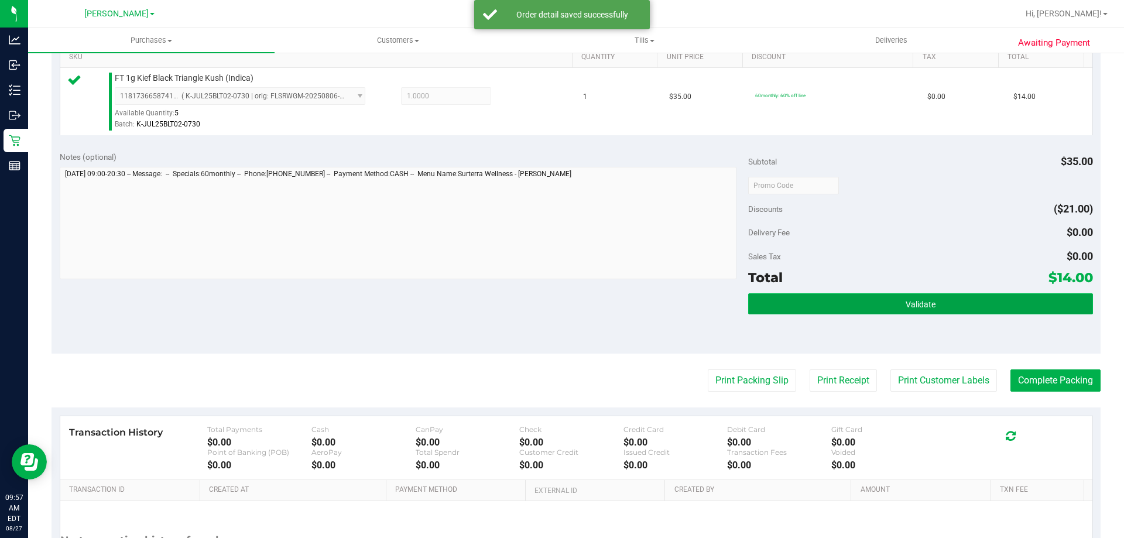
click at [856, 302] on button "Validate" at bounding box center [920, 303] width 344 height 21
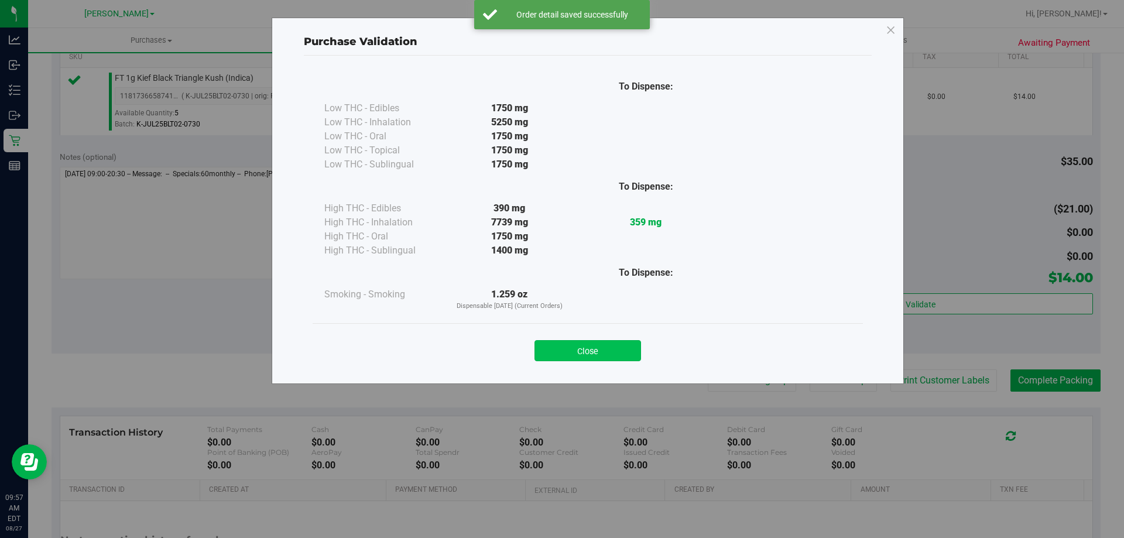
click at [602, 348] on button "Close" at bounding box center [587, 350] width 107 height 21
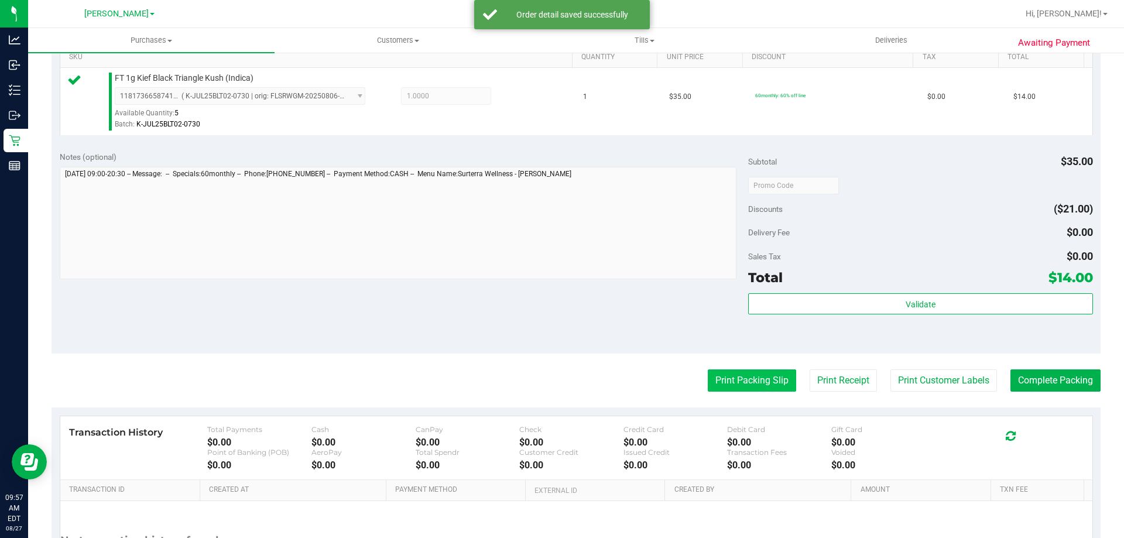
click at [736, 373] on button "Print Packing Slip" at bounding box center [752, 380] width 88 height 22
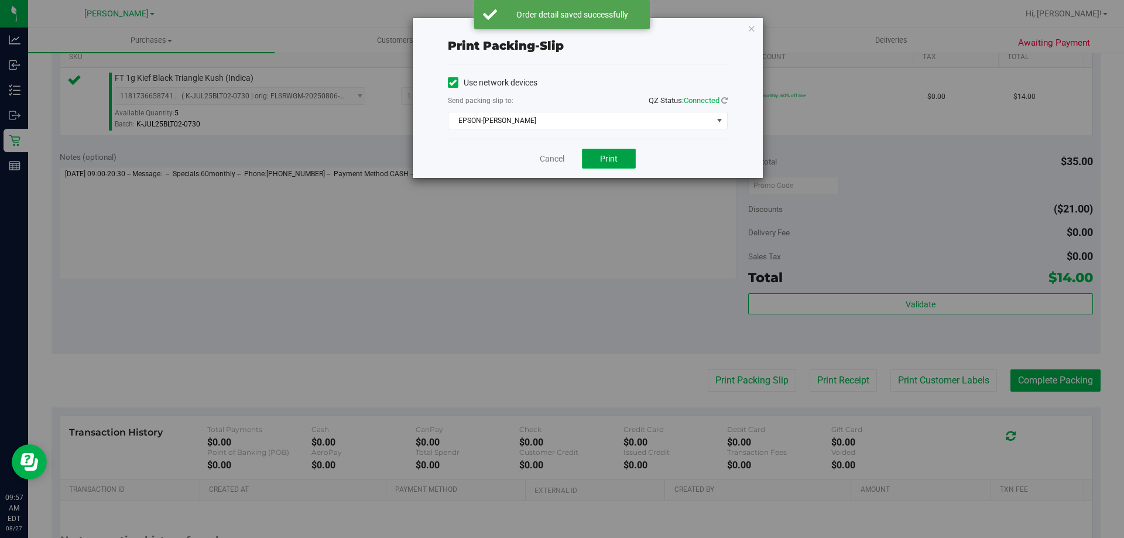
click at [618, 153] on button "Print" at bounding box center [609, 159] width 54 height 20
click at [557, 157] on link "Cancel" at bounding box center [552, 159] width 25 height 12
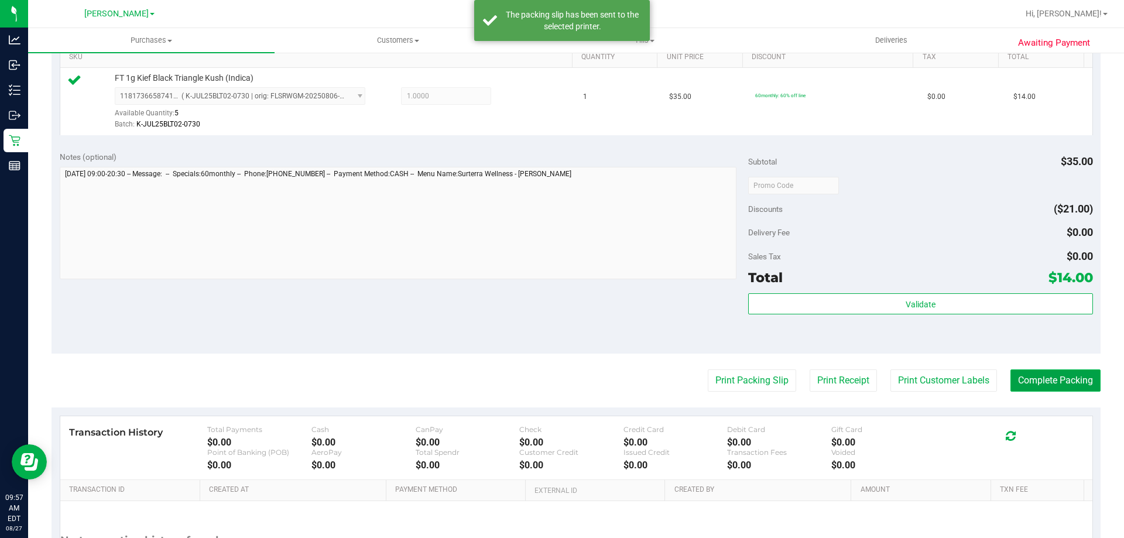
click at [1018, 381] on button "Complete Packing" at bounding box center [1055, 380] width 90 height 22
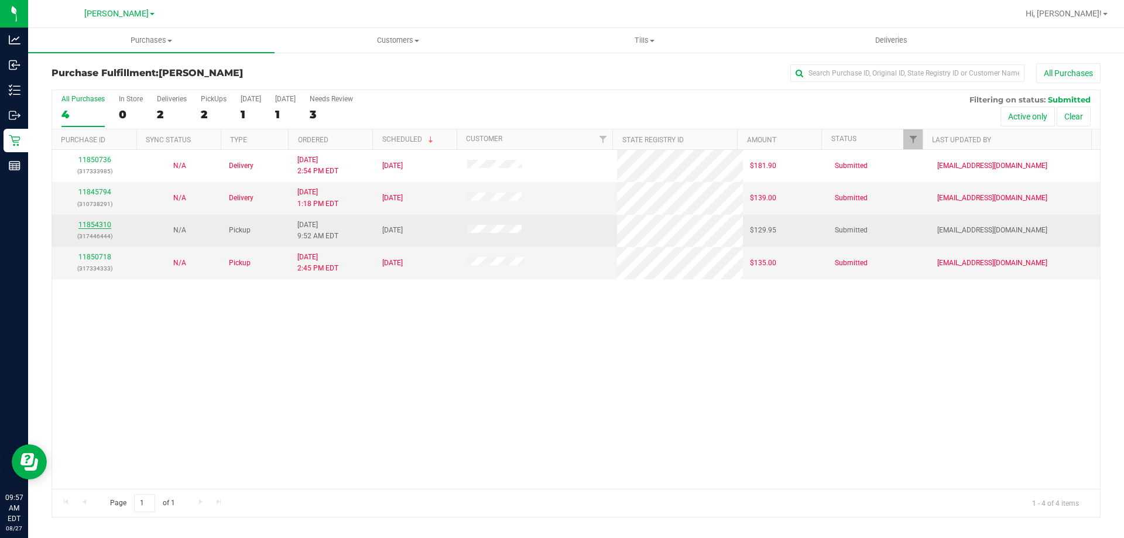
click at [100, 224] on link "11854310" at bounding box center [94, 225] width 33 height 8
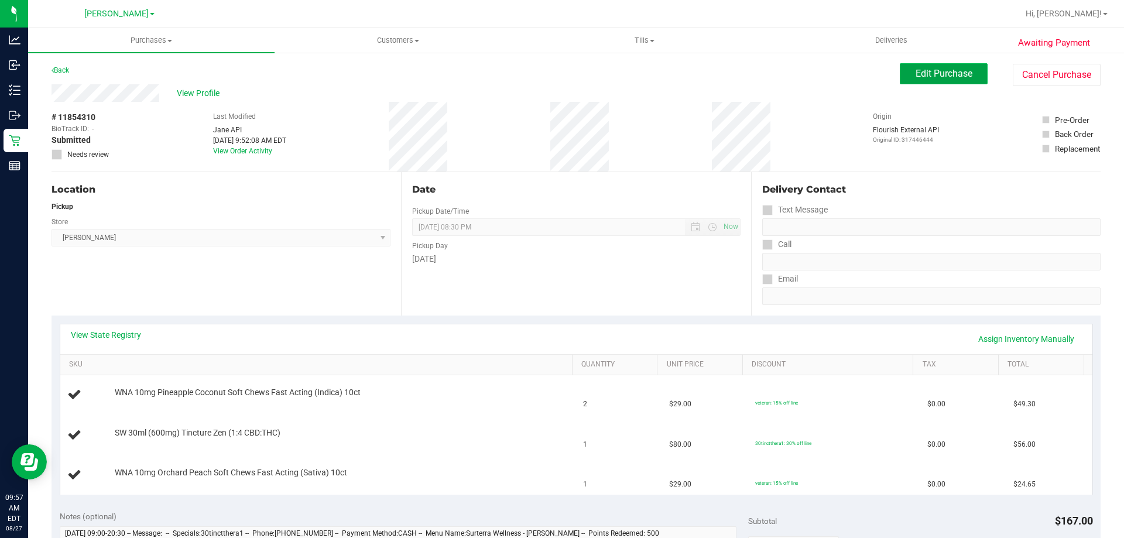
click at [920, 78] on span "Edit Purchase" at bounding box center [943, 73] width 57 height 11
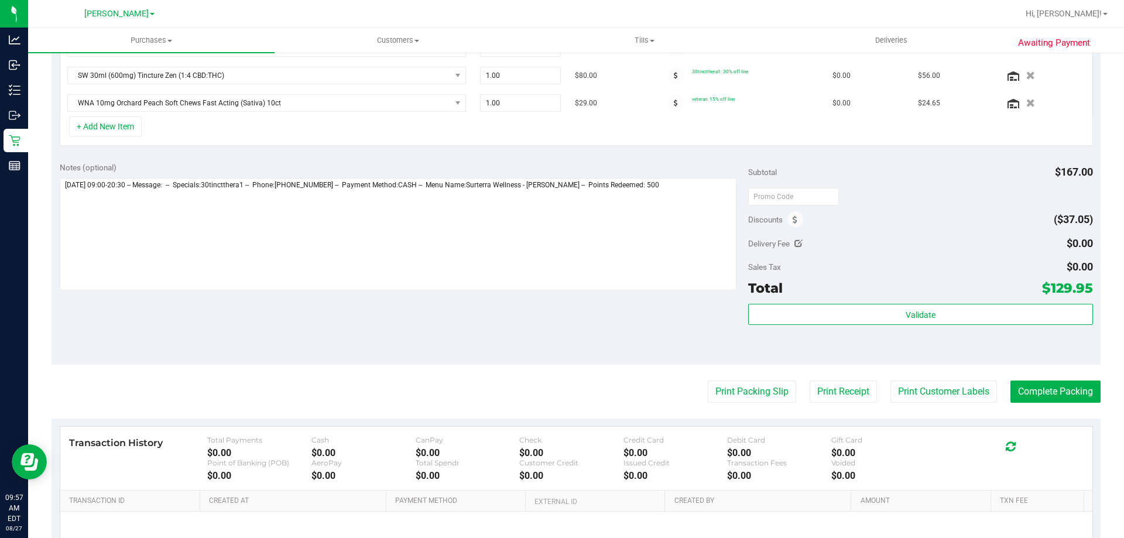
scroll to position [273, 0]
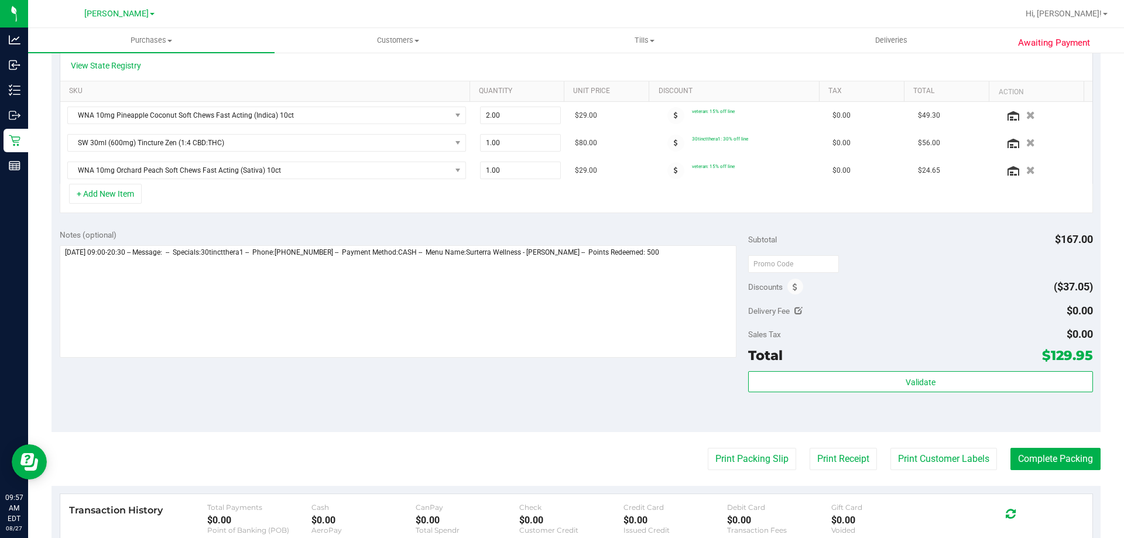
click at [794, 307] on icon at bounding box center [798, 311] width 8 height 8
type input "$0.00"
click at [793, 287] on icon at bounding box center [795, 287] width 5 height 8
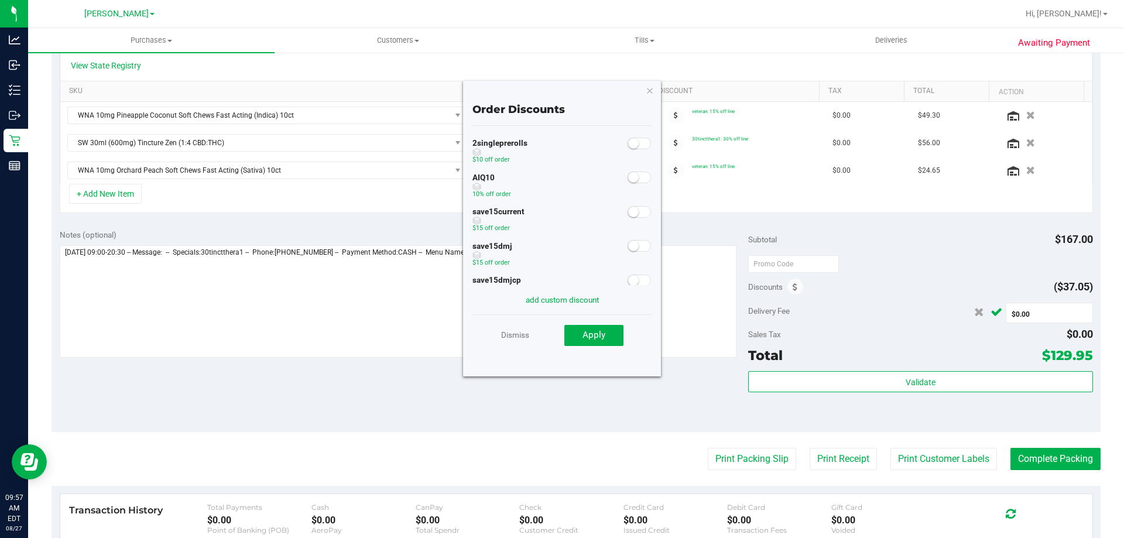
click at [637, 179] on span at bounding box center [638, 178] width 23 height 12
click at [605, 332] on button "Apply" at bounding box center [593, 335] width 59 height 21
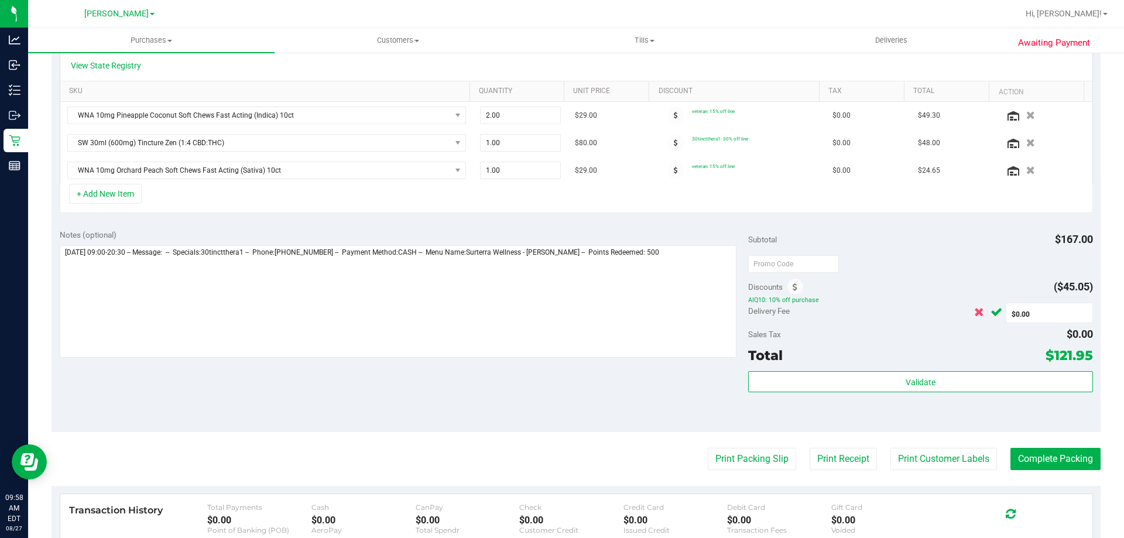
click at [974, 312] on icon "Cancel button" at bounding box center [978, 312] width 9 height 9
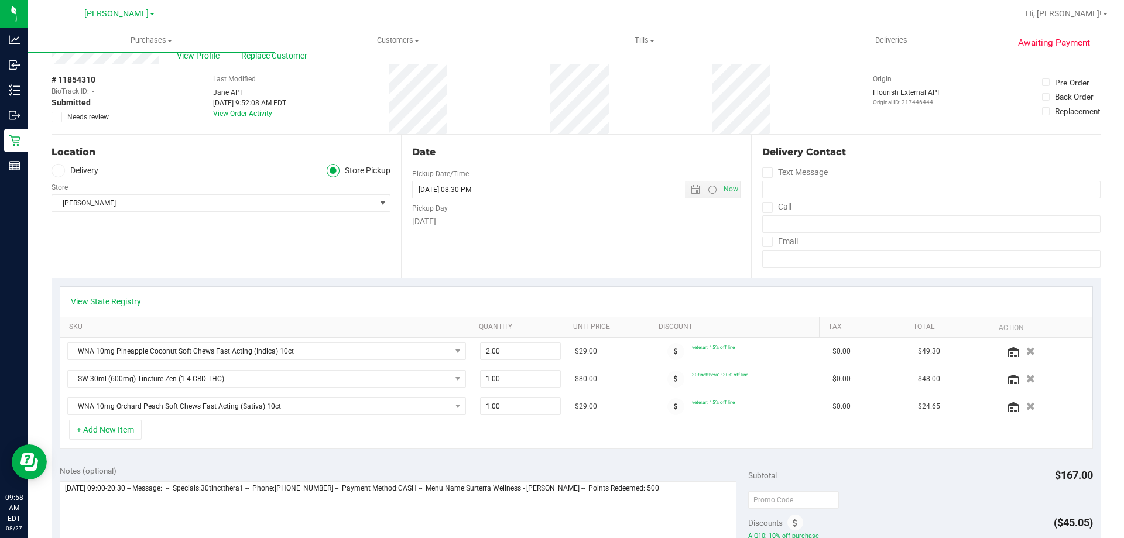
scroll to position [0, 0]
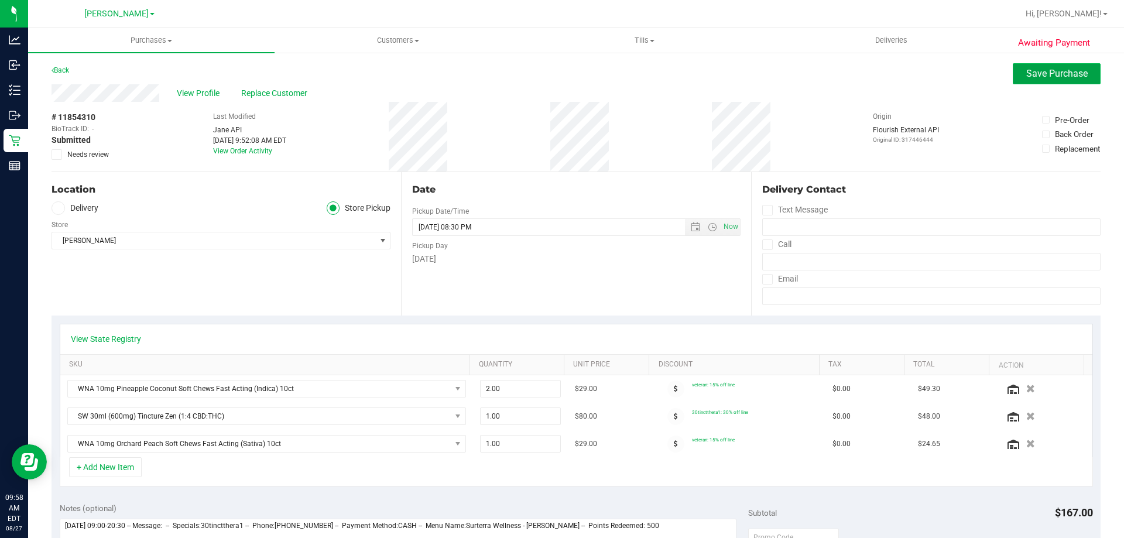
click at [1014, 76] on button "Save Purchase" at bounding box center [1057, 73] width 88 height 21
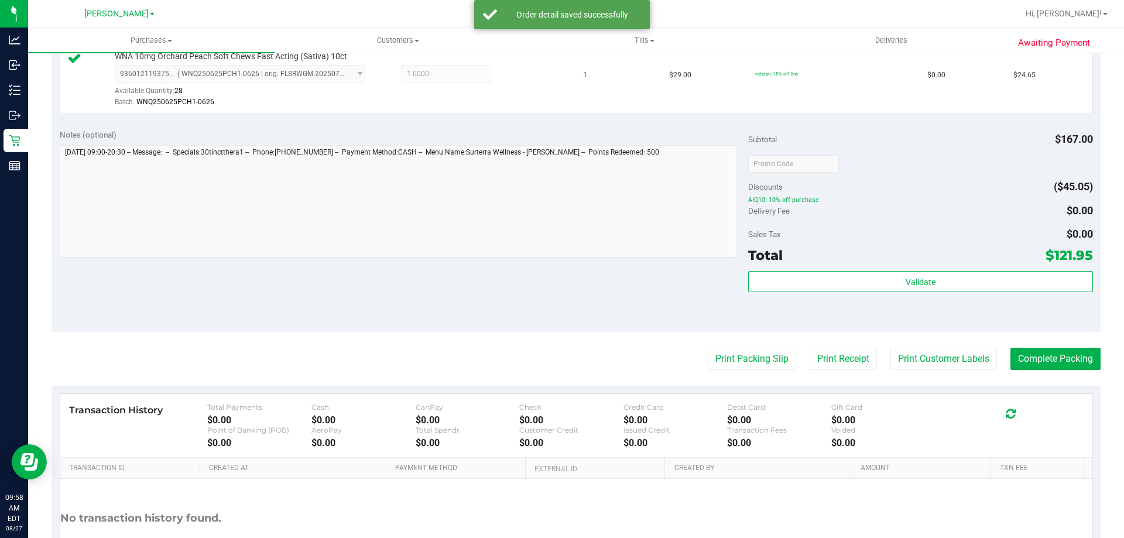
scroll to position [472, 0]
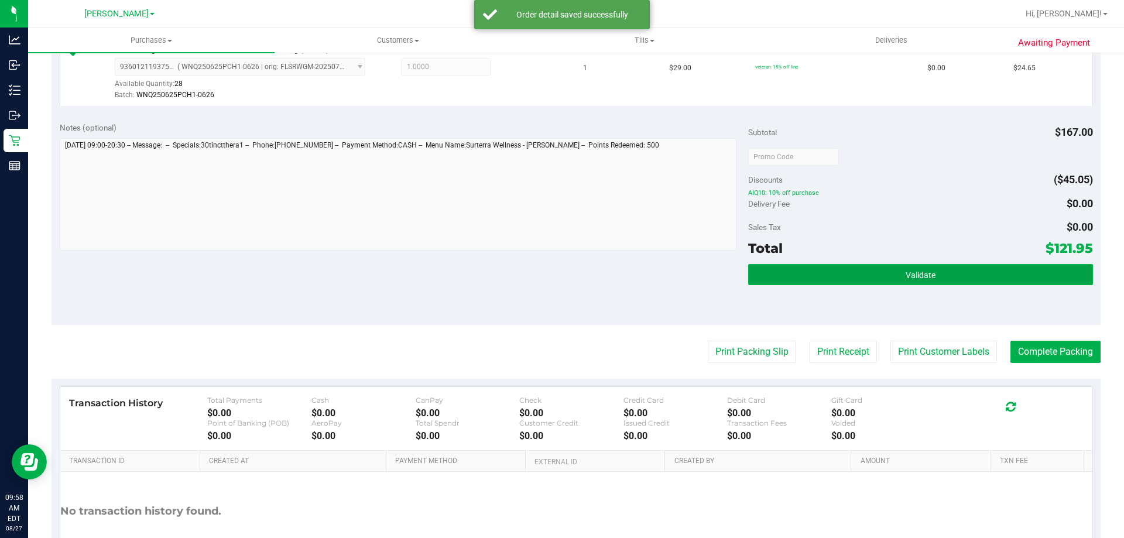
click at [880, 273] on button "Validate" at bounding box center [920, 274] width 344 height 21
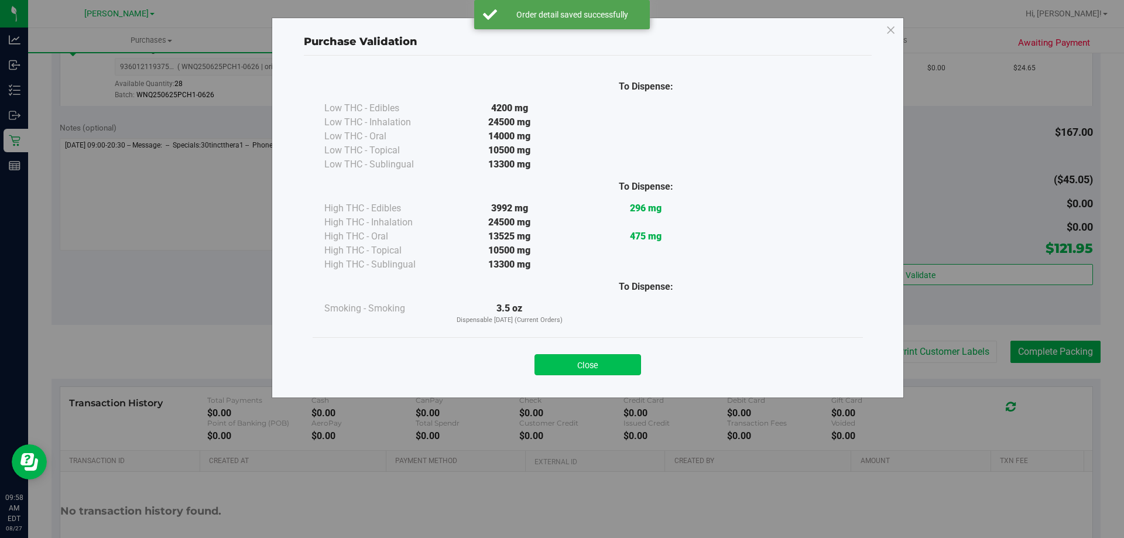
click at [596, 362] on button "Close" at bounding box center [587, 364] width 107 height 21
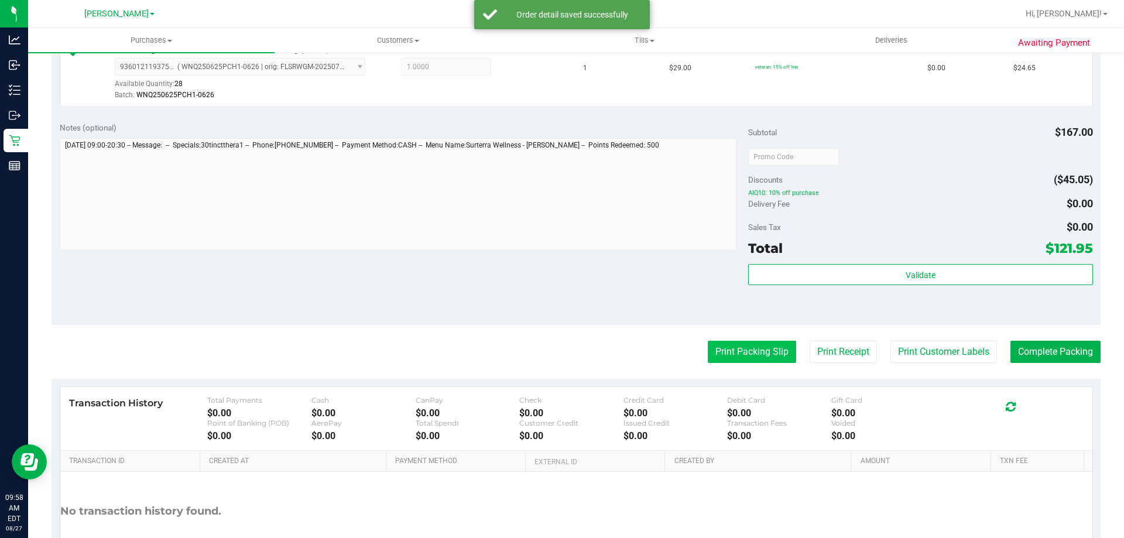
click at [748, 350] on button "Print Packing Slip" at bounding box center [752, 352] width 88 height 22
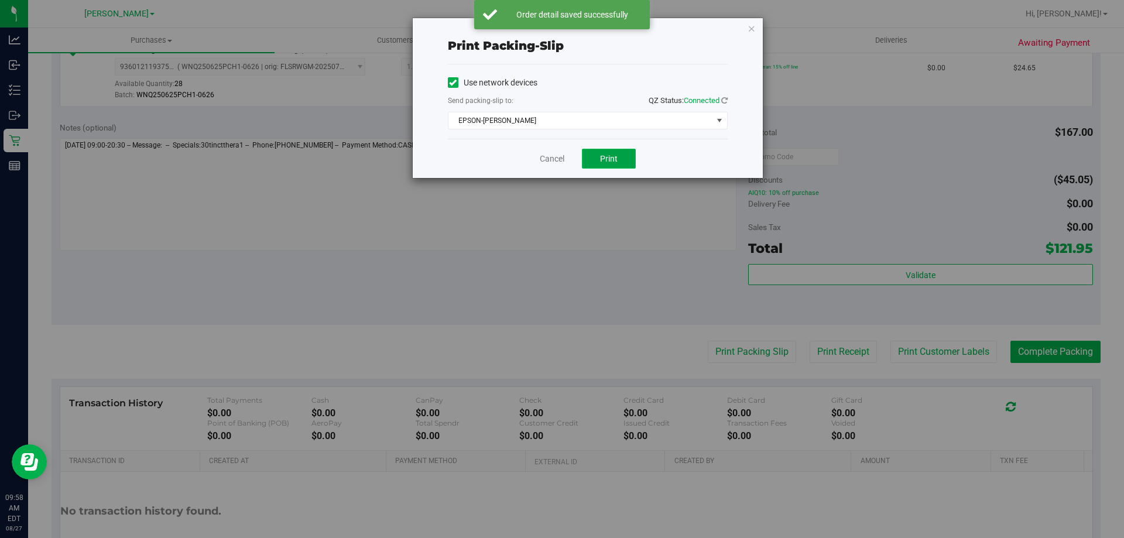
click at [606, 164] on button "Print" at bounding box center [609, 159] width 54 height 20
click at [553, 156] on link "Cancel" at bounding box center [552, 159] width 25 height 12
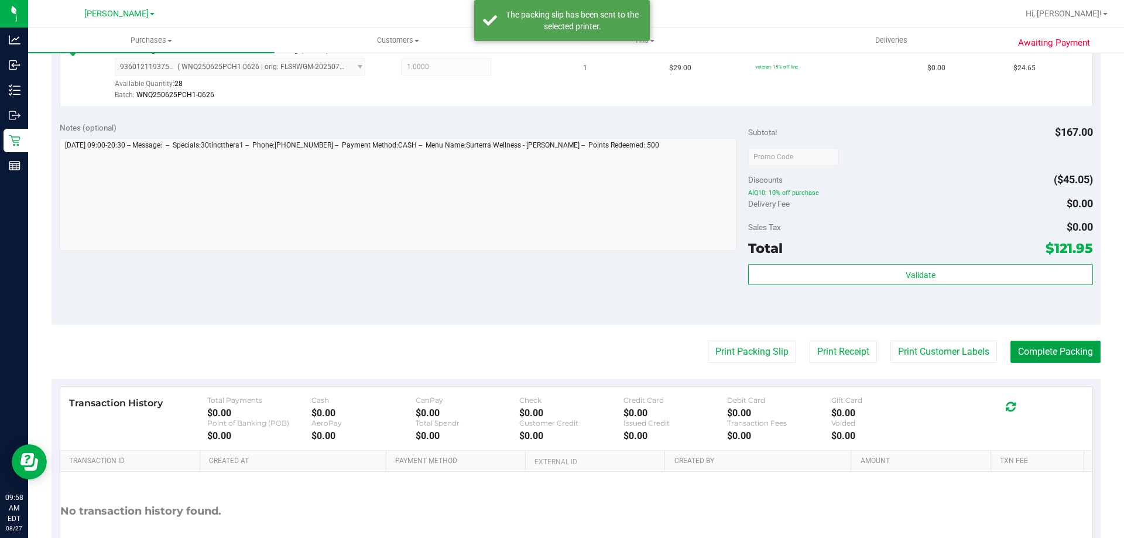
click at [1037, 352] on button "Complete Packing" at bounding box center [1055, 352] width 90 height 22
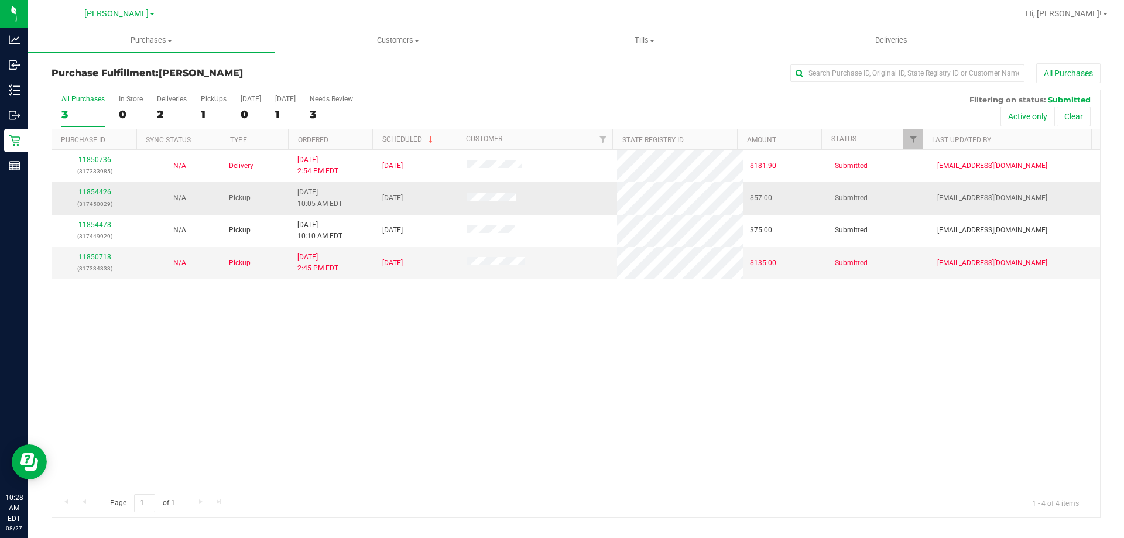
click at [100, 188] on link "11854426" at bounding box center [94, 192] width 33 height 8
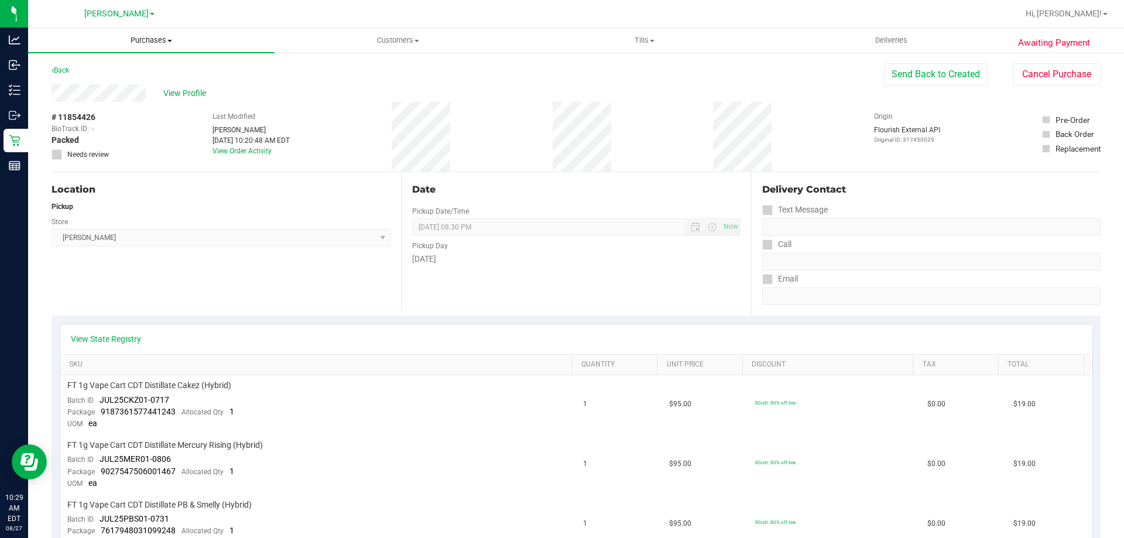
click at [133, 33] on uib-tab-heading "Purchases Summary of purchases Fulfillment All purchases" at bounding box center [151, 40] width 246 height 25
click at [66, 81] on span "Fulfillment" at bounding box center [64, 85] width 73 height 10
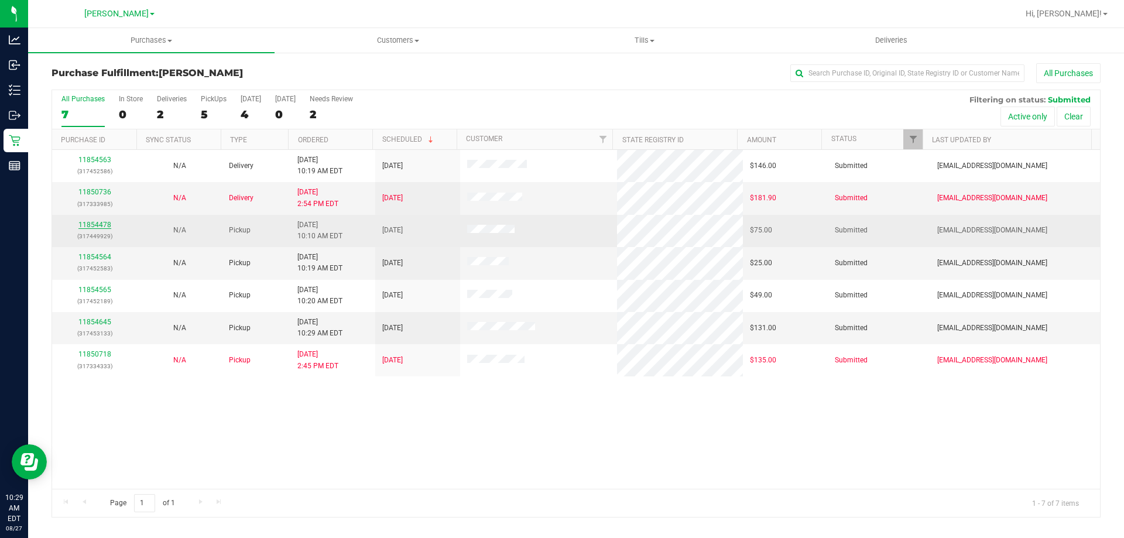
click at [90, 224] on link "11854478" at bounding box center [94, 225] width 33 height 8
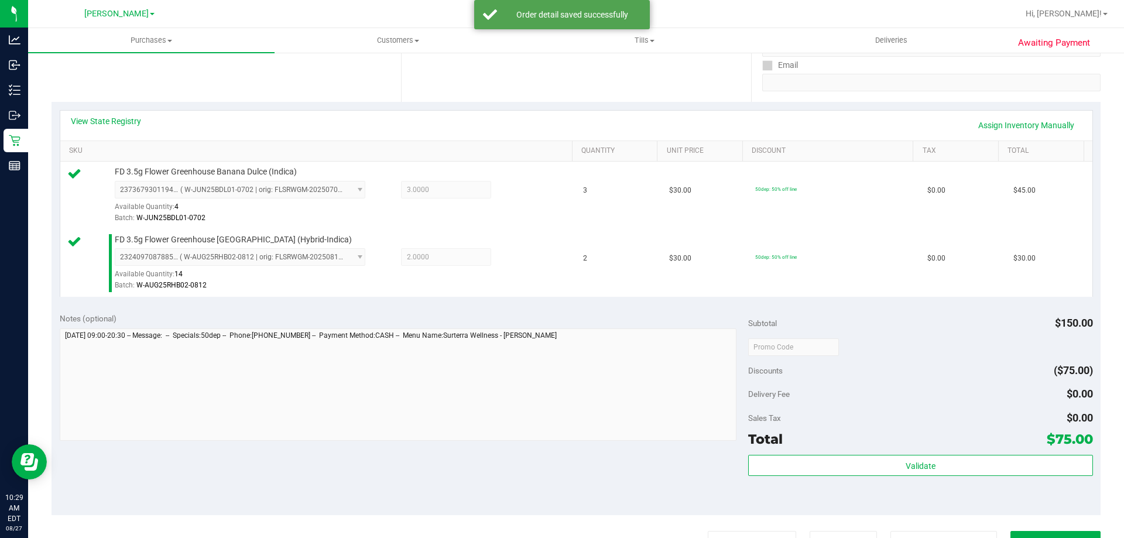
scroll to position [246, 0]
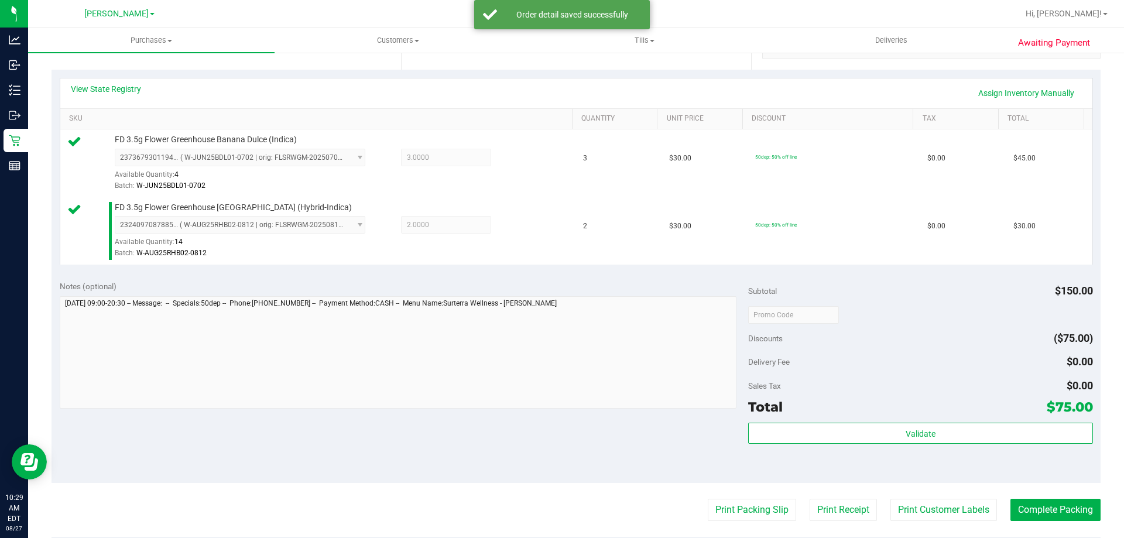
click at [868, 390] on div "Sales Tax $0.00" at bounding box center [920, 385] width 344 height 21
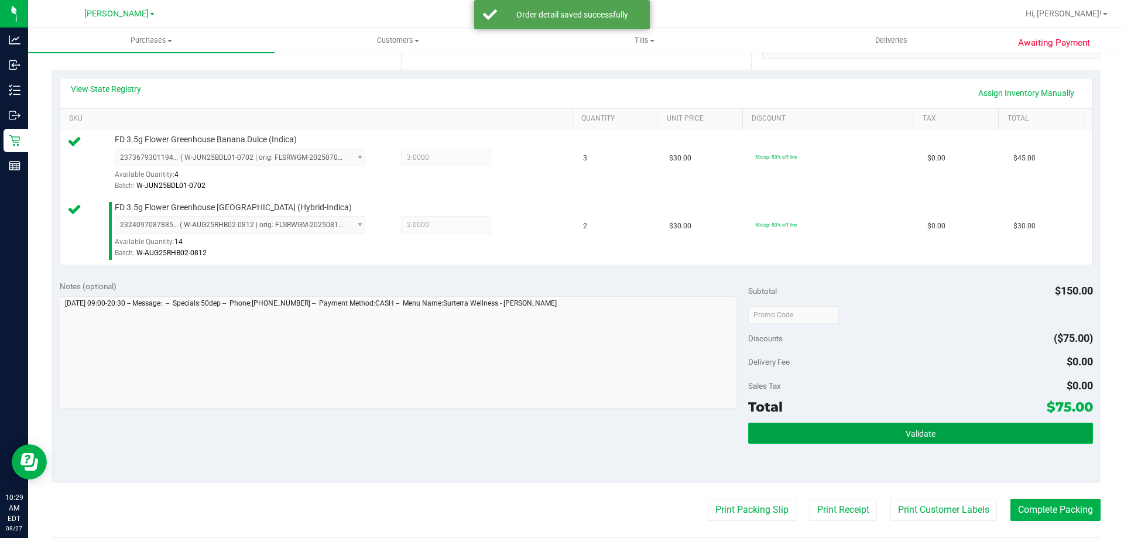
click at [906, 435] on span "Validate" at bounding box center [921, 433] width 30 height 9
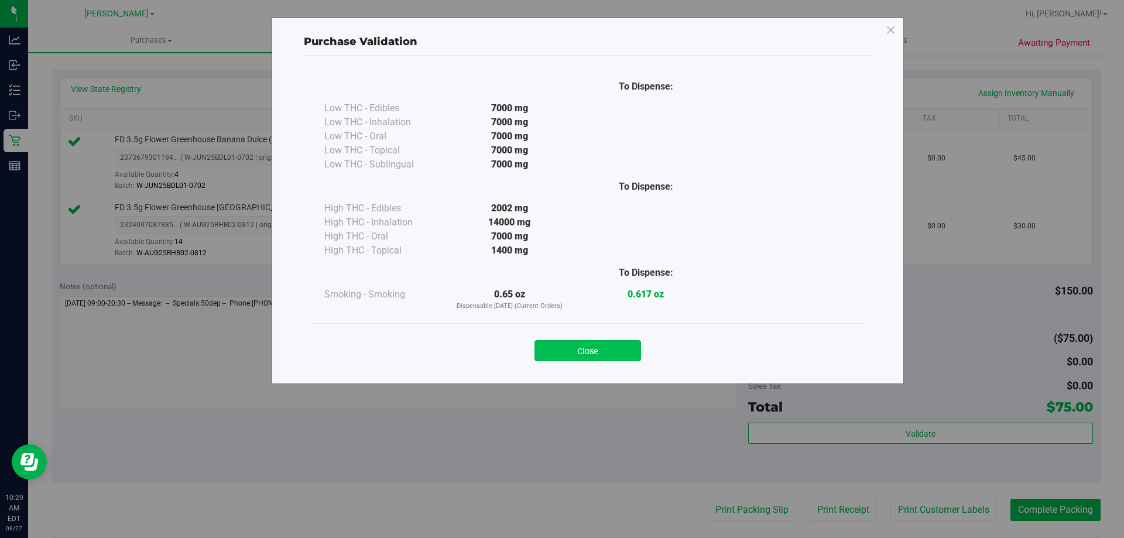
click at [580, 345] on button "Close" at bounding box center [587, 350] width 107 height 21
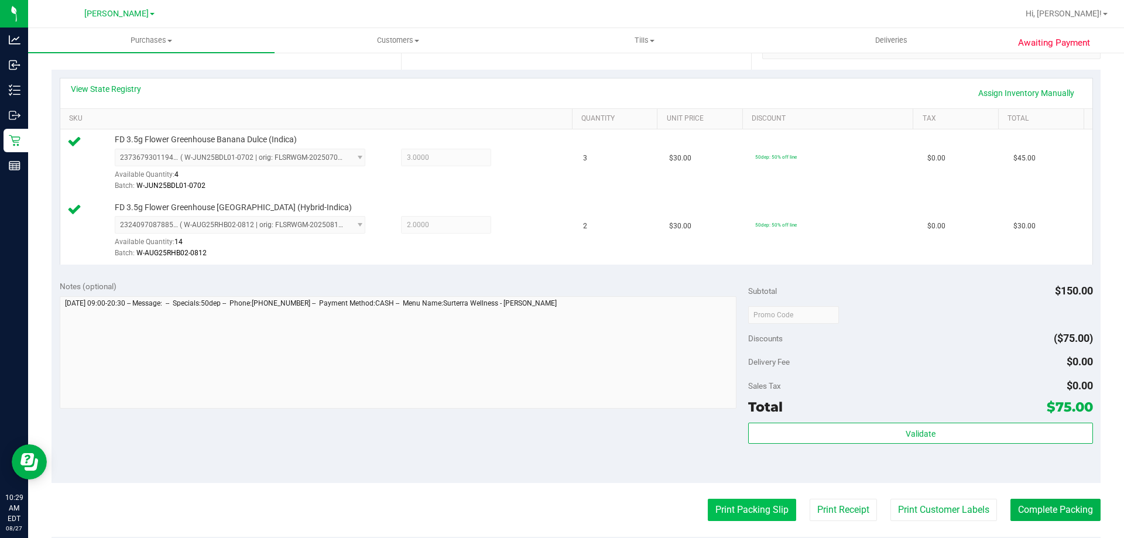
click at [759, 506] on button "Print Packing Slip" at bounding box center [752, 510] width 88 height 22
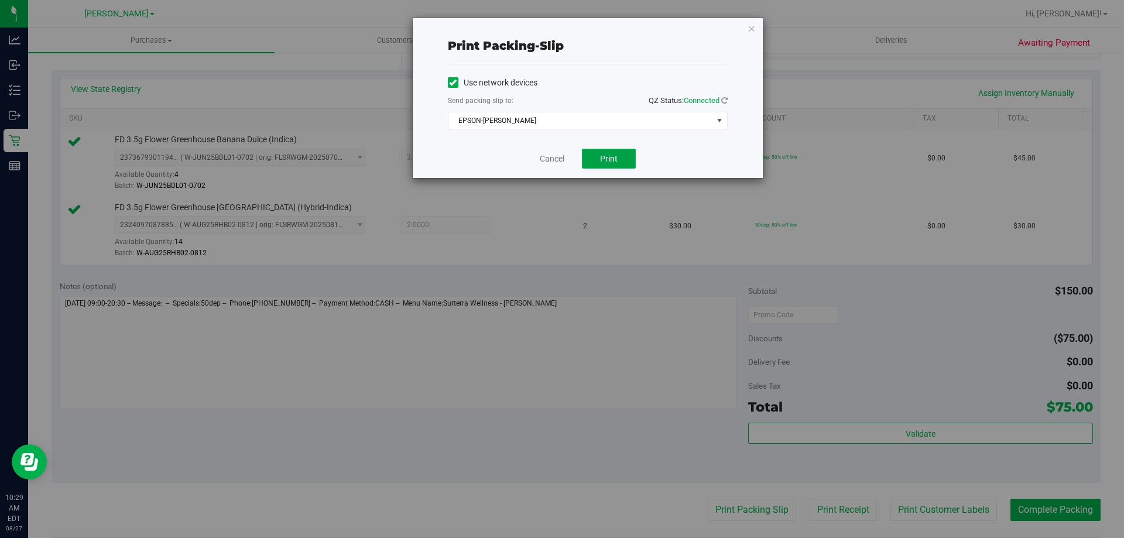
click at [611, 158] on span "Print" at bounding box center [609, 158] width 18 height 9
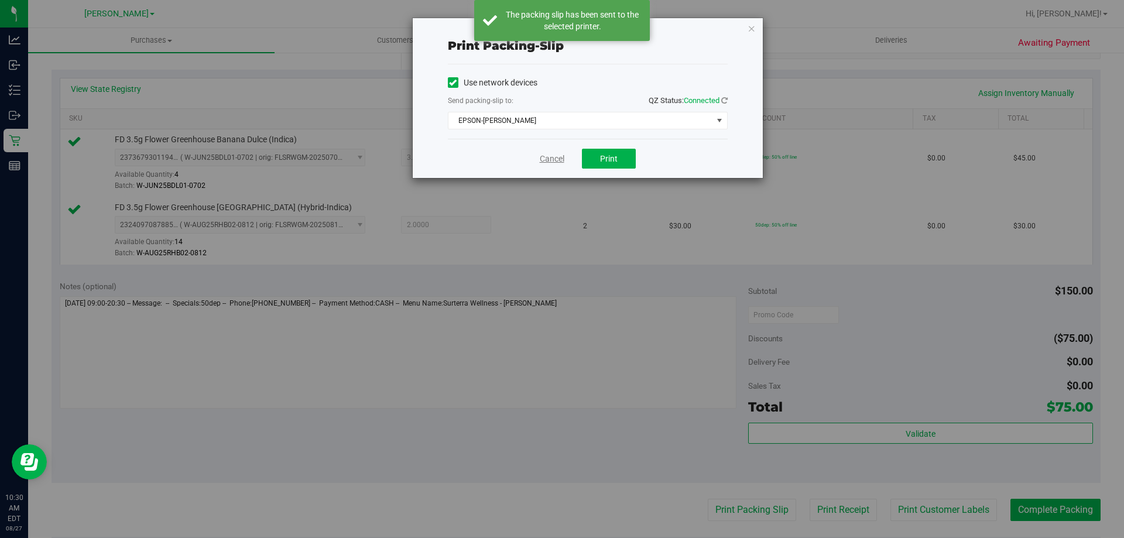
click at [554, 154] on link "Cancel" at bounding box center [552, 159] width 25 height 12
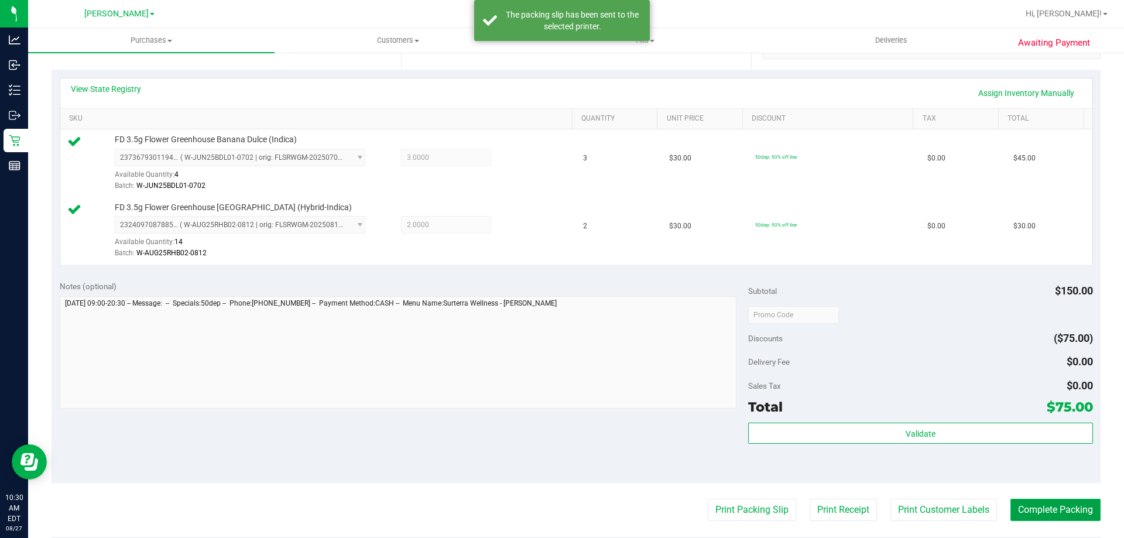
click at [1049, 512] on button "Complete Packing" at bounding box center [1055, 510] width 90 height 22
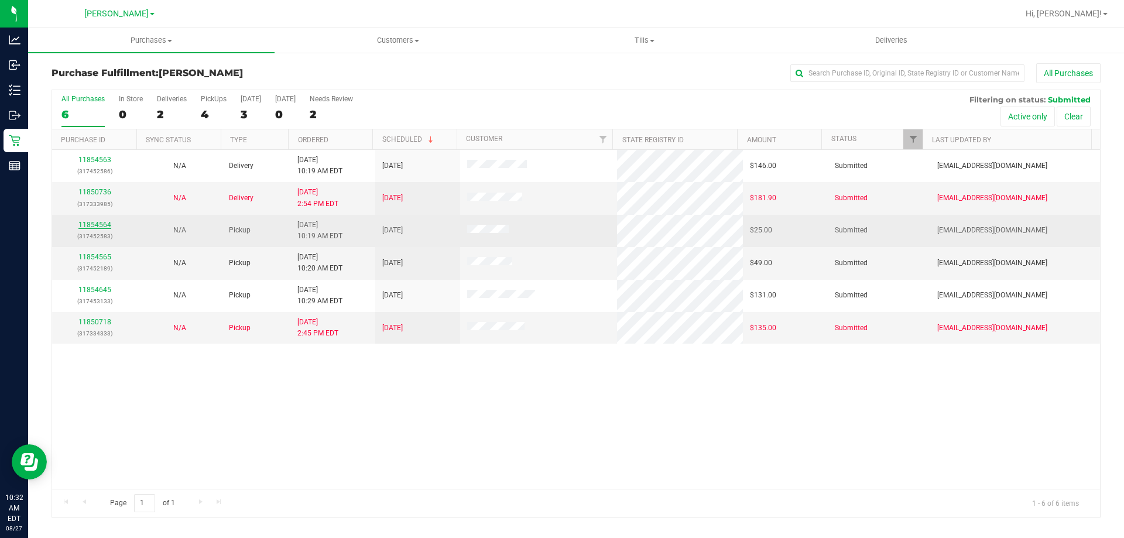
click at [92, 226] on link "11854564" at bounding box center [94, 225] width 33 height 8
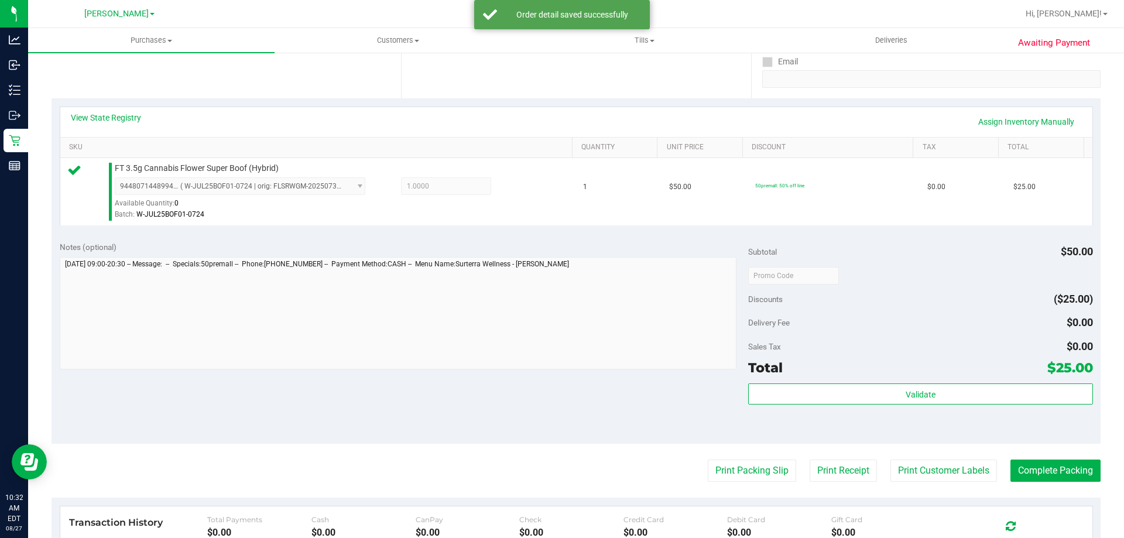
scroll to position [236, 0]
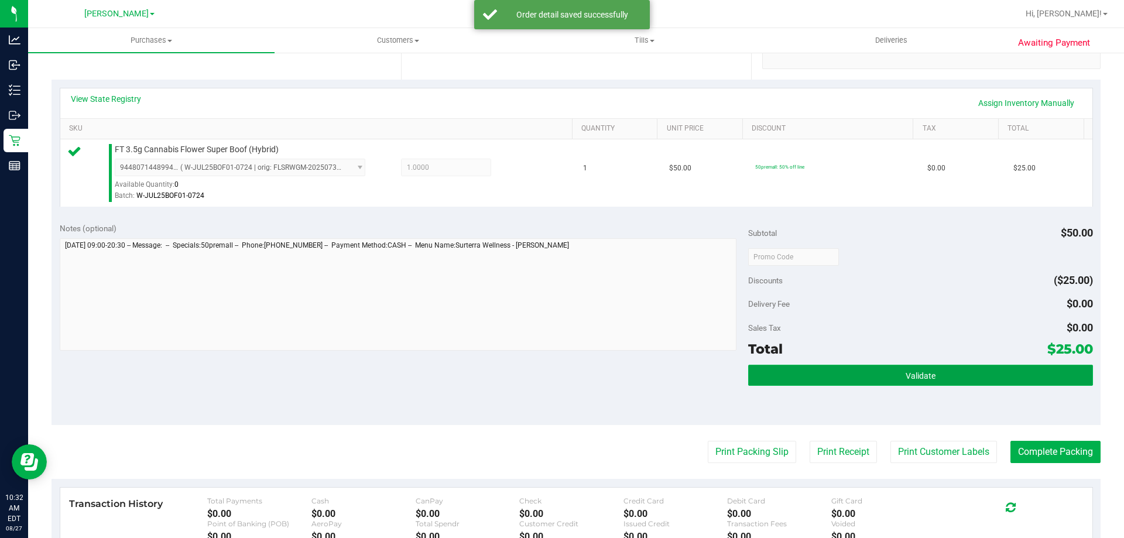
click at [935, 382] on button "Validate" at bounding box center [920, 375] width 344 height 21
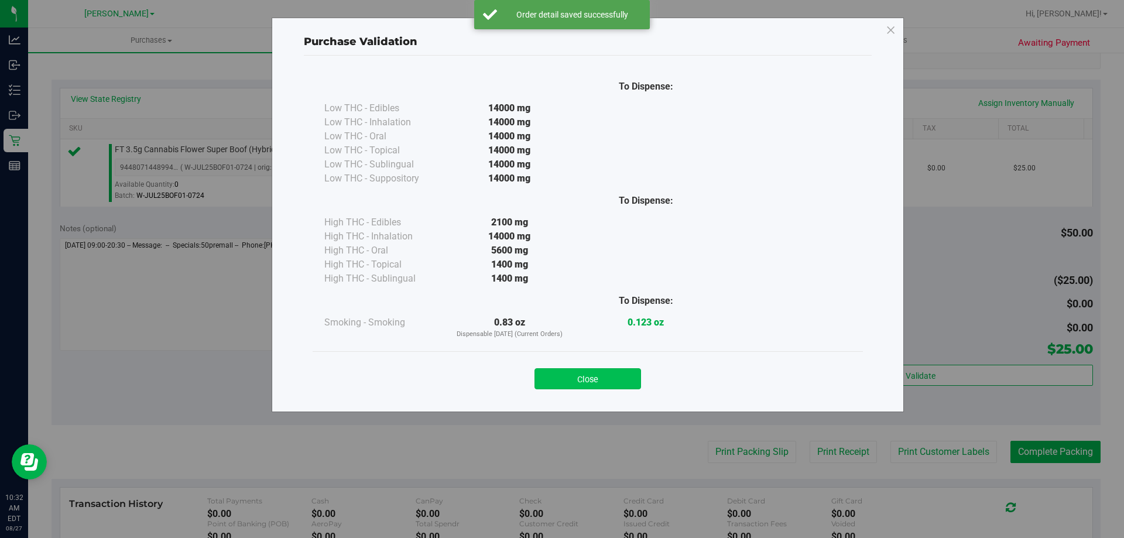
click at [597, 370] on button "Close" at bounding box center [587, 378] width 107 height 21
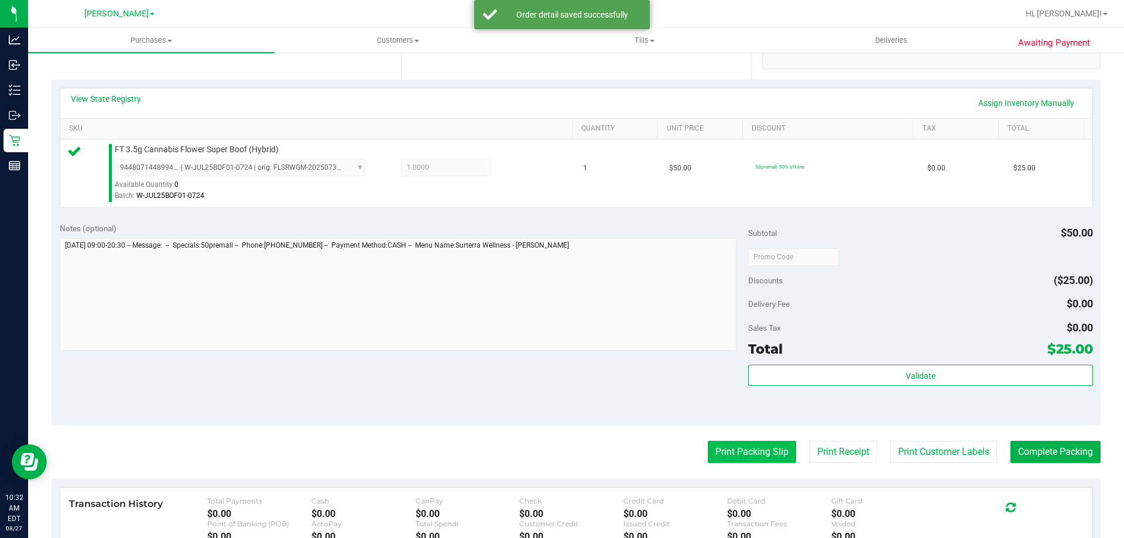
click at [749, 444] on button "Print Packing Slip" at bounding box center [752, 452] width 88 height 22
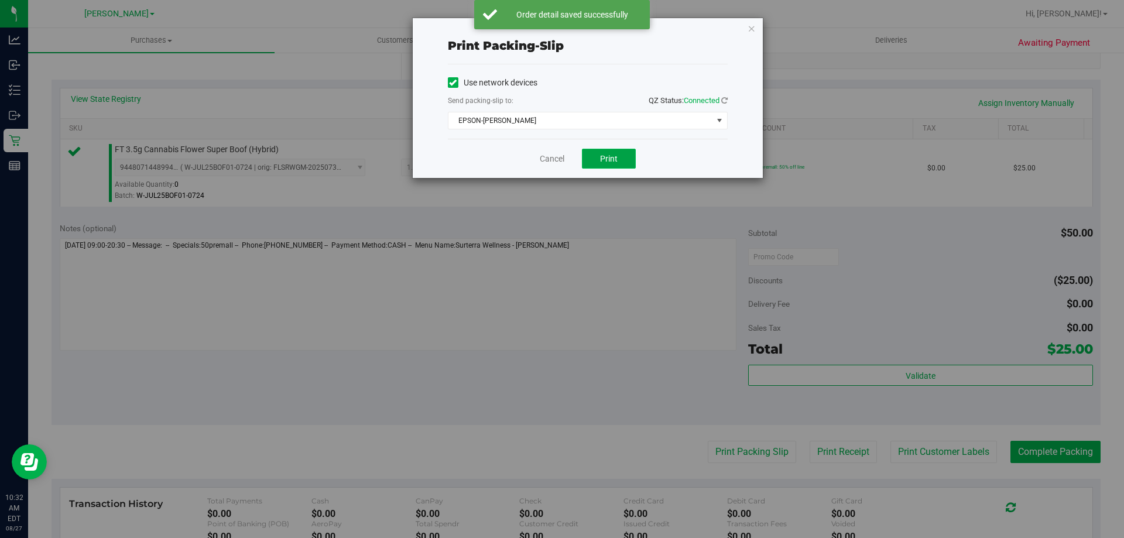
click at [599, 160] on button "Print" at bounding box center [609, 159] width 54 height 20
click at [553, 157] on link "Cancel" at bounding box center [552, 159] width 25 height 12
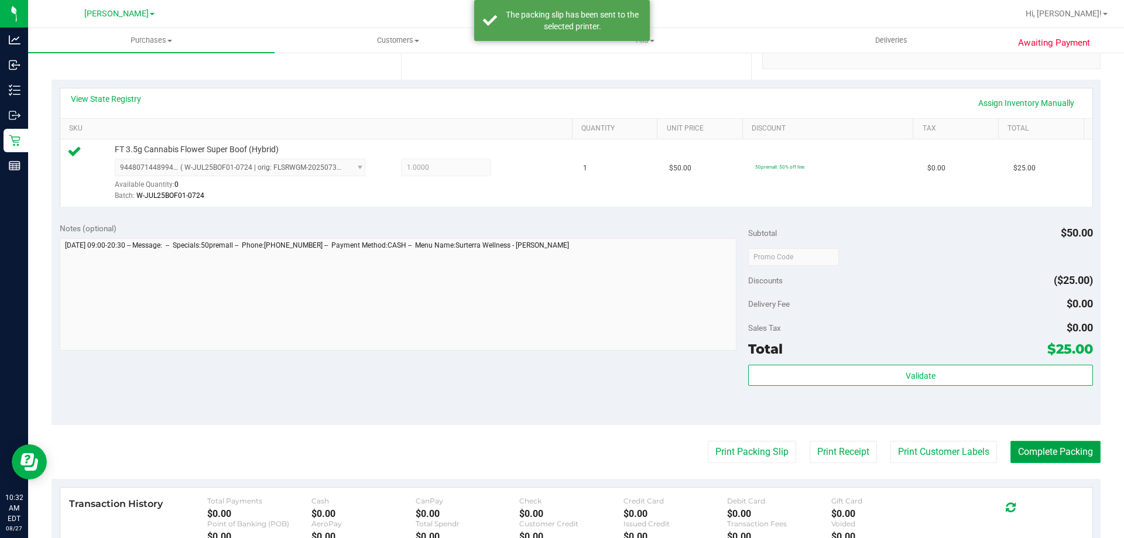
click at [1043, 451] on button "Complete Packing" at bounding box center [1055, 452] width 90 height 22
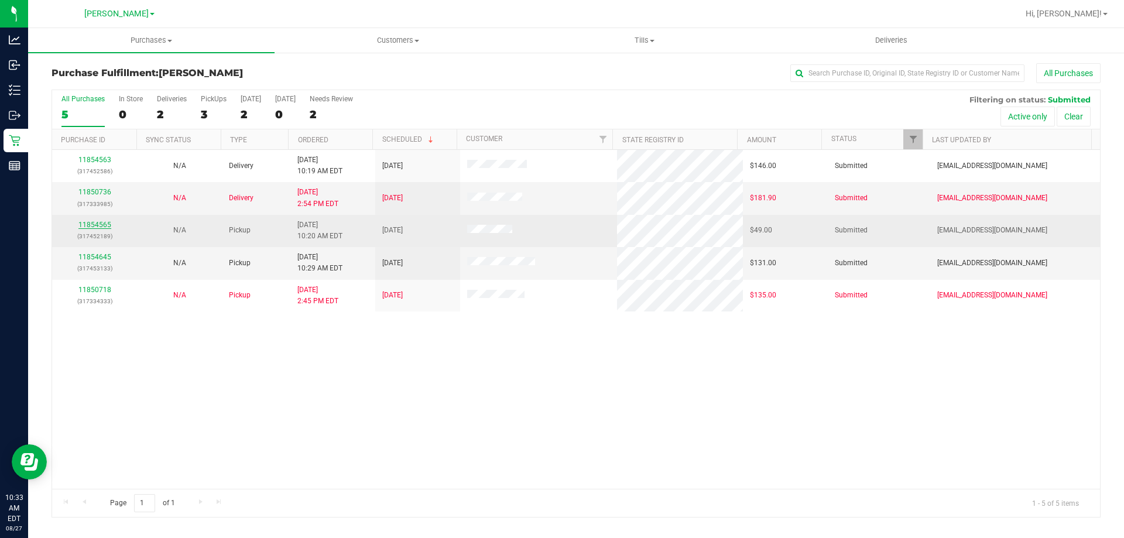
click at [92, 221] on link "11854565" at bounding box center [94, 225] width 33 height 8
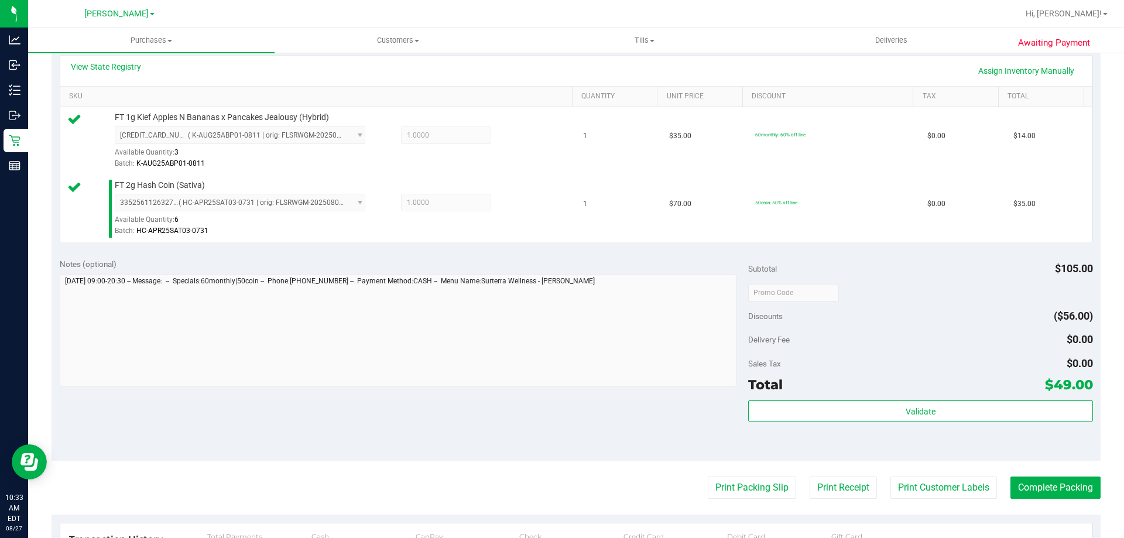
scroll to position [277, 0]
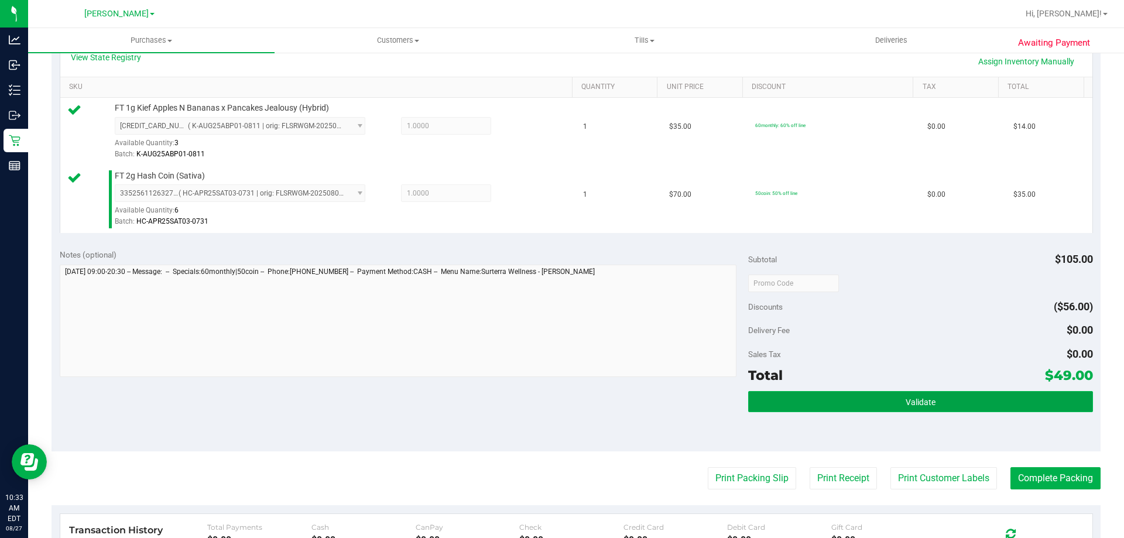
click at [912, 410] on button "Validate" at bounding box center [920, 401] width 344 height 21
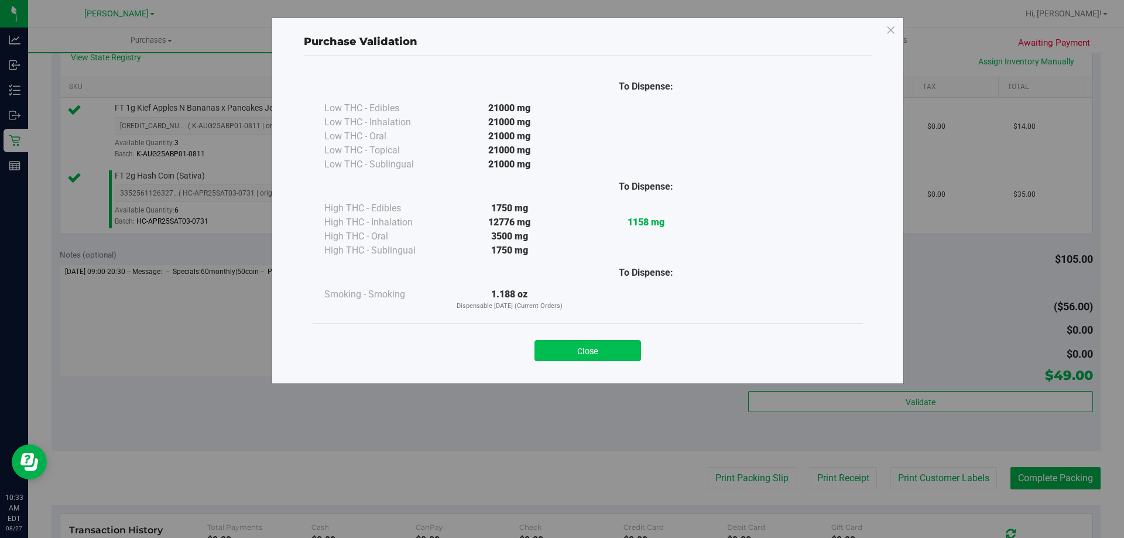
click at [572, 354] on button "Close" at bounding box center [587, 350] width 107 height 21
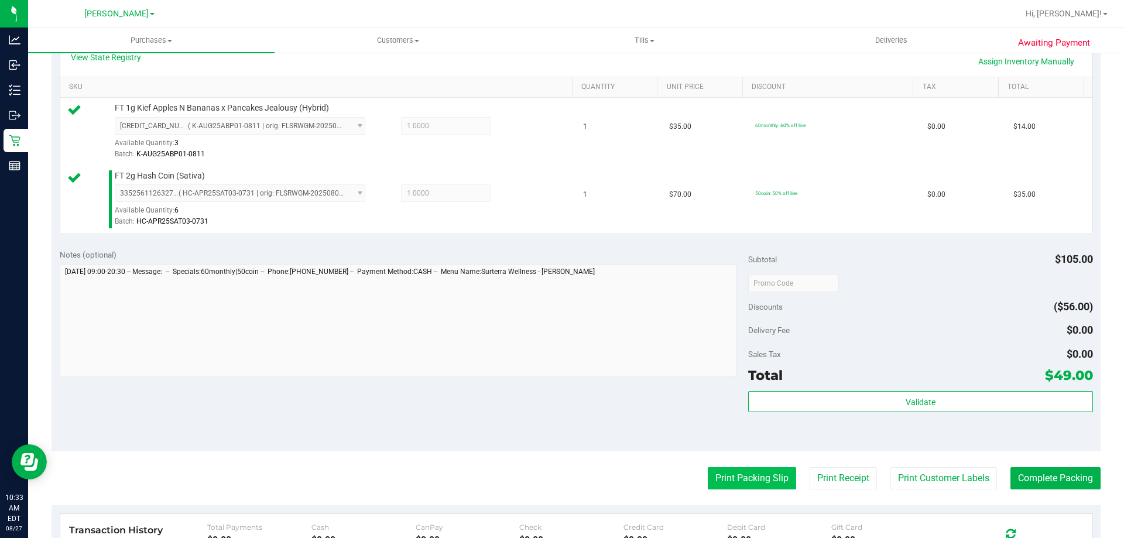
click at [740, 485] on button "Print Packing Slip" at bounding box center [752, 478] width 88 height 22
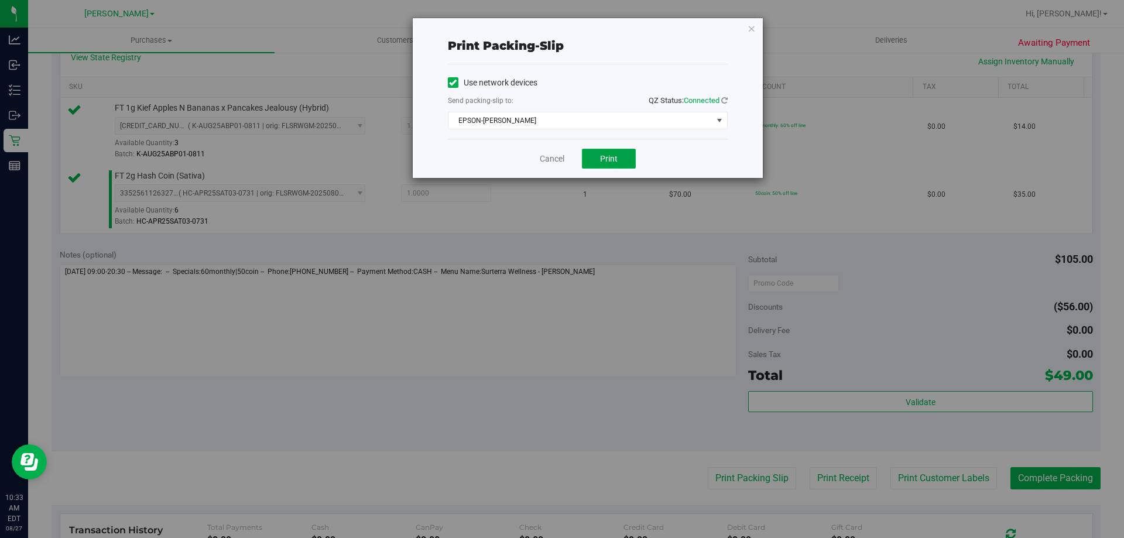
click at [599, 151] on button "Print" at bounding box center [609, 159] width 54 height 20
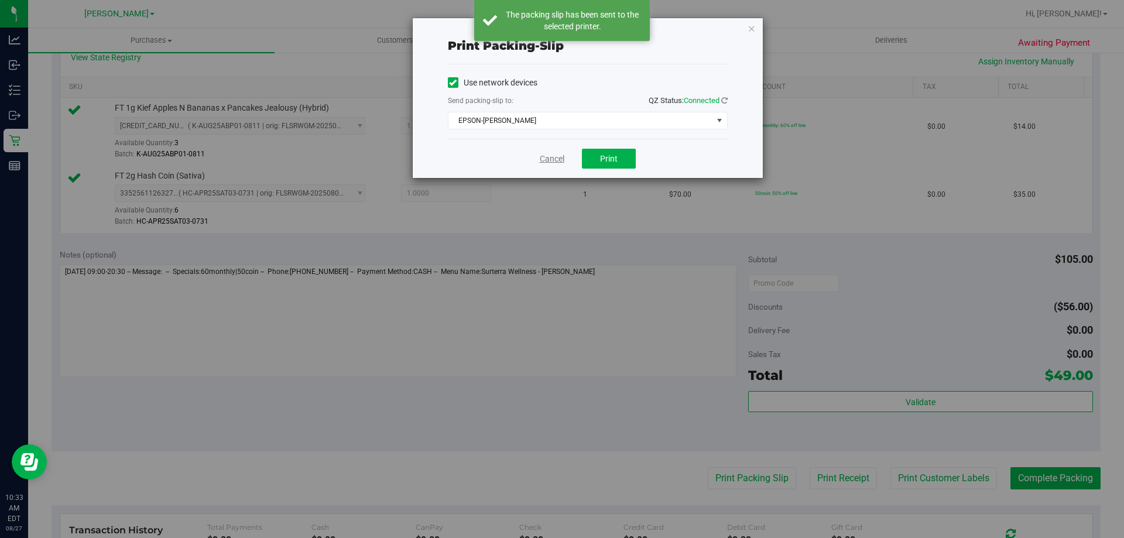
click at [555, 160] on link "Cancel" at bounding box center [552, 159] width 25 height 12
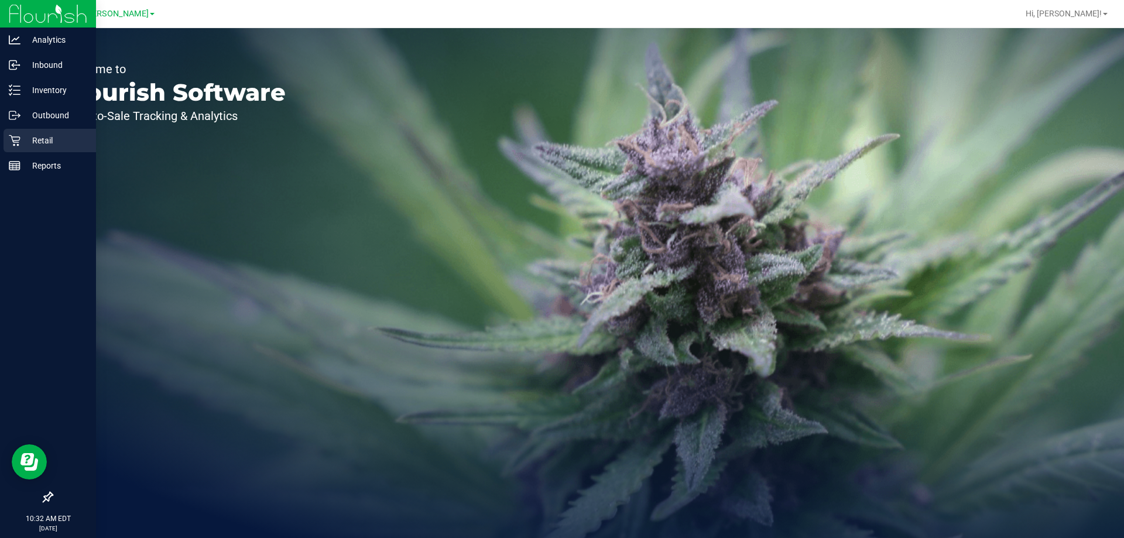
click at [59, 146] on p "Retail" at bounding box center [55, 140] width 70 height 14
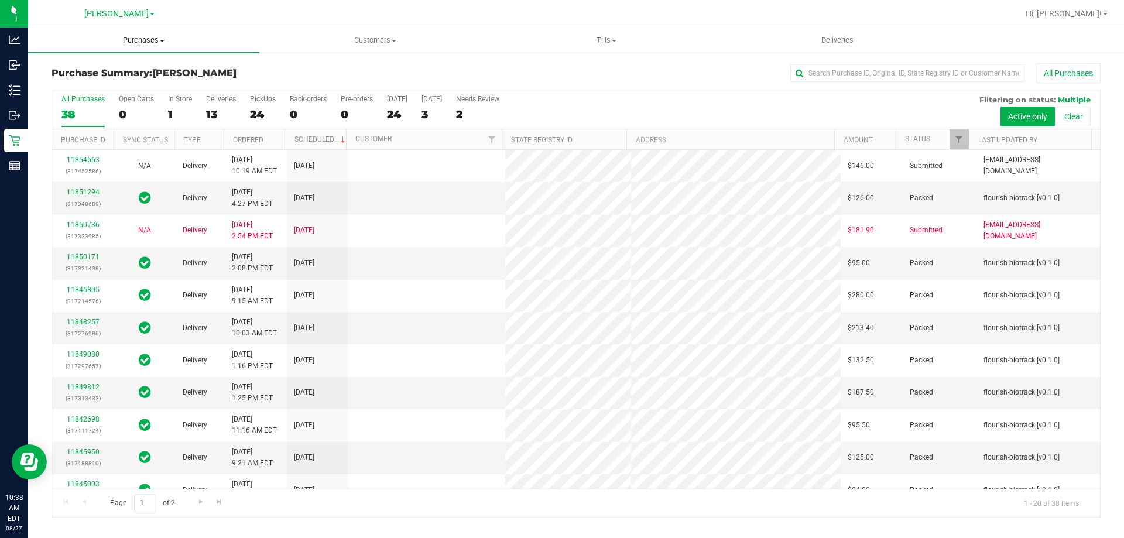
click at [129, 36] on span "Purchases" at bounding box center [143, 40] width 231 height 11
click at [52, 85] on span "Fulfillment" at bounding box center [64, 85] width 73 height 10
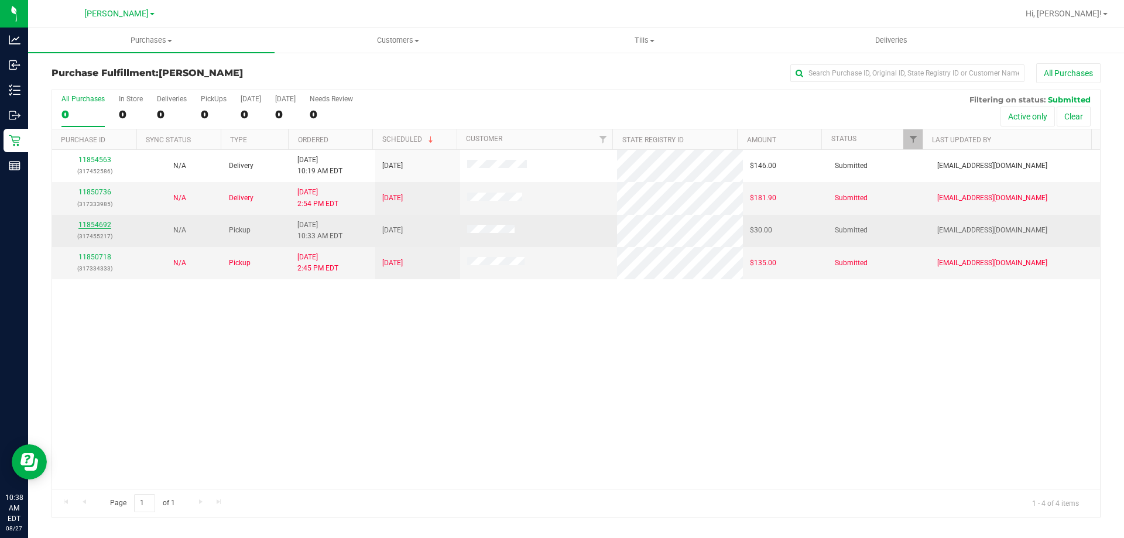
click at [93, 225] on link "11854692" at bounding box center [94, 225] width 33 height 8
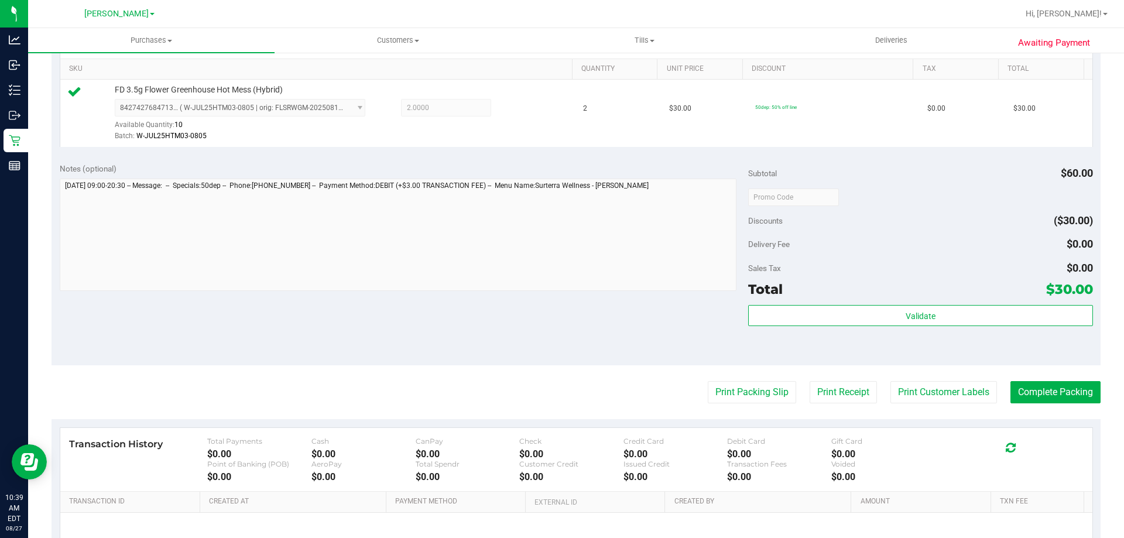
scroll to position [297, 0]
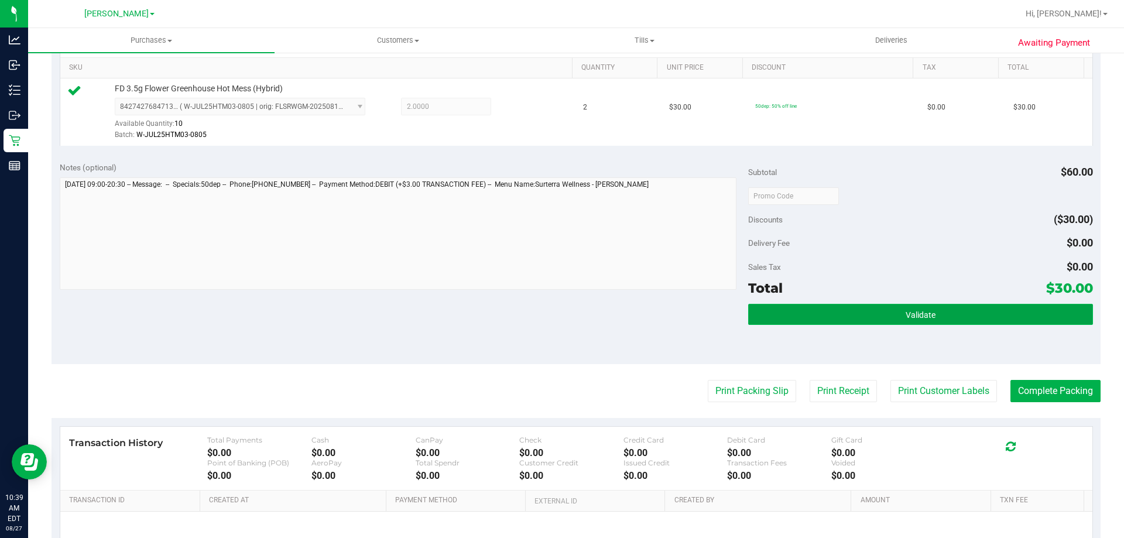
click at [848, 308] on button "Validate" at bounding box center [920, 314] width 344 height 21
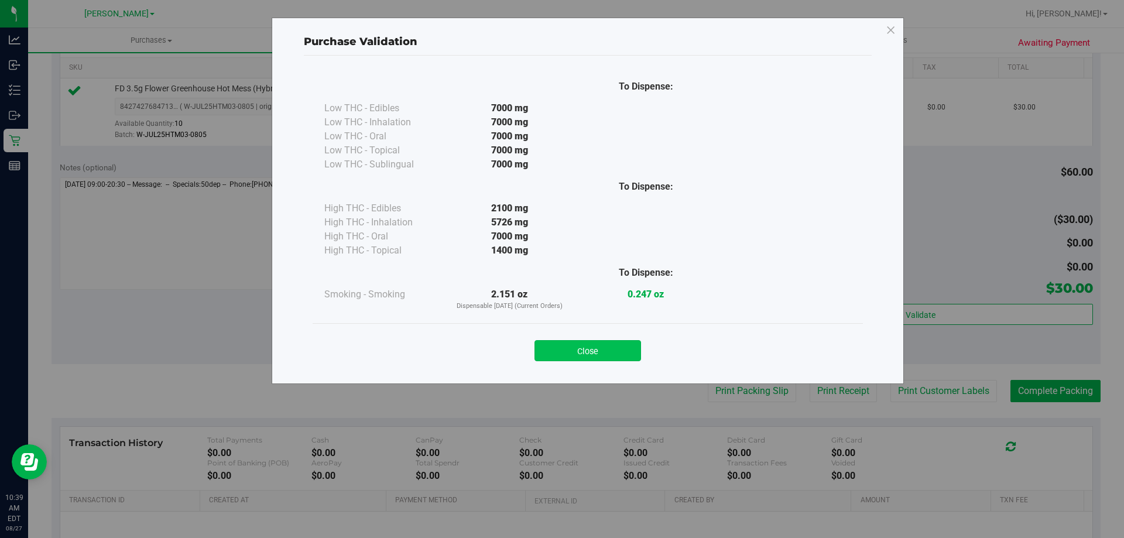
click at [597, 341] on button "Close" at bounding box center [587, 350] width 107 height 21
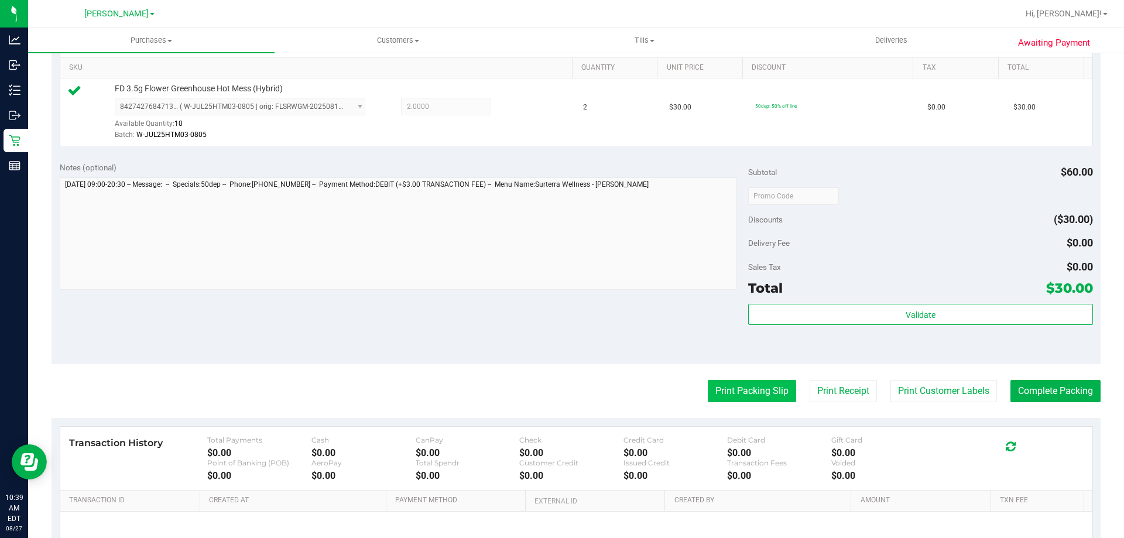
click at [721, 384] on button "Print Packing Slip" at bounding box center [752, 391] width 88 height 22
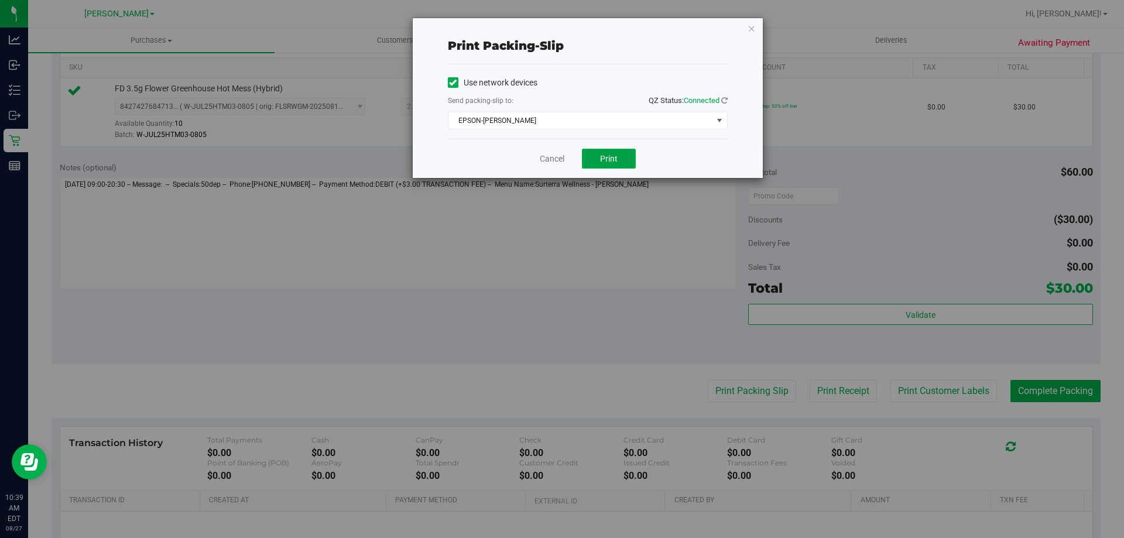
click at [602, 156] on span "Print" at bounding box center [609, 158] width 18 height 9
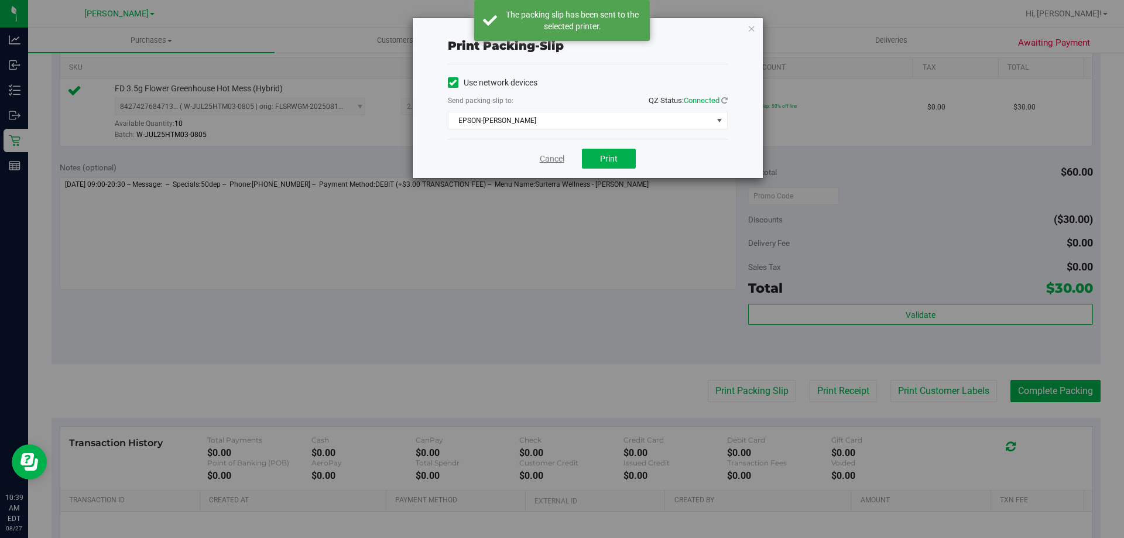
click at [548, 157] on link "Cancel" at bounding box center [552, 159] width 25 height 12
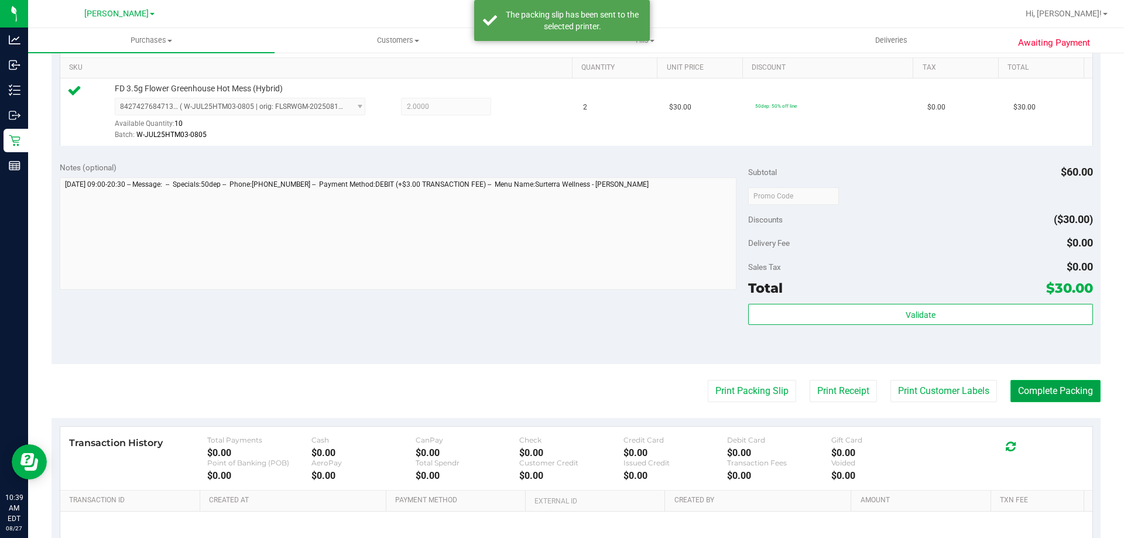
click at [1058, 399] on button "Complete Packing" at bounding box center [1055, 391] width 90 height 22
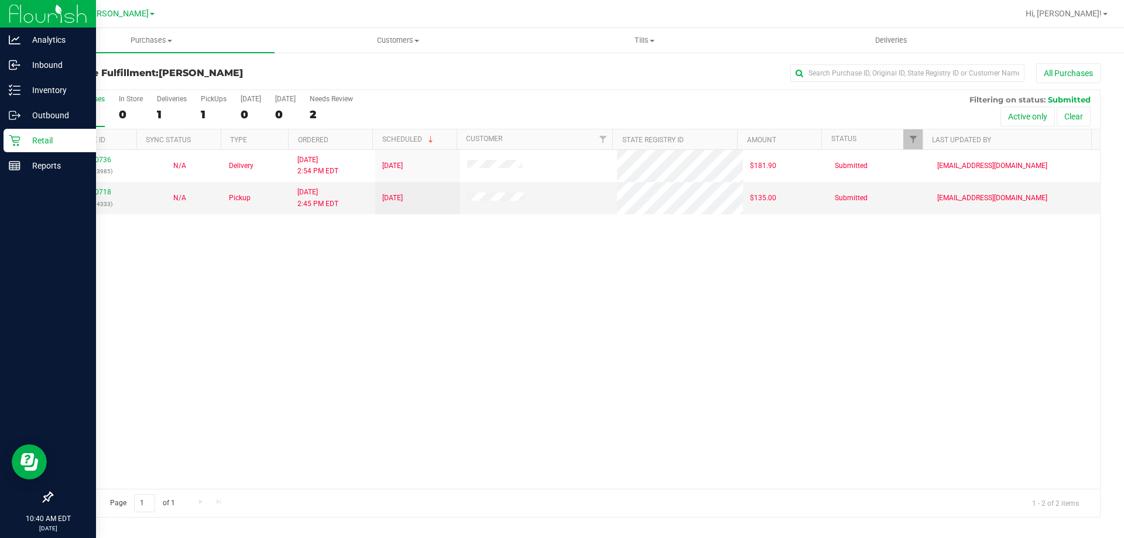
click at [48, 140] on p "Retail" at bounding box center [55, 140] width 70 height 14
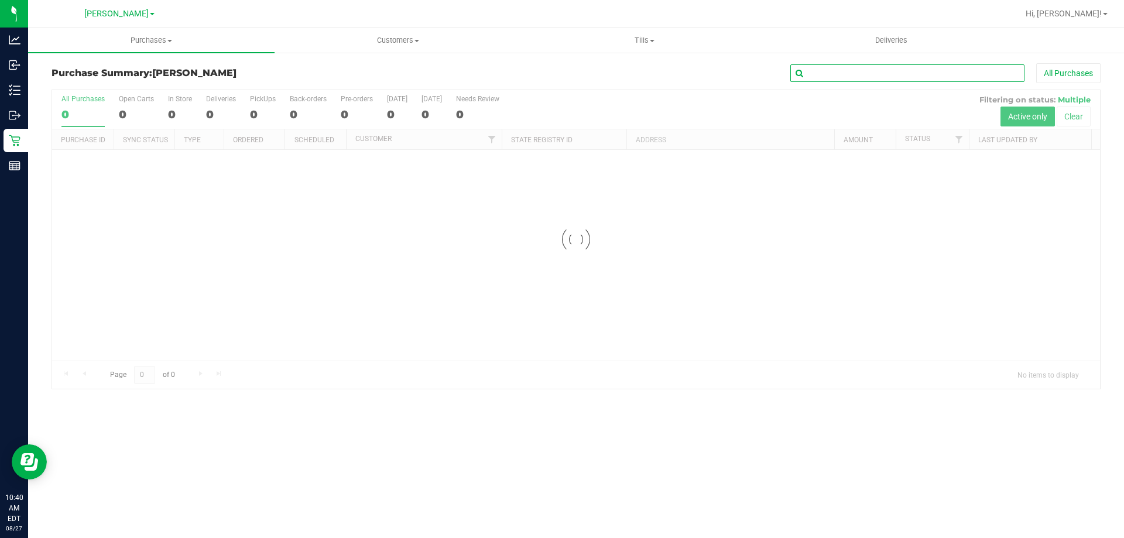
click at [889, 80] on input "text" at bounding box center [907, 73] width 234 height 18
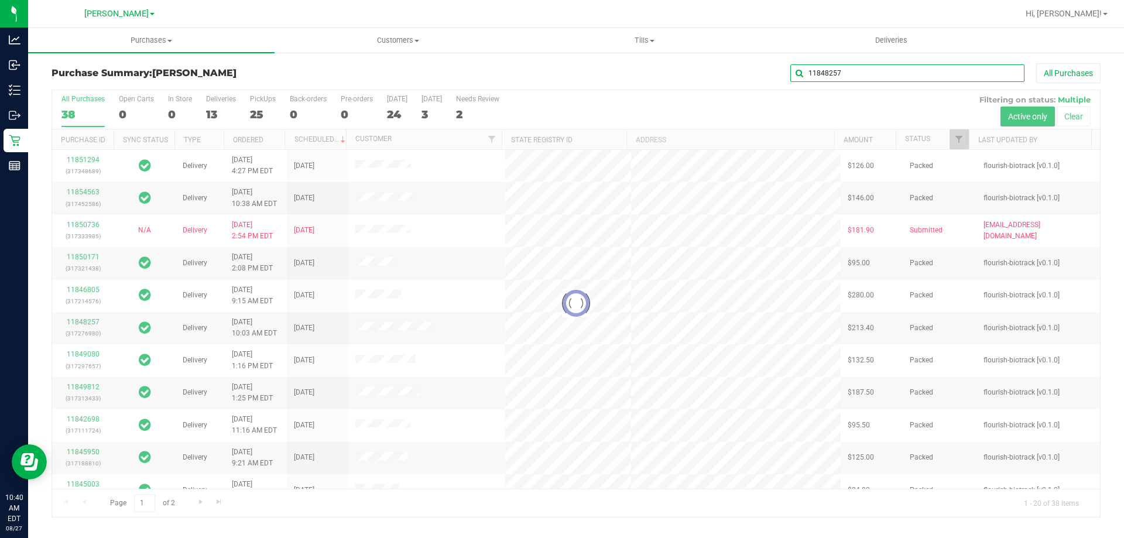
type input "11848257"
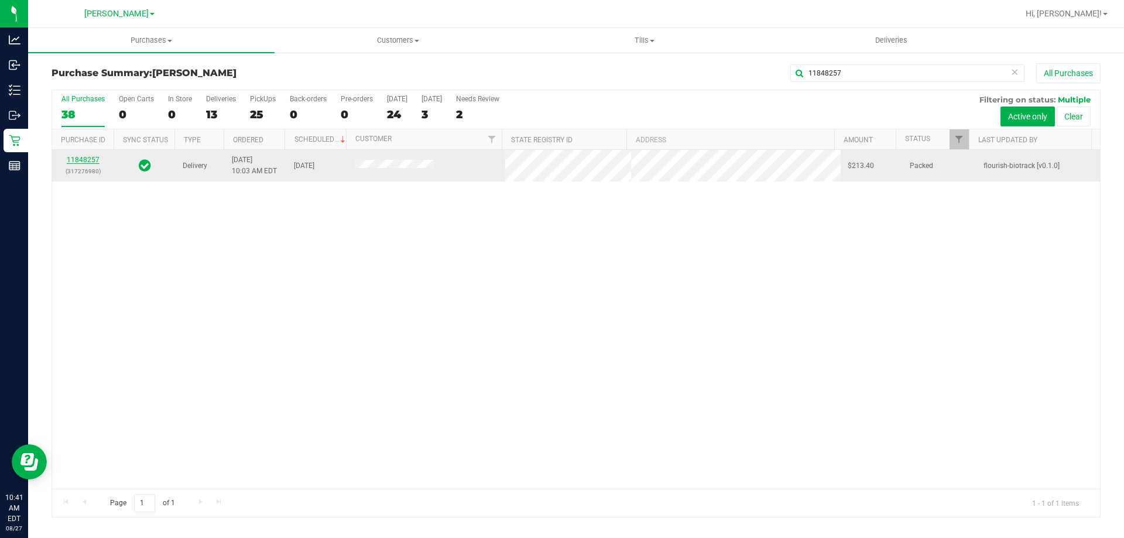
click at [90, 159] on link "11848257" at bounding box center [83, 160] width 33 height 8
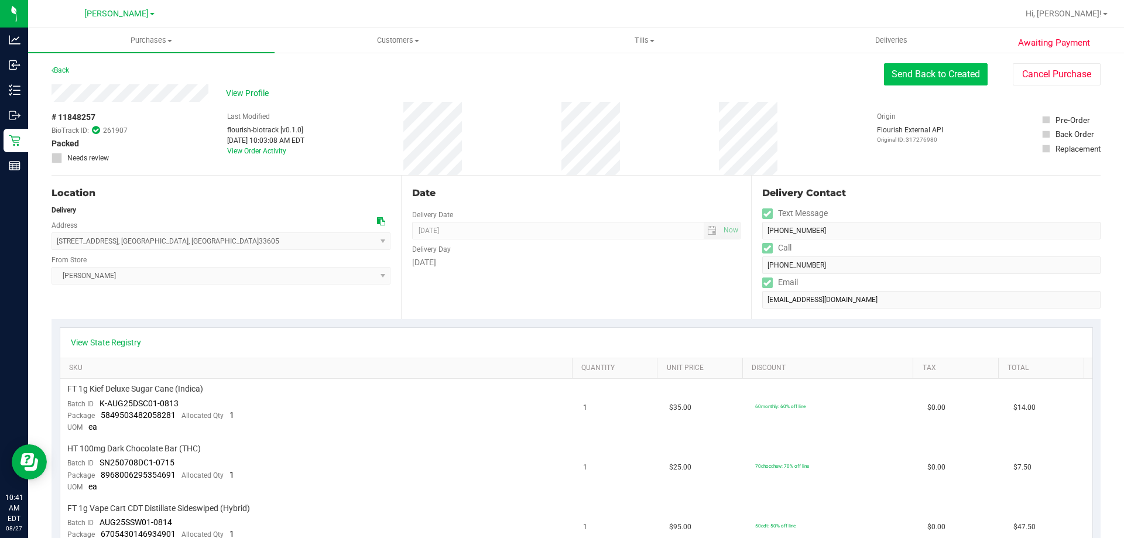
click at [947, 70] on button "Send Back to Created" at bounding box center [936, 74] width 104 height 22
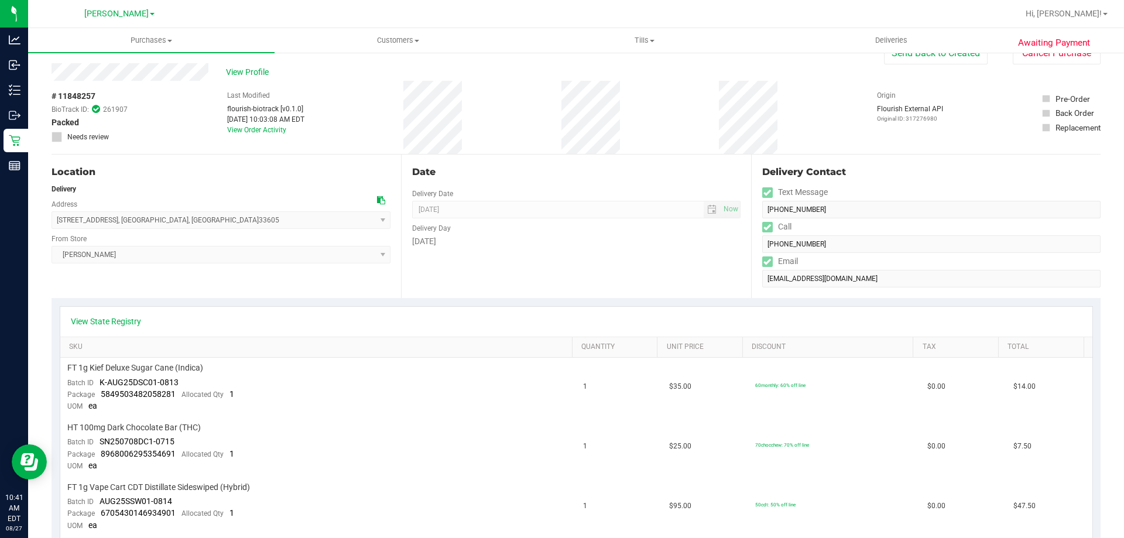
scroll to position [59, 0]
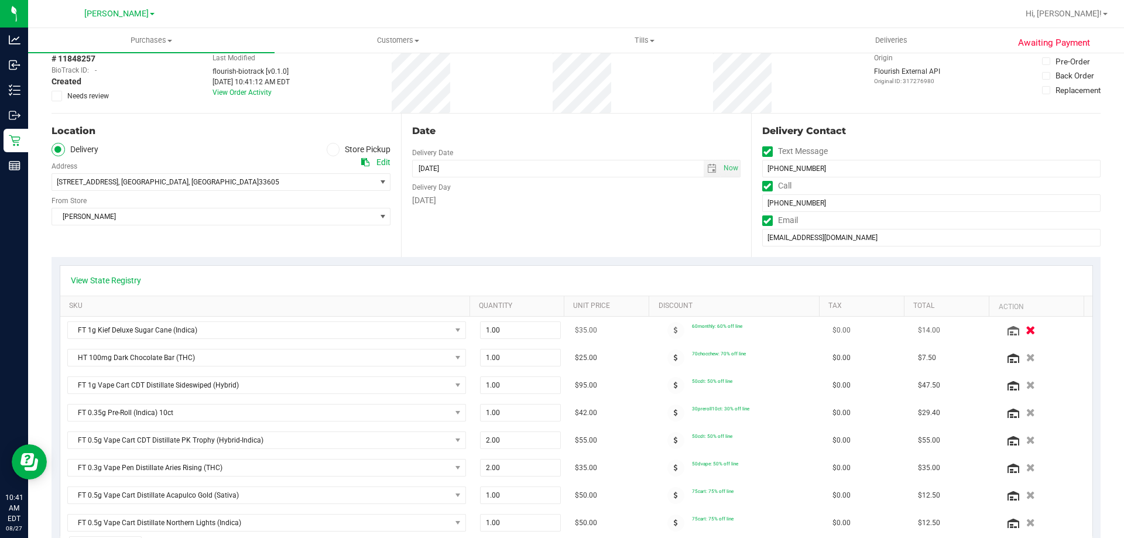
click at [1026, 329] on icon "button" at bounding box center [1031, 330] width 10 height 9
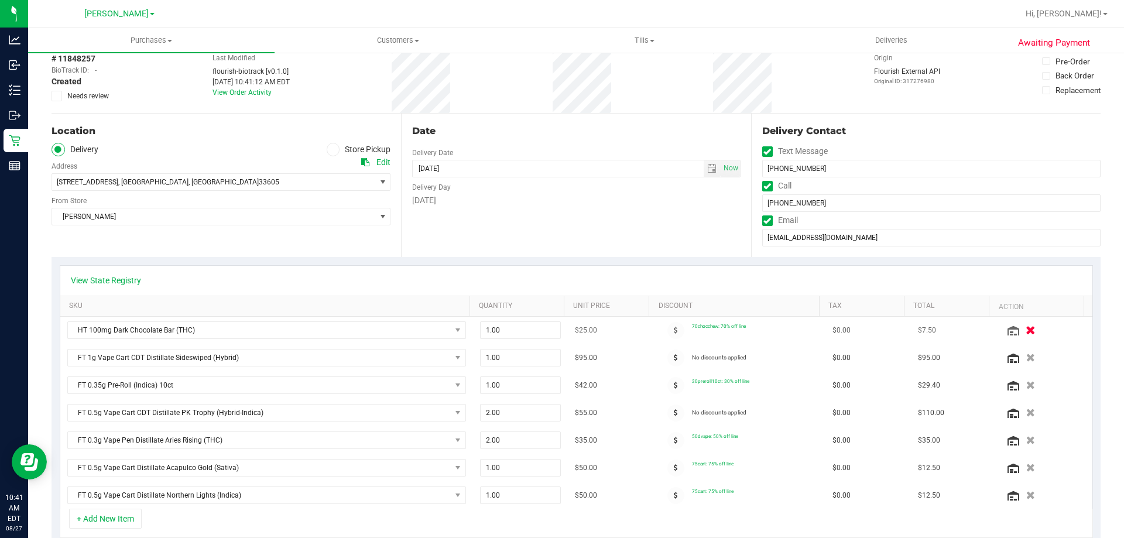
click at [1026, 334] on icon "button" at bounding box center [1031, 330] width 10 height 9
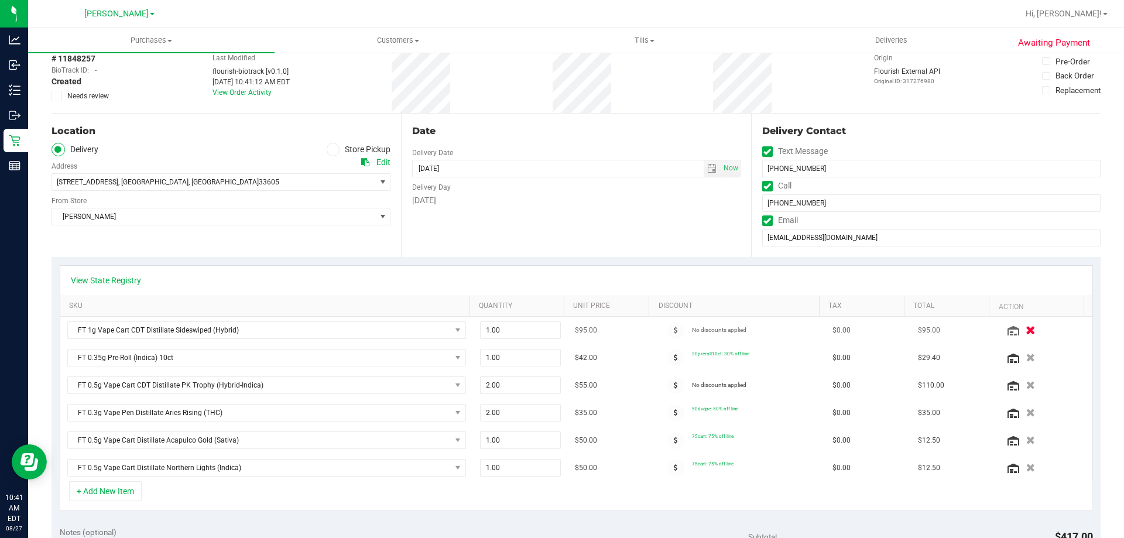
click at [1026, 331] on icon "button" at bounding box center [1031, 330] width 10 height 9
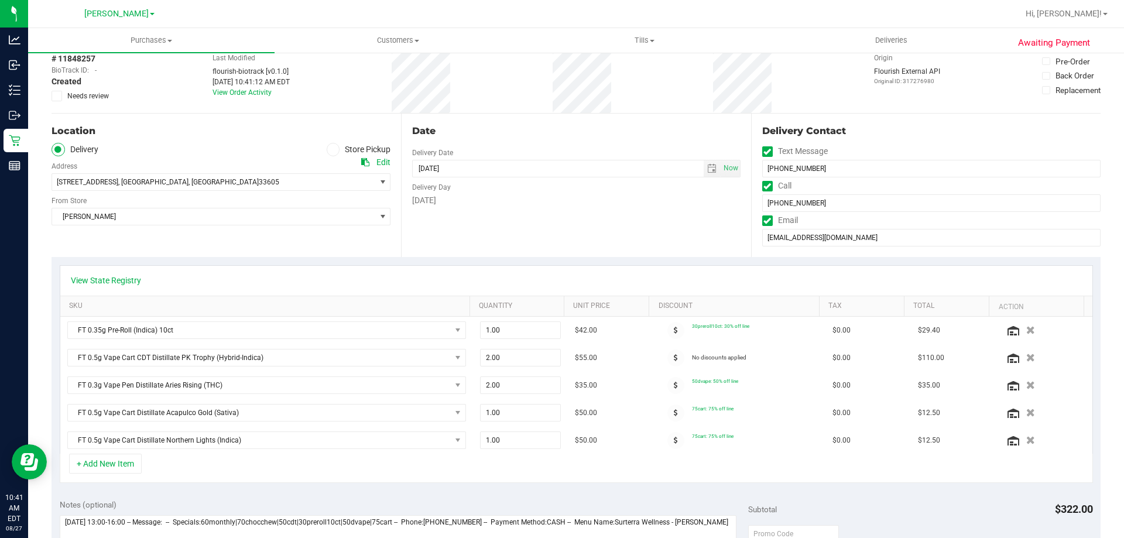
click at [1026, 331] on icon "button" at bounding box center [1030, 330] width 9 height 8
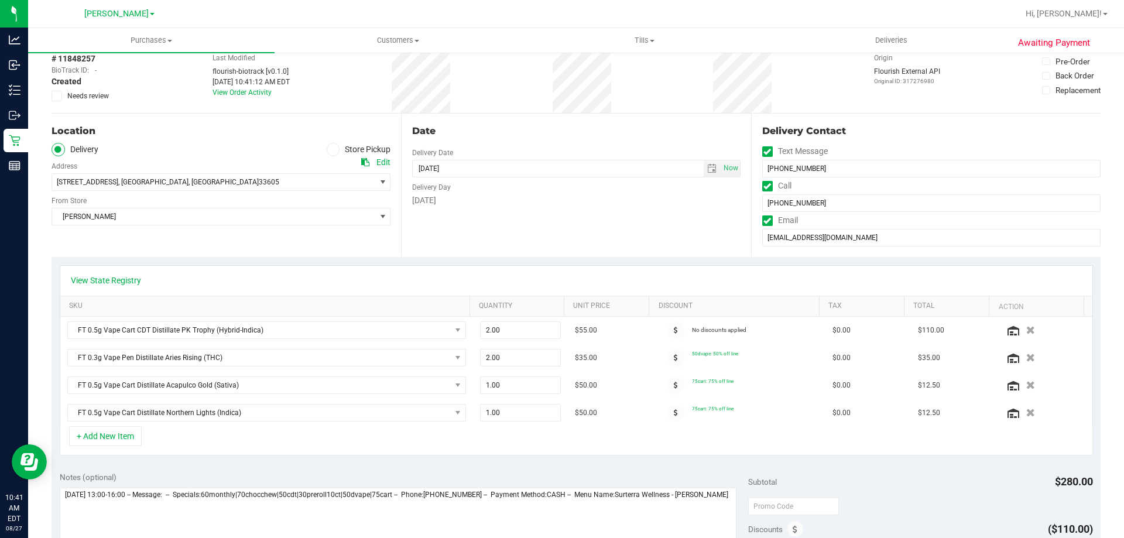
click at [1026, 331] on icon "button" at bounding box center [1030, 330] width 9 height 8
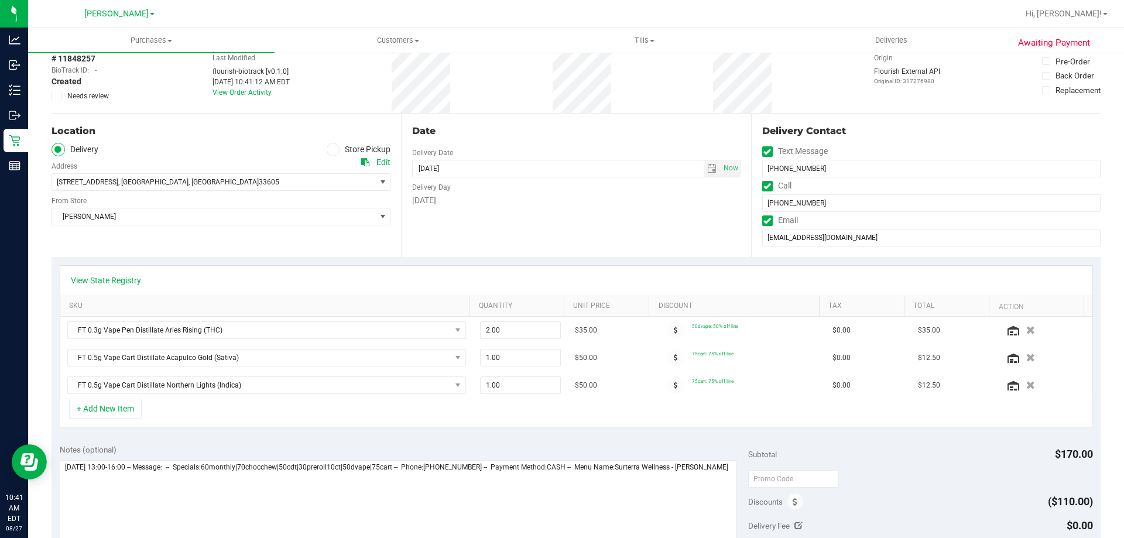
click at [1026, 331] on icon "button" at bounding box center [1030, 330] width 9 height 8
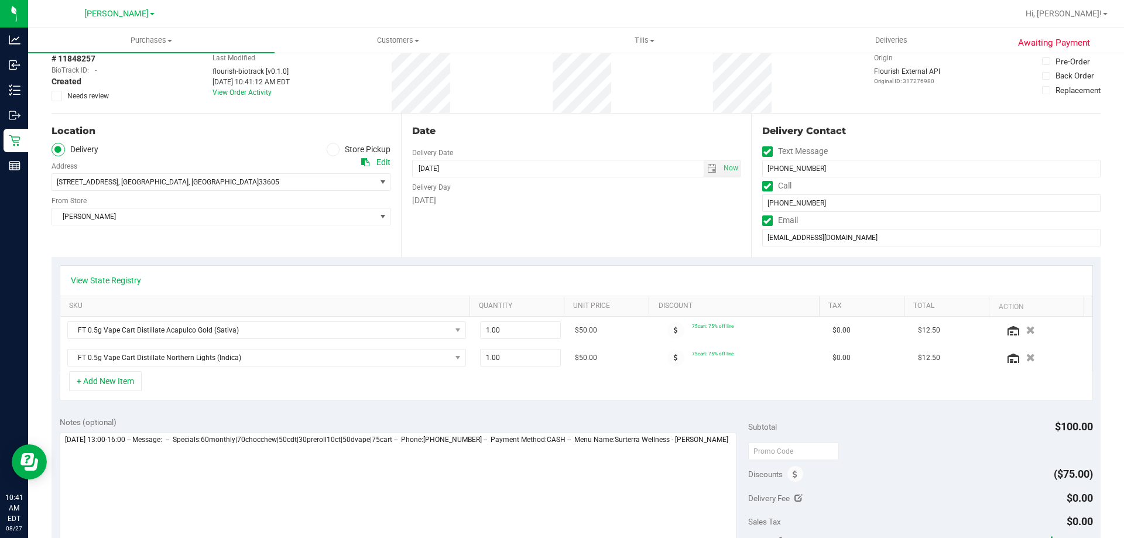
click at [1026, 331] on icon "button" at bounding box center [1030, 330] width 9 height 8
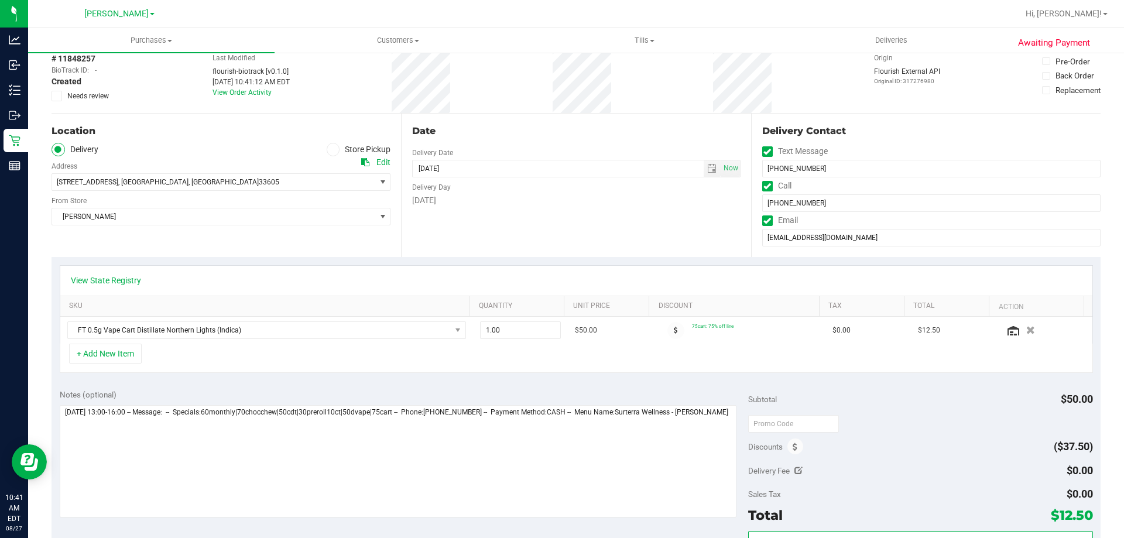
click at [1026, 331] on icon "button" at bounding box center [1030, 330] width 9 height 8
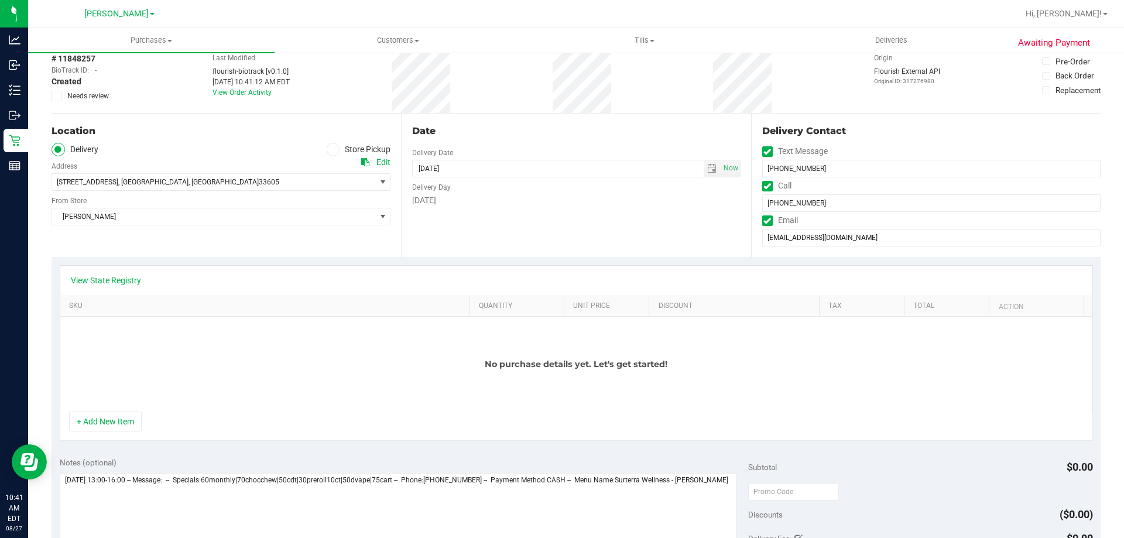
drag, startPoint x: 1113, startPoint y: 134, endPoint x: 1123, endPoint y: 121, distance: 16.6
click at [1123, 122] on div "Purchases Summary of purchases Fulfillment All purchases Customers All customer…" at bounding box center [576, 283] width 1096 height 510
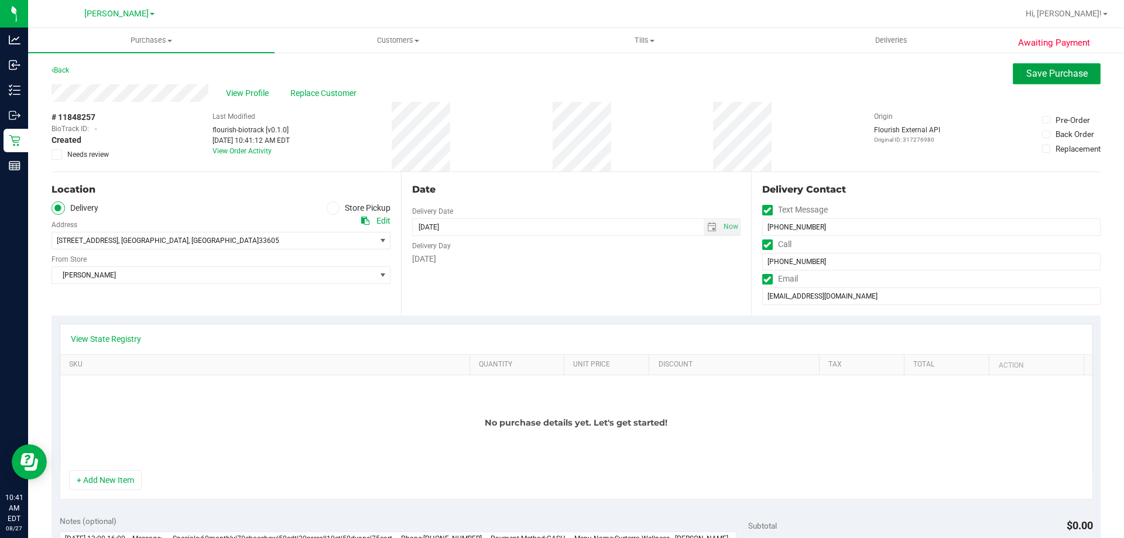
click at [1023, 80] on button "Save Purchase" at bounding box center [1057, 73] width 88 height 21
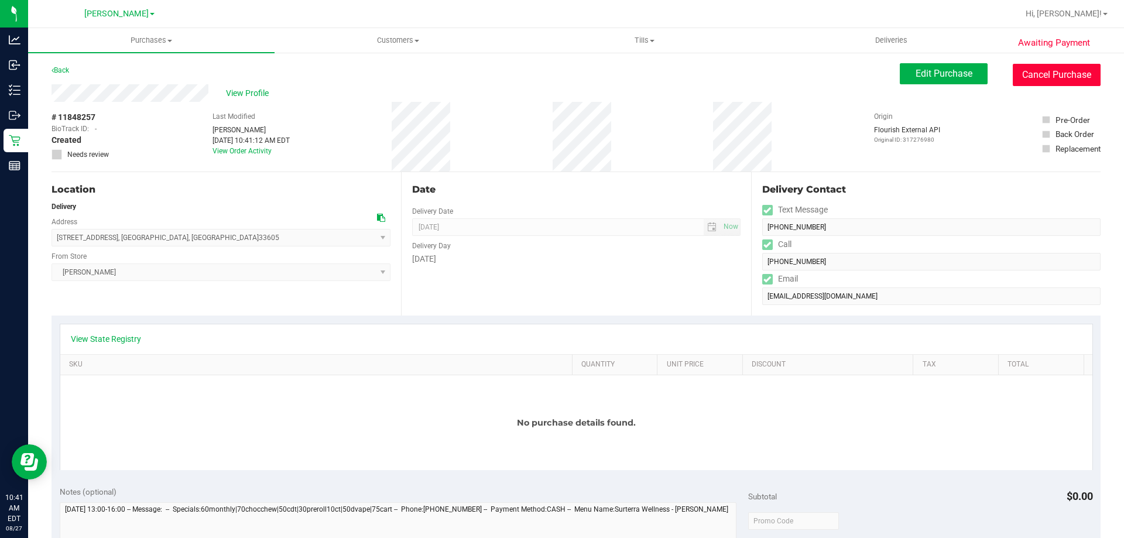
click at [1035, 74] on button "Cancel Purchase" at bounding box center [1057, 75] width 88 height 22
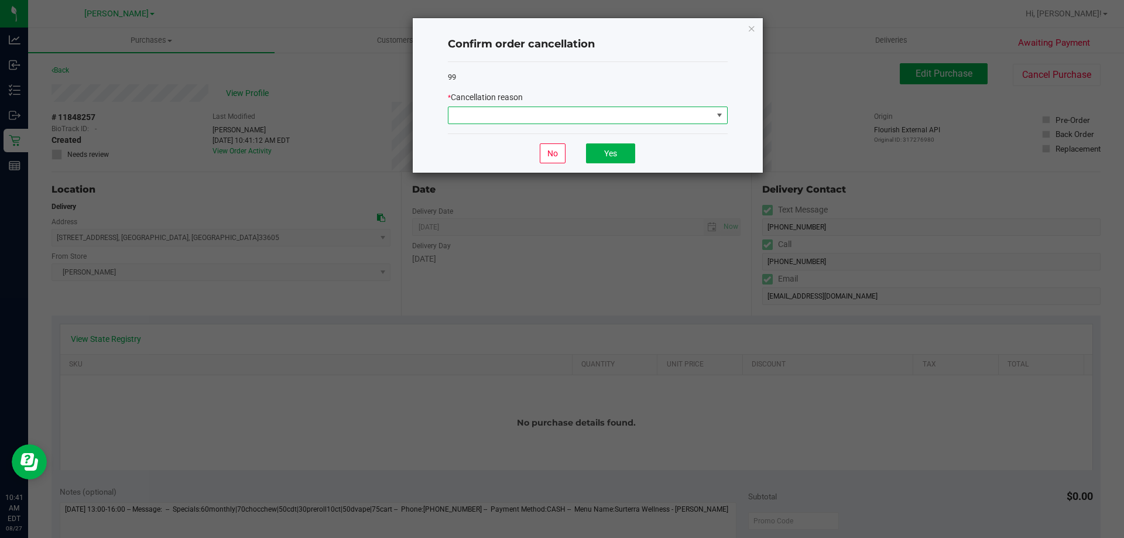
click at [589, 121] on span at bounding box center [580, 115] width 264 height 16
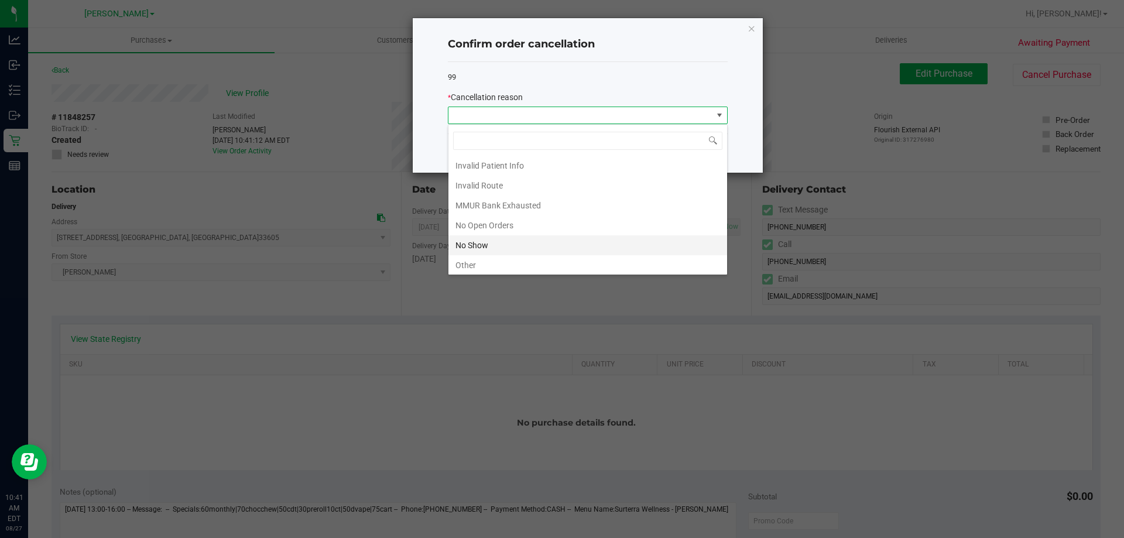
scroll to position [82, 0]
click at [518, 228] on li "Other" at bounding box center [587, 223] width 279 height 20
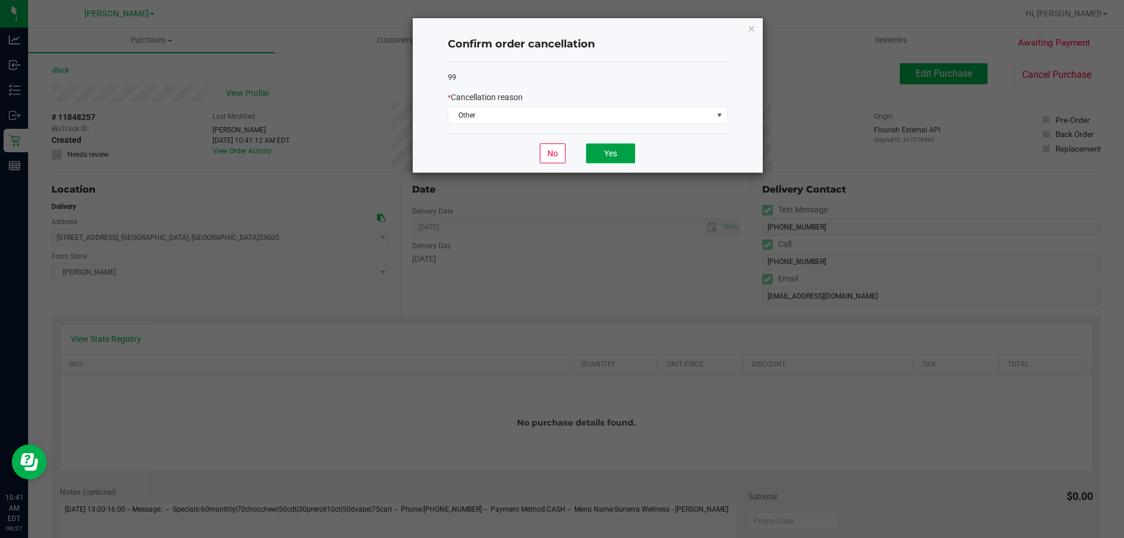
click at [625, 152] on button "Yes" at bounding box center [610, 153] width 49 height 20
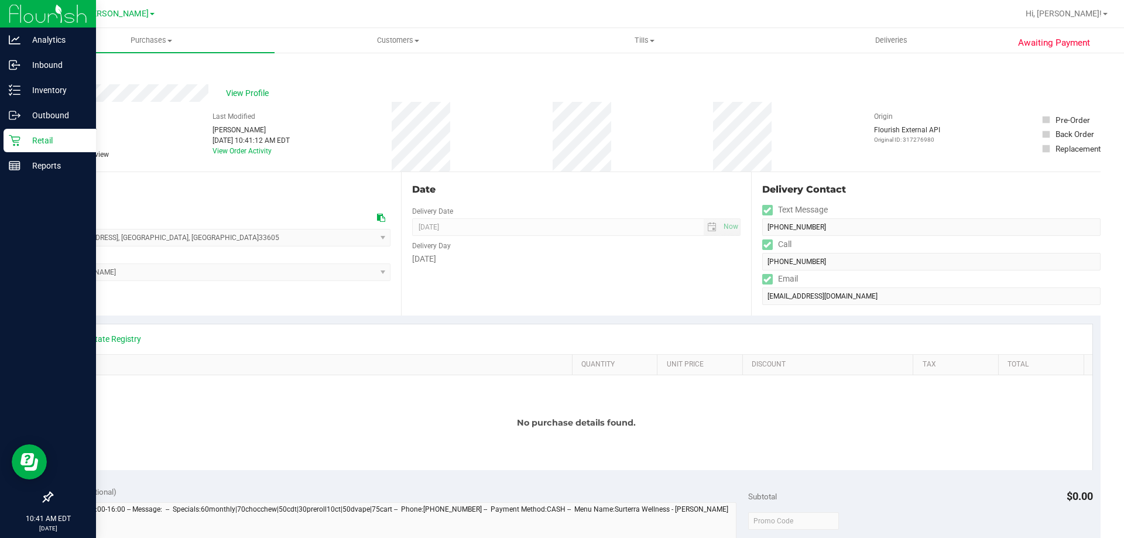
click at [23, 136] on p "Retail" at bounding box center [55, 140] width 70 height 14
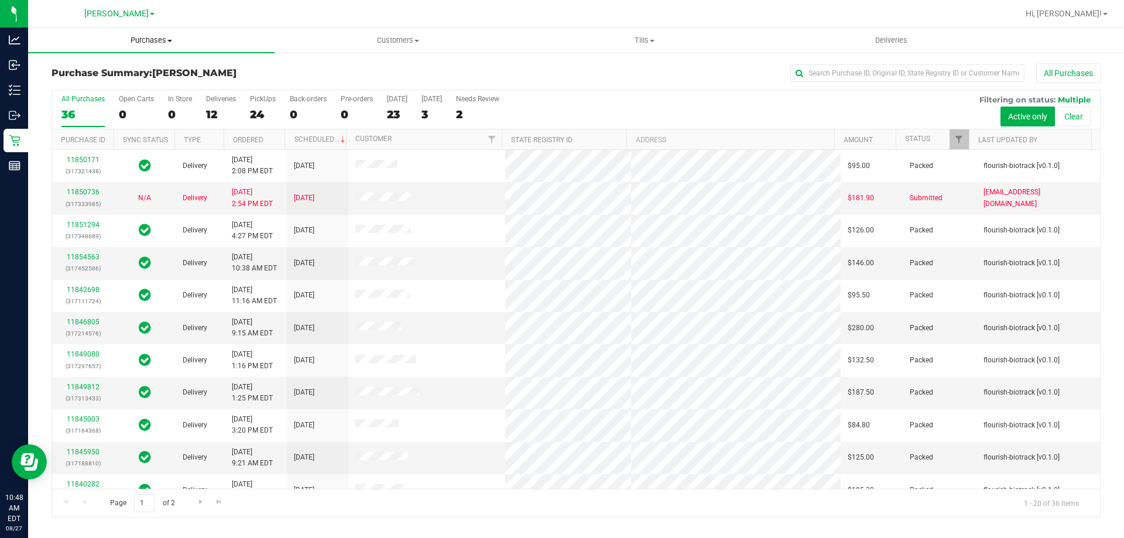
drag, startPoint x: 153, startPoint y: 20, endPoint x: 145, endPoint y: 44, distance: 25.9
click at [148, 29] on div "[PERSON_NAME] Hi, [PERSON_NAME]! Purchases Summary of purchases Fulfillment All…" at bounding box center [576, 269] width 1096 height 538
click at [145, 44] on span "Purchases" at bounding box center [151, 40] width 246 height 11
click at [91, 80] on span "Fulfillment" at bounding box center [64, 85] width 73 height 10
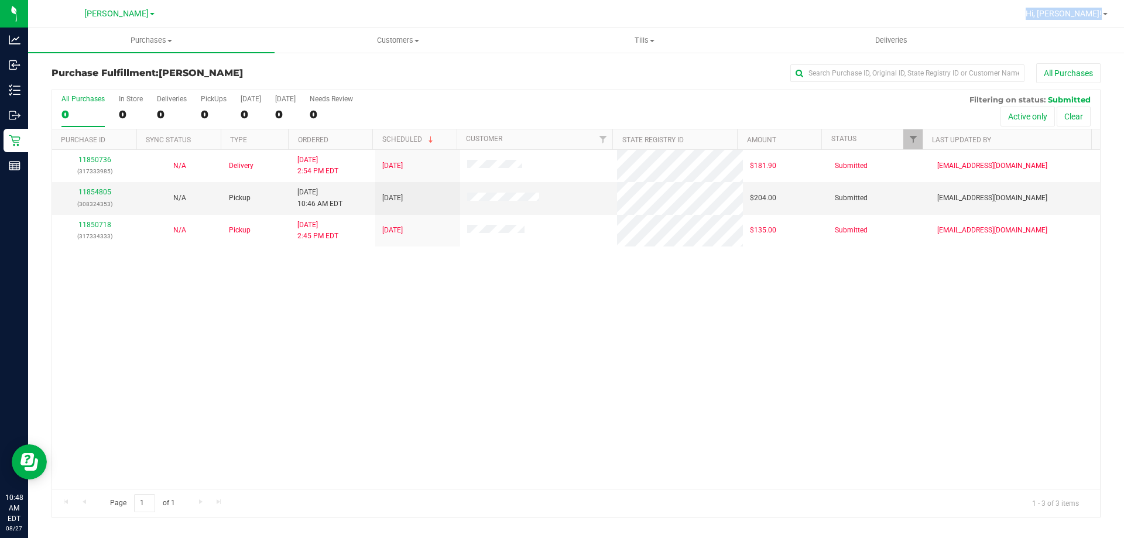
click at [522, 87] on div "Purchase Fulfillment: [PERSON_NAME] All Purchases" at bounding box center [576, 76] width 1049 height 26
click at [102, 188] on link "11854853" at bounding box center [94, 192] width 33 height 8
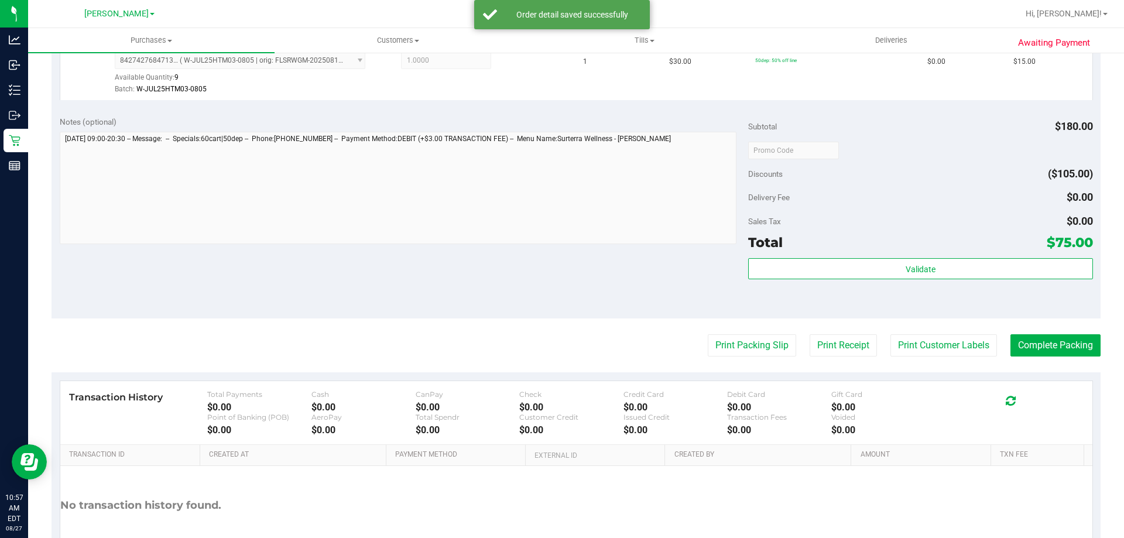
scroll to position [550, 0]
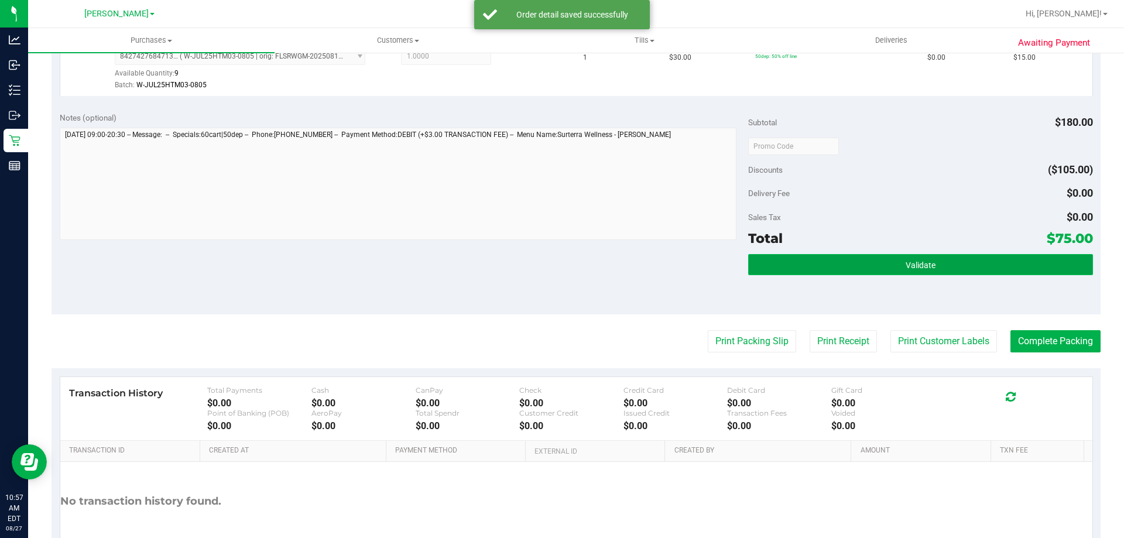
click at [966, 271] on button "Validate" at bounding box center [920, 264] width 344 height 21
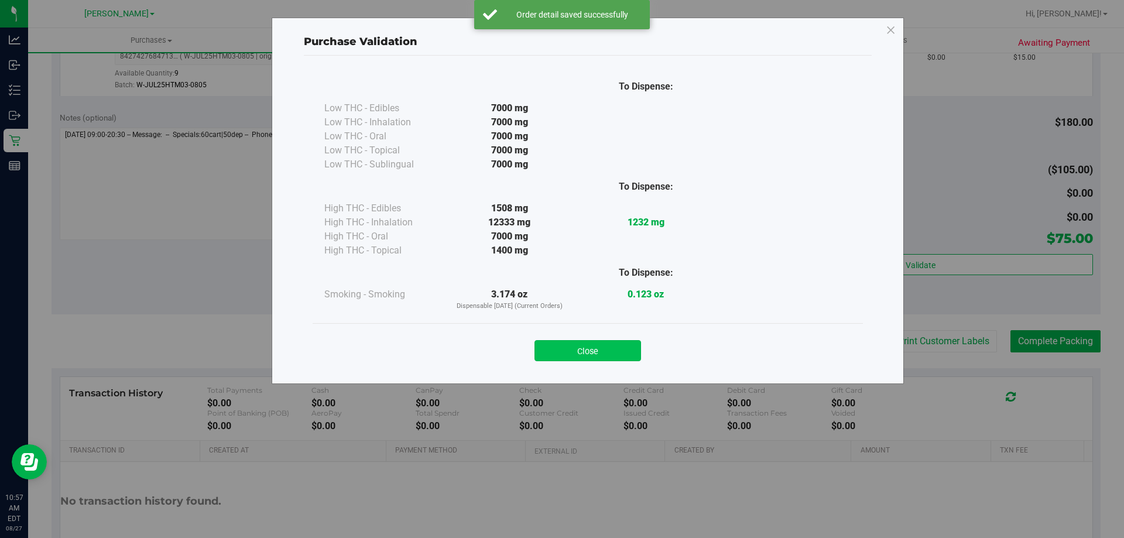
click at [623, 351] on button "Close" at bounding box center [587, 350] width 107 height 21
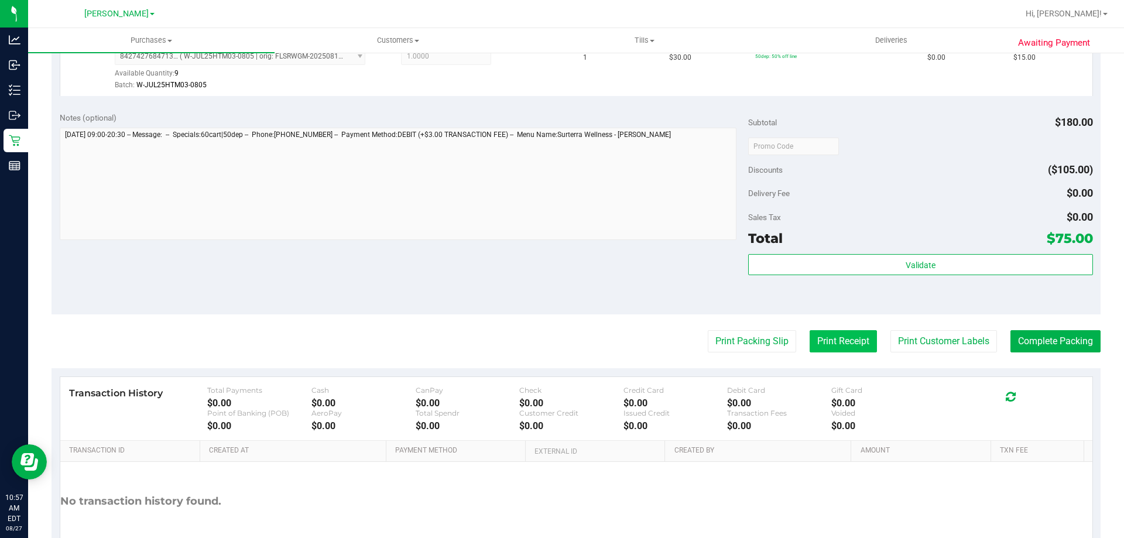
click at [810, 341] on button "Print Receipt" at bounding box center [843, 341] width 67 height 22
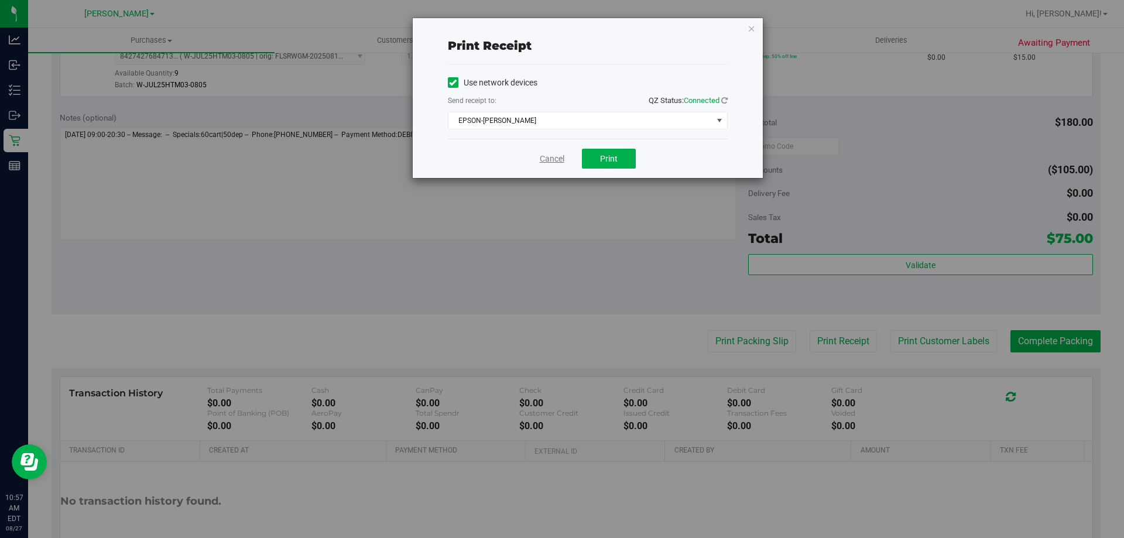
click at [551, 155] on link "Cancel" at bounding box center [552, 159] width 25 height 12
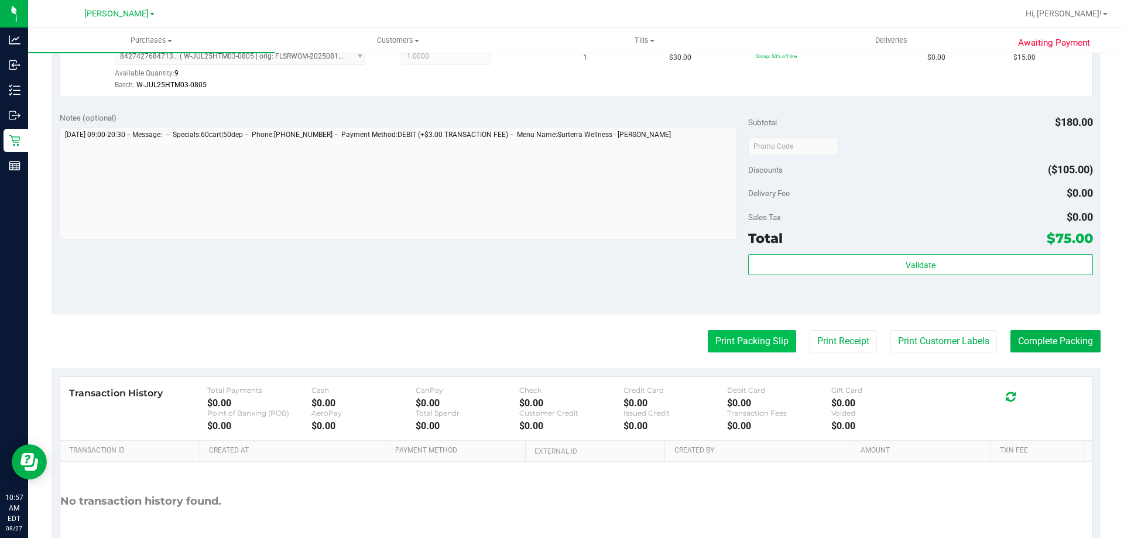
click at [750, 346] on button "Print Packing Slip" at bounding box center [752, 341] width 88 height 22
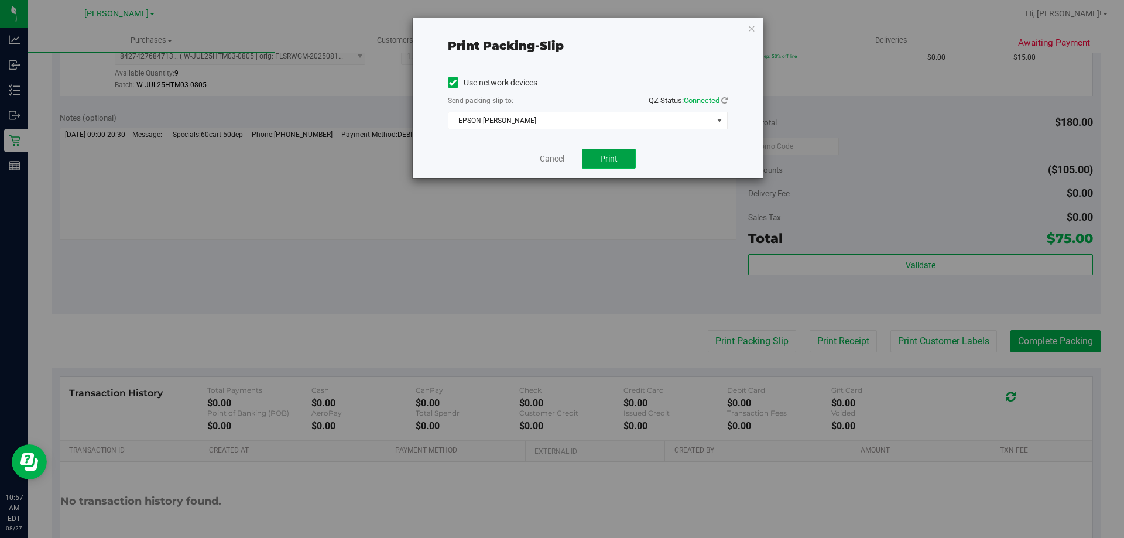
click at [615, 151] on button "Print" at bounding box center [609, 159] width 54 height 20
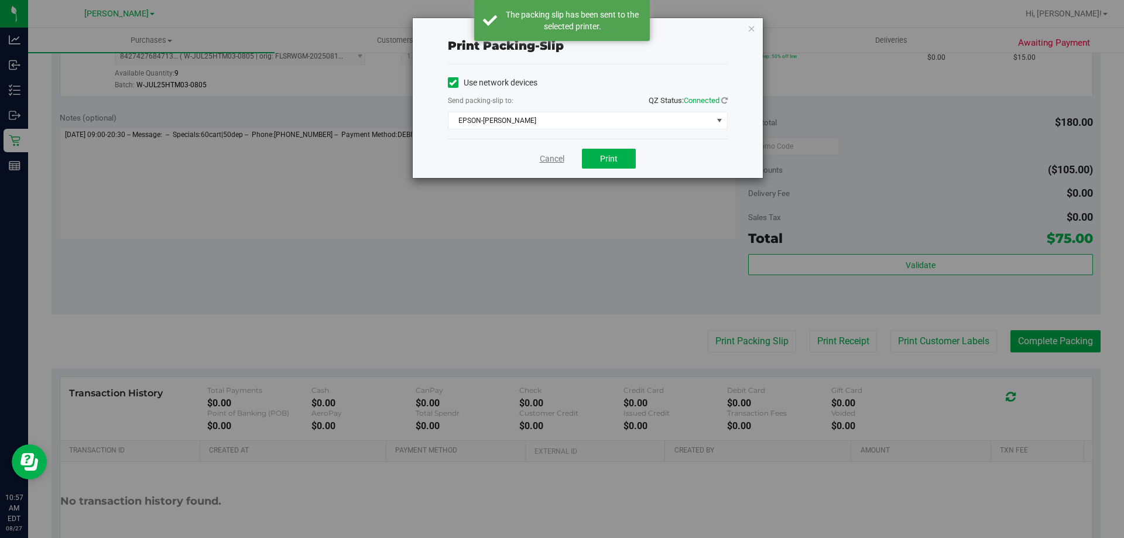
click at [561, 160] on link "Cancel" at bounding box center [552, 159] width 25 height 12
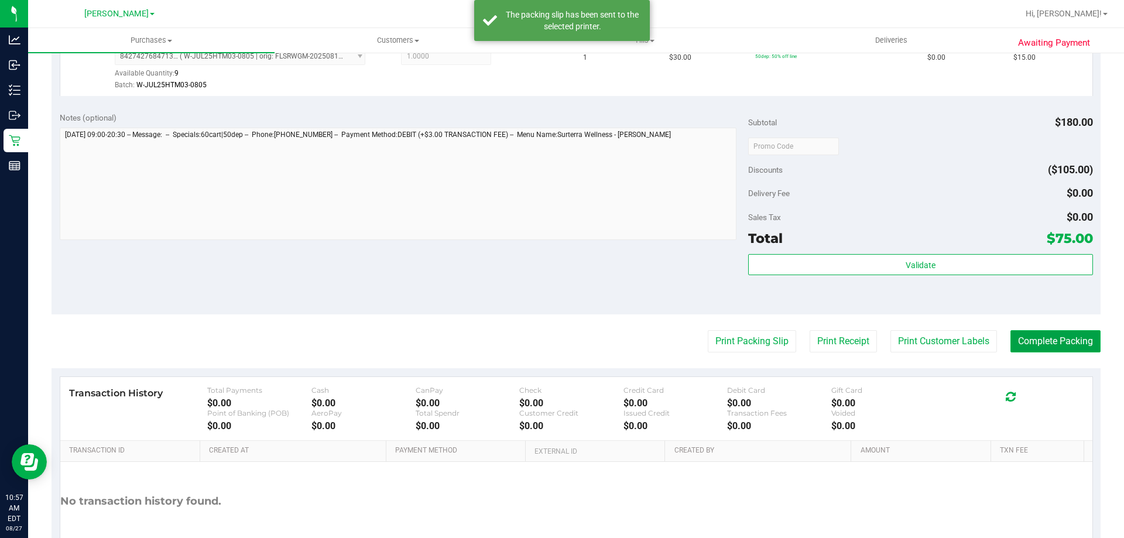
click at [1025, 330] on button "Complete Packing" at bounding box center [1055, 341] width 90 height 22
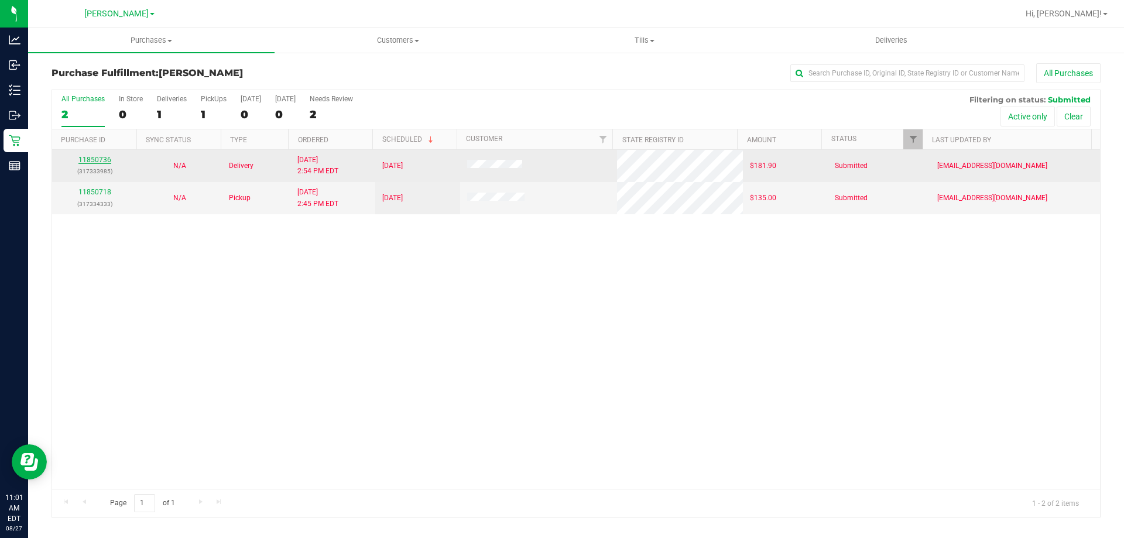
click at [101, 157] on link "11850736" at bounding box center [94, 160] width 33 height 8
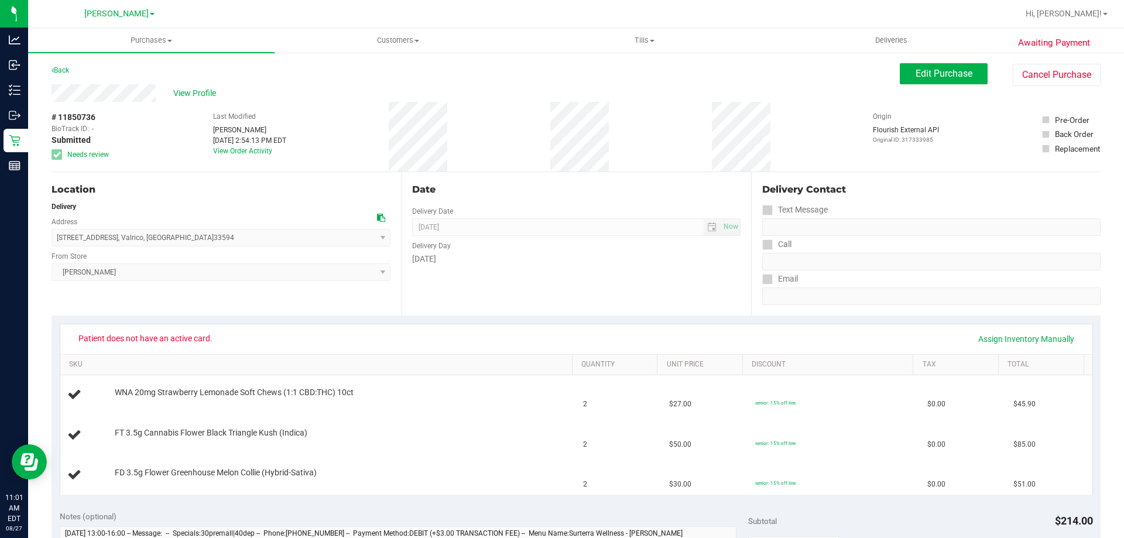
click at [170, 93] on div "View Profile" at bounding box center [476, 93] width 848 height 18
click at [186, 90] on span "View Profile" at bounding box center [196, 93] width 47 height 12
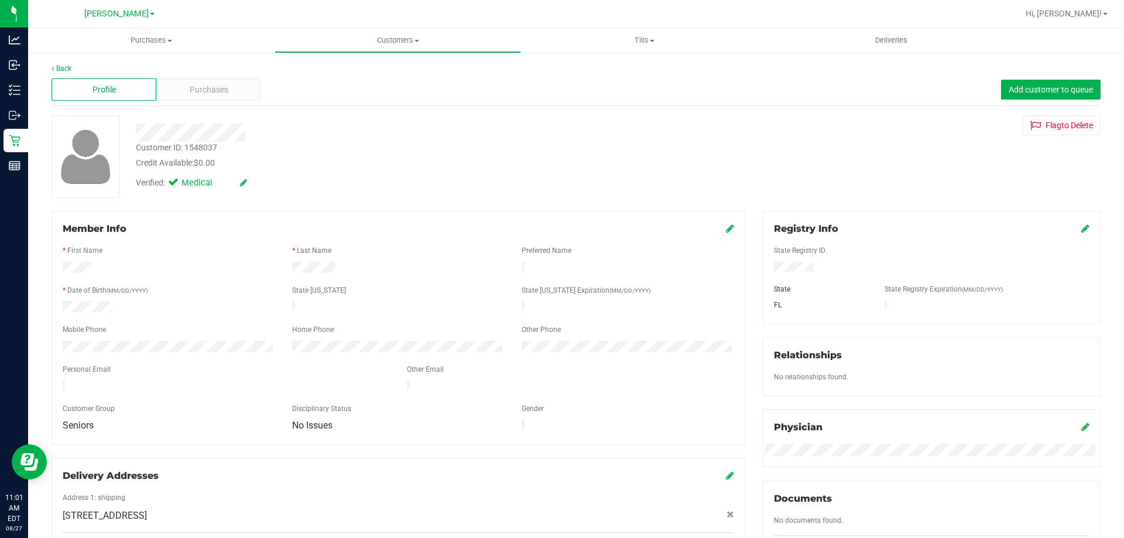
click at [201, 146] on div "Customer ID: 1548037" at bounding box center [176, 148] width 81 height 12
copy div "1548037"
drag, startPoint x: 759, startPoint y: 166, endPoint x: 596, endPoint y: 166, distance: 162.7
click at [759, 166] on div "Customer ID: 1548037 Credit Available: $0.00 Verified: Medical Flag to [GEOGRAP…" at bounding box center [576, 156] width 1067 height 83
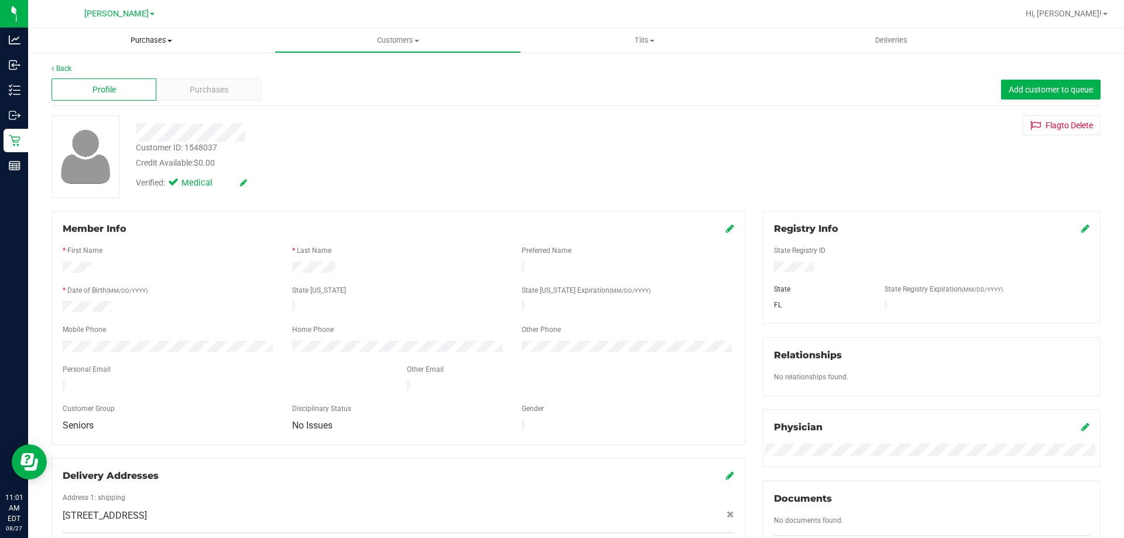
click at [146, 48] on uib-tab-heading "Purchases Summary of purchases Fulfillment All purchases" at bounding box center [151, 40] width 246 height 25
click at [98, 84] on span "Fulfillment" at bounding box center [64, 85] width 73 height 10
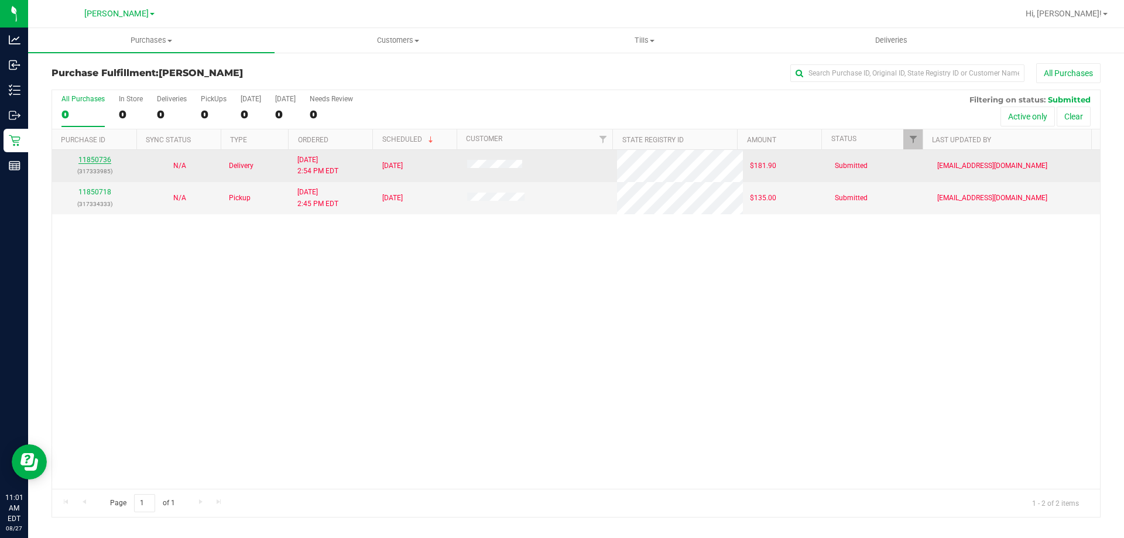
click at [94, 163] on link "11850736" at bounding box center [94, 160] width 33 height 8
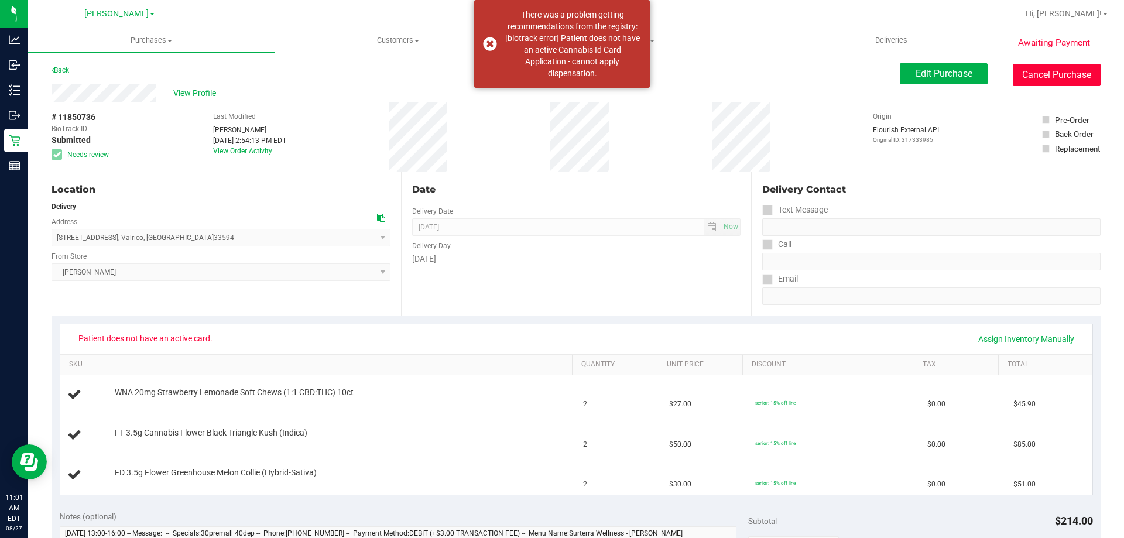
click at [1074, 72] on button "Cancel Purchase" at bounding box center [1057, 75] width 88 height 22
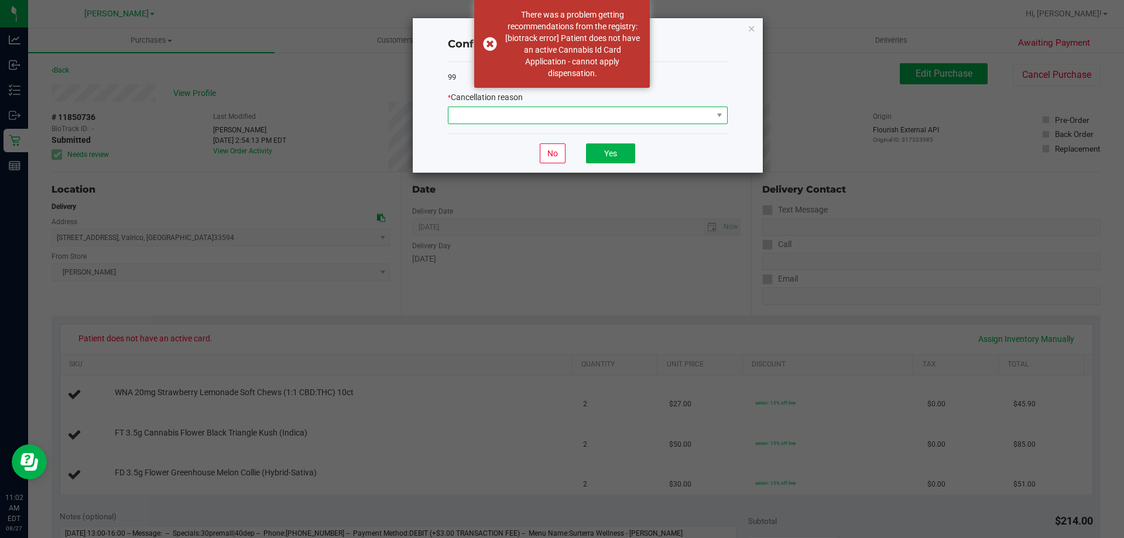
click at [553, 122] on span at bounding box center [580, 115] width 264 height 16
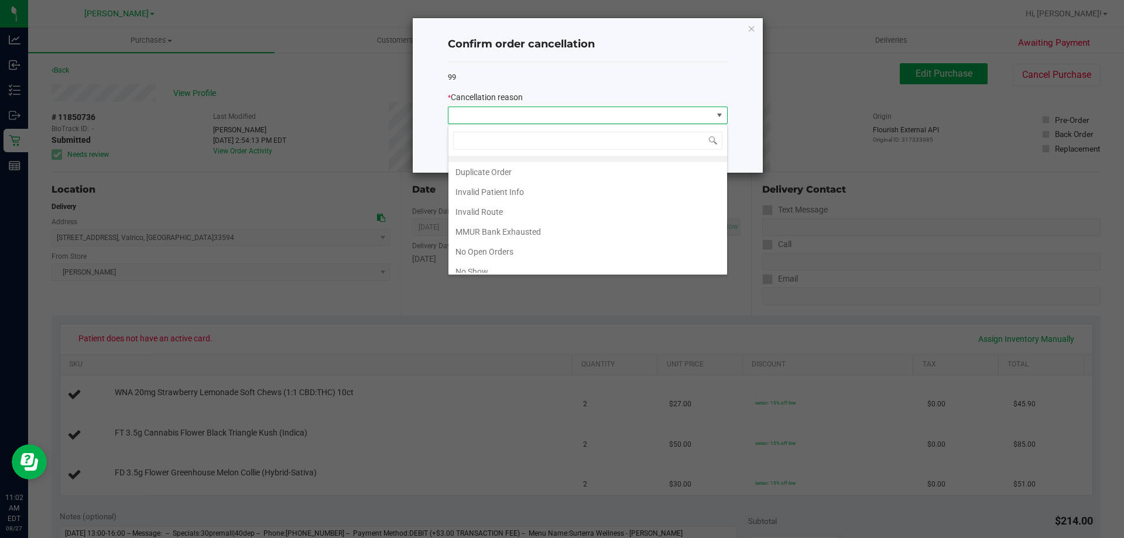
scroll to position [82, 0]
click at [561, 244] on li "Patient ID Expired" at bounding box center [587, 243] width 279 height 20
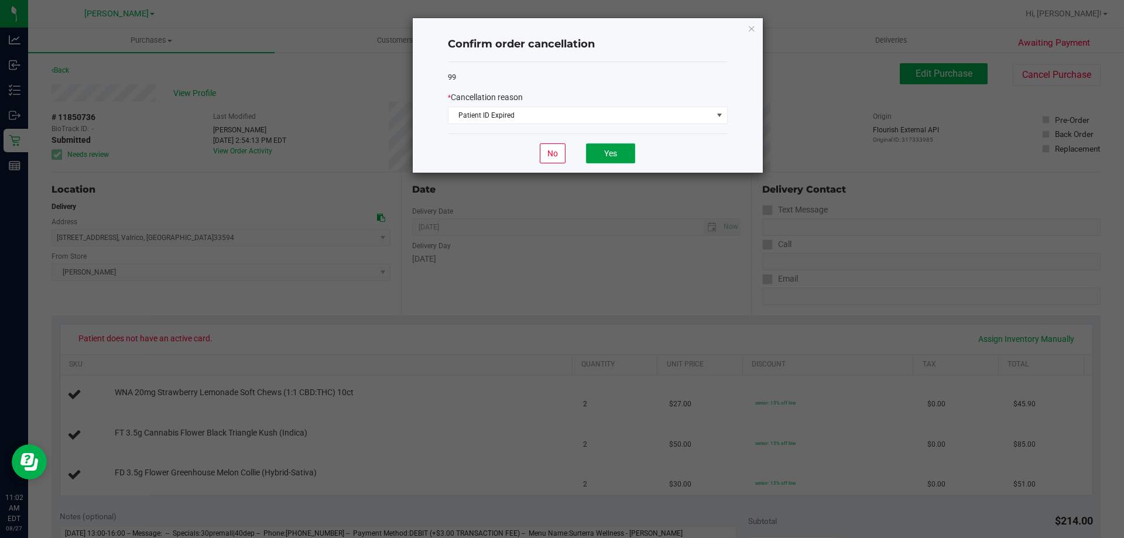
click at [615, 154] on button "Yes" at bounding box center [610, 153] width 49 height 20
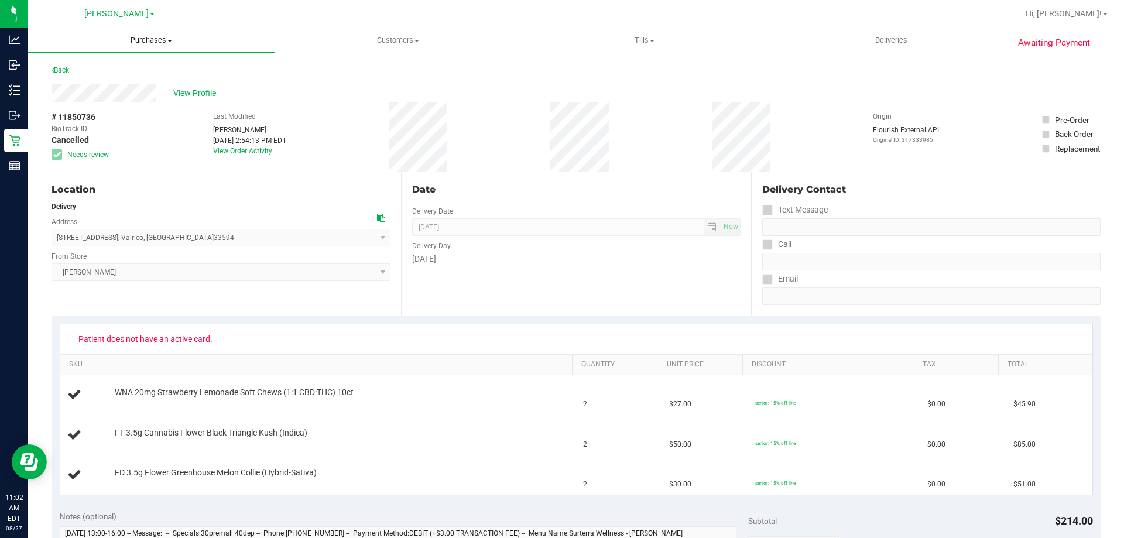
click at [142, 41] on span "Purchases" at bounding box center [151, 40] width 246 height 11
click at [116, 87] on li "Fulfillment" at bounding box center [151, 85] width 246 height 14
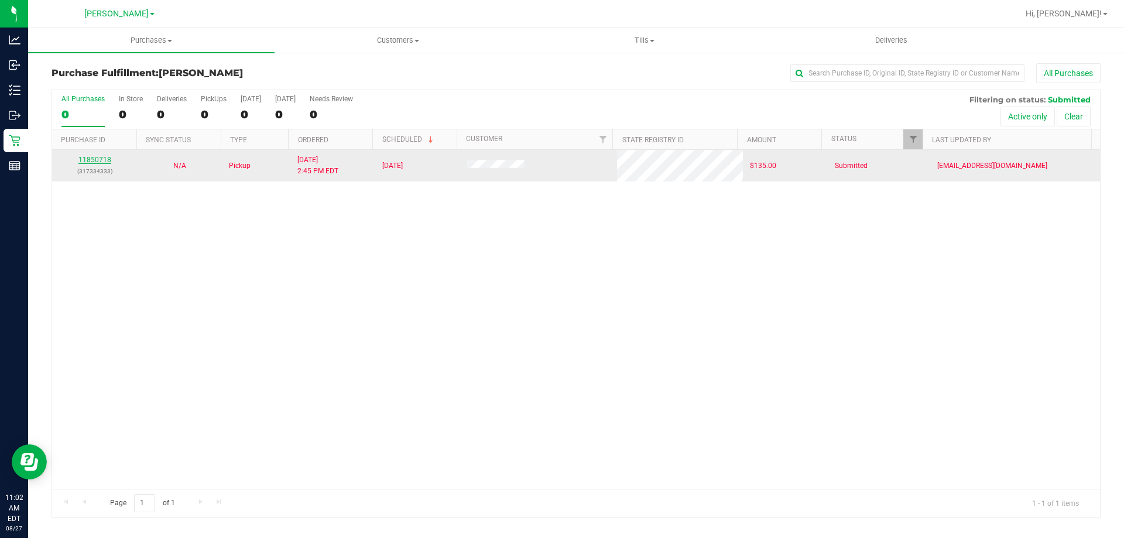
click at [101, 160] on link "11850718" at bounding box center [94, 160] width 33 height 8
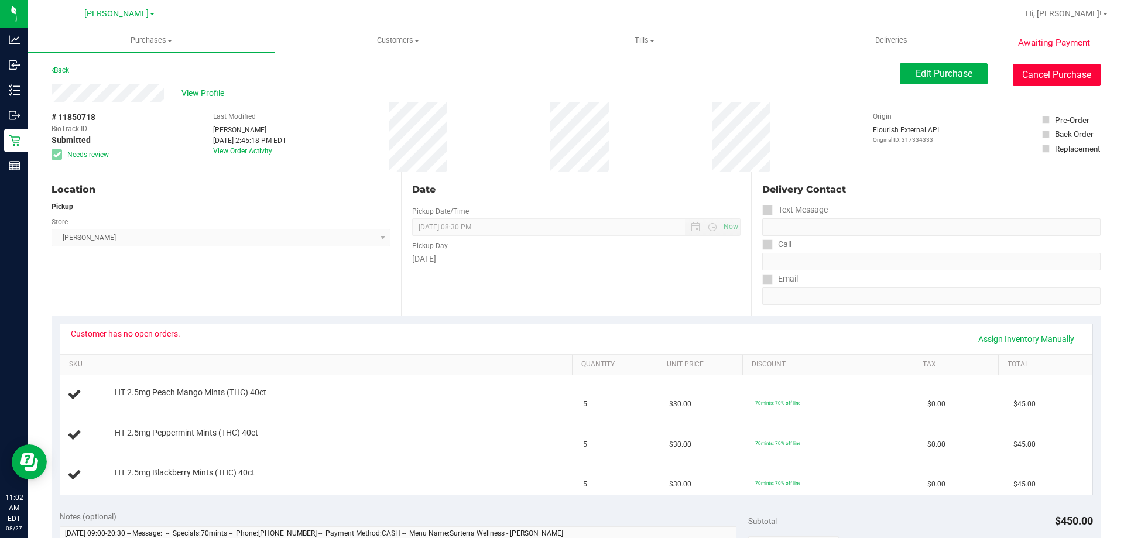
click at [1044, 66] on button "Cancel Purchase" at bounding box center [1057, 75] width 88 height 22
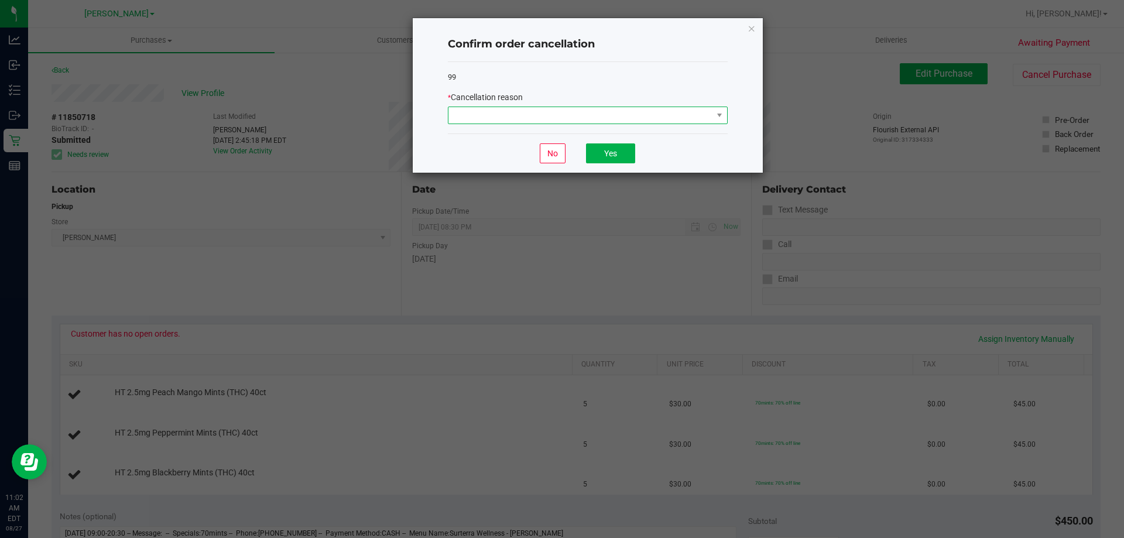
click at [615, 114] on span at bounding box center [580, 115] width 264 height 16
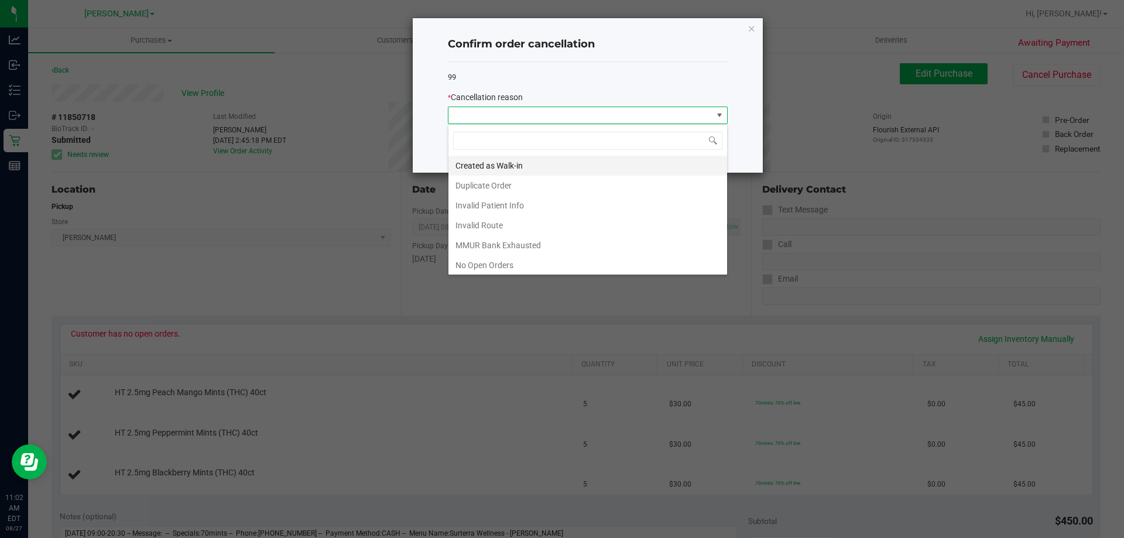
scroll to position [18, 280]
click at [512, 261] on li "No Open Orders" at bounding box center [587, 265] width 279 height 20
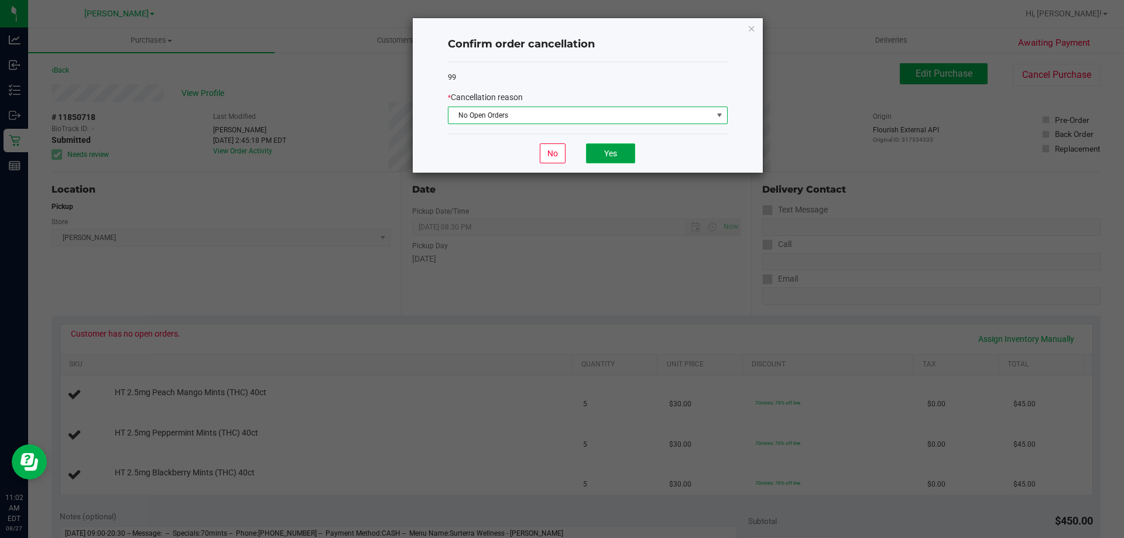
click at [619, 151] on button "Yes" at bounding box center [610, 153] width 49 height 20
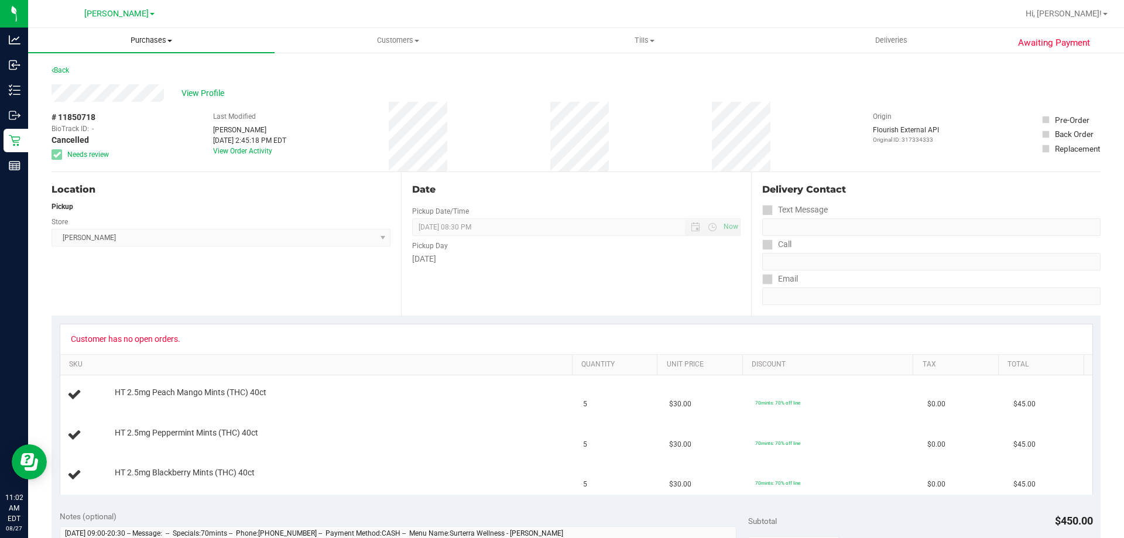
click at [153, 39] on span "Purchases" at bounding box center [151, 40] width 246 height 11
click at [98, 84] on span "Fulfillment" at bounding box center [64, 85] width 73 height 10
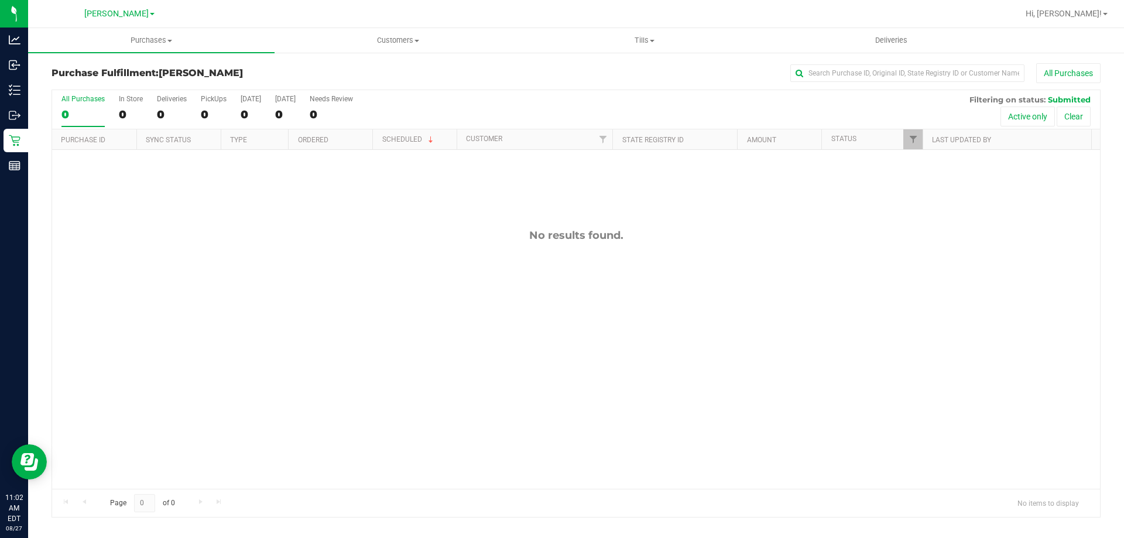
click at [486, 220] on div "No results found." at bounding box center [576, 359] width 1048 height 418
